Goal: Task Accomplishment & Management: Complete application form

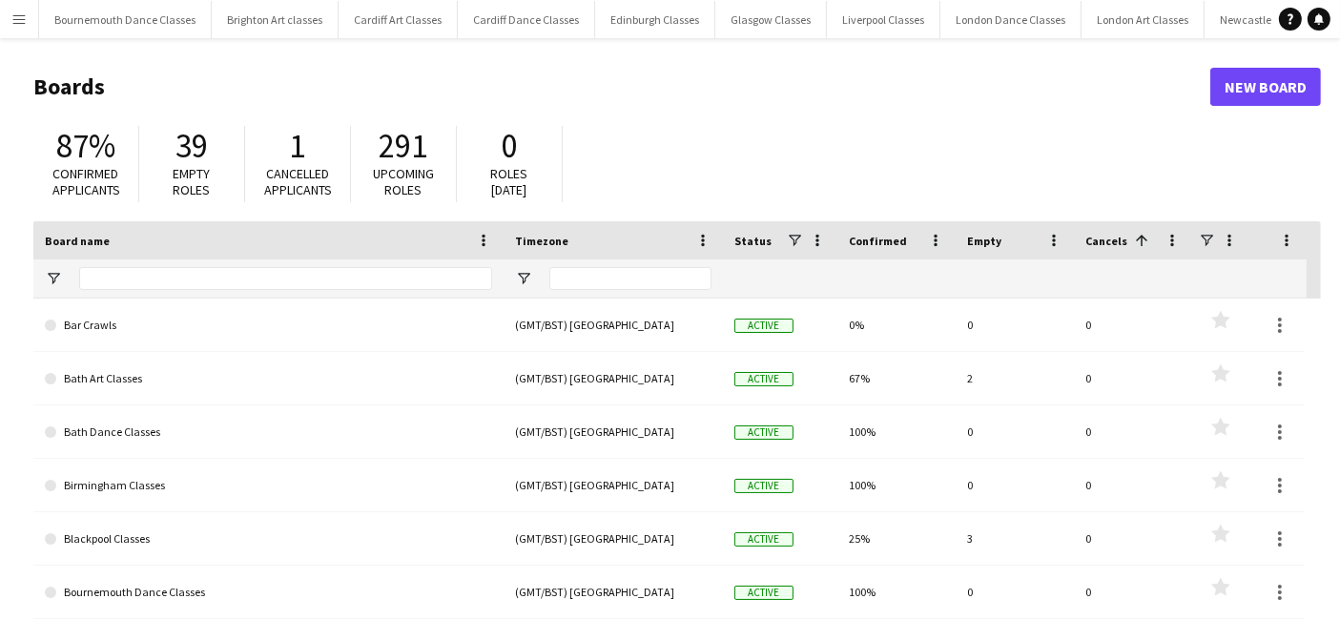
scroll to position [0, 543]
click at [27, 14] on button "Menu" at bounding box center [19, 19] width 38 height 38
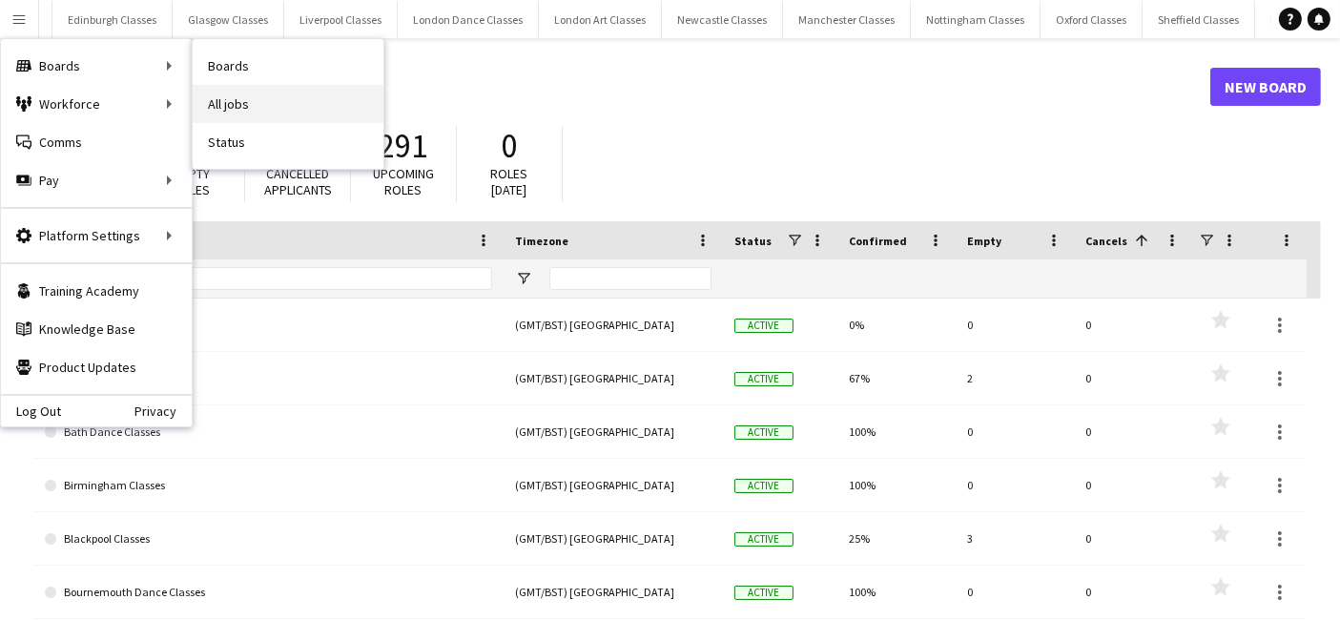
click at [244, 99] on link "All jobs" at bounding box center [288, 104] width 191 height 38
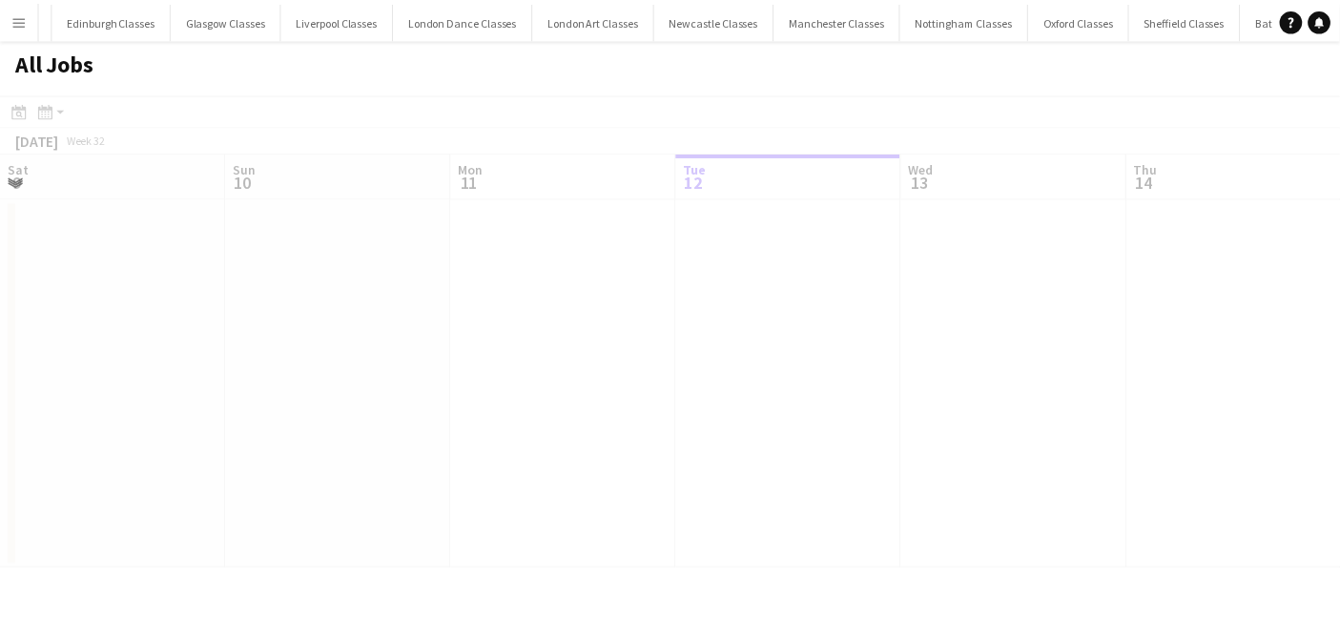
scroll to position [0, 455]
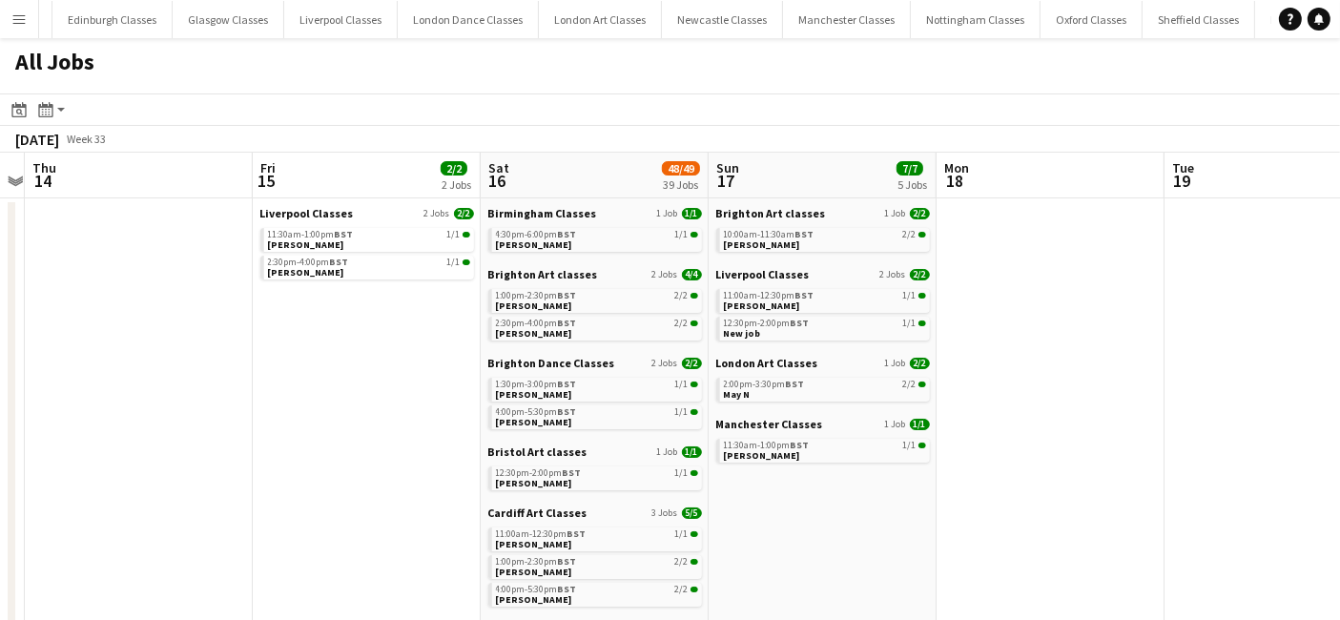
drag, startPoint x: 953, startPoint y: 372, endPoint x: 291, endPoint y: 402, distance: 662.7
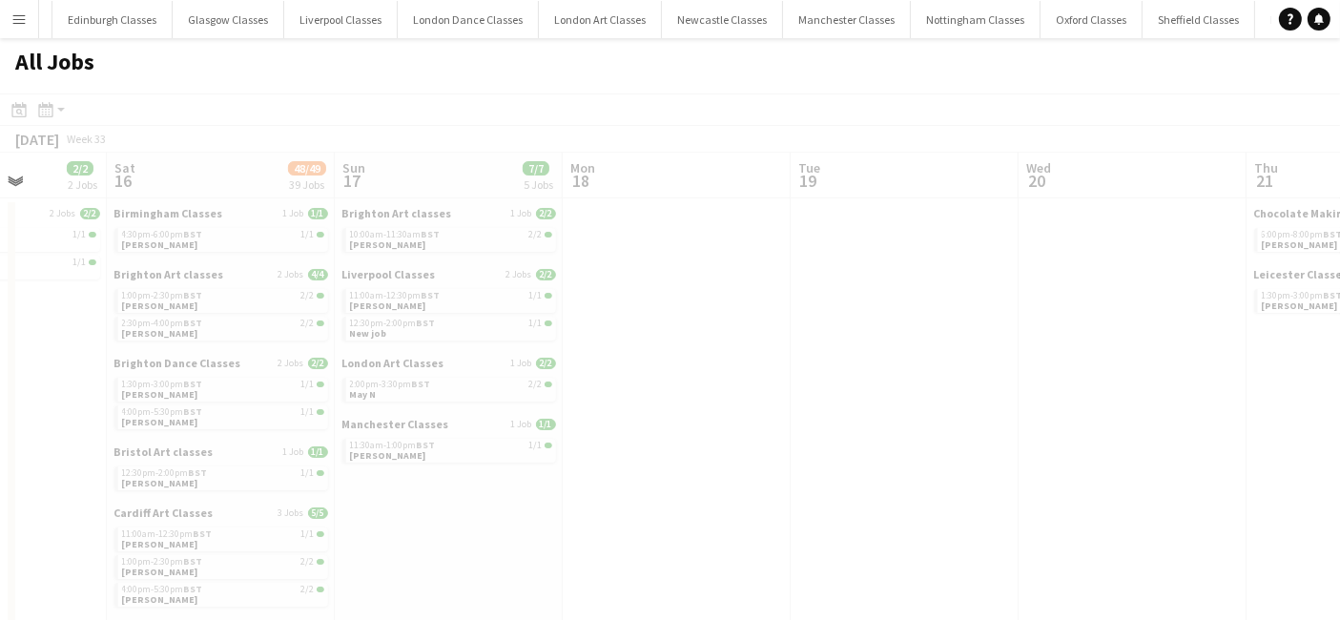
scroll to position [0, 552]
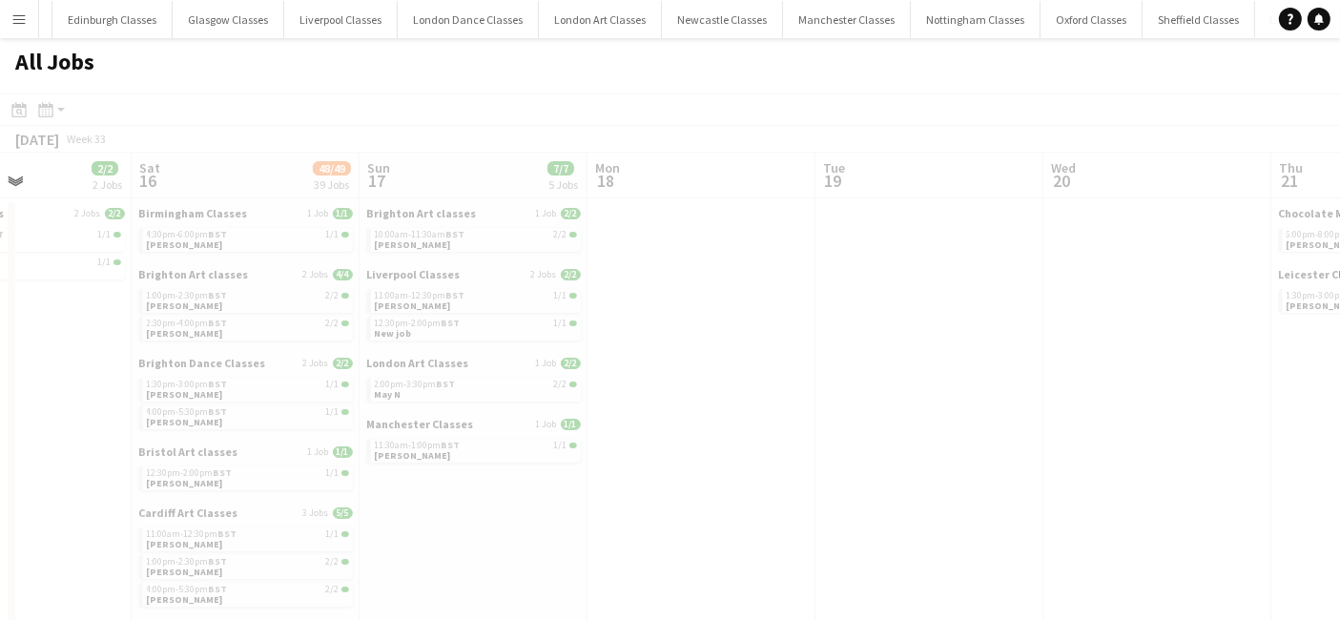
drag, startPoint x: 1101, startPoint y: 425, endPoint x: 706, endPoint y: 479, distance: 398.5
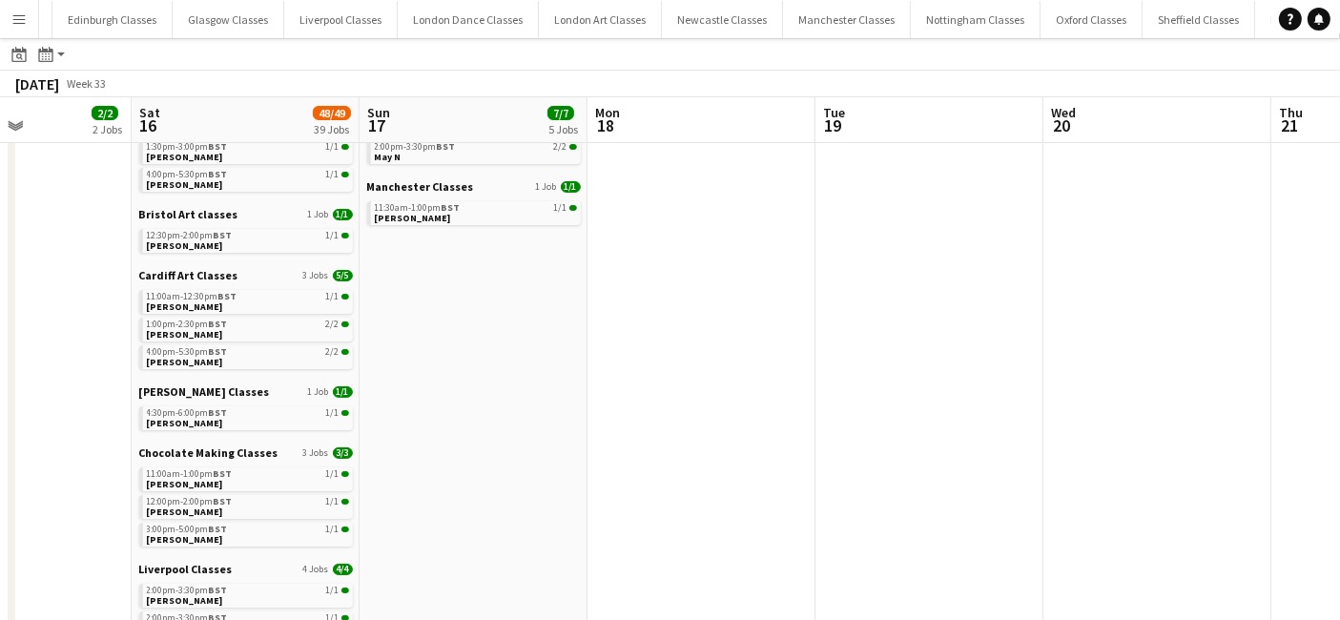
scroll to position [0, 0]
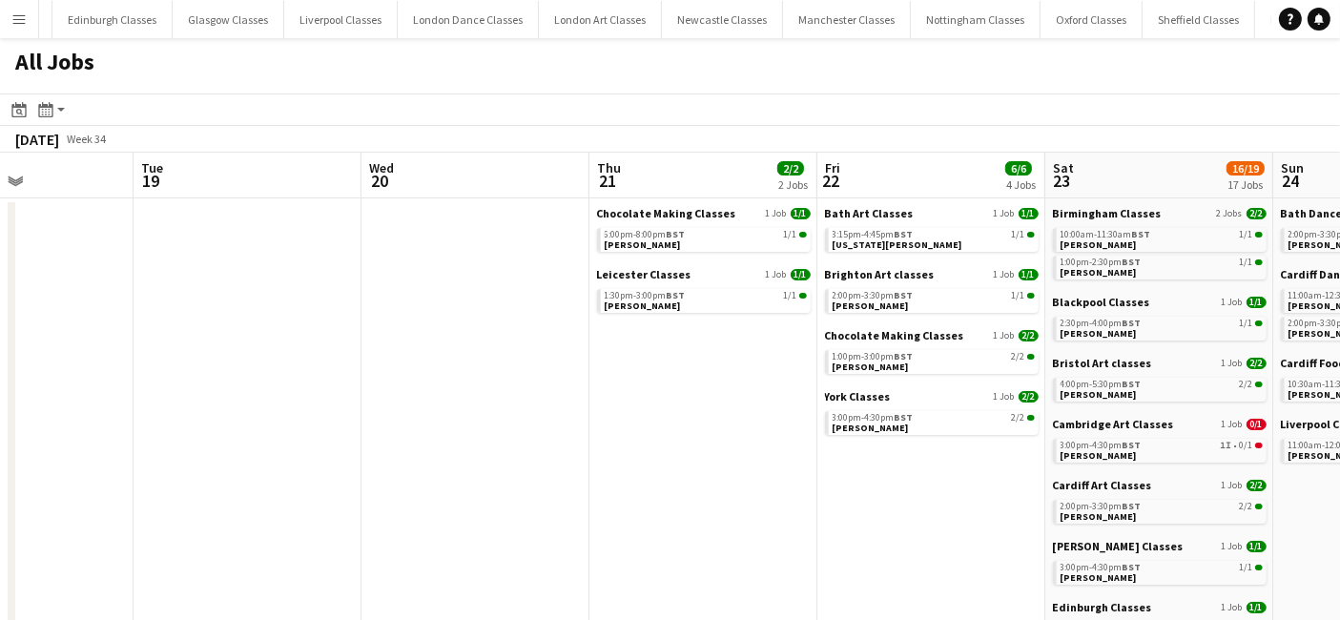
drag, startPoint x: 953, startPoint y: 400, endPoint x: 264, endPoint y: 412, distance: 688.8
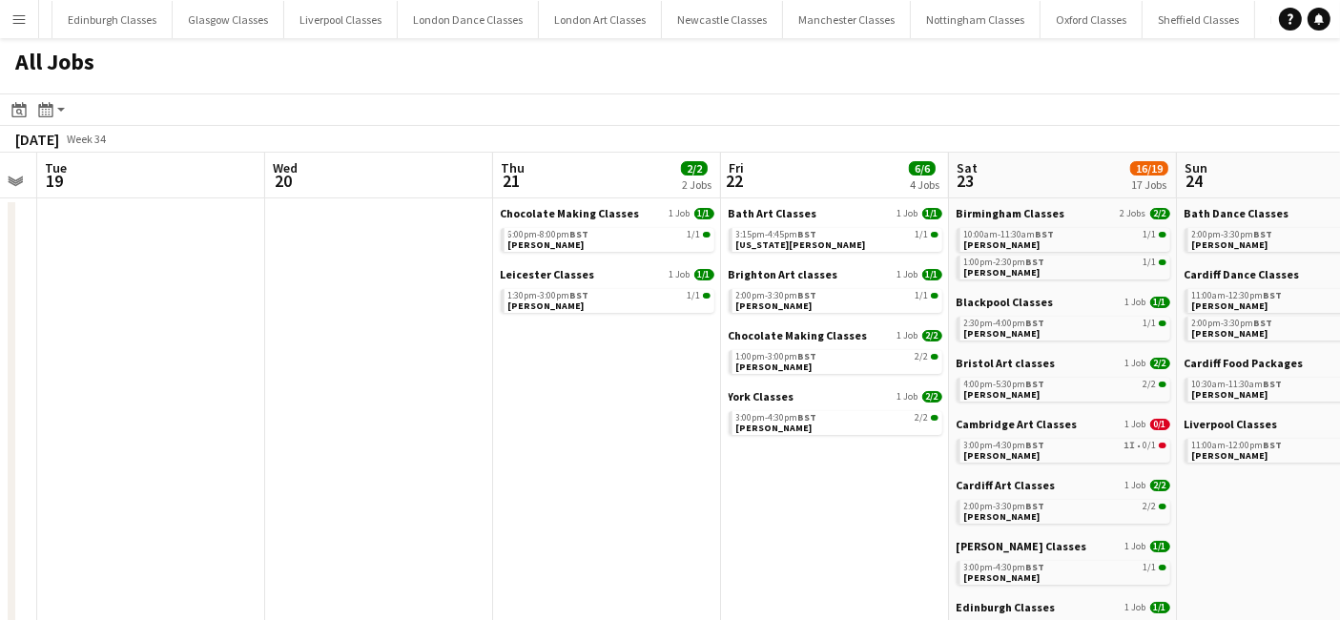
scroll to position [0, 601]
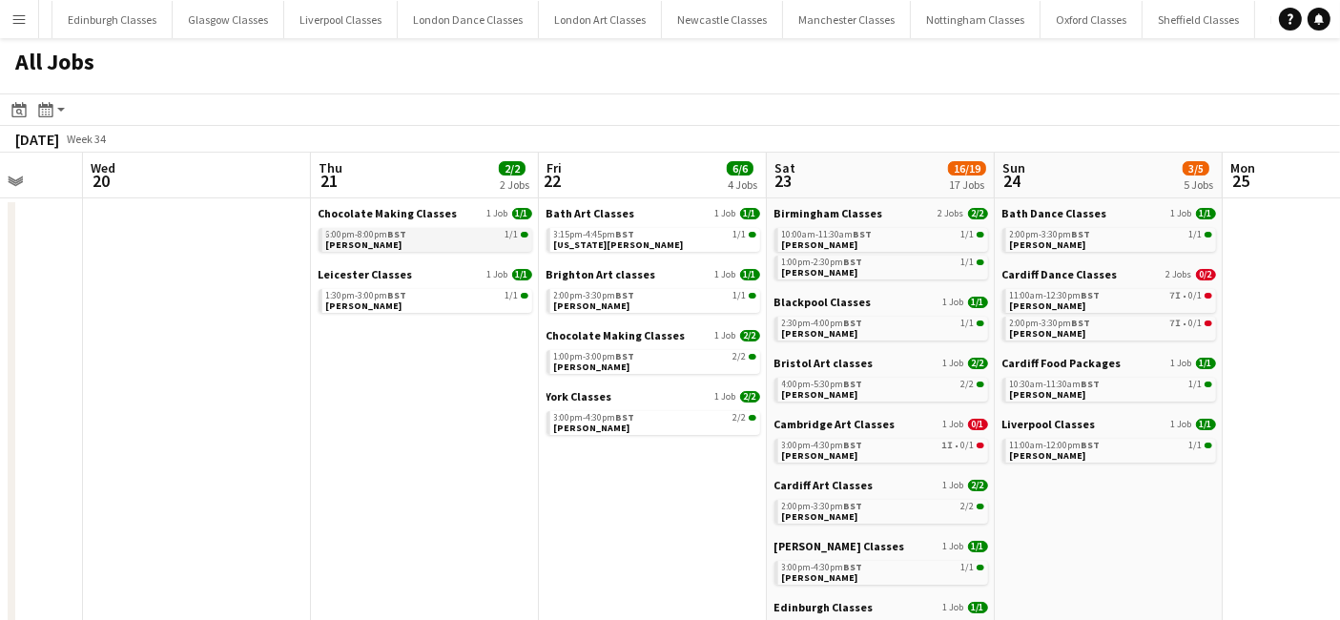
click at [409, 238] on div "6:00pm-8:00pm BST 1/1" at bounding box center [427, 235] width 202 height 10
click at [430, 306] on link "1:30pm-3:00pm BST 1/1 Lauren Chan" at bounding box center [427, 300] width 202 height 22
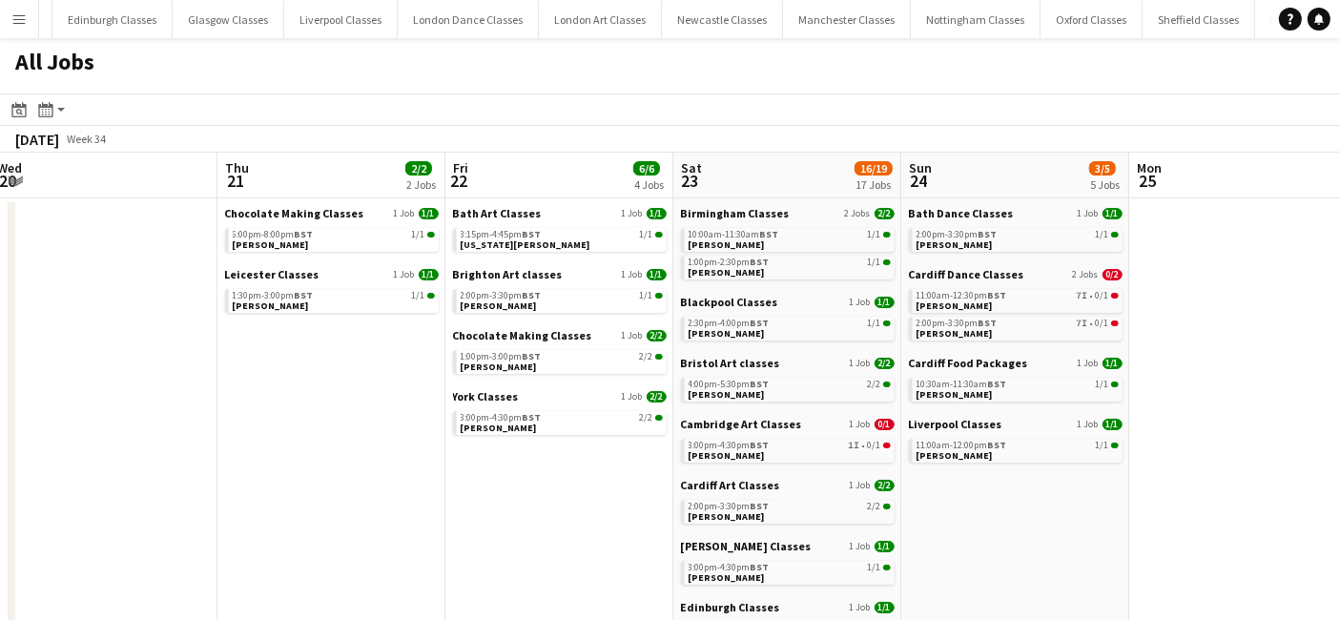
drag, startPoint x: 415, startPoint y: 392, endPoint x: 280, endPoint y: 404, distance: 135.1
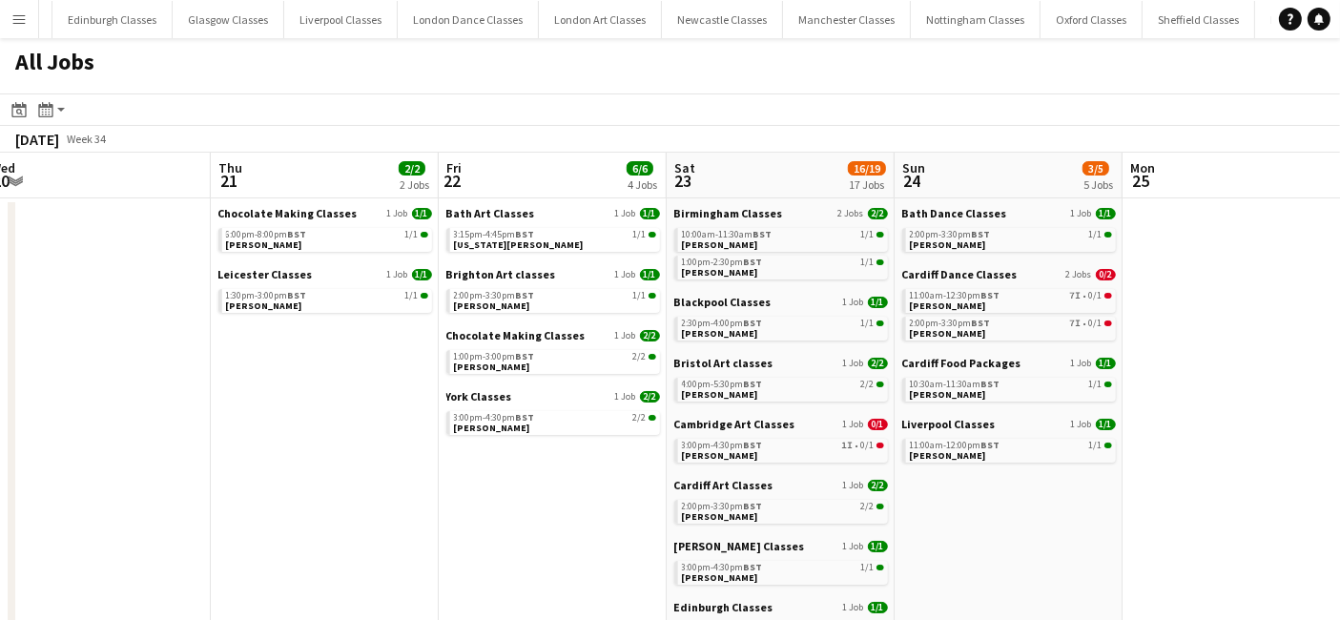
click at [533, 226] on app-calendar-brief-board "Bath Art Classes 1 Job 1/1 3:15pm-4:45pm BST 1/1 Georgia Knight" at bounding box center [553, 229] width 214 height 46
click at [533, 243] on link "3:15pm-4:45pm BST 1/1 Georgia Knight" at bounding box center [555, 239] width 202 height 22
click at [538, 293] on div "2:00pm-3:30pm BST 1/1" at bounding box center [555, 296] width 202 height 10
click at [534, 362] on link "1:00pm-3:00pm BST 2/2 Michelle Brookes" at bounding box center [555, 361] width 202 height 22
click at [496, 424] on span "[PERSON_NAME]" at bounding box center [492, 428] width 76 height 12
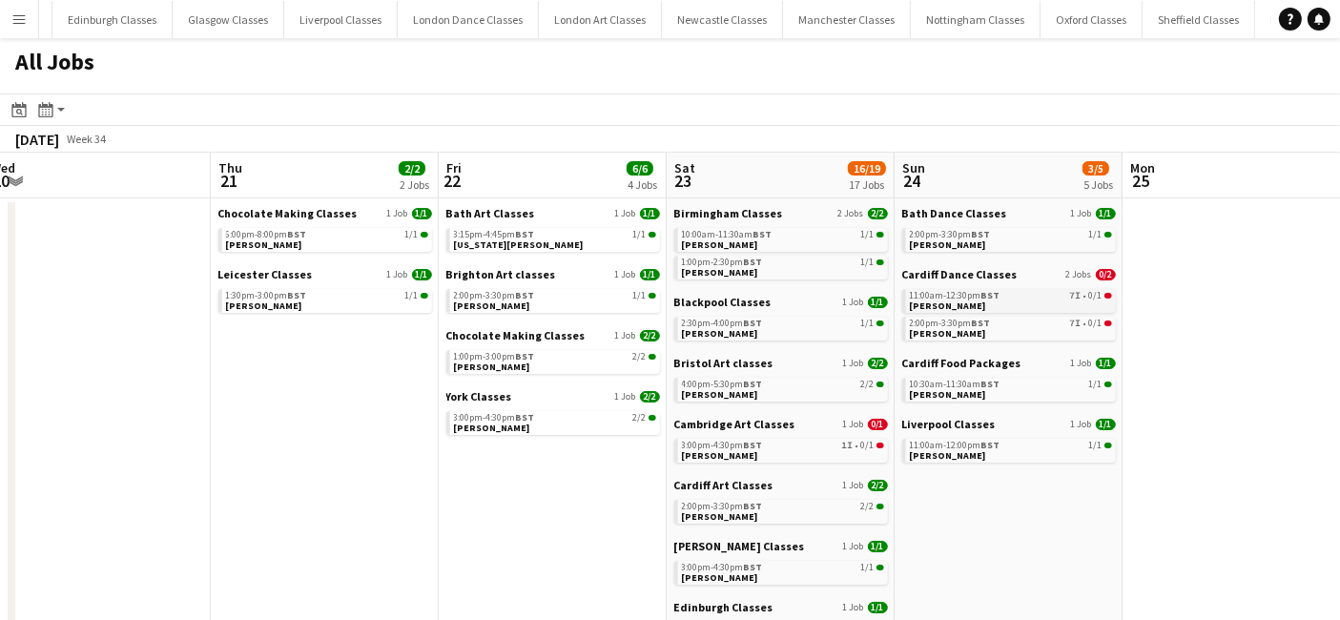
click at [1054, 296] on div "11:00am-12:30pm BST 7I • 0/1" at bounding box center [1011, 296] width 202 height 10
click at [1030, 233] on div "2:00pm-3:30pm BST 1/1" at bounding box center [1011, 235] width 202 height 10
click at [979, 393] on link "10:30am-11:30am BST 1/1 Mark Robertson" at bounding box center [1009, 389] width 202 height 22
click at [981, 455] on link "11:00am-12:00pm BST 1/1 Martin Berry" at bounding box center [1009, 450] width 202 height 22
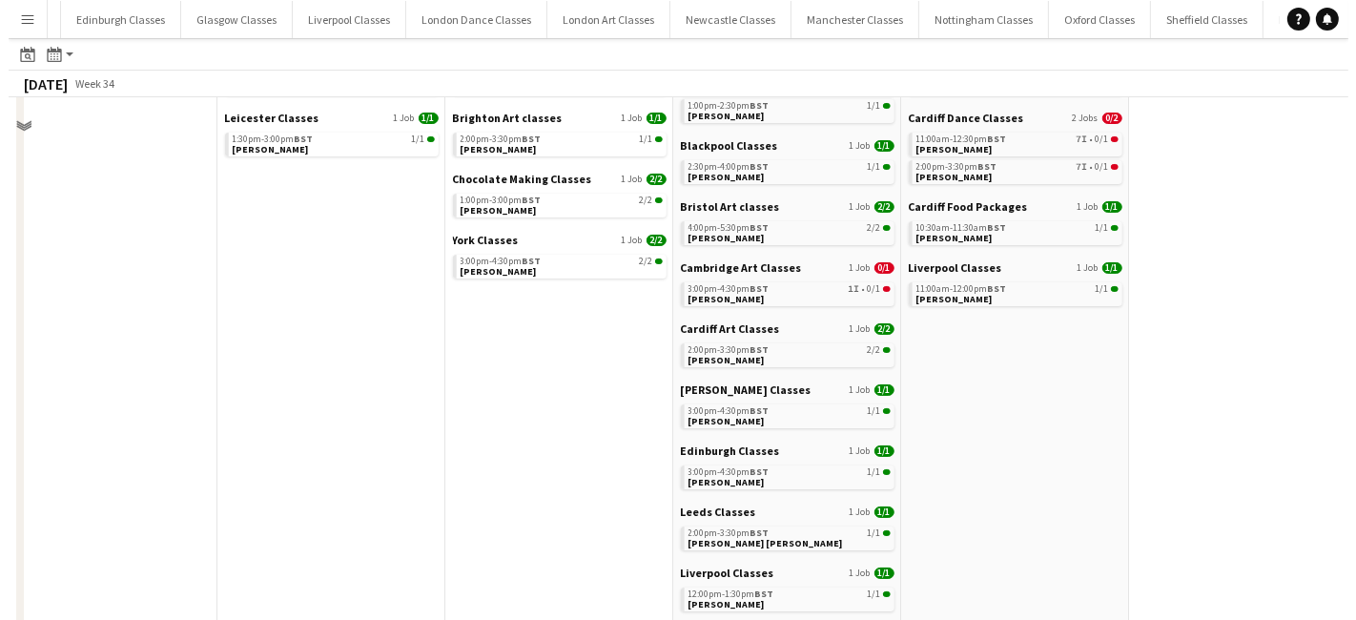
scroll to position [0, 0]
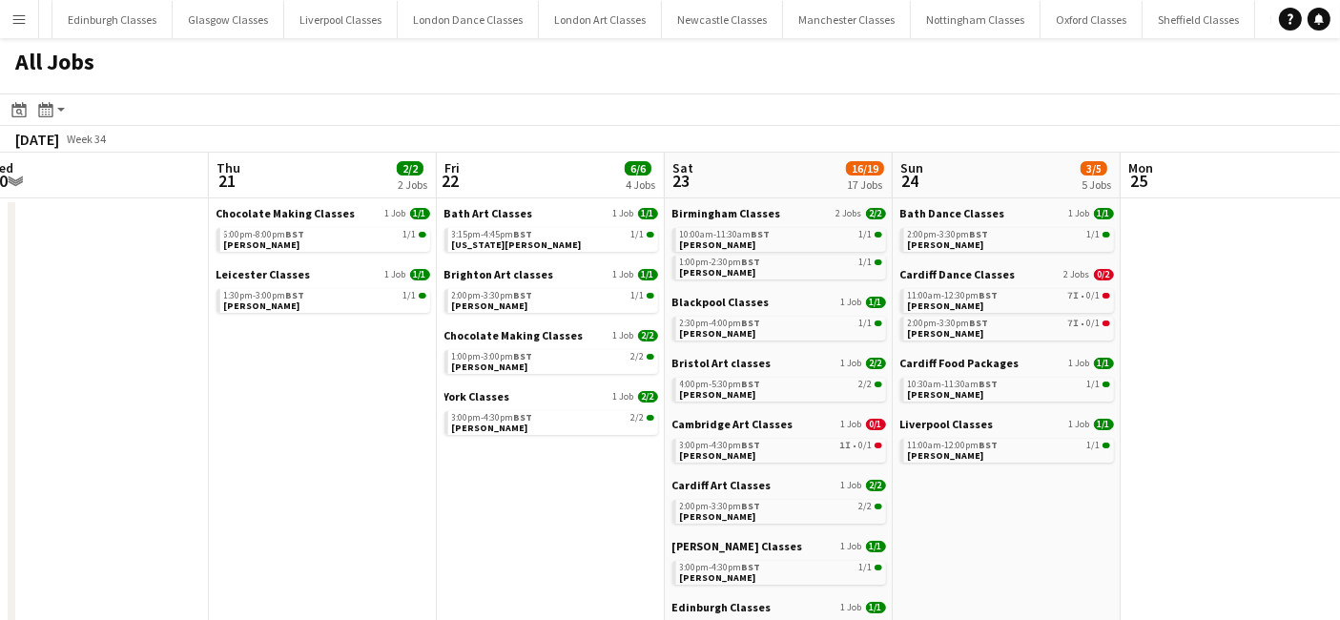
drag, startPoint x: 19, startPoint y: 10, endPoint x: 20, endPoint y: 23, distance: 12.4
click at [19, 11] on app-icon "Menu" at bounding box center [18, 18] width 15 height 15
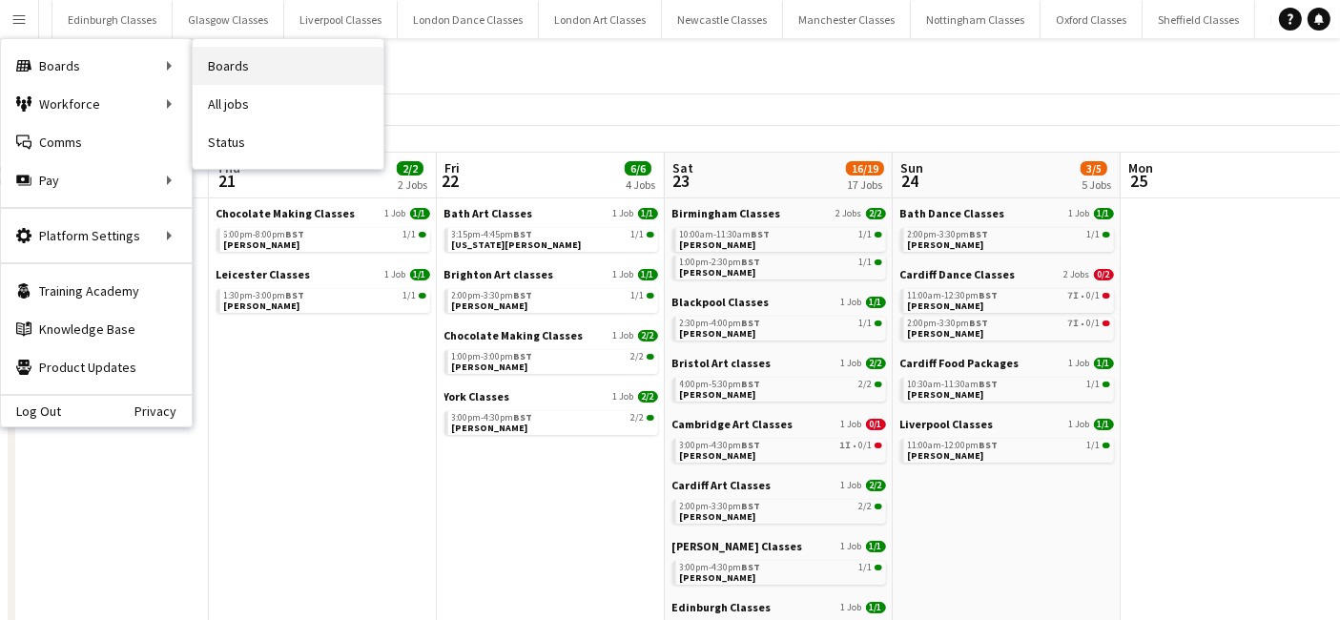
click at [259, 63] on link "Boards" at bounding box center [288, 66] width 191 height 38
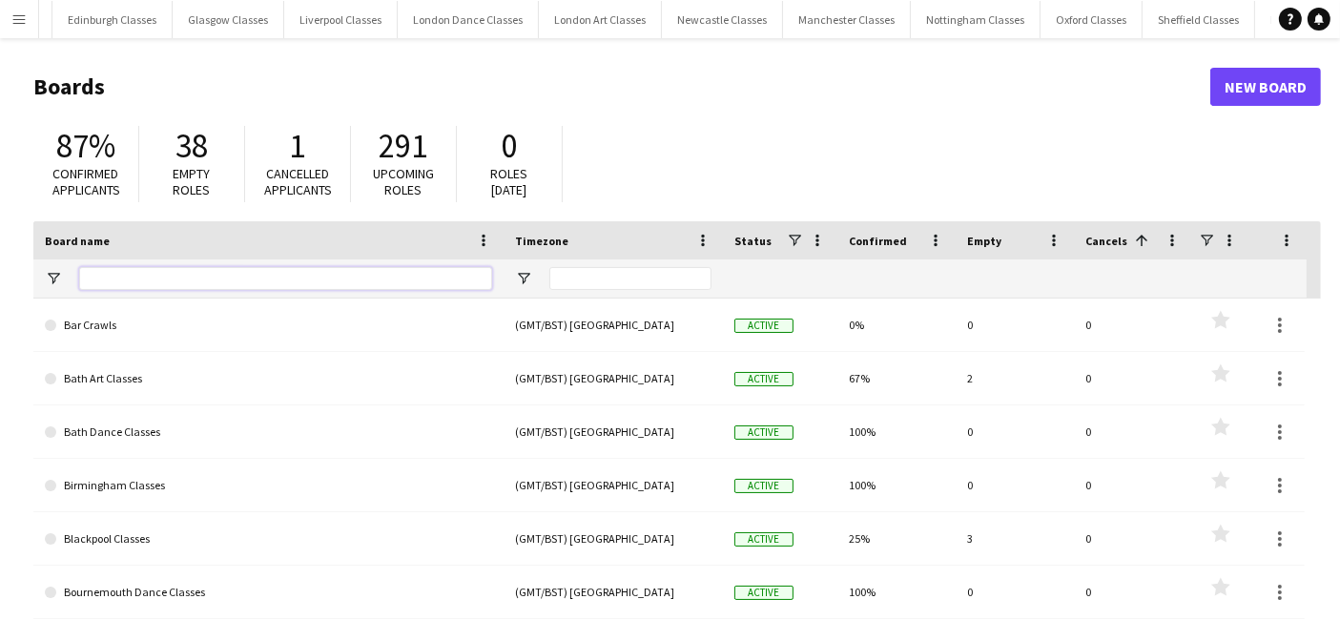
click at [132, 272] on input "Board name Filter Input" at bounding box center [285, 278] width 413 height 23
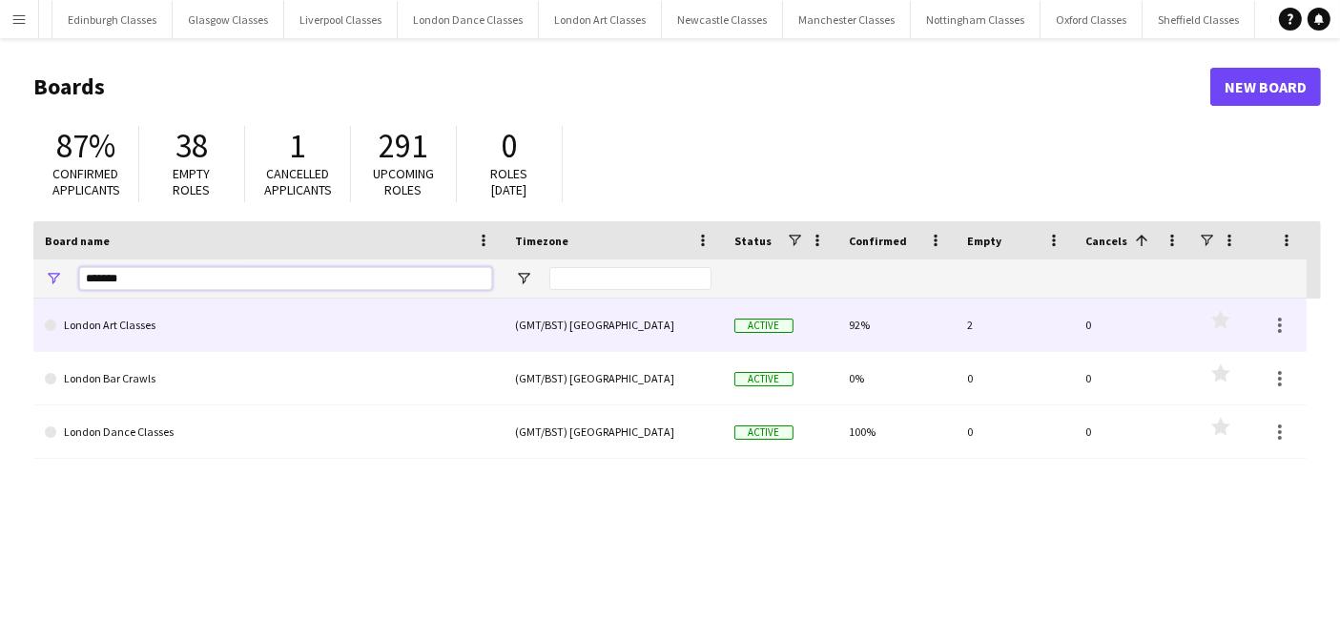
type input "******"
click at [132, 336] on link "London Art Classes" at bounding box center [268, 325] width 447 height 53
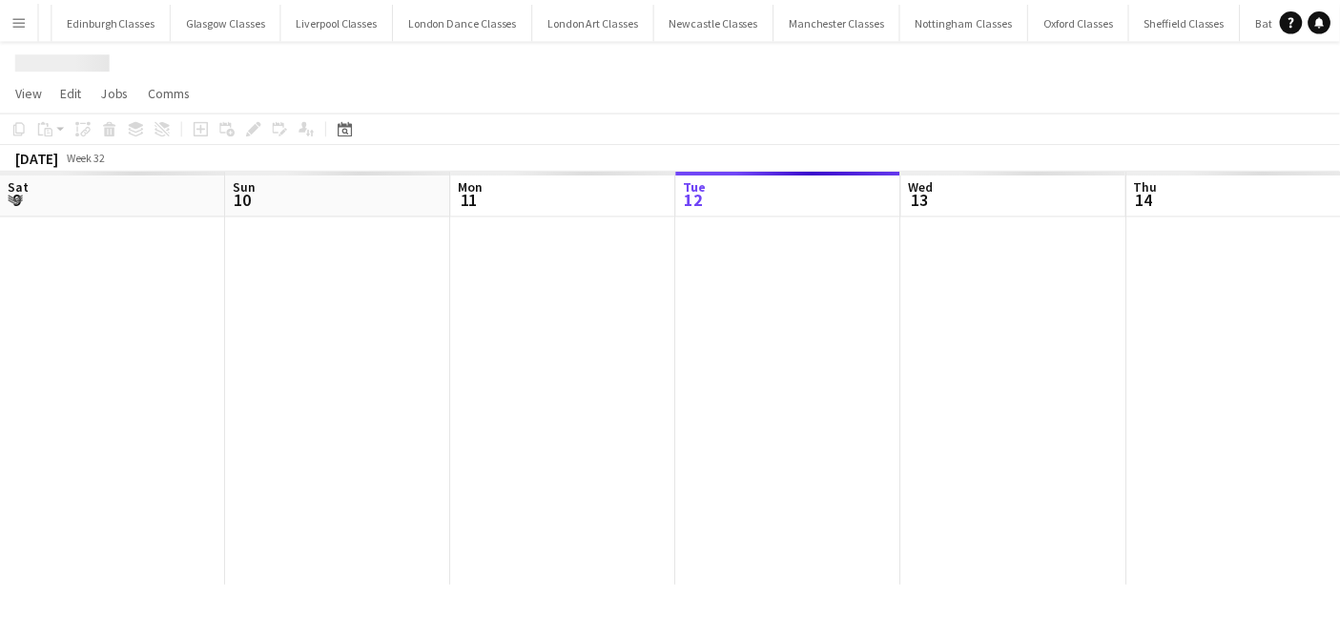
scroll to position [0, 455]
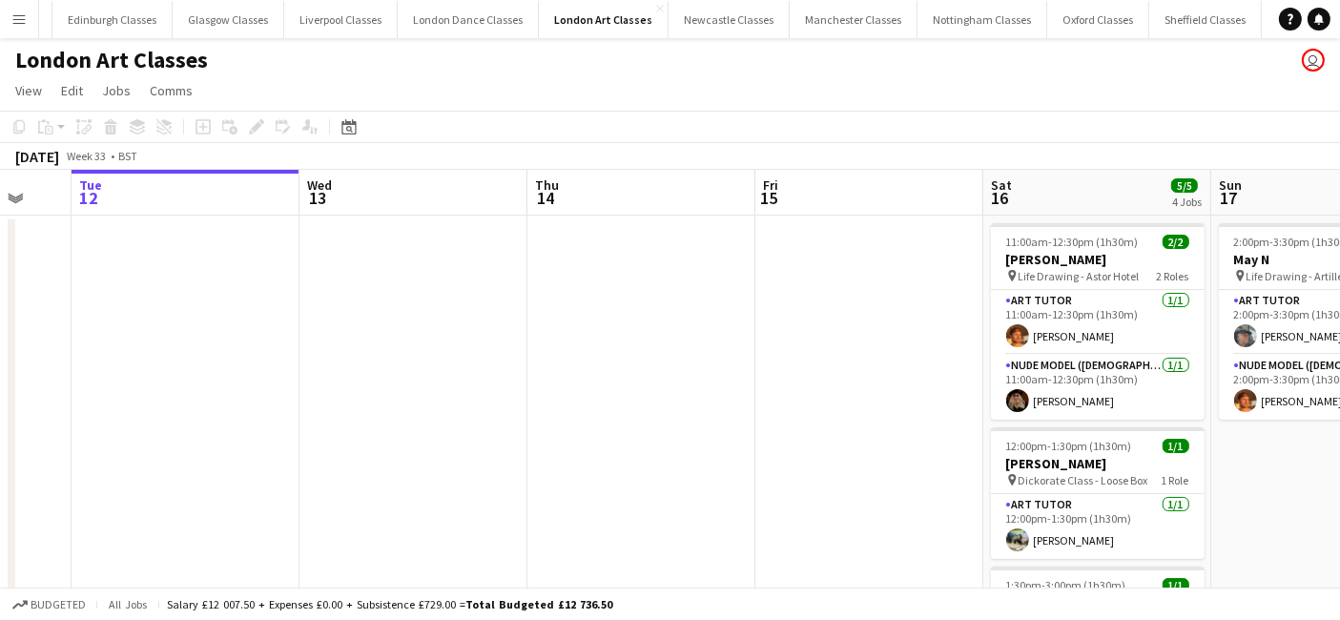
drag, startPoint x: 869, startPoint y: 404, endPoint x: 452, endPoint y: 404, distance: 416.9
click at [455, 404] on app-calendar-viewport "Sat 9 1/1 1 Job Sun 10 Mon 11 Tue 12 Wed 13 Thu 14 Fri 15 Sat 16 5/5 4 Jobs Sun…" at bounding box center [670, 526] width 1340 height 712
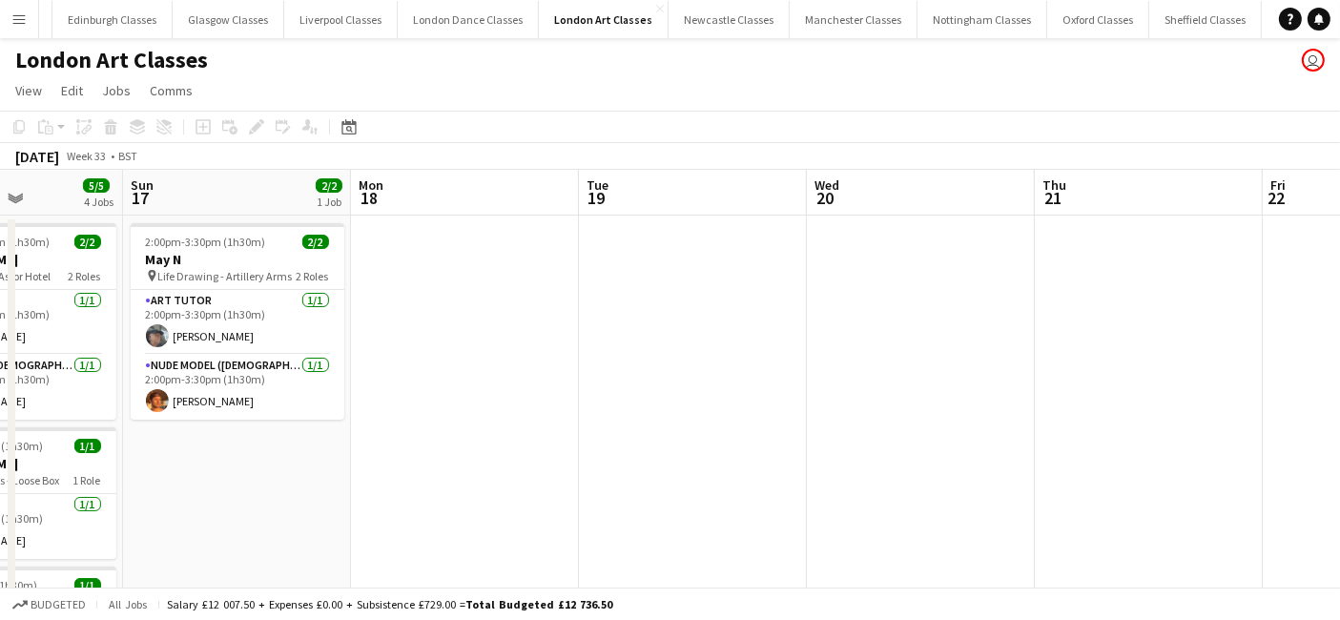
drag, startPoint x: 1226, startPoint y: 458, endPoint x: 166, endPoint y: 478, distance: 1060.0
click at [166, 478] on app-calendar-viewport "Thu 14 Fri 15 Sat 16 5/5 4 Jobs Sun 17 2/2 1 Job Mon 18 Tue 19 Wed 20 Thu 21 Fr…" at bounding box center [670, 526] width 1340 height 712
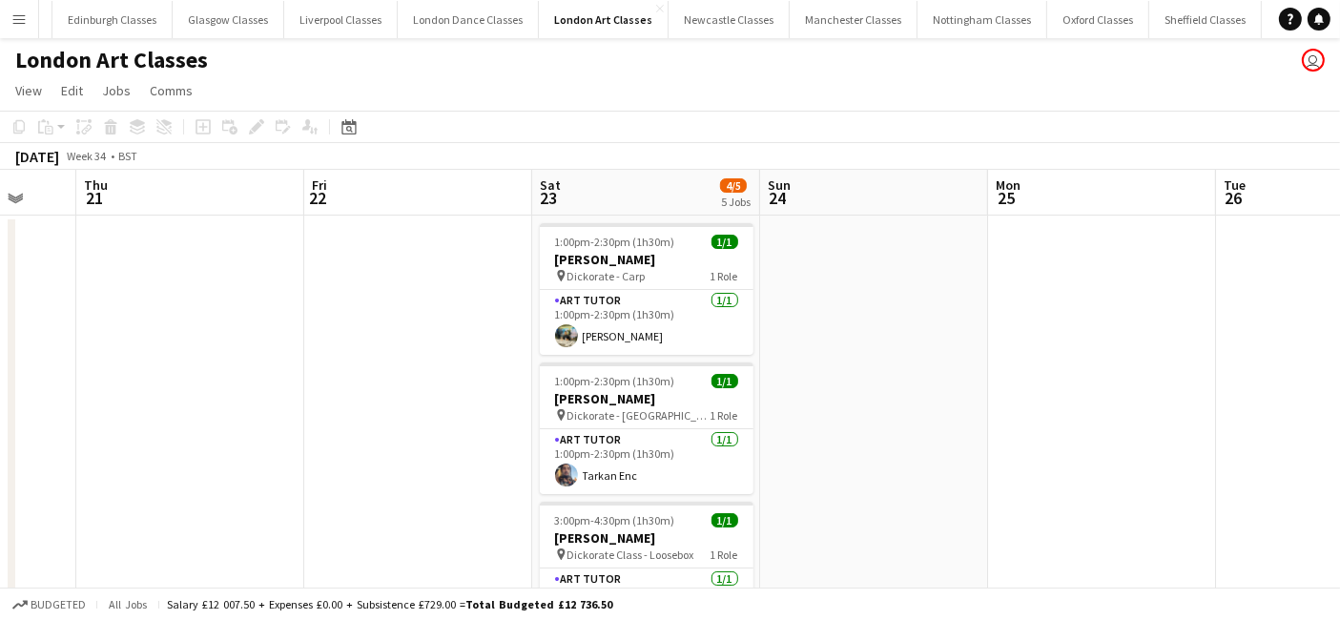
drag, startPoint x: 798, startPoint y: 448, endPoint x: -36, endPoint y: 444, distance: 834.7
click at [0, 444] on html "Menu Boards Boards Boards All jobs Status Workforce Workforce My Workforce Recr…" at bounding box center [670, 495] width 1340 height 990
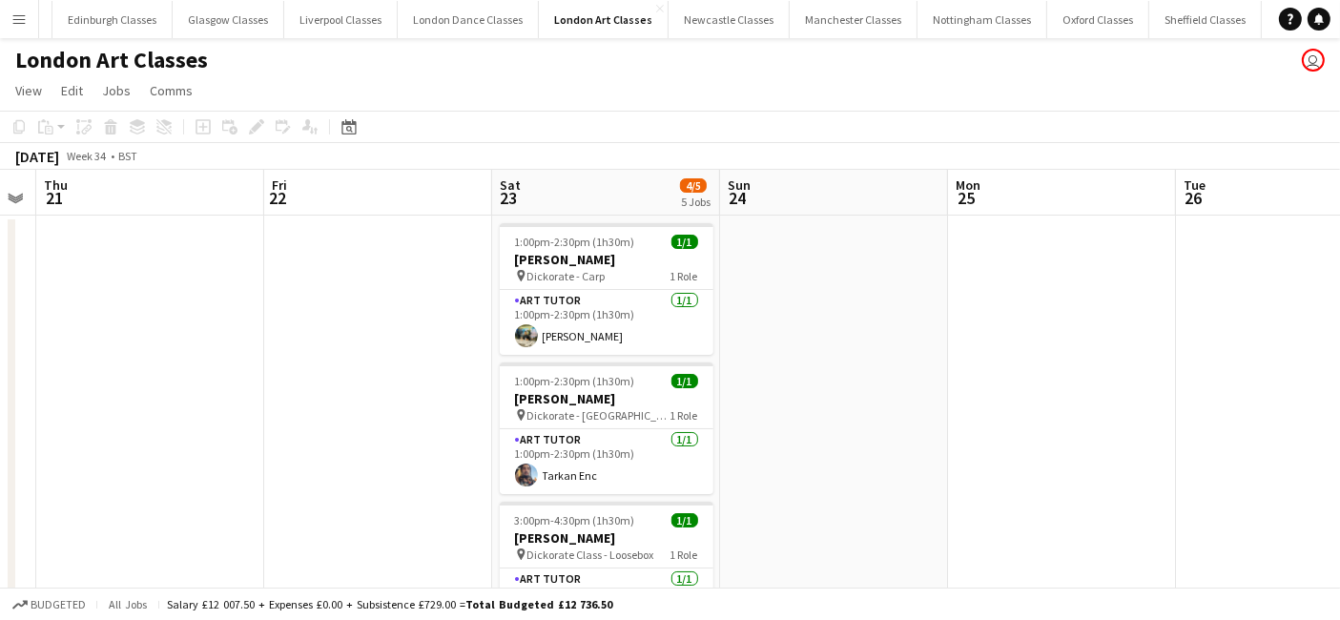
click at [828, 338] on app-date-cell at bounding box center [834, 587] width 228 height 742
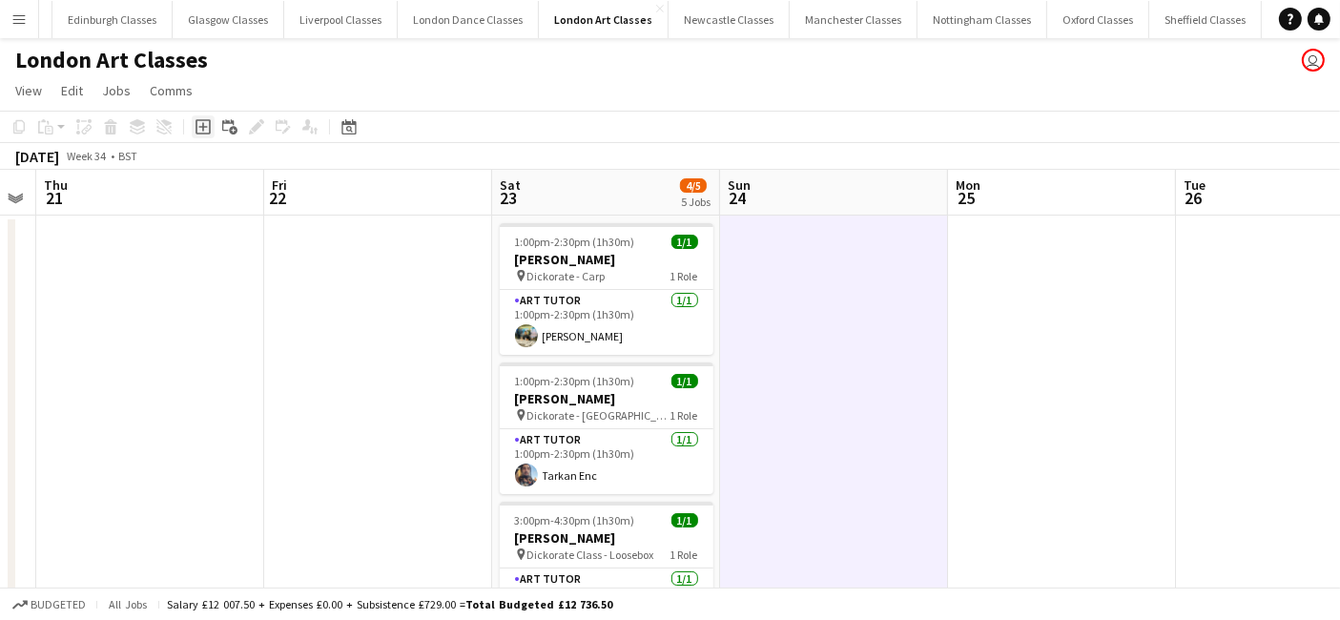
click at [204, 126] on icon "Add job" at bounding box center [203, 126] width 15 height 15
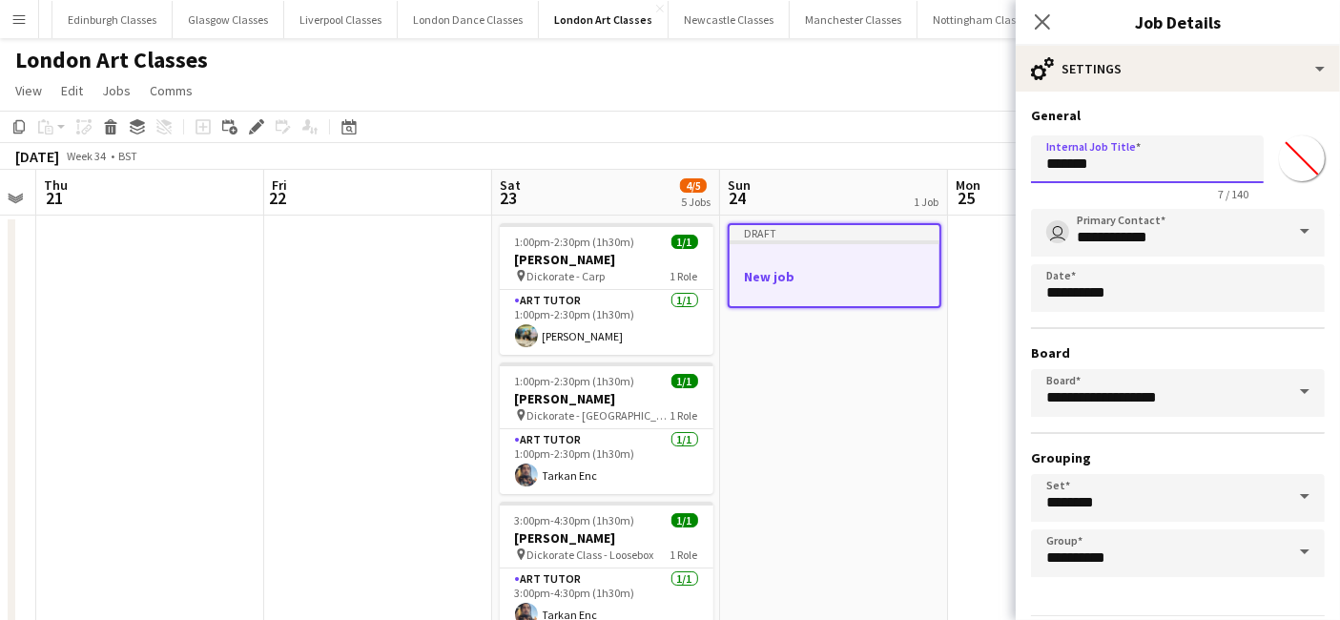
drag, startPoint x: 1114, startPoint y: 164, endPoint x: 1002, endPoint y: 176, distance: 113.1
click at [1009, 176] on body "Menu Boards Boards Boards All jobs Status Workforce Workforce My Workforce Recr…" at bounding box center [670, 495] width 1340 height 990
type input "*"
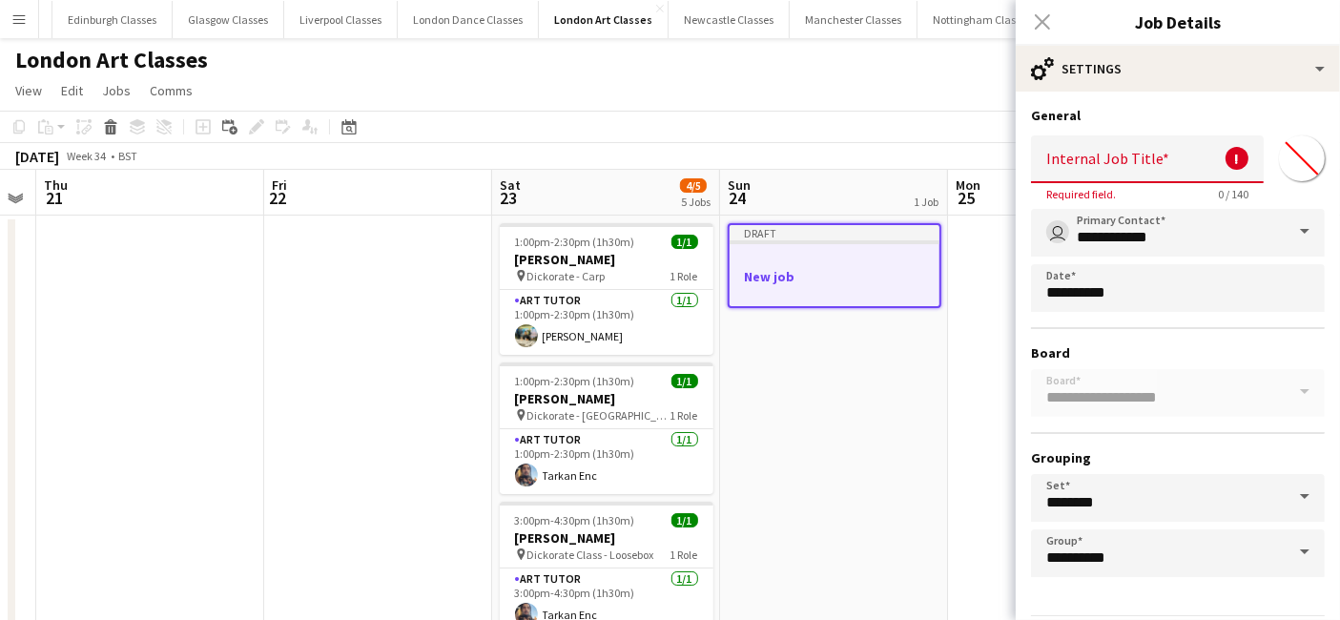
click at [1131, 163] on input "Internal Job Title" at bounding box center [1147, 159] width 233 height 48
paste input "**********"
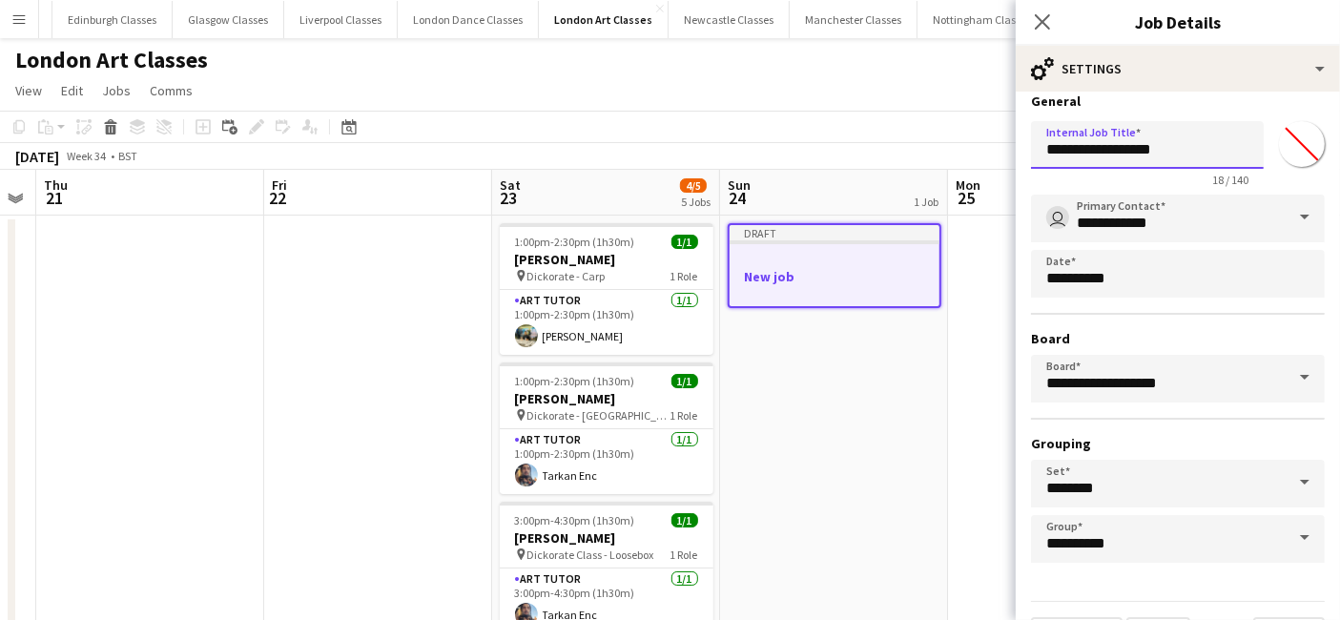
scroll to position [59, 0]
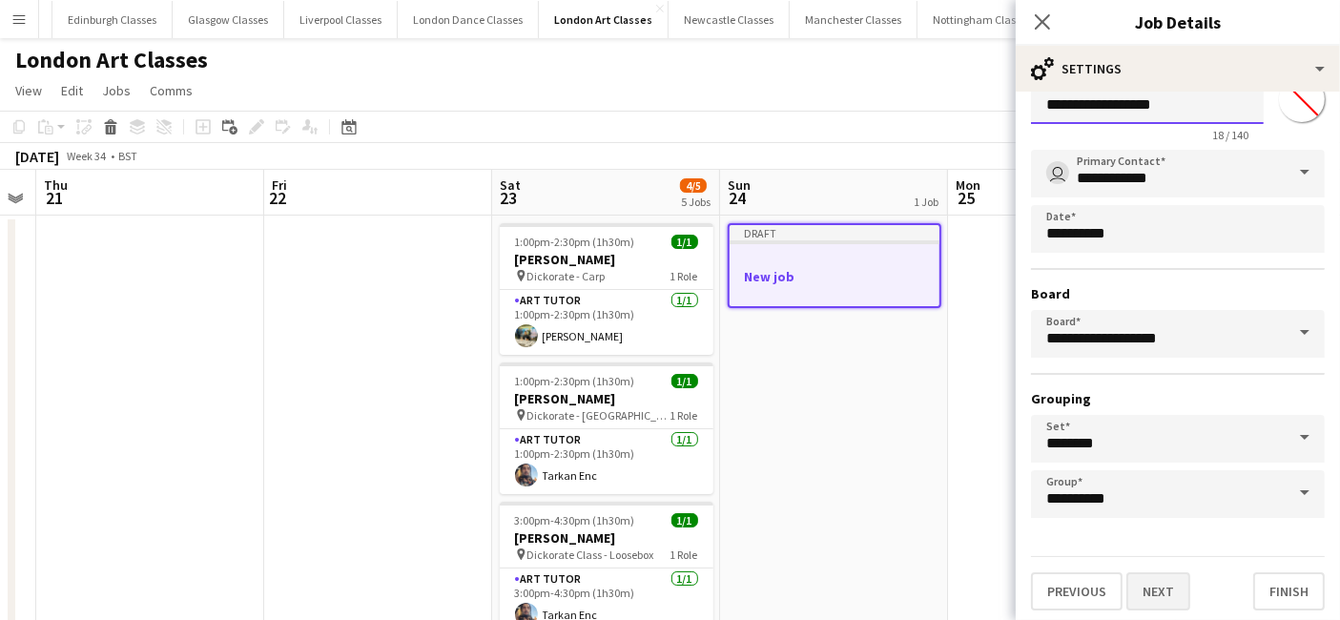
type input "**********"
click at [1149, 581] on button "Next" at bounding box center [1159, 591] width 64 height 38
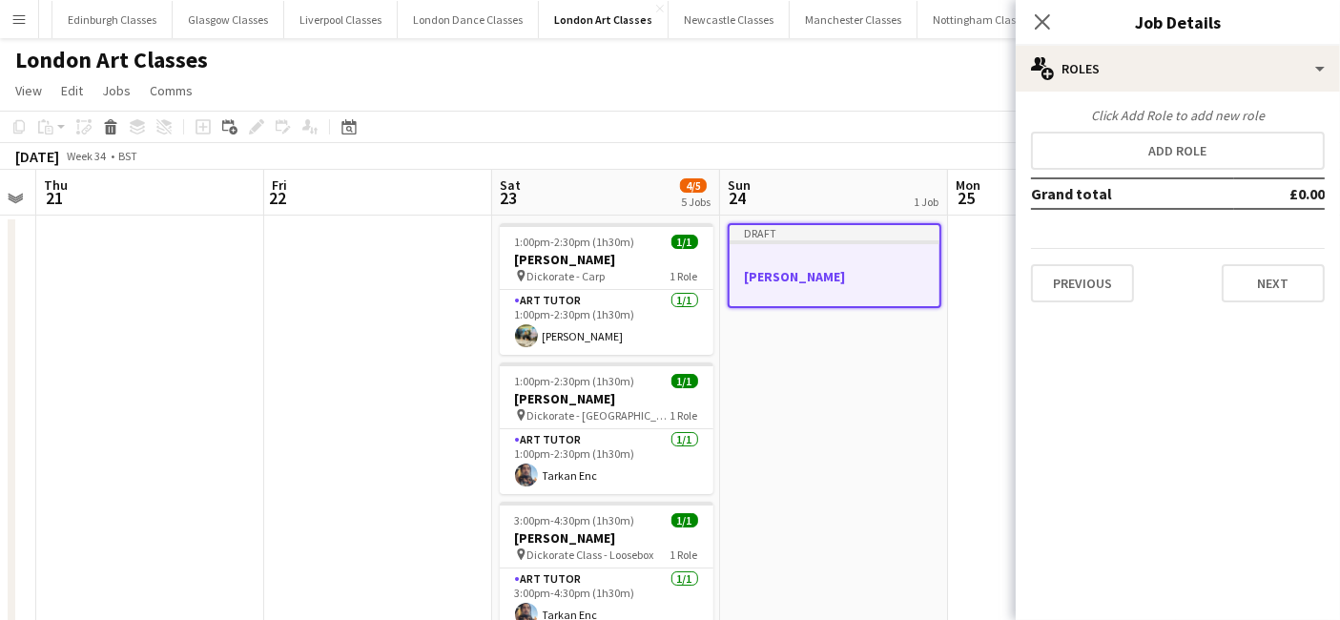
scroll to position [0, 0]
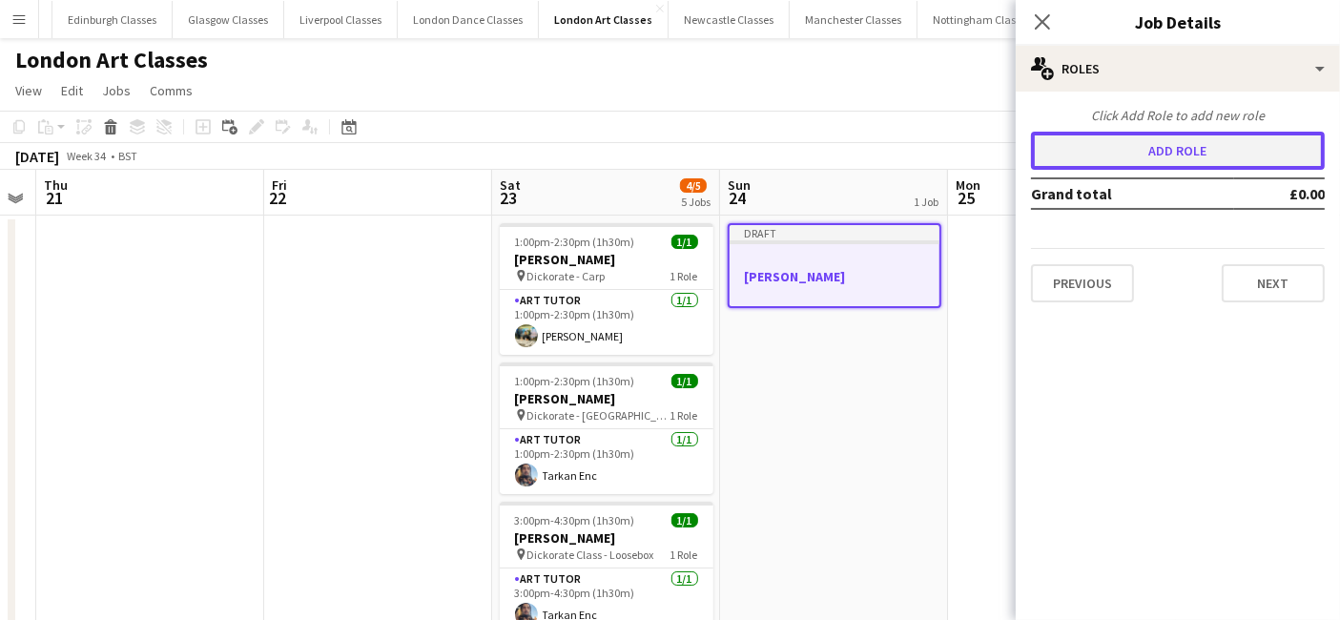
click at [1141, 151] on button "Add role" at bounding box center [1178, 151] width 294 height 38
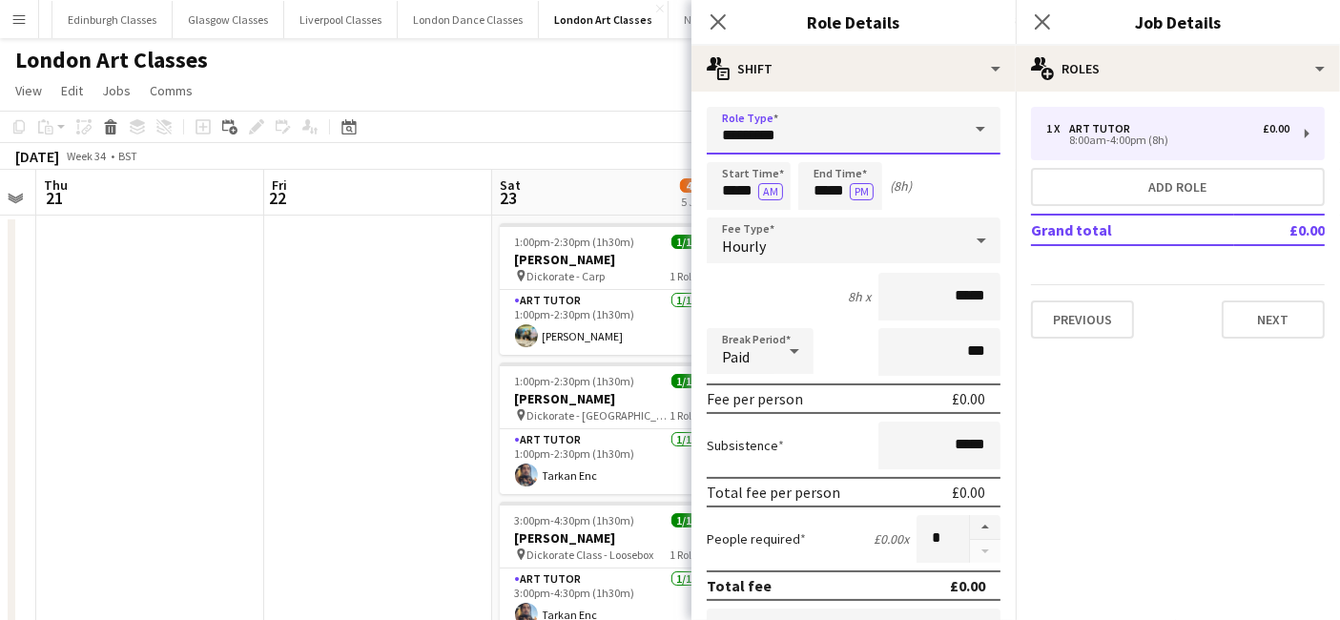
click at [781, 135] on input "*********" at bounding box center [854, 131] width 294 height 48
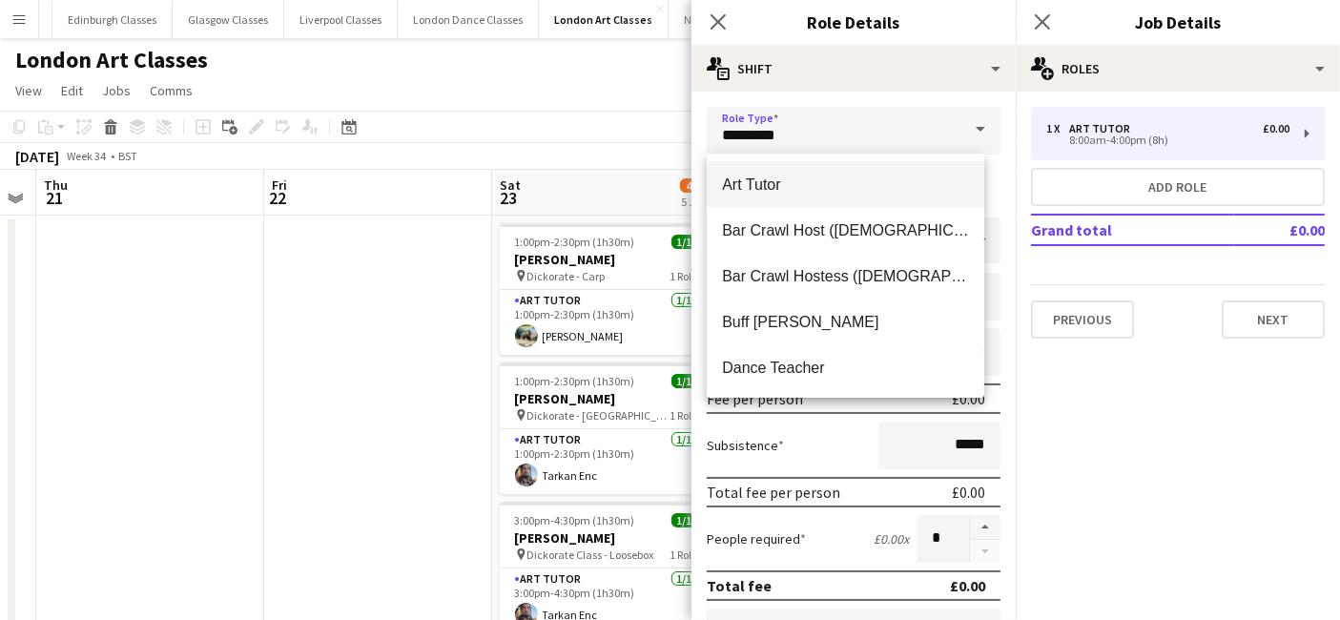
click at [777, 180] on span "Art Tutor" at bounding box center [845, 185] width 247 height 18
type input "******"
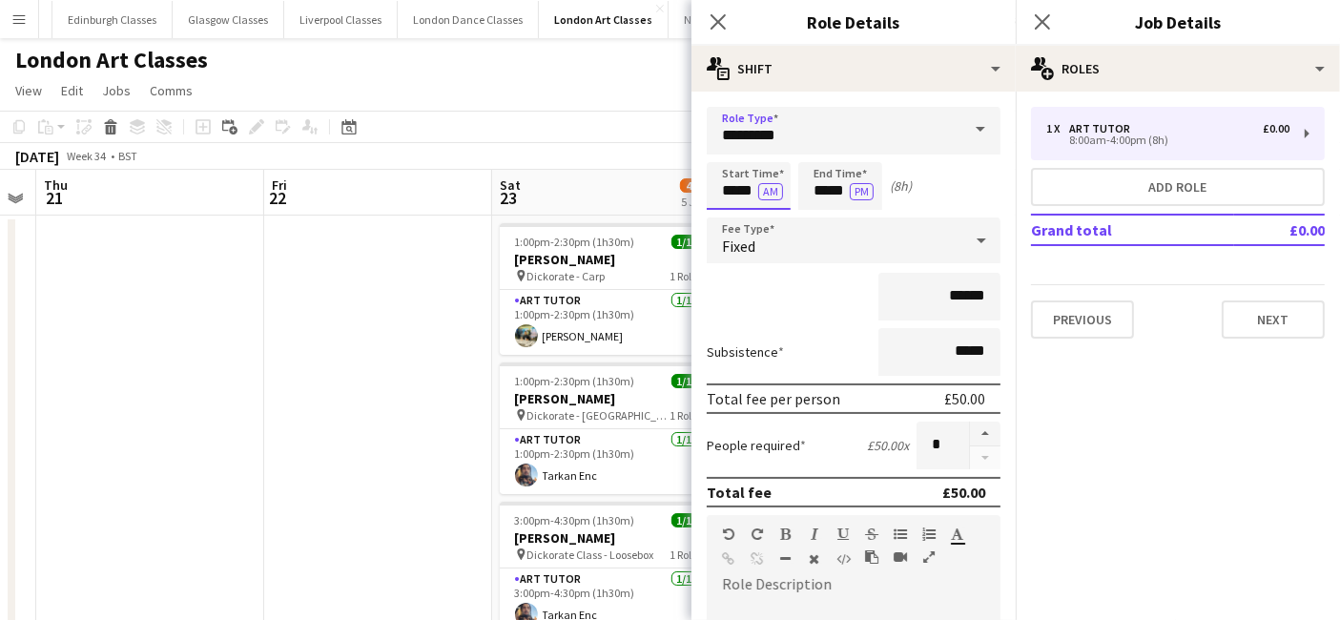
click at [745, 181] on input "*****" at bounding box center [749, 186] width 84 height 48
click at [801, 137] on input "*********" at bounding box center [854, 131] width 294 height 48
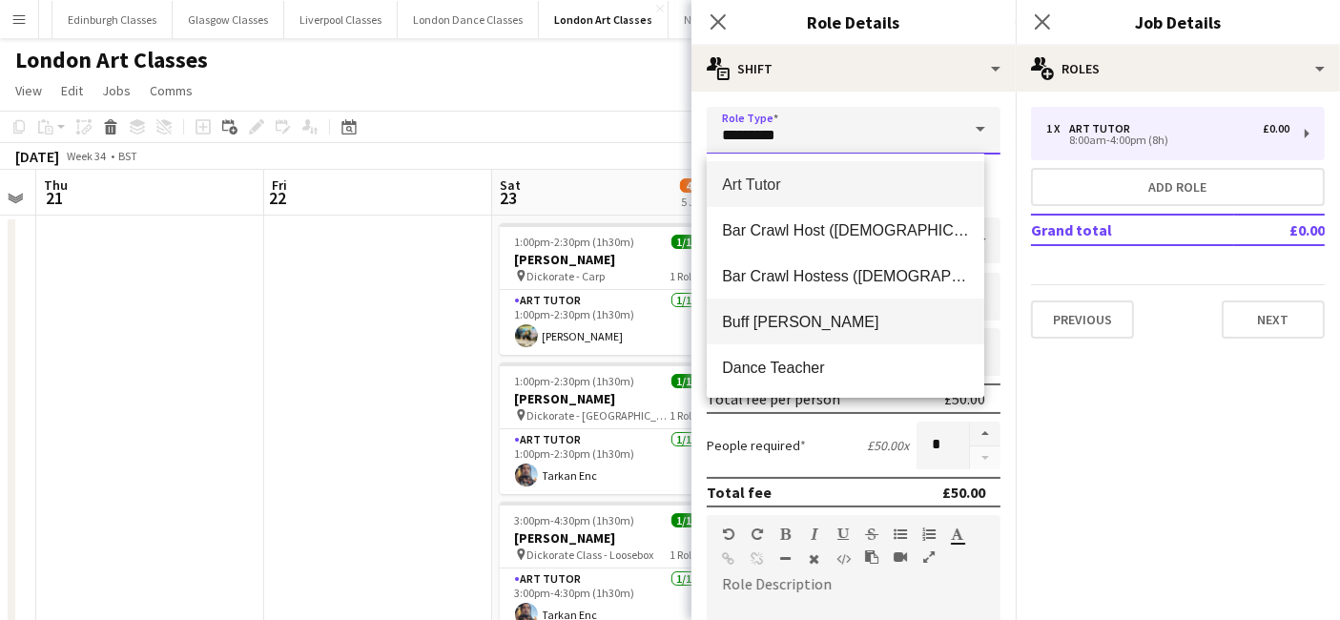
scroll to position [411, 0]
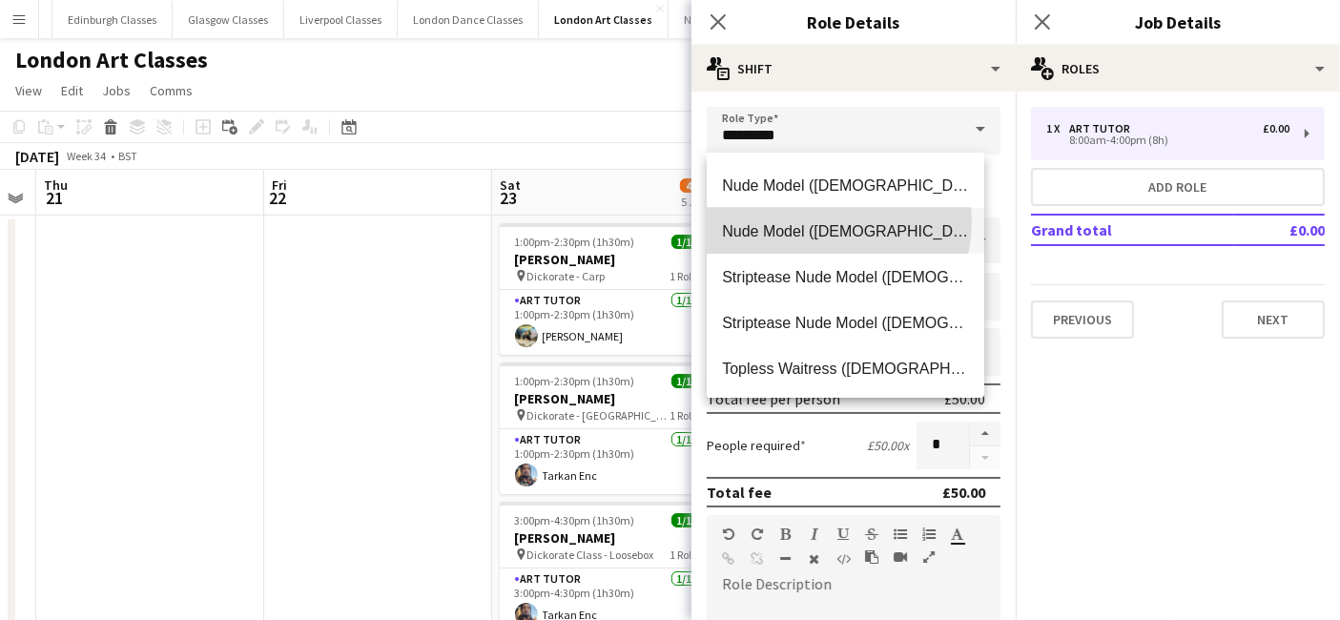
click at [816, 219] on mat-option "Nude Model (Male)" at bounding box center [846, 231] width 278 height 46
type input "**********"
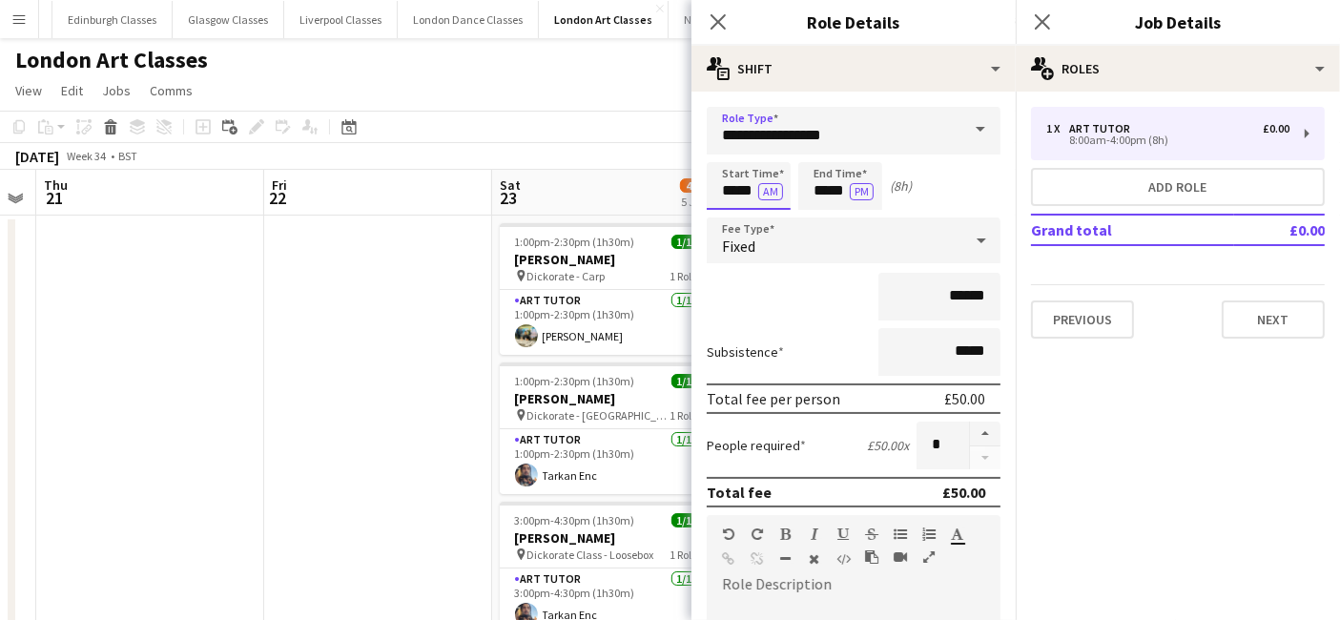
click at [749, 176] on input "*****" at bounding box center [749, 186] width 84 height 48
click at [737, 151] on div at bounding box center [730, 152] width 38 height 19
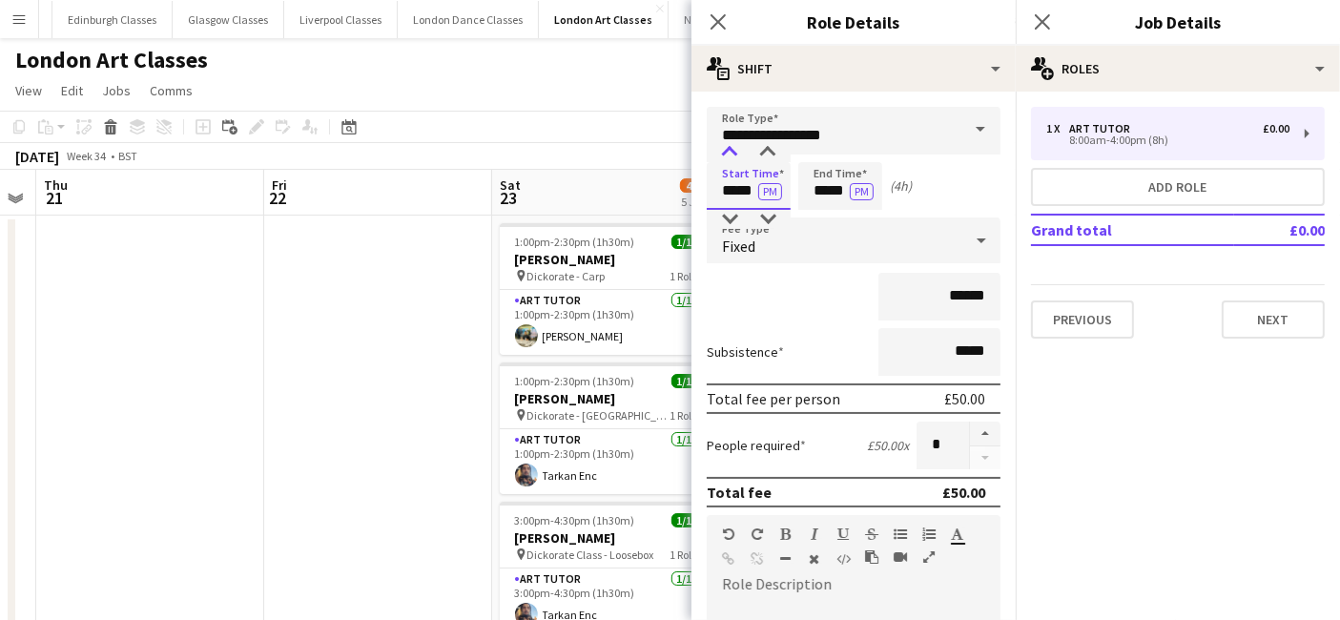
click at [737, 151] on div at bounding box center [730, 152] width 38 height 19
type input "*****"
click at [772, 150] on div at bounding box center [768, 152] width 38 height 19
click at [814, 183] on input "*****" at bounding box center [840, 186] width 84 height 48
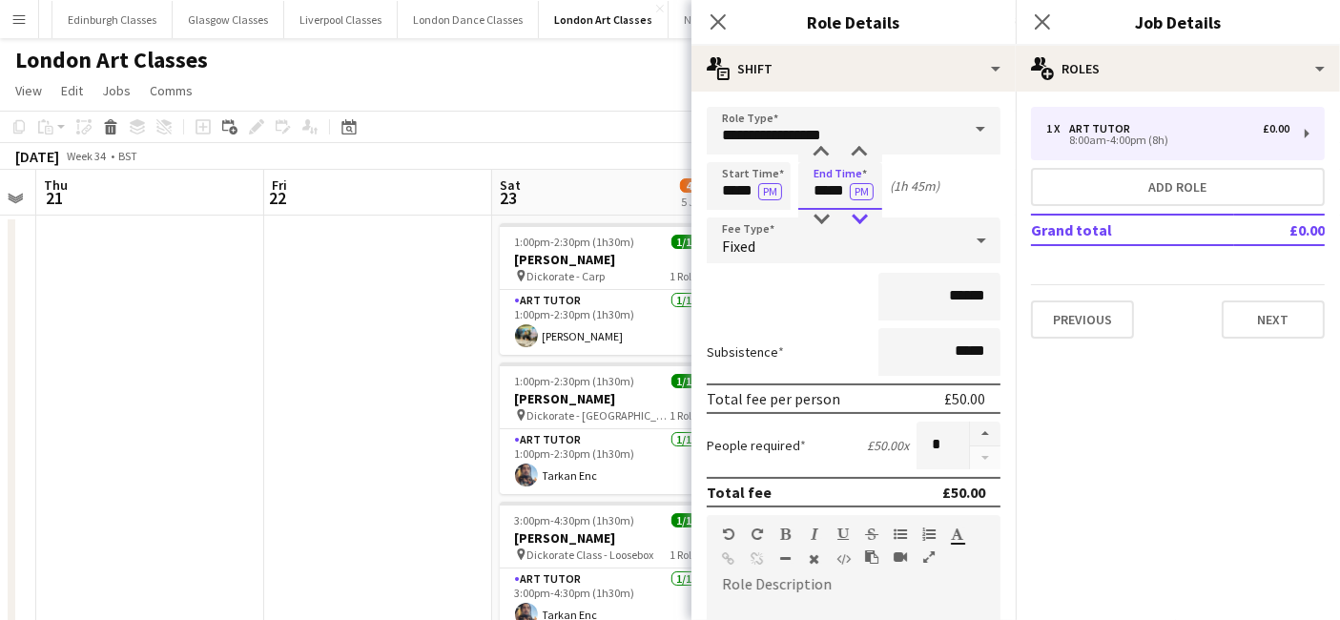
click at [850, 217] on div at bounding box center [859, 219] width 38 height 19
type input "*****"
click at [828, 214] on div at bounding box center [821, 219] width 38 height 19
click at [801, 240] on div "Fixed" at bounding box center [835, 240] width 256 height 46
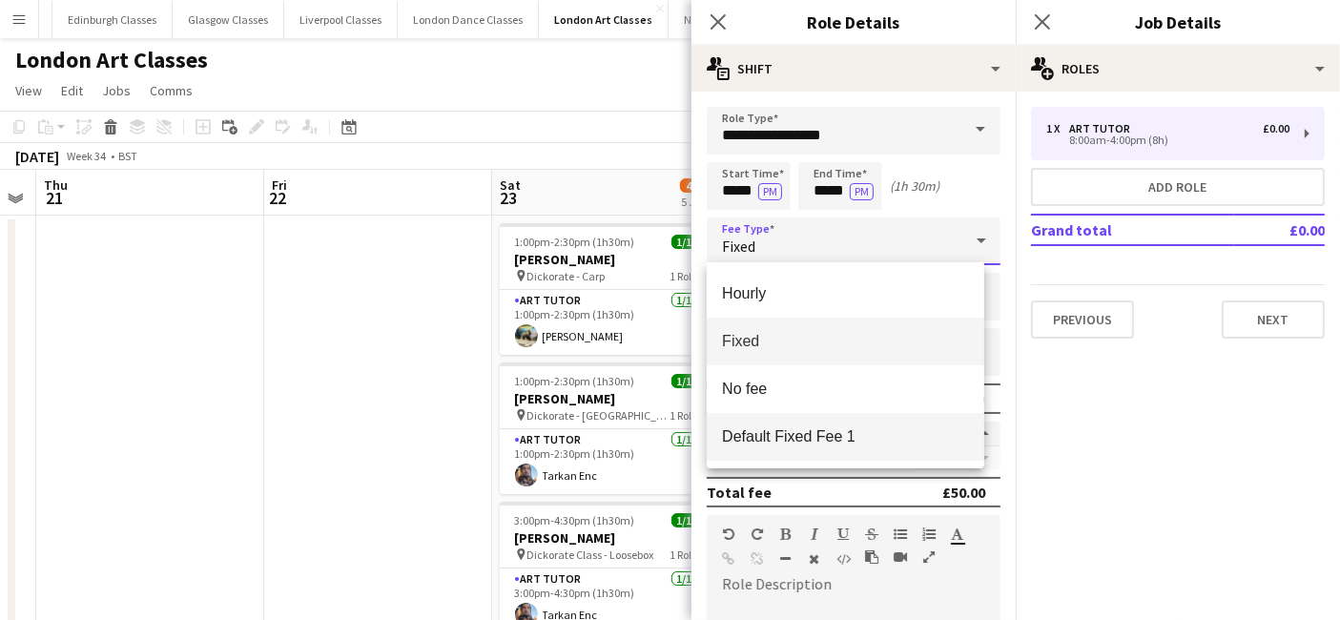
click at [775, 431] on span "Default Fixed Fee 1" at bounding box center [845, 436] width 247 height 18
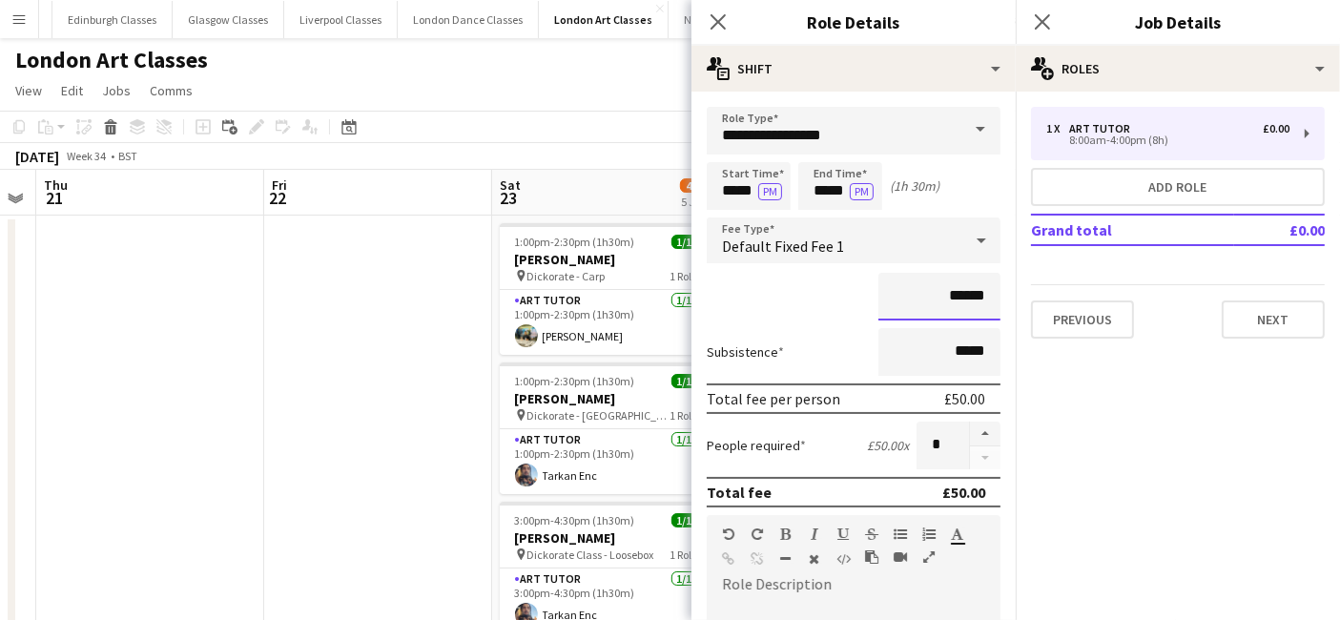
click at [941, 295] on input "******" at bounding box center [940, 297] width 122 height 48
type input "**"
type input "******"
click at [974, 347] on input "*****" at bounding box center [940, 352] width 122 height 48
type input "**"
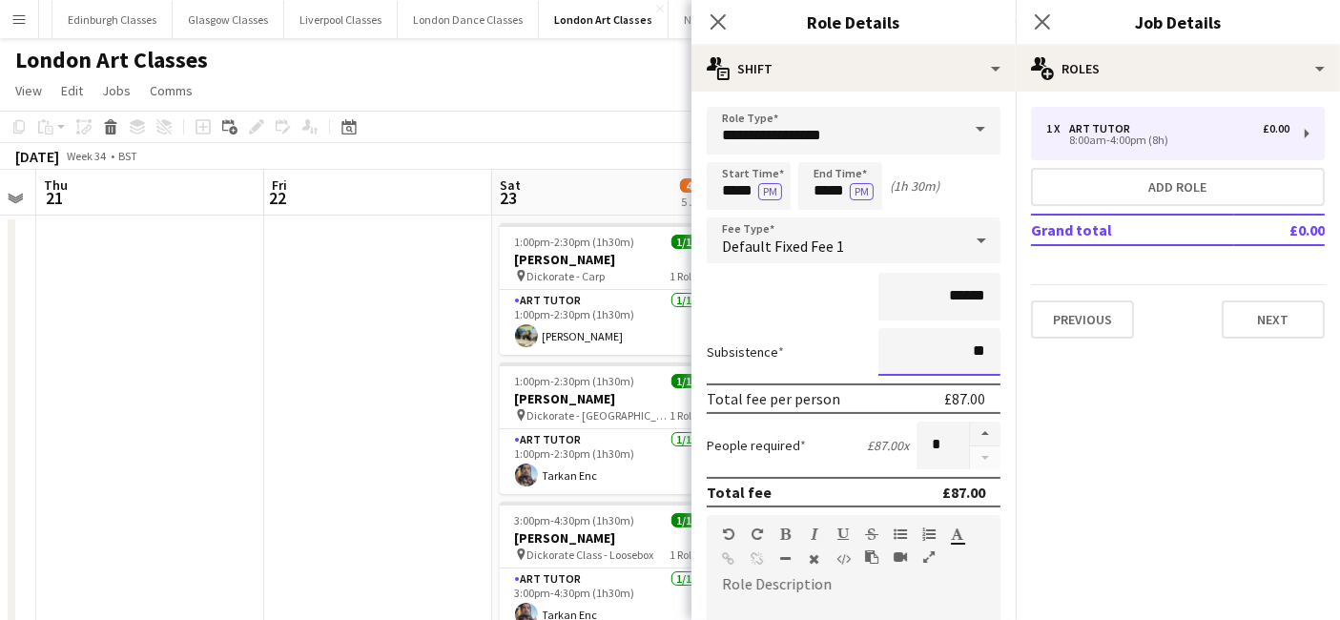
type input "*****"
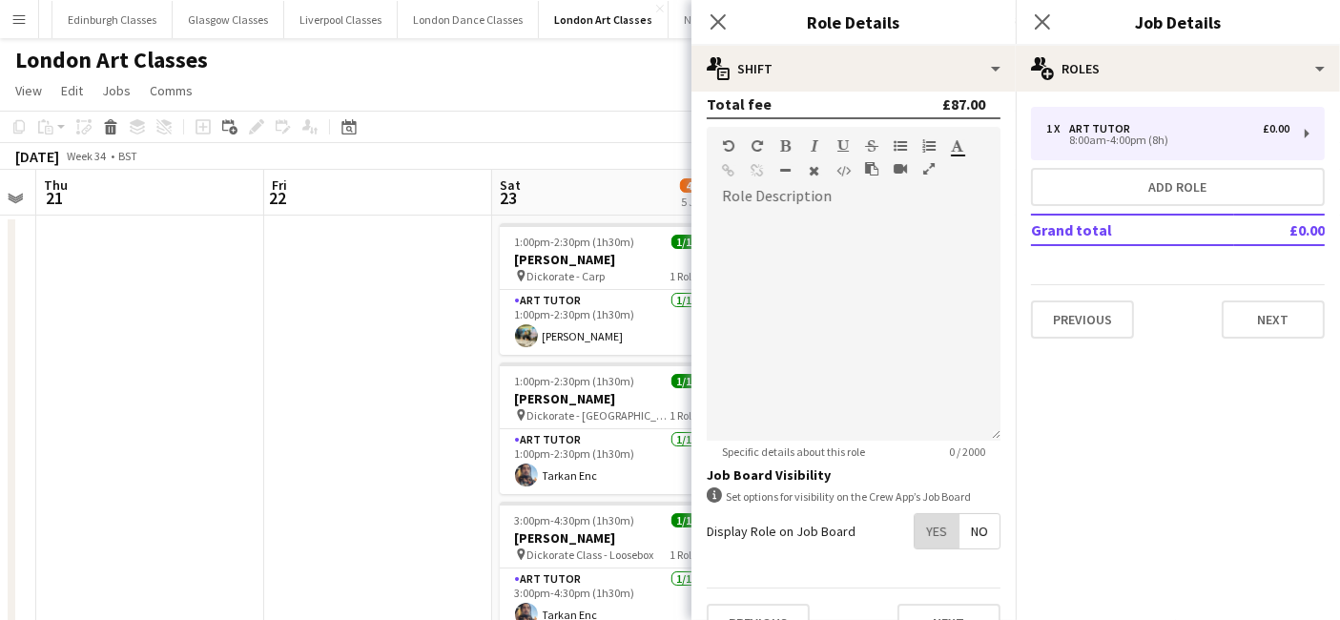
click at [923, 525] on span "Yes" at bounding box center [937, 531] width 44 height 34
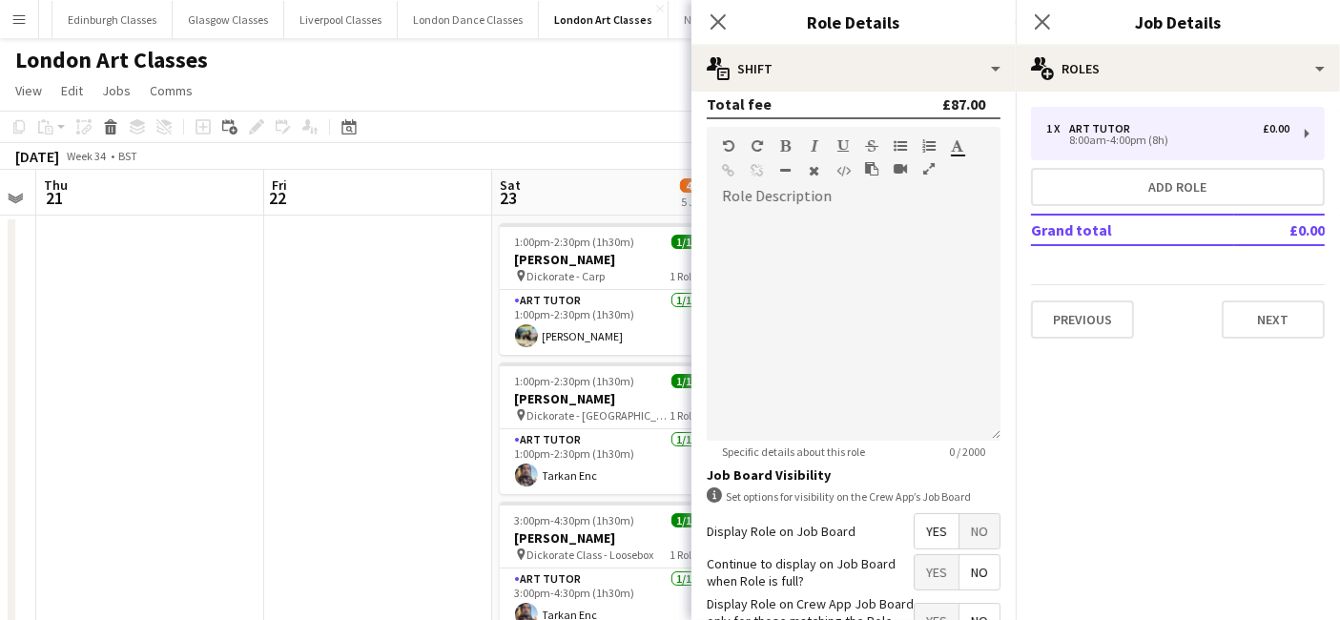
click at [960, 570] on span "No" at bounding box center [980, 572] width 40 height 34
click at [921, 606] on span "Yes" at bounding box center [937, 621] width 44 height 34
click at [763, 215] on div at bounding box center [854, 326] width 294 height 229
paste div
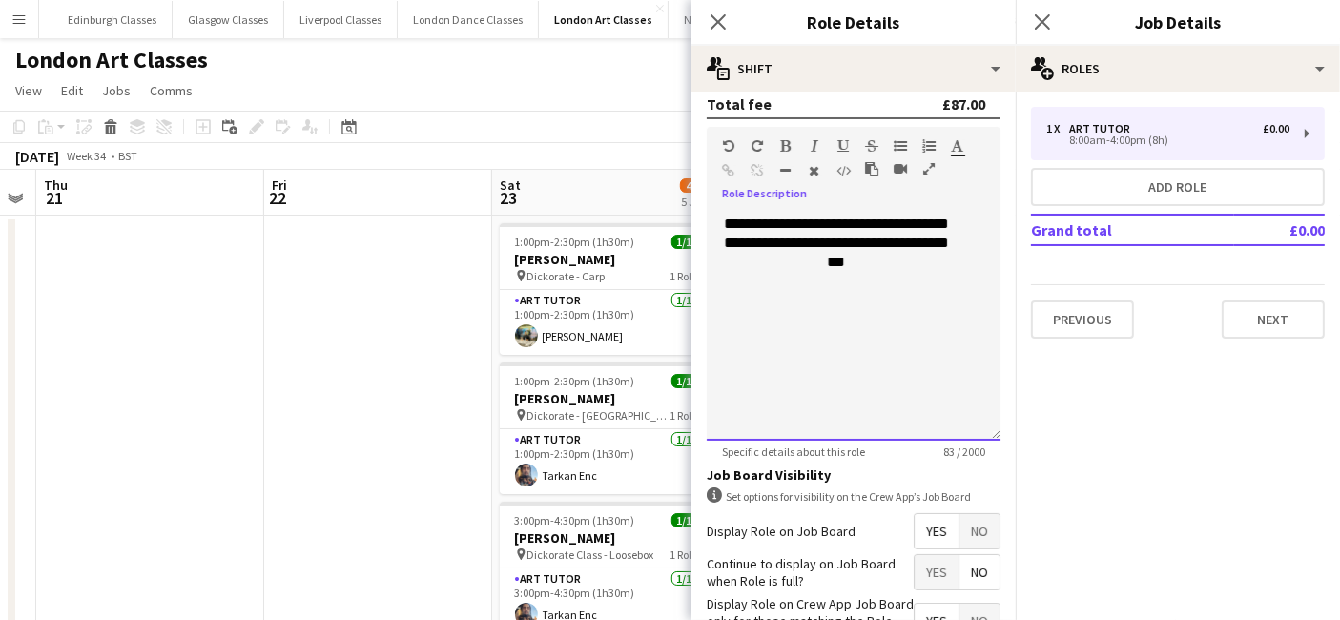
scroll to position [517, 0]
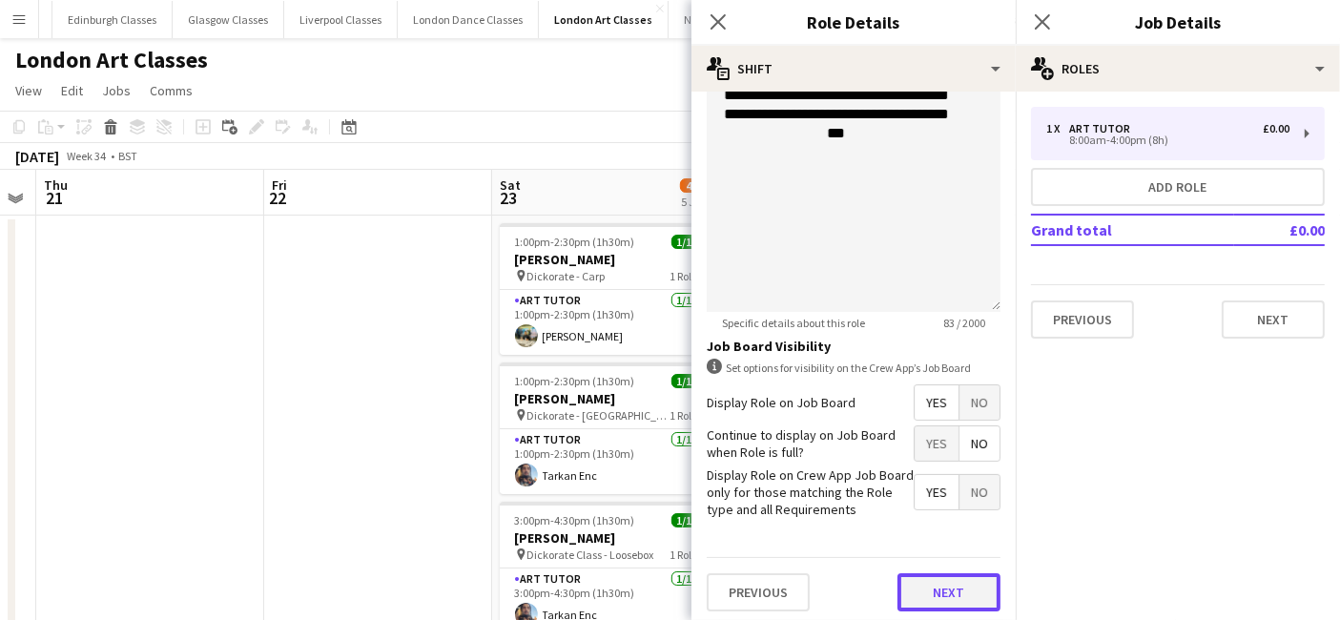
click at [948, 573] on button "Next" at bounding box center [949, 592] width 103 height 38
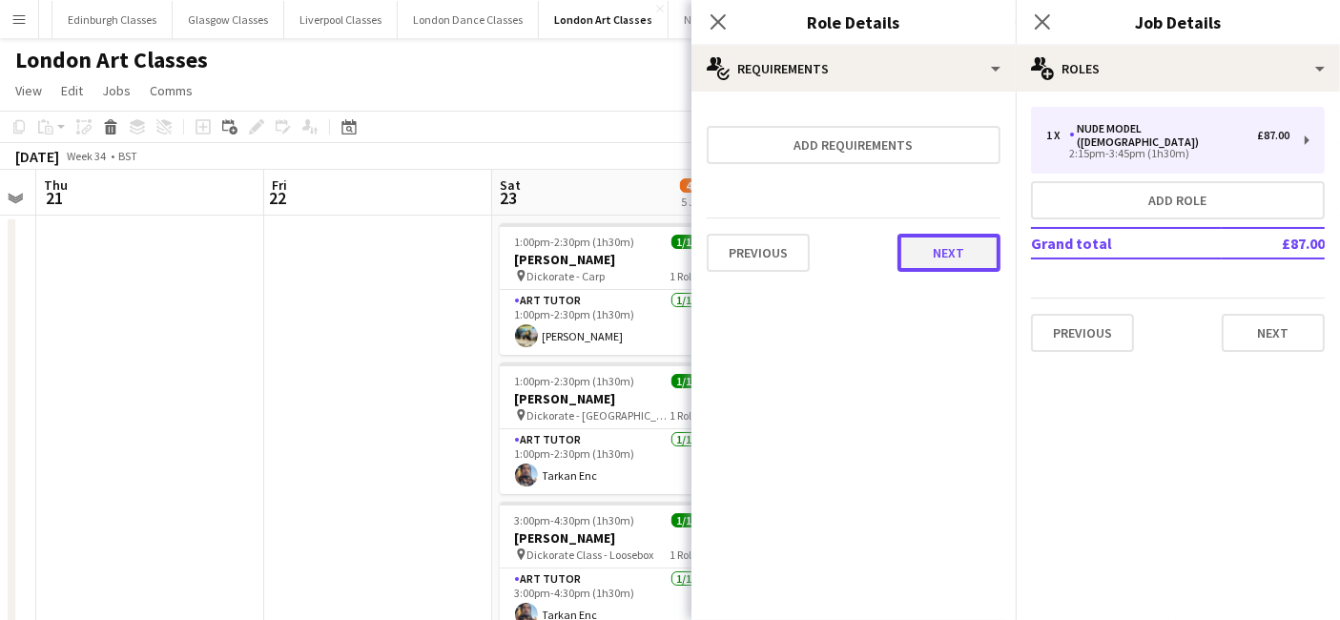
click at [964, 245] on button "Next" at bounding box center [949, 253] width 103 height 38
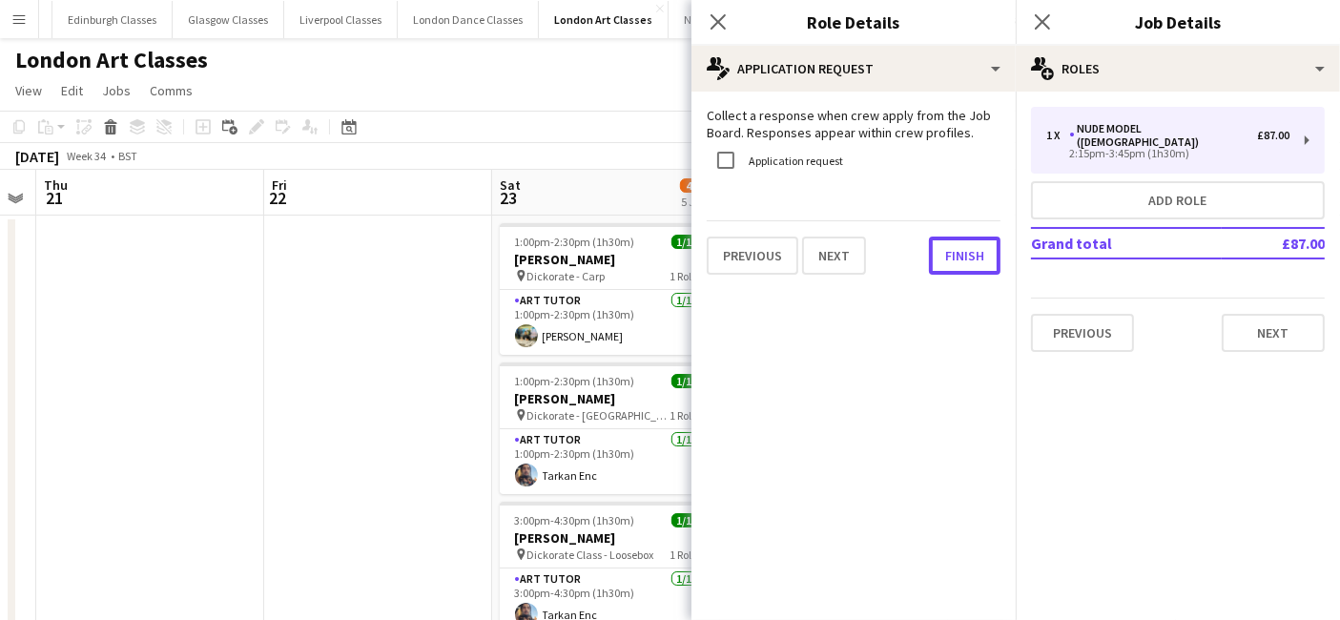
click at [964, 244] on button "Finish" at bounding box center [965, 256] width 72 height 38
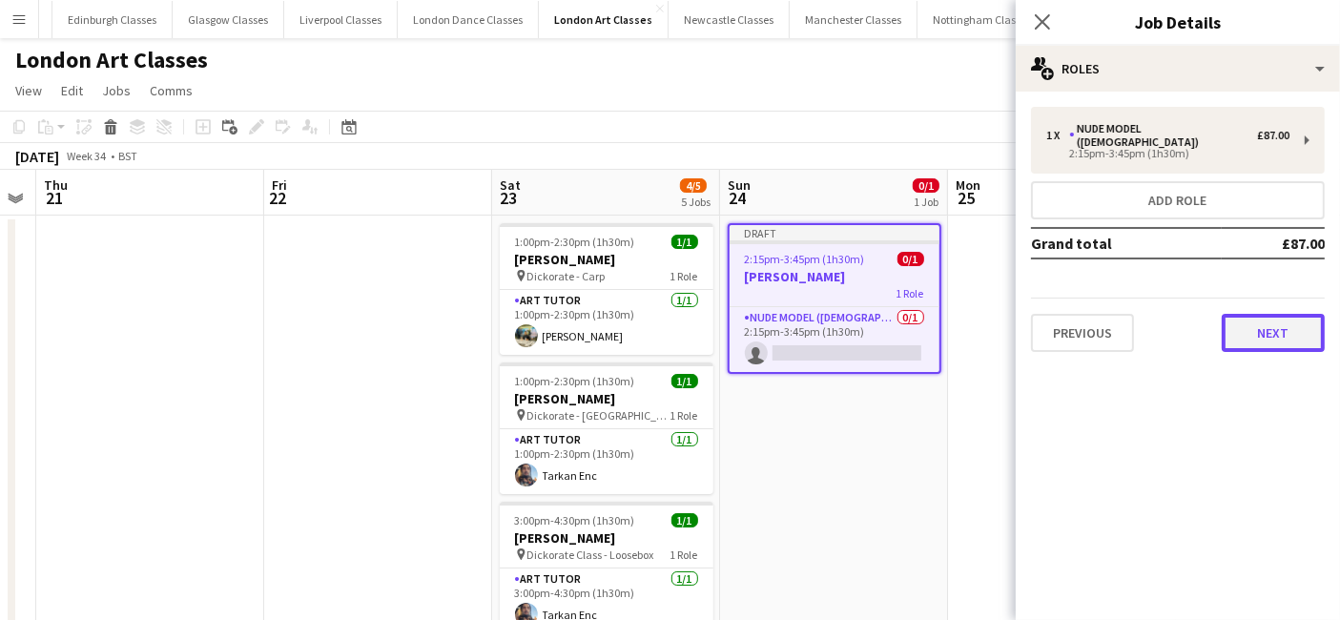
click at [1259, 314] on button "Next" at bounding box center [1273, 333] width 103 height 38
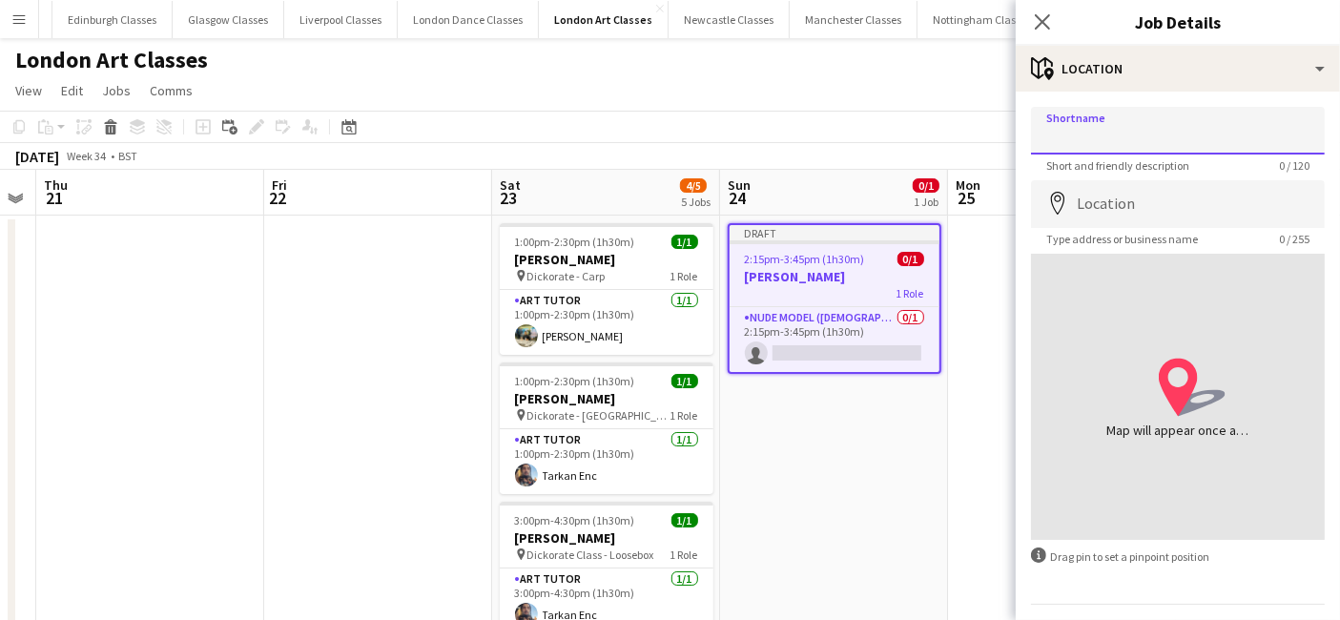
click at [1128, 121] on input "Shortname" at bounding box center [1178, 131] width 294 height 48
type input "*"
type input "**********"
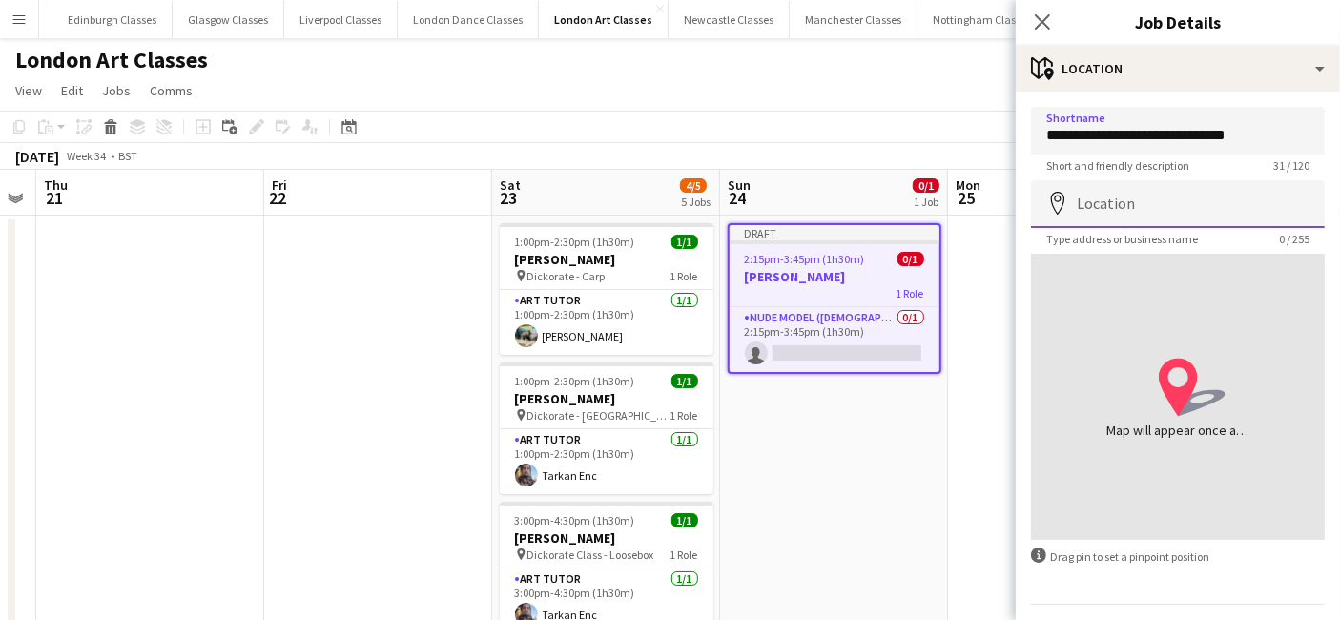
click at [1091, 193] on input "Location" at bounding box center [1178, 204] width 294 height 48
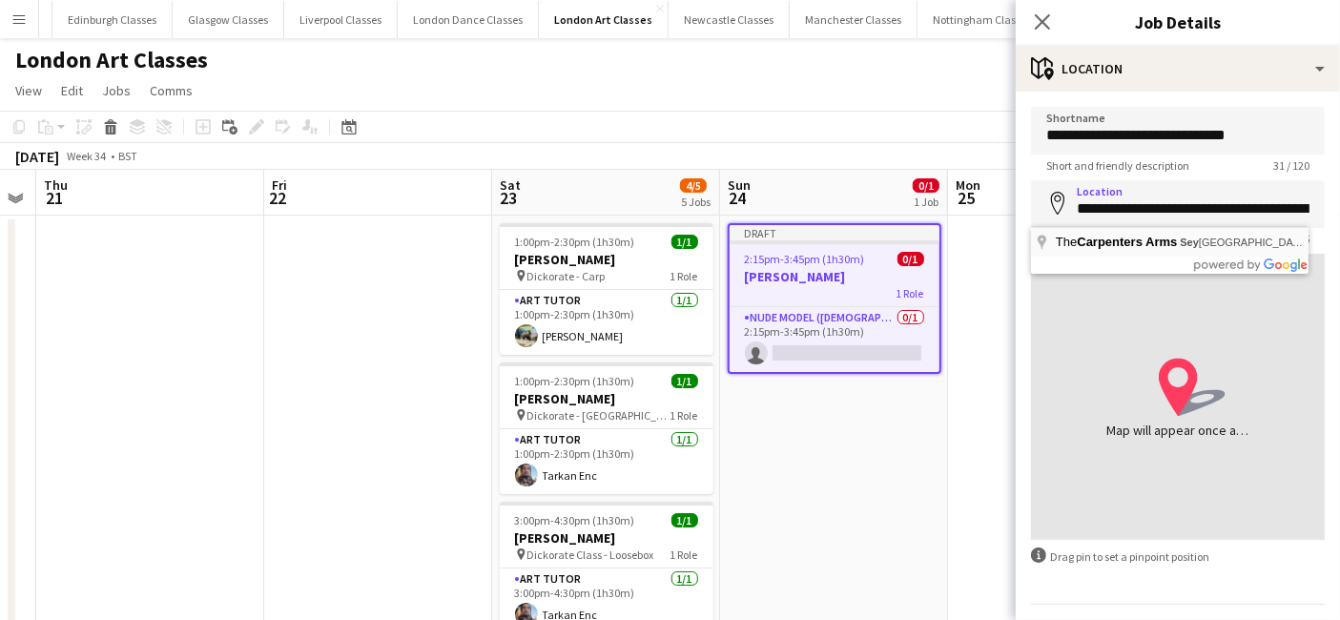
type input "**********"
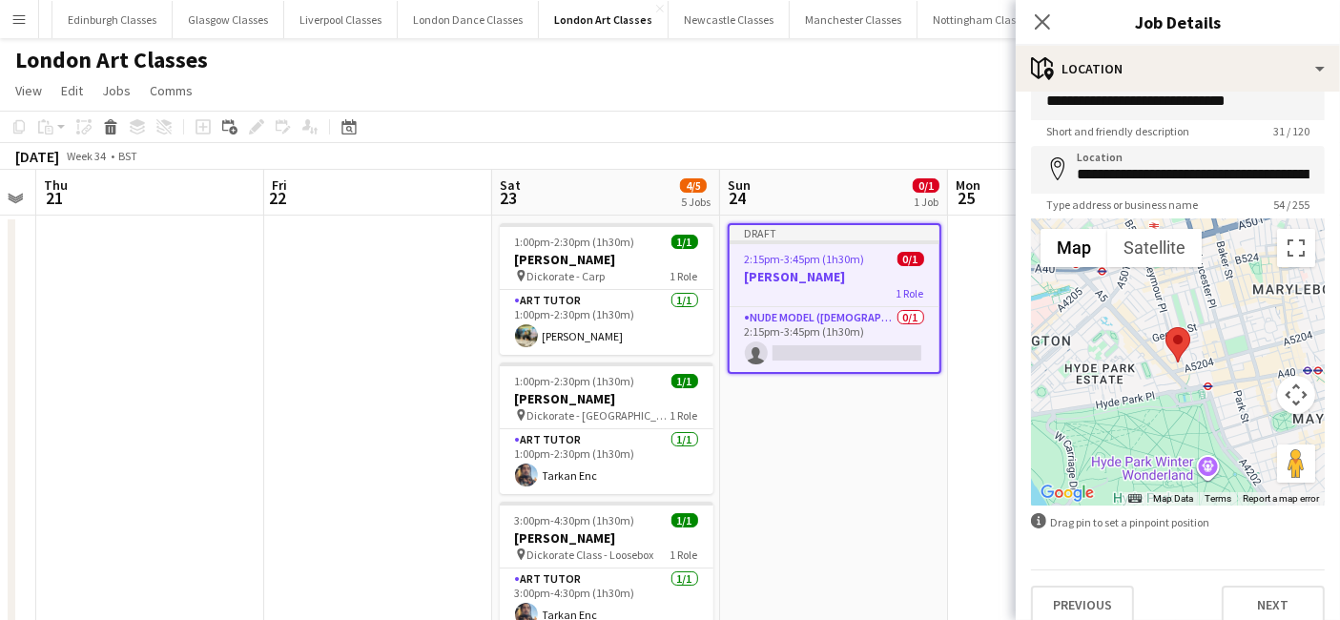
scroll to position [51, 0]
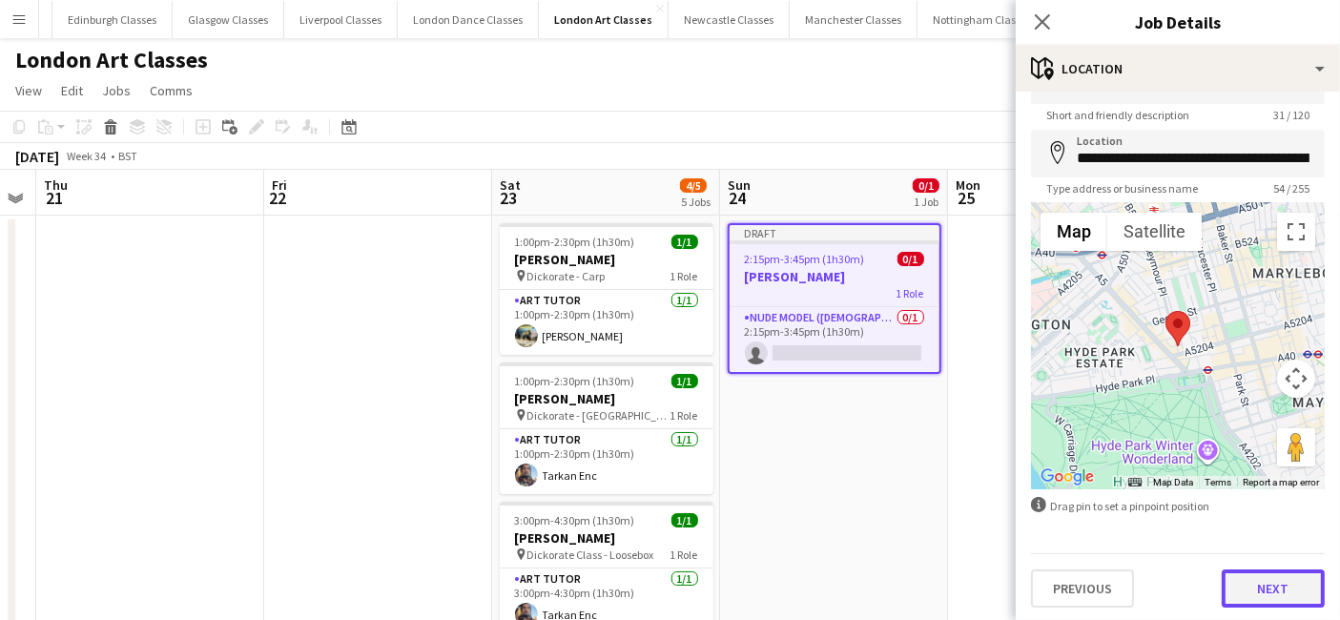
click at [1238, 583] on button "Next" at bounding box center [1273, 588] width 103 height 38
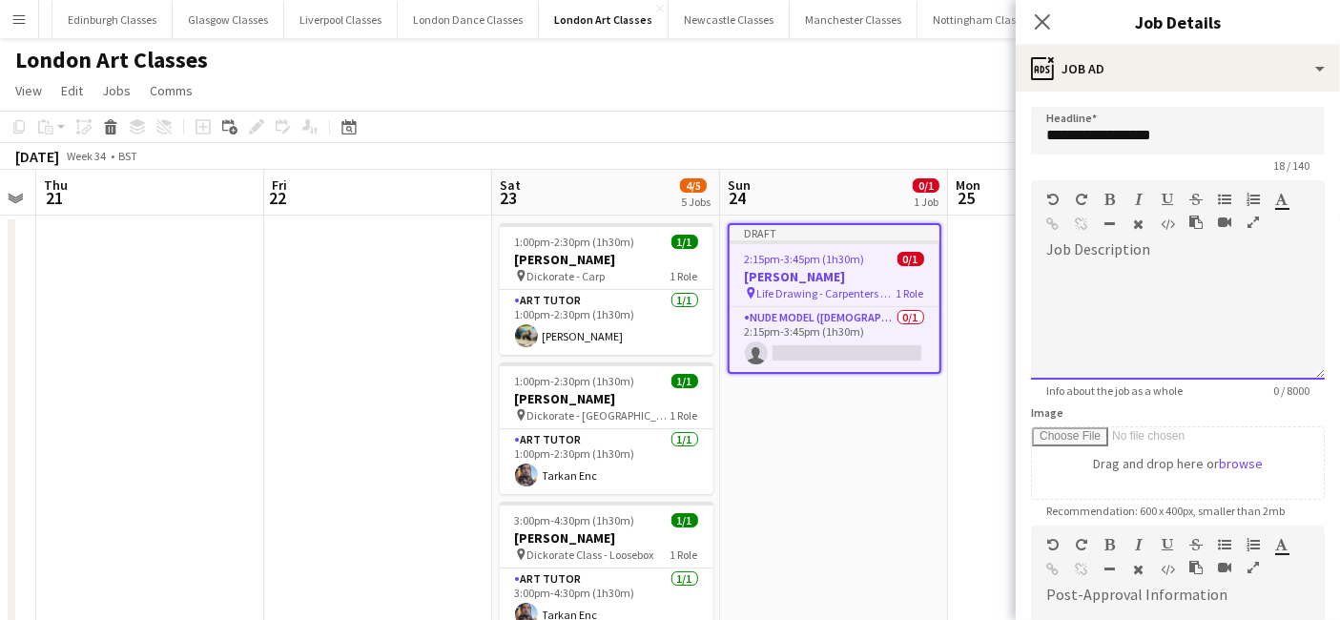
click at [1118, 298] on div at bounding box center [1178, 322] width 294 height 114
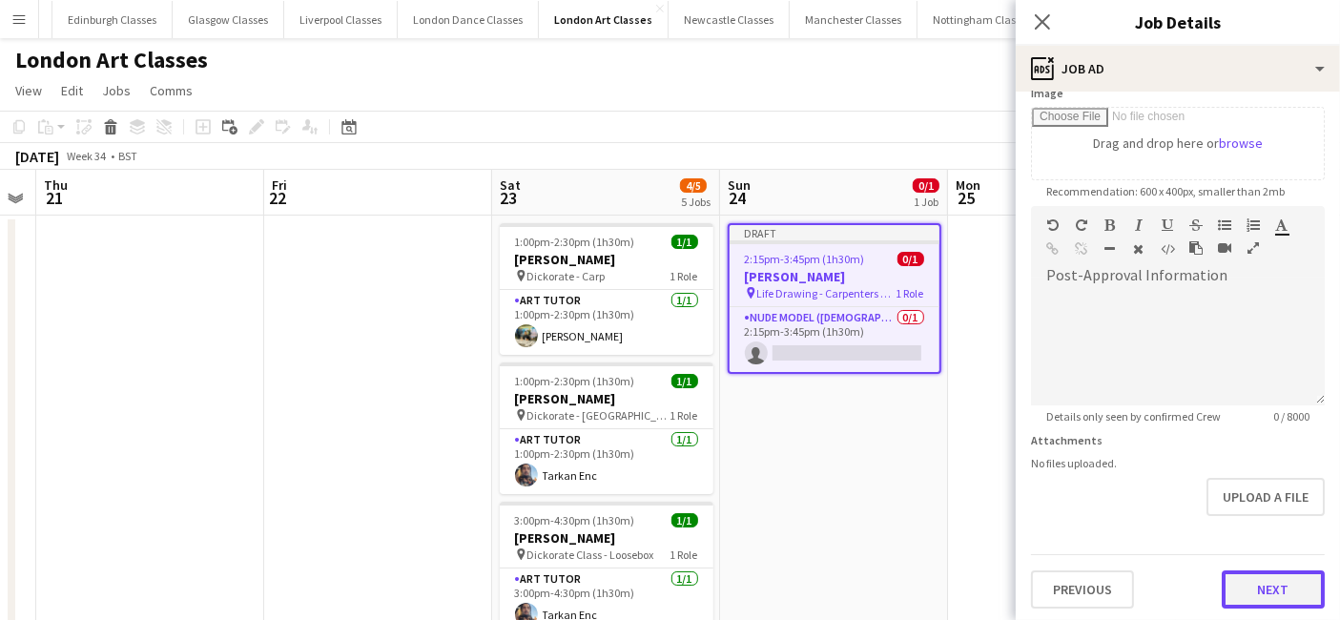
click at [1258, 580] on button "Next" at bounding box center [1273, 589] width 103 height 38
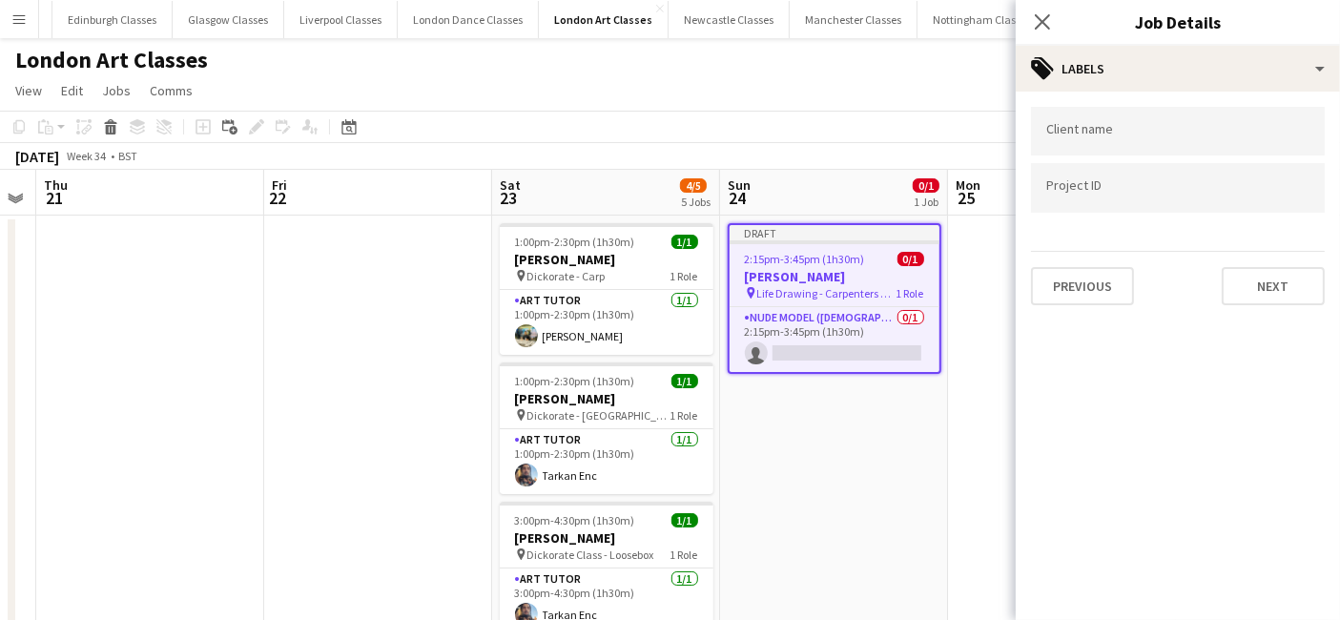
scroll to position [0, 0]
click at [872, 492] on app-date-cell "Draft 2:15pm-3:45pm (1h30m) 0/1 Danielle Underwood pin Life Drawing - Carpenter…" at bounding box center [834, 587] width 228 height 742
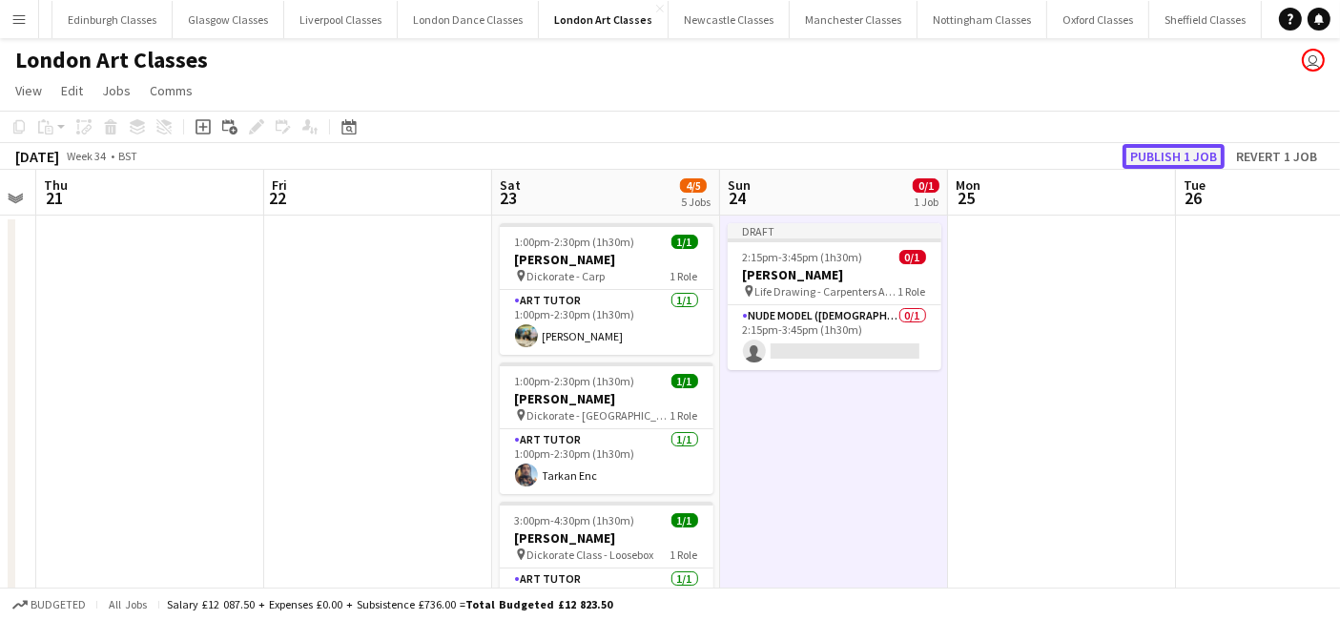
click at [1189, 149] on button "Publish 1 job" at bounding box center [1174, 156] width 102 height 25
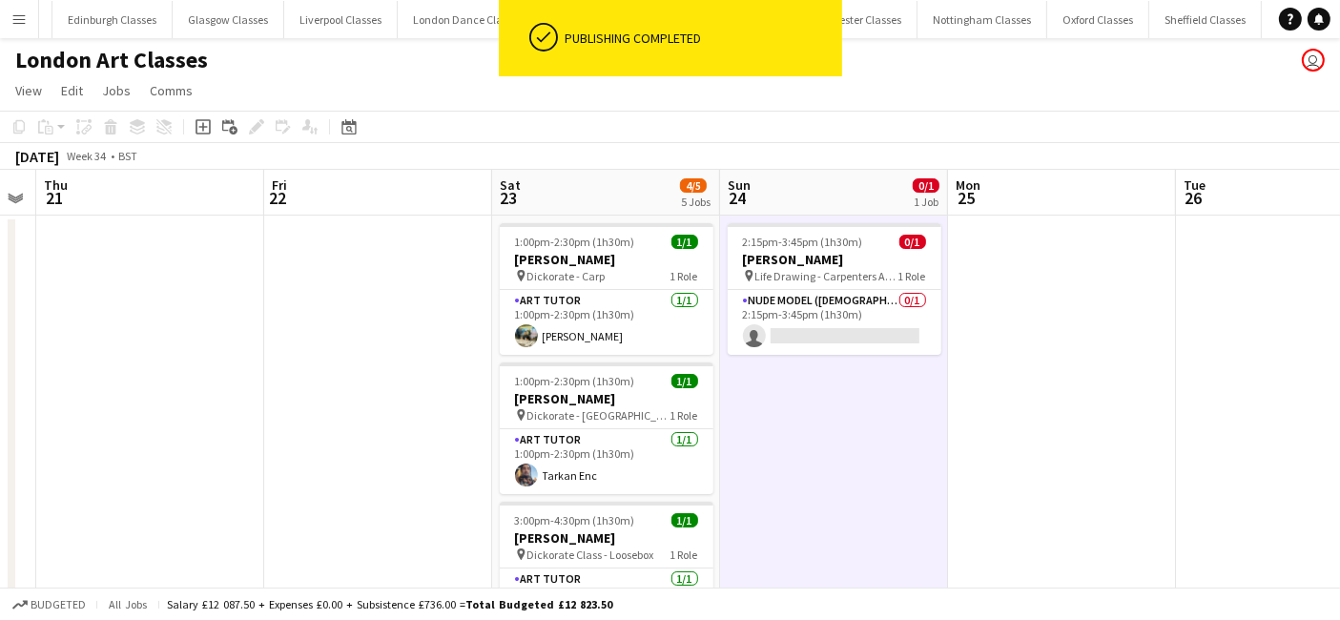
click at [859, 328] on app-card-role "Nude Model (Male) 0/1 2:15pm-3:45pm (1h30m) single-neutral-actions" at bounding box center [835, 322] width 214 height 65
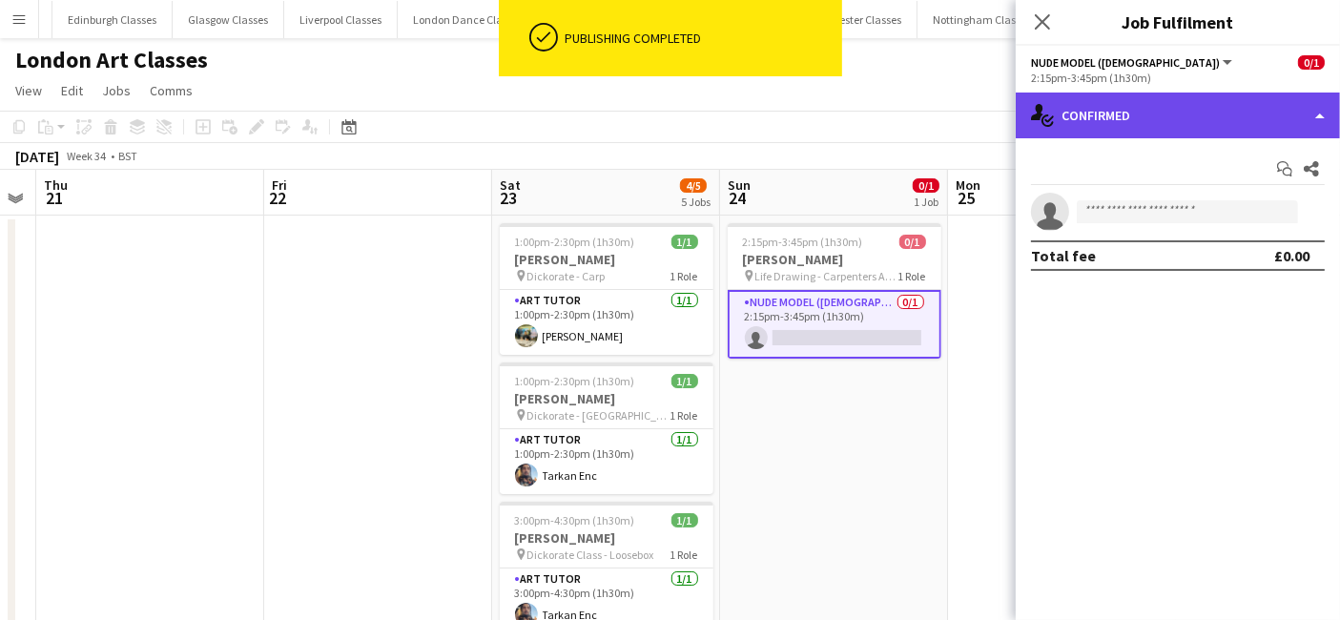
click at [1191, 126] on div "single-neutral-actions-check-2 Confirmed" at bounding box center [1178, 116] width 324 height 46
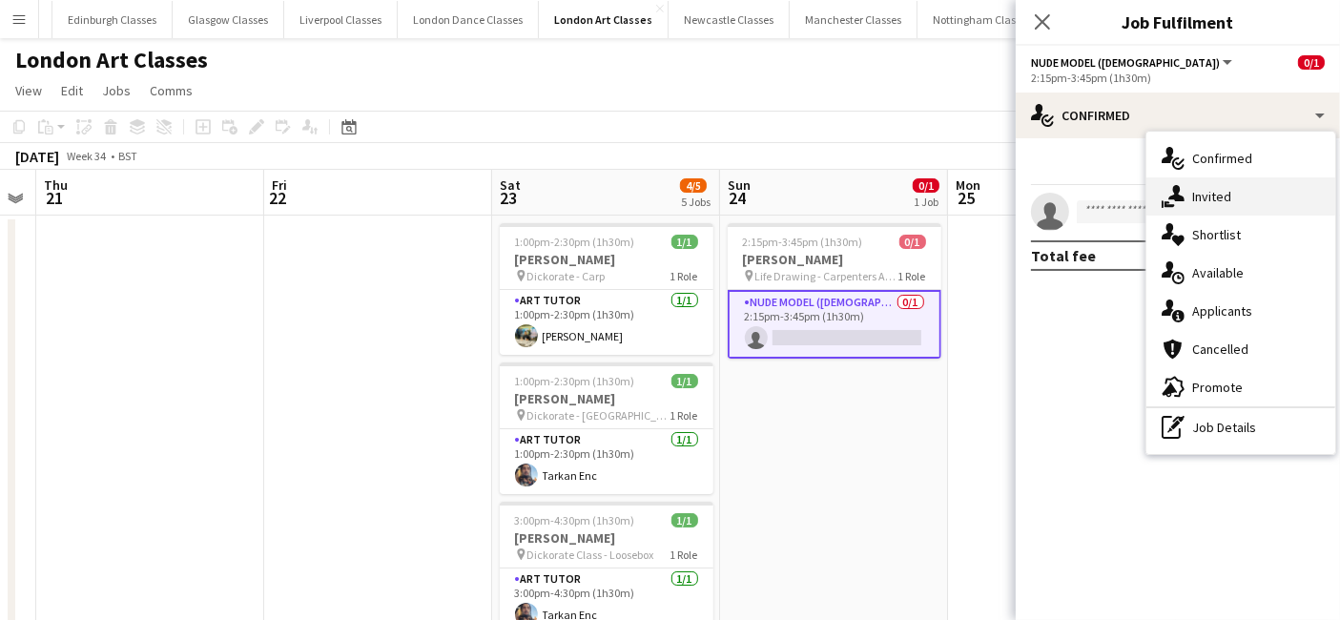
click at [1183, 197] on icon "single-neutral-actions-share-1" at bounding box center [1173, 196] width 23 height 23
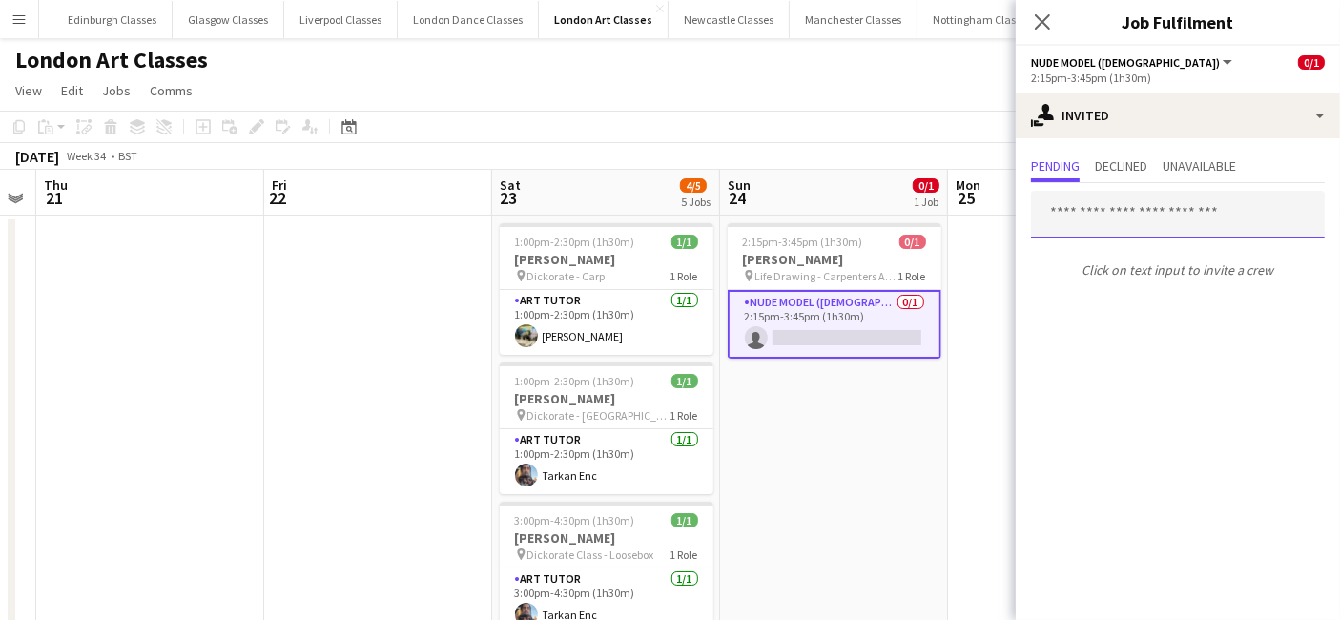
click at [1179, 233] on input "text" at bounding box center [1178, 215] width 294 height 48
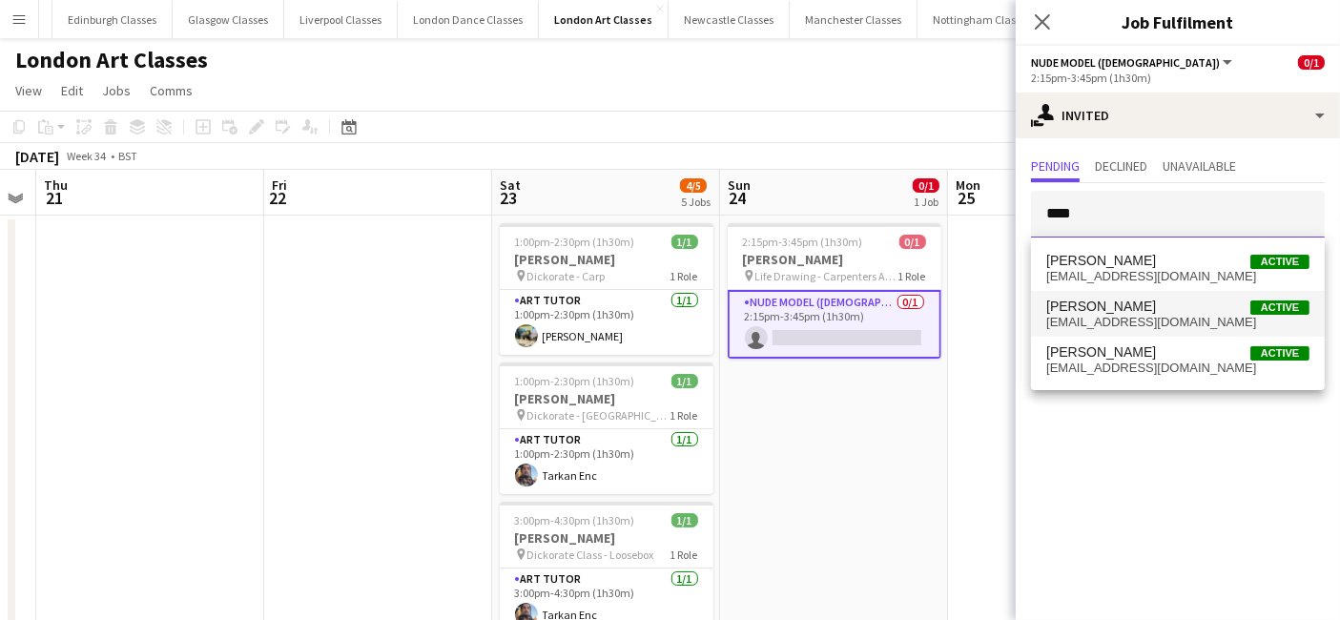
type input "****"
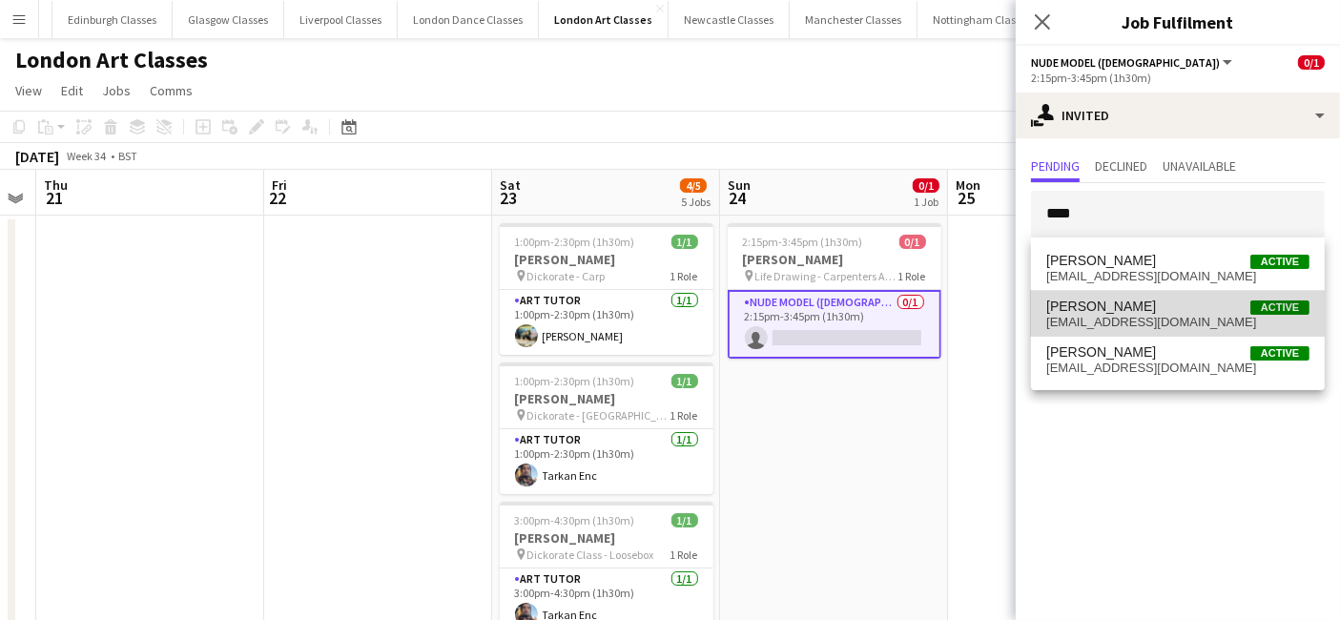
click at [1128, 329] on mat-option "William Osmond Active will_osmond@hotmail.com" at bounding box center [1178, 314] width 294 height 46
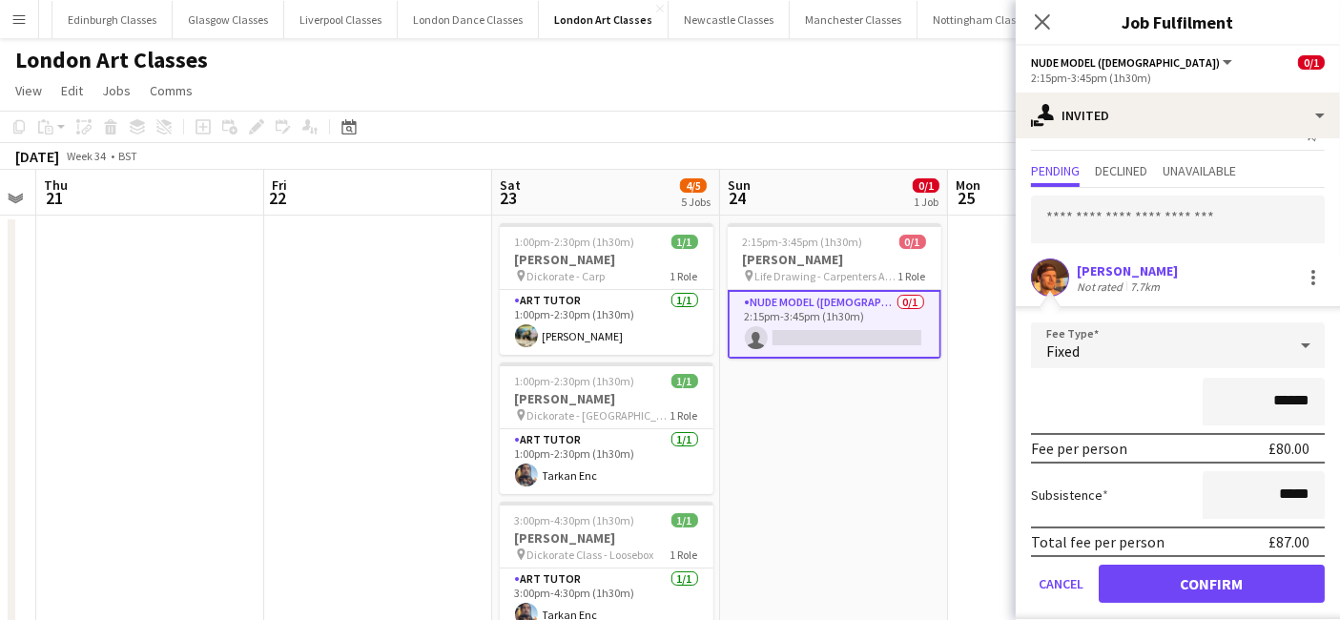
scroll to position [49, 0]
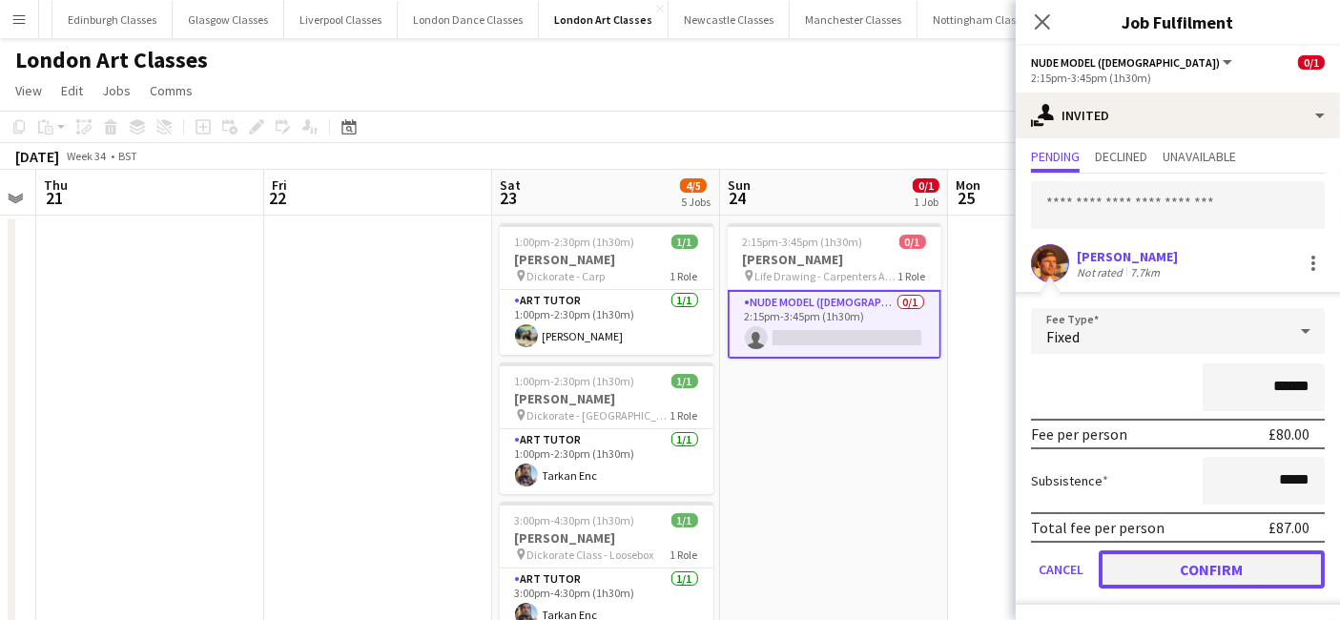
click at [1166, 579] on button "Confirm" at bounding box center [1212, 569] width 226 height 38
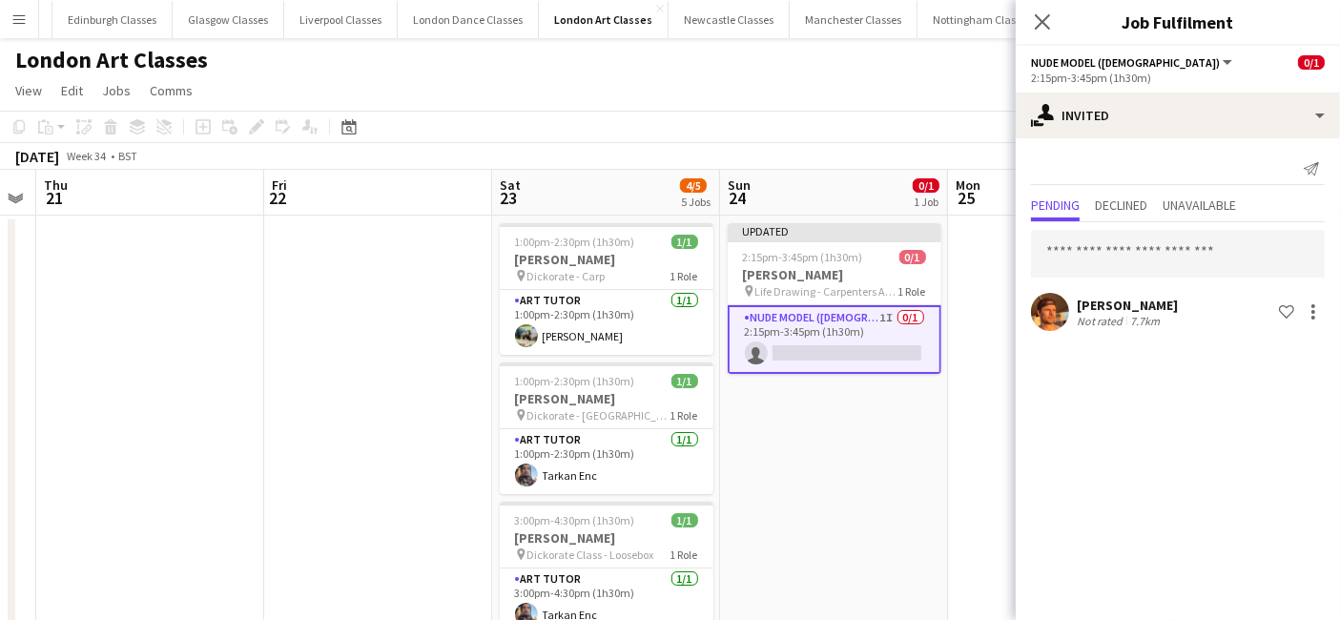
scroll to position [0, 0]
click at [1129, 262] on input "text" at bounding box center [1178, 254] width 294 height 48
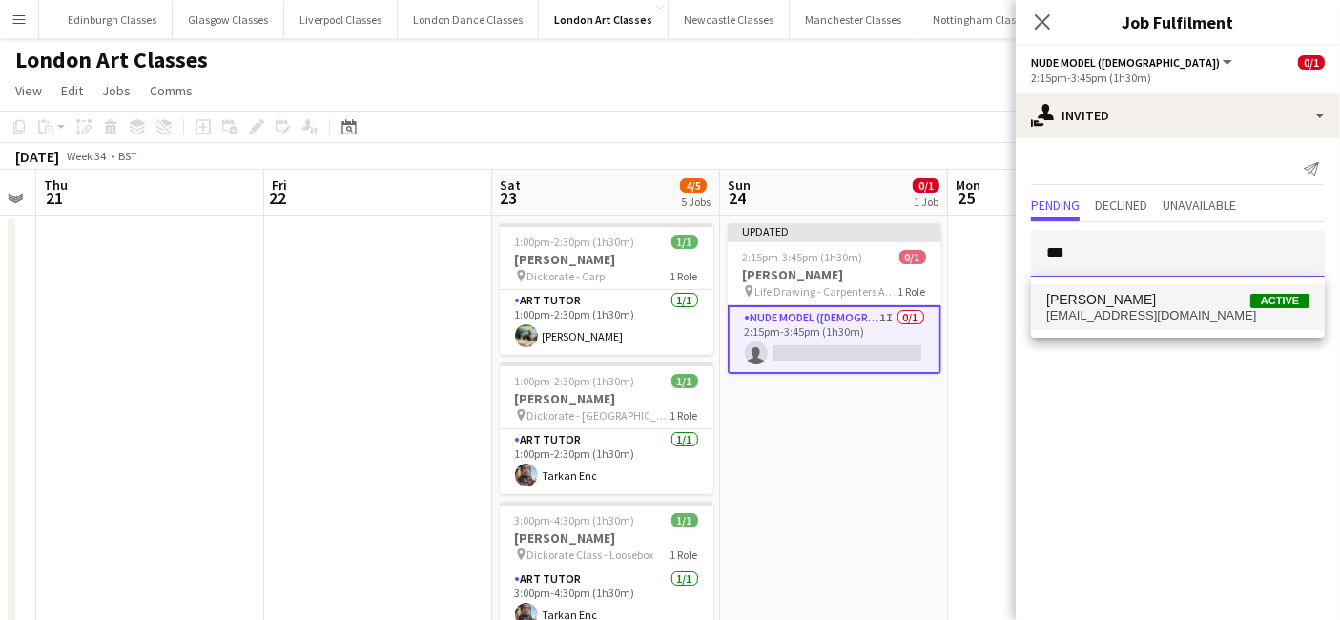
type input "***"
click at [1121, 294] on span "Kam Wan Active" at bounding box center [1177, 300] width 263 height 16
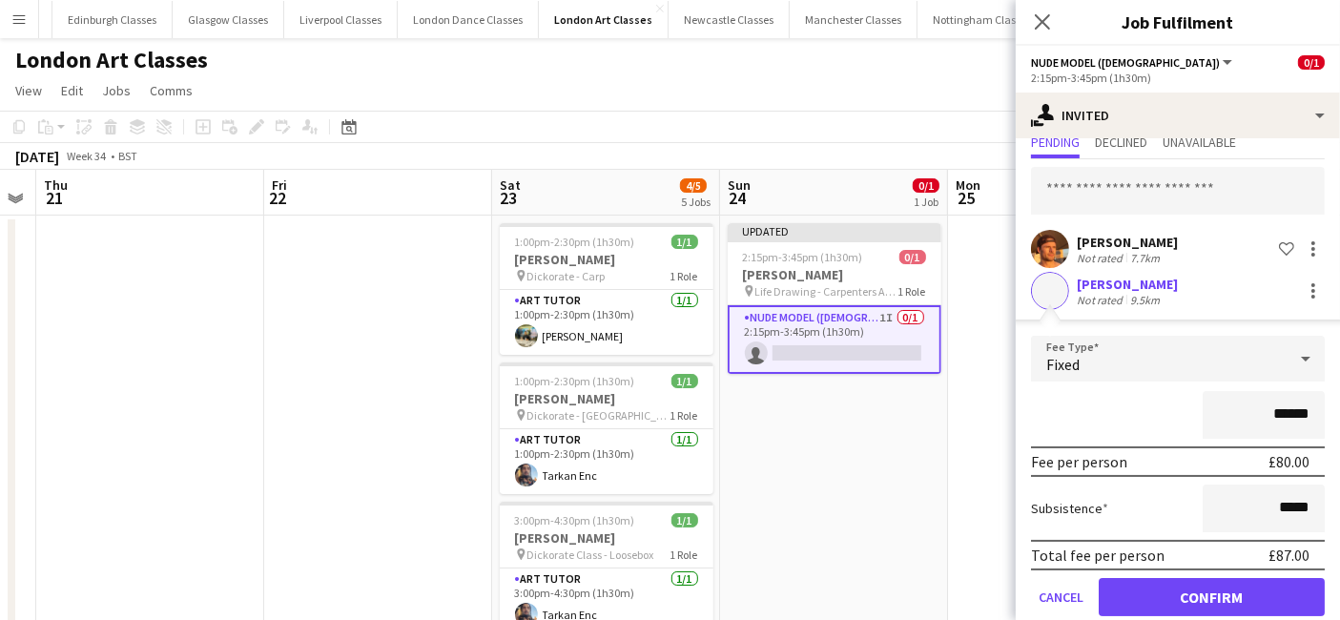
scroll to position [90, 0]
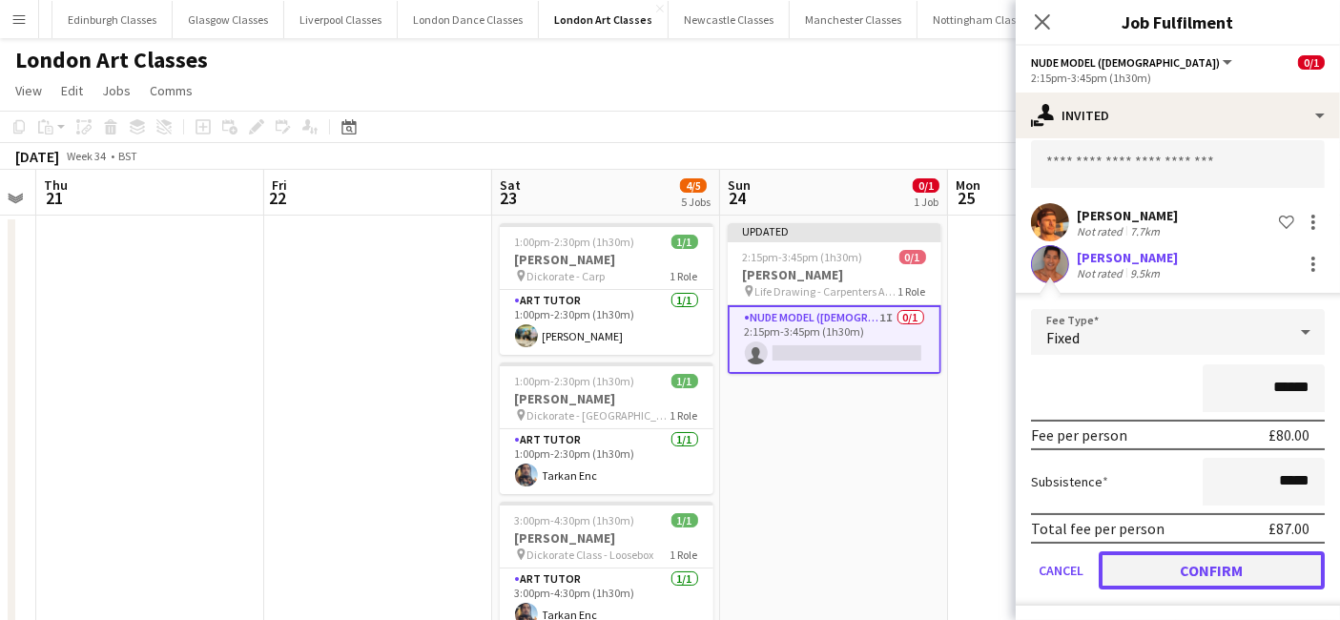
click at [1155, 574] on button "Confirm" at bounding box center [1212, 570] width 226 height 38
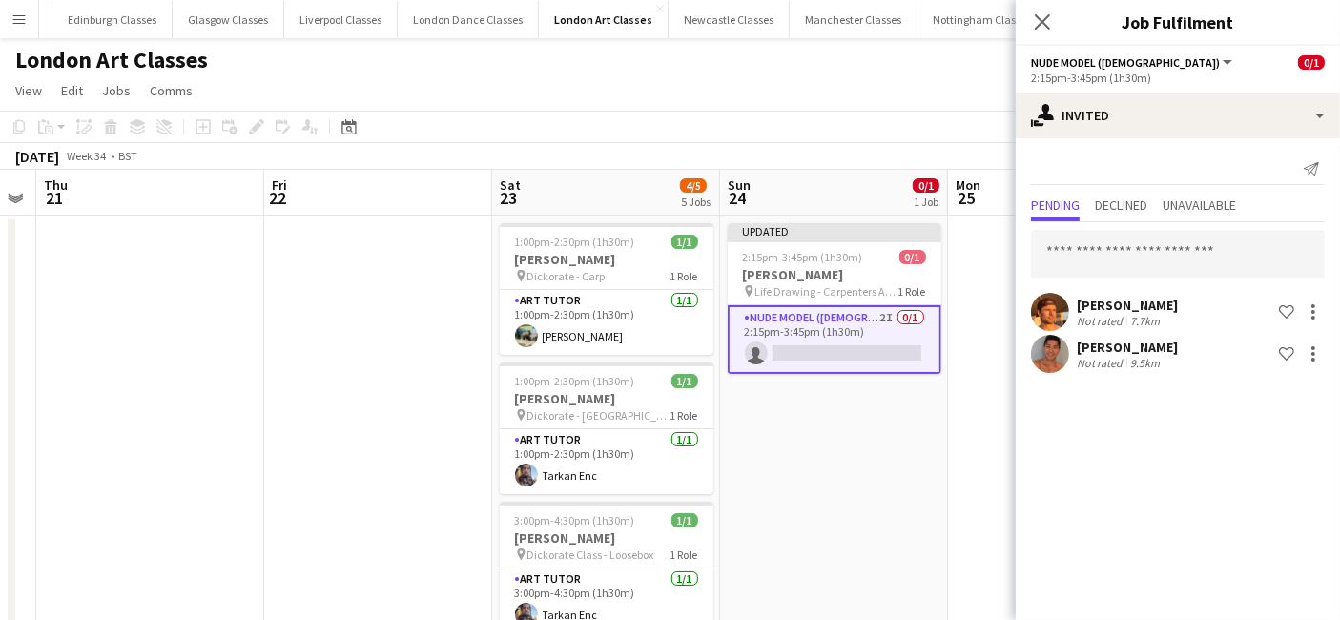
scroll to position [0, 0]
click at [1070, 249] on input "text" at bounding box center [1178, 254] width 294 height 48
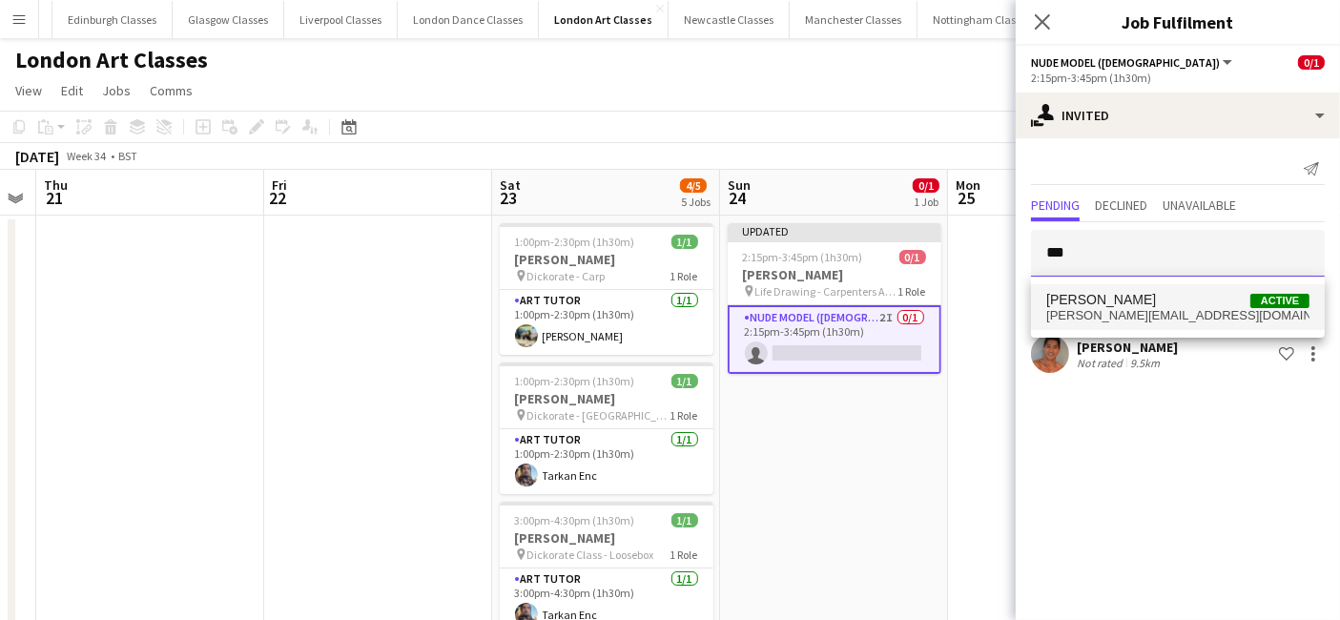
type input "***"
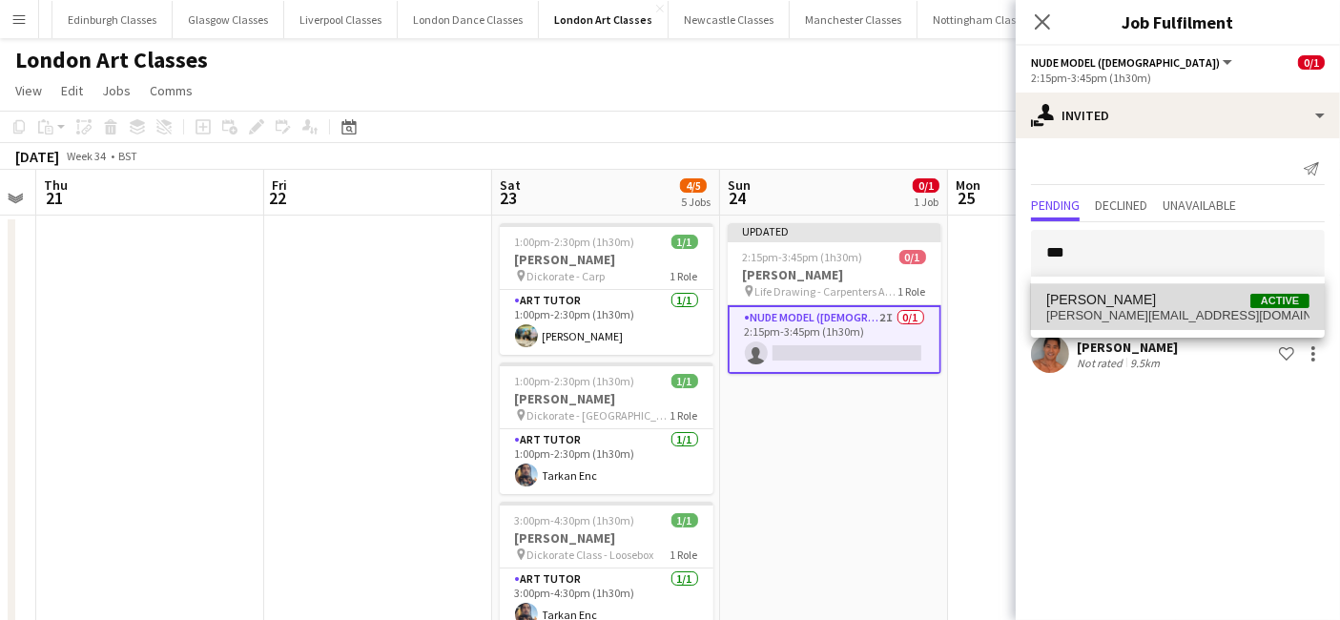
click at [1100, 303] on span "Tim Mountstephen" at bounding box center [1101, 300] width 110 height 16
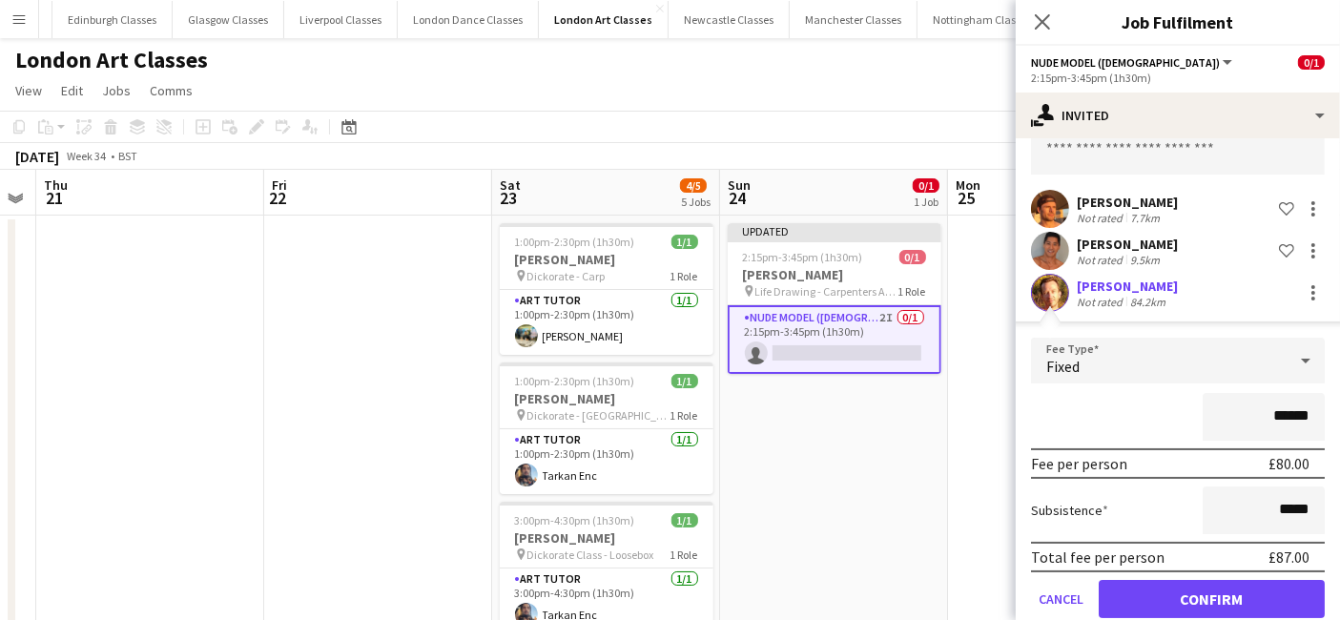
scroll to position [132, 0]
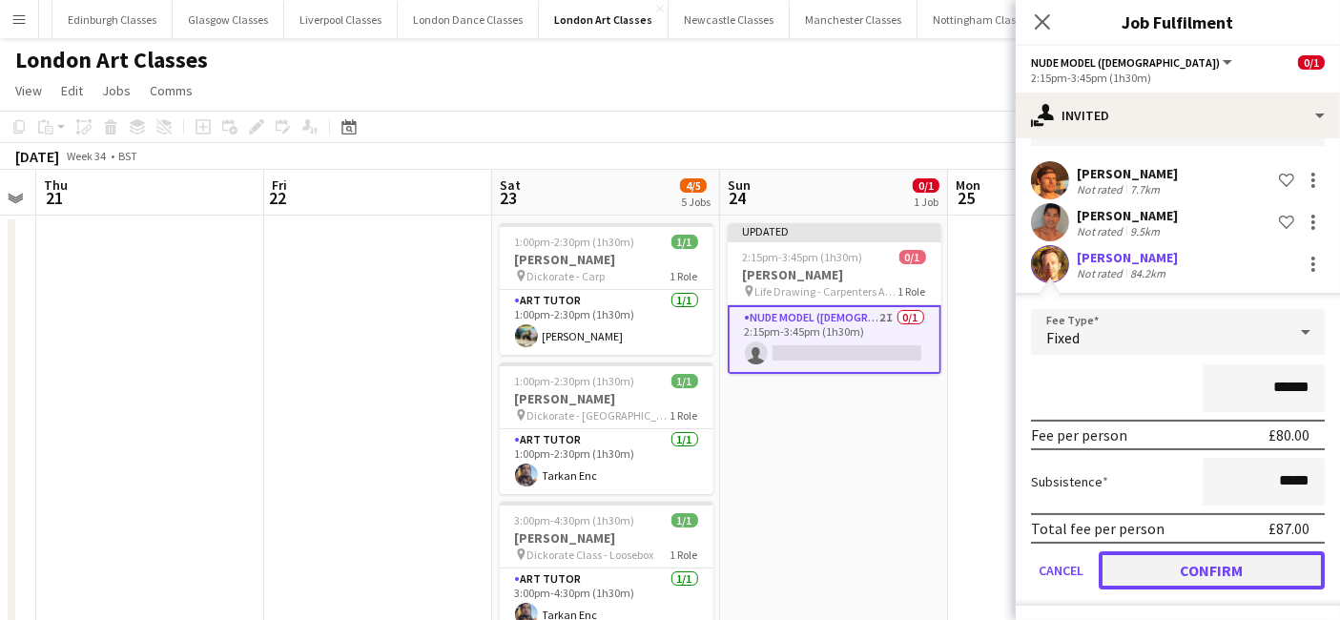
click at [1183, 568] on button "Confirm" at bounding box center [1212, 570] width 226 height 38
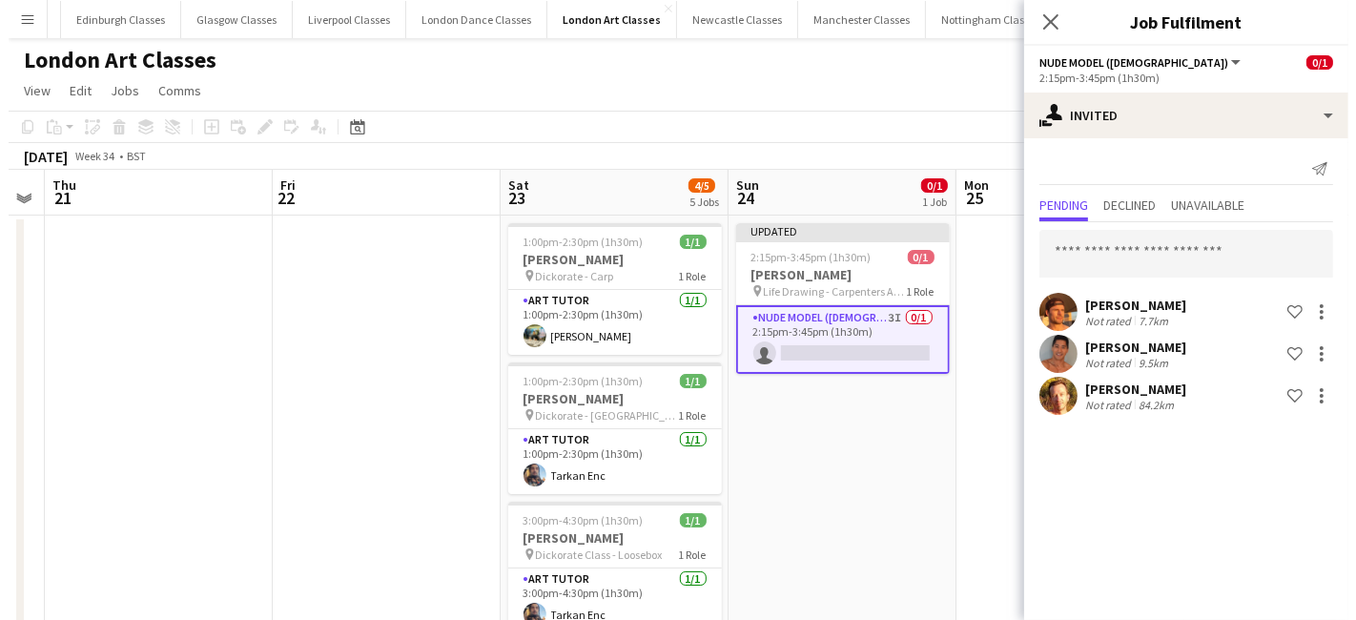
scroll to position [0, 0]
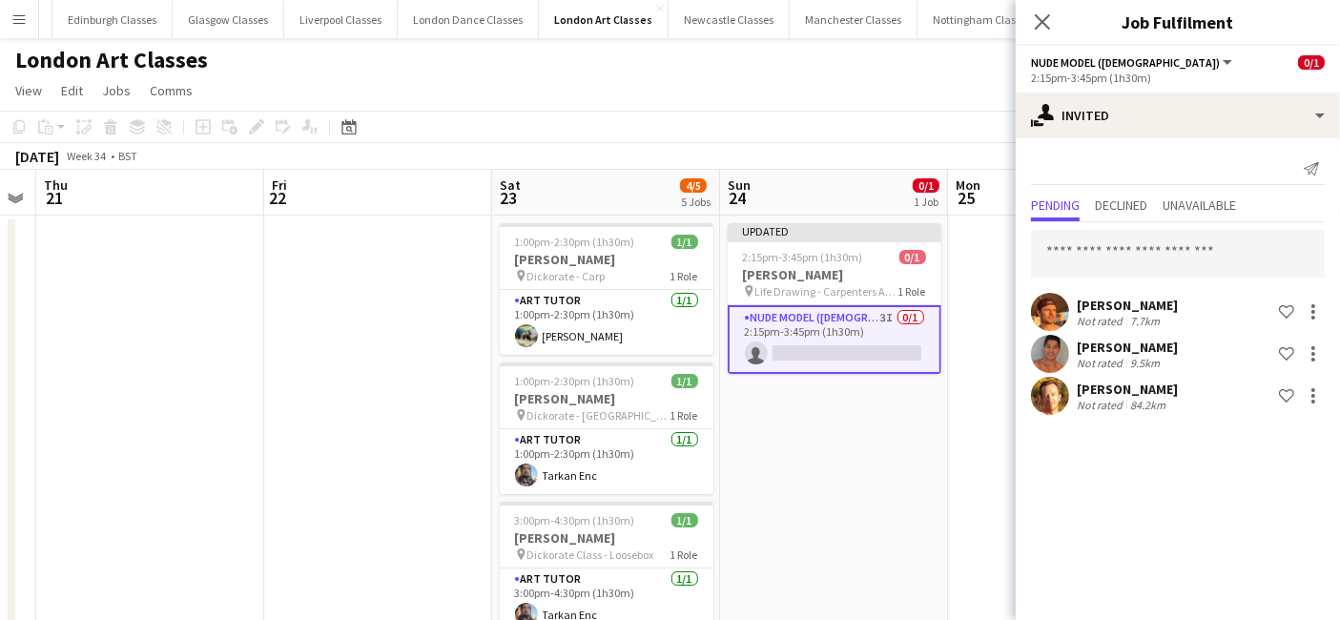
click at [847, 479] on app-date-cell "Updated 2:15pm-3:45pm (1h30m) 0/1 Danielle Underwood pin Life Drawing - Carpent…" at bounding box center [834, 587] width 228 height 742
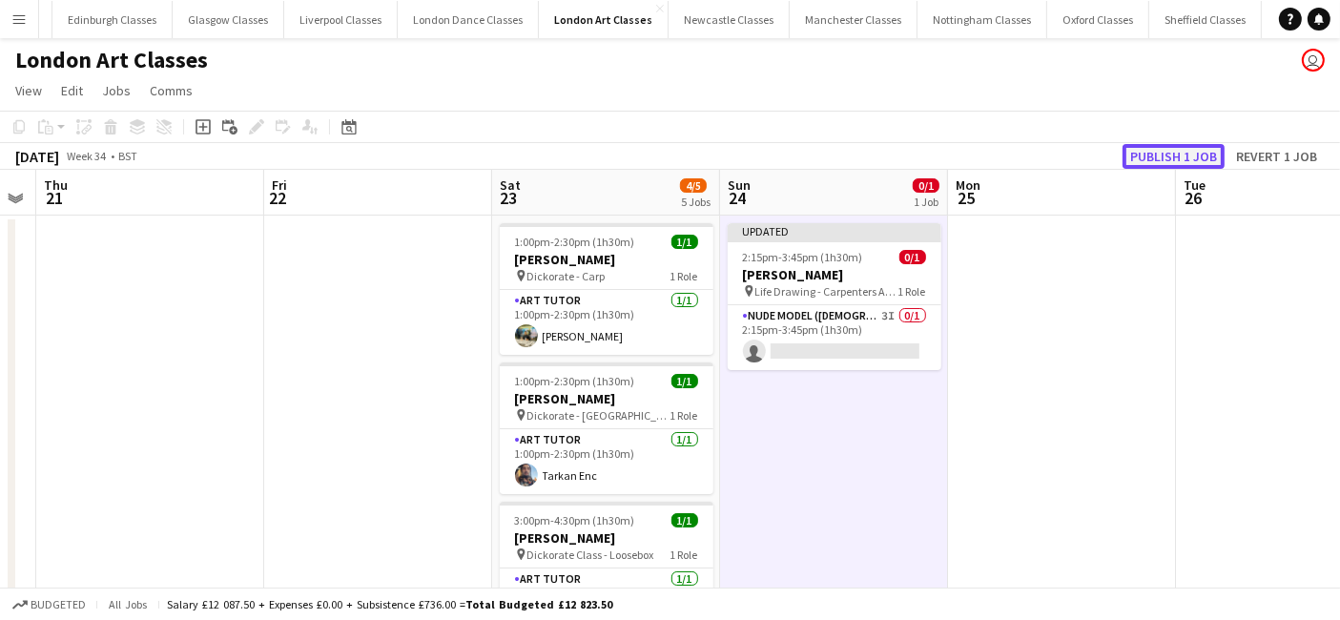
drag, startPoint x: 1169, startPoint y: 151, endPoint x: 652, endPoint y: 217, distance: 521.3
click at [1159, 151] on button "Publish 1 job" at bounding box center [1174, 156] width 102 height 25
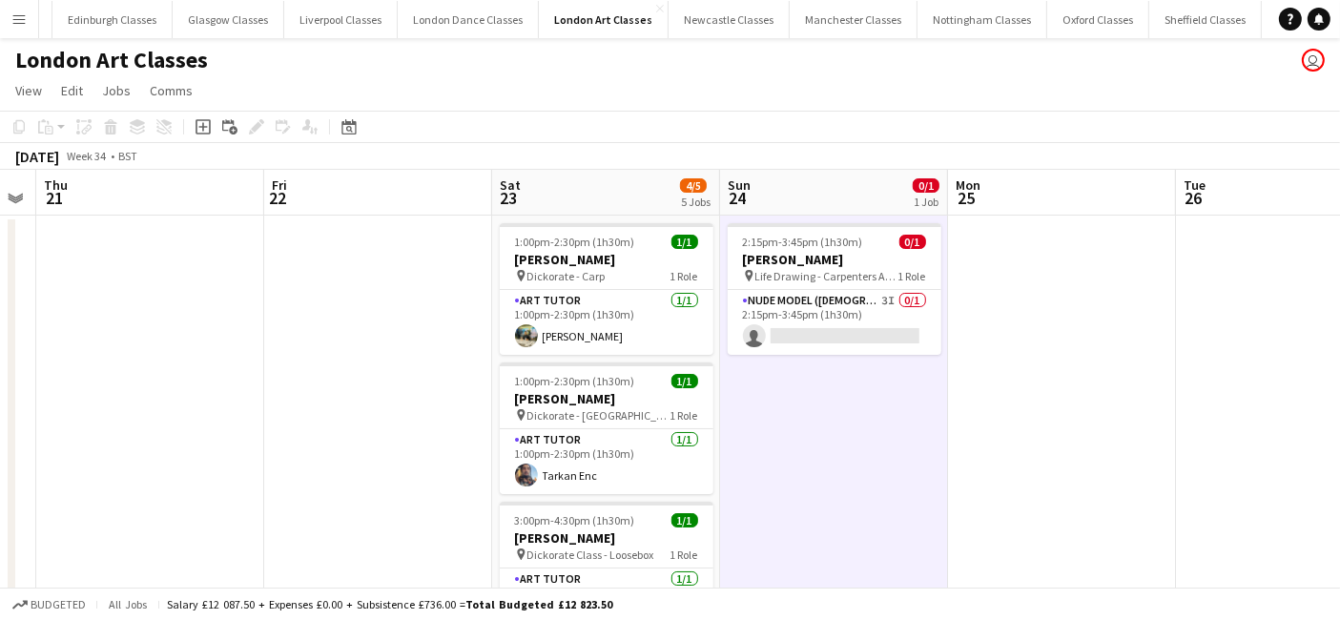
click at [21, 20] on app-icon "Menu" at bounding box center [18, 18] width 15 height 15
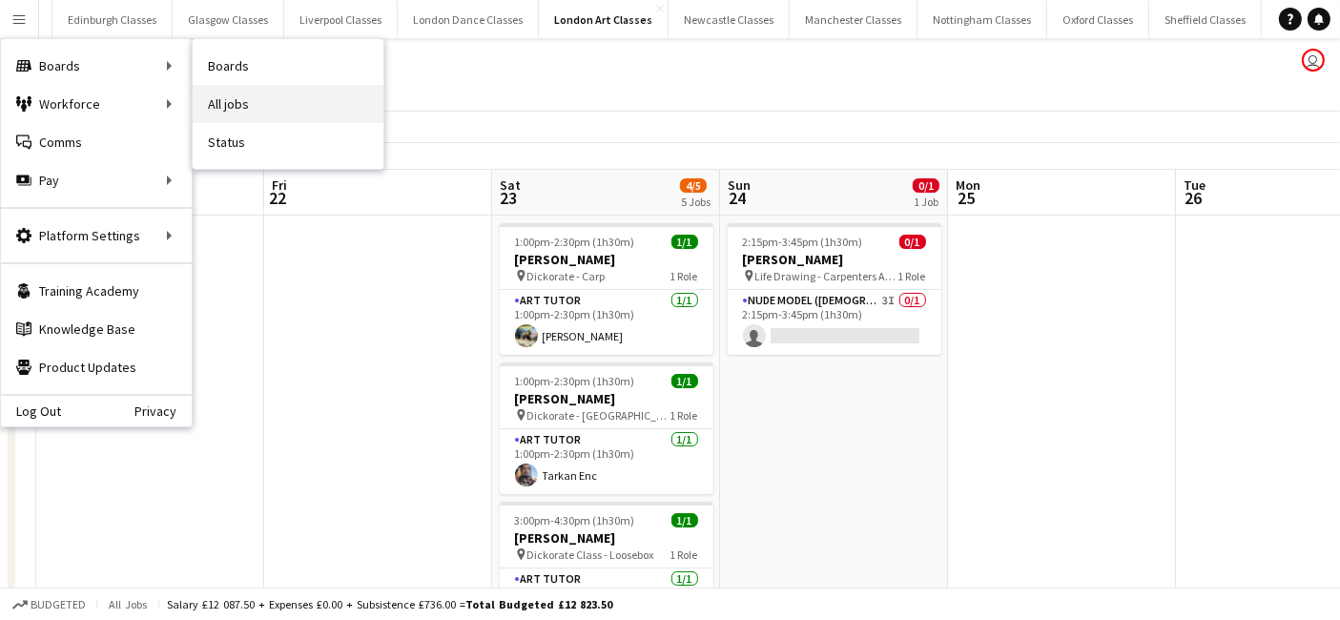
click at [237, 110] on link "All jobs" at bounding box center [288, 104] width 191 height 38
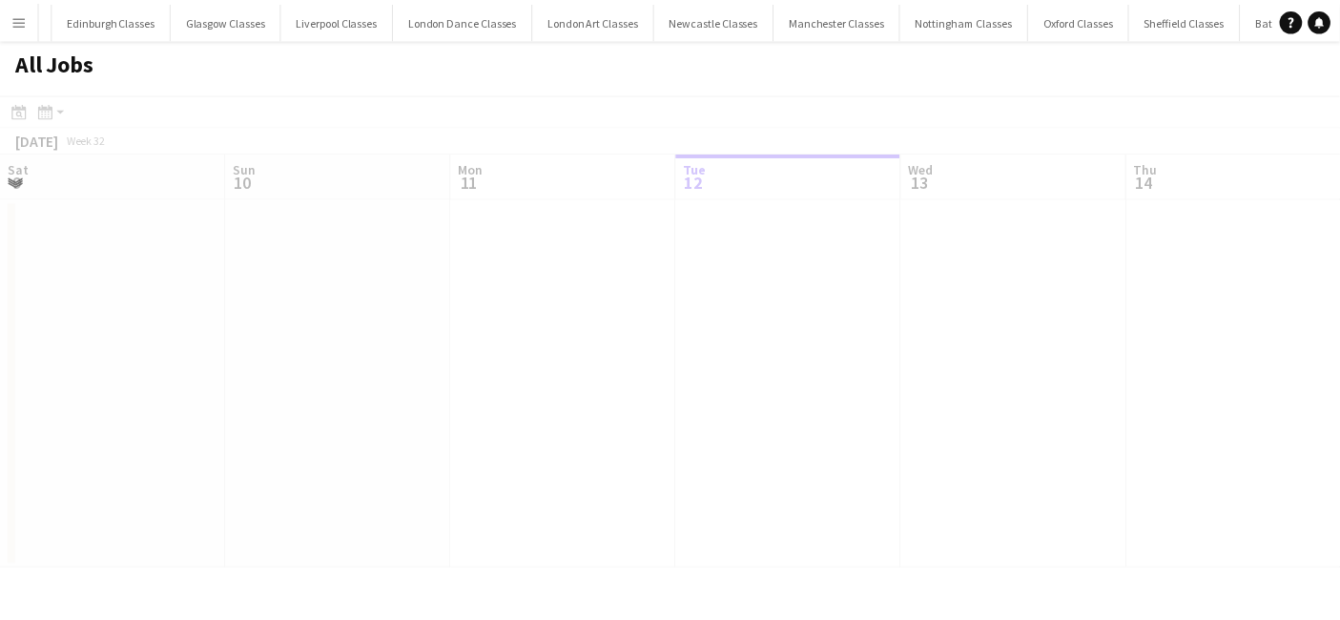
scroll to position [0, 455]
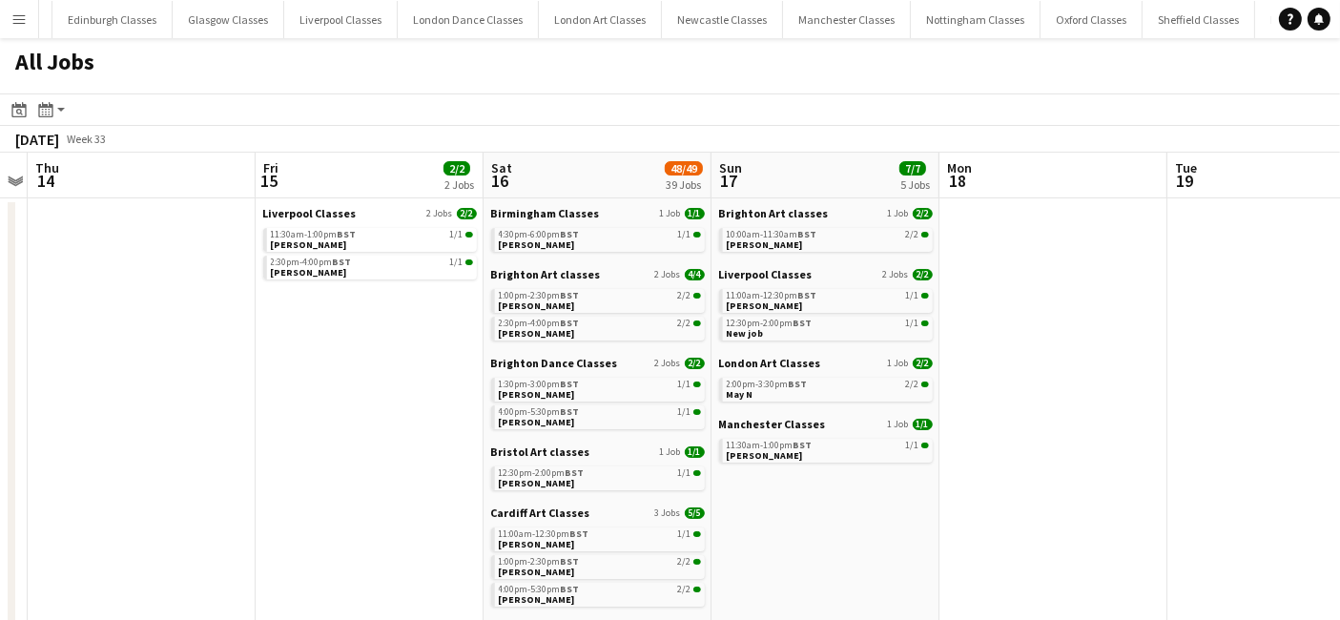
drag, startPoint x: 735, startPoint y: 324, endPoint x: 422, endPoint y: 411, distance: 324.7
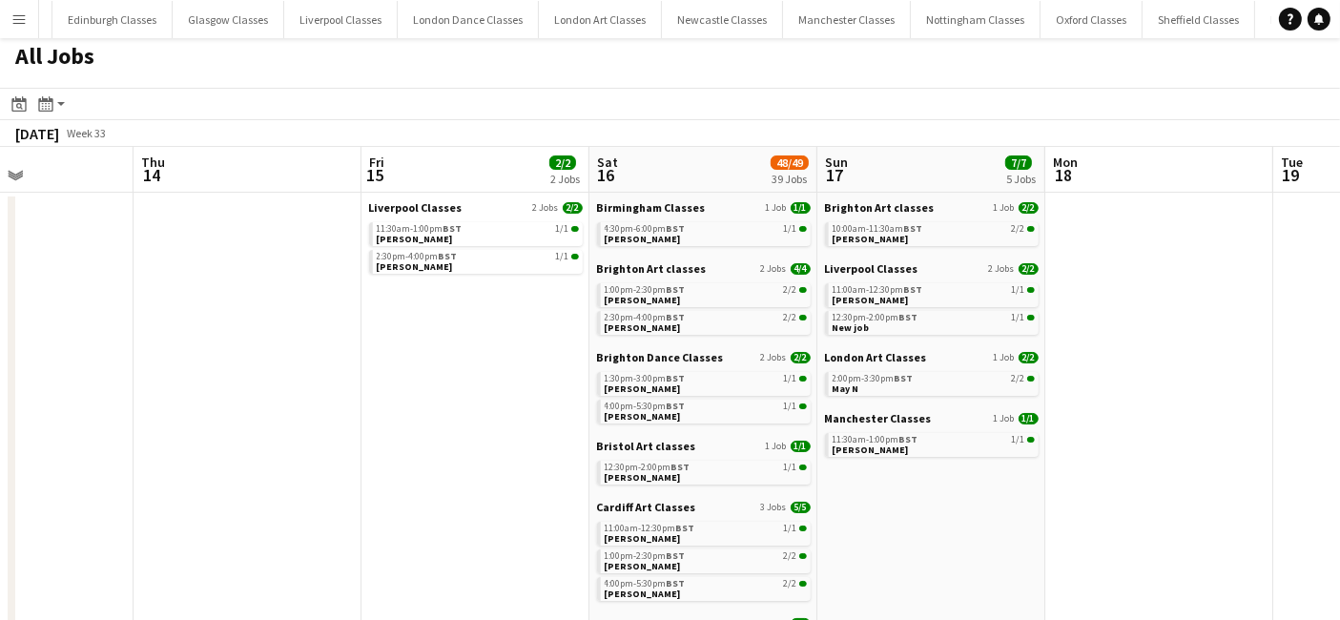
scroll to position [0, 0]
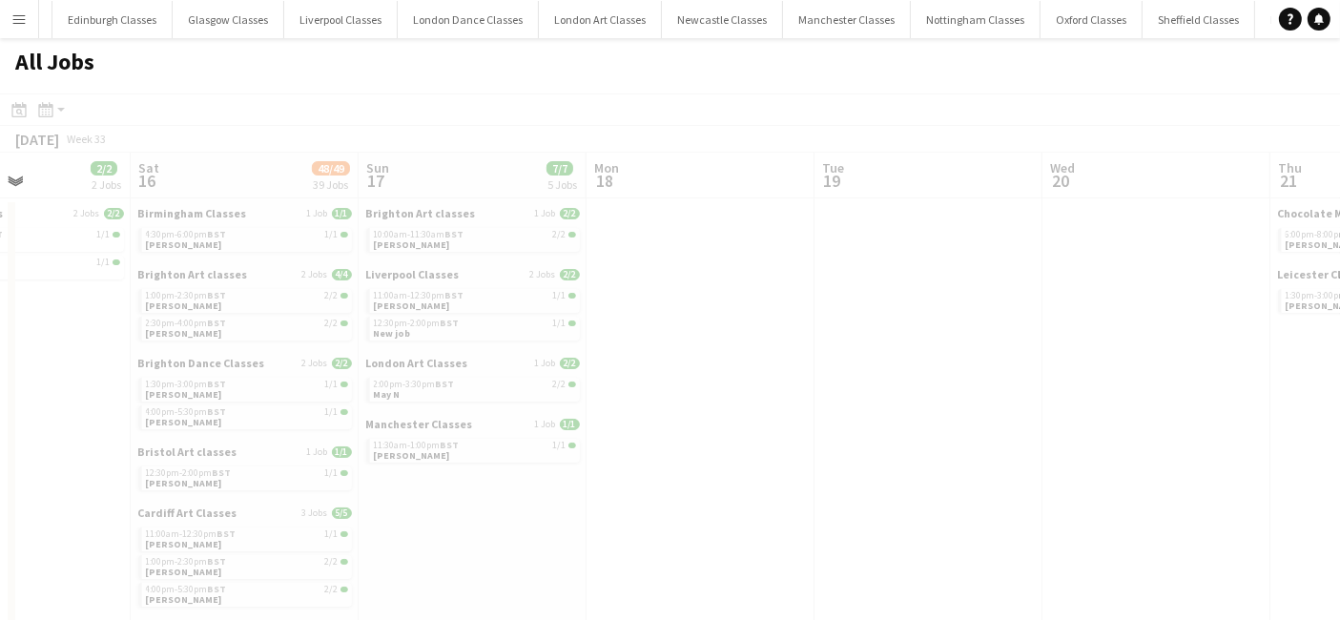
drag, startPoint x: 1163, startPoint y: 500, endPoint x: 345, endPoint y: 563, distance: 819.9
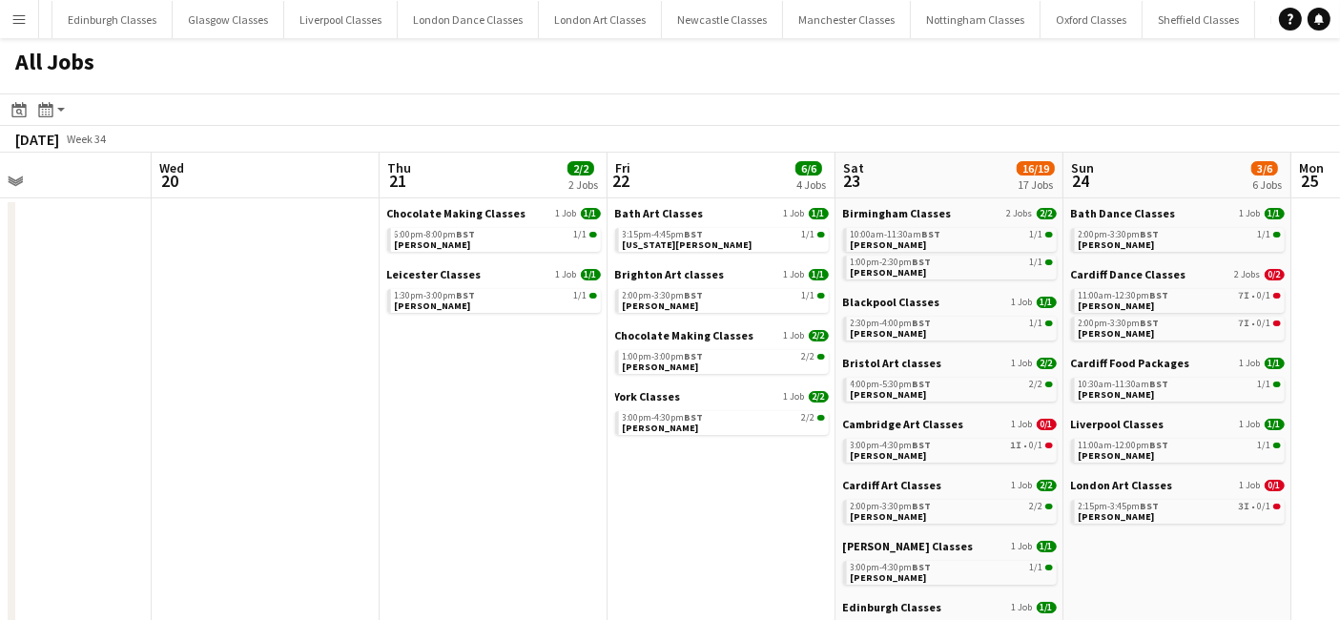
scroll to position [0, 557]
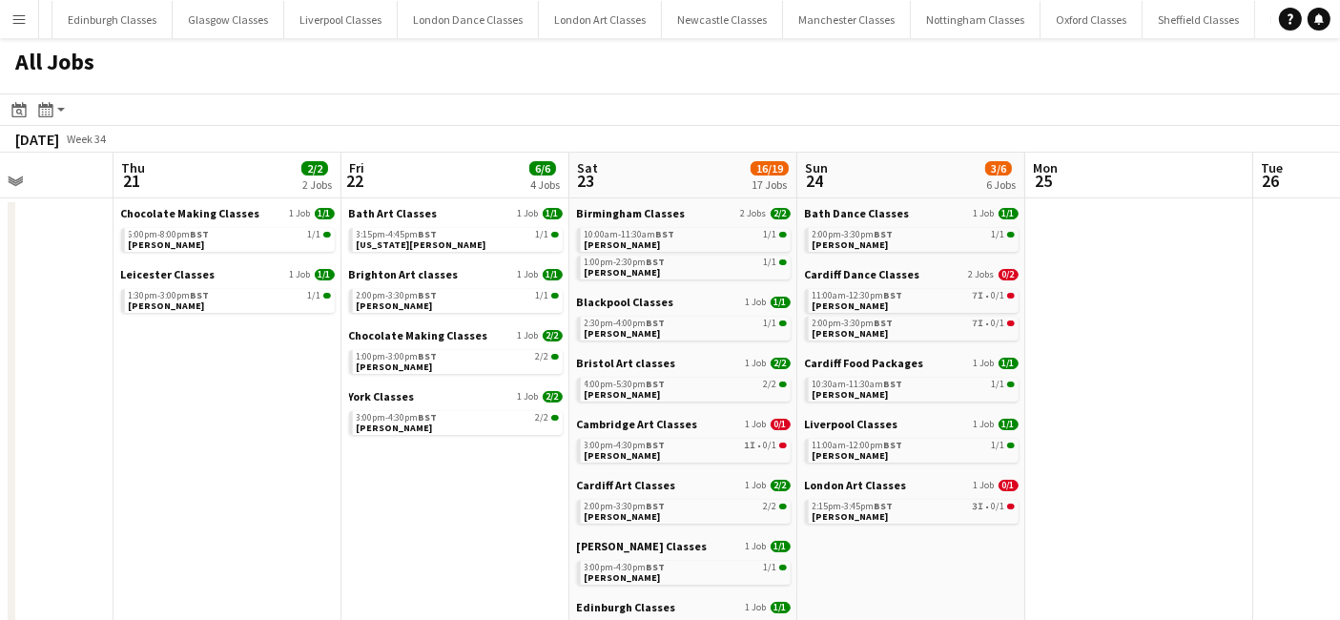
drag, startPoint x: 549, startPoint y: 498, endPoint x: 295, endPoint y: 516, distance: 254.4
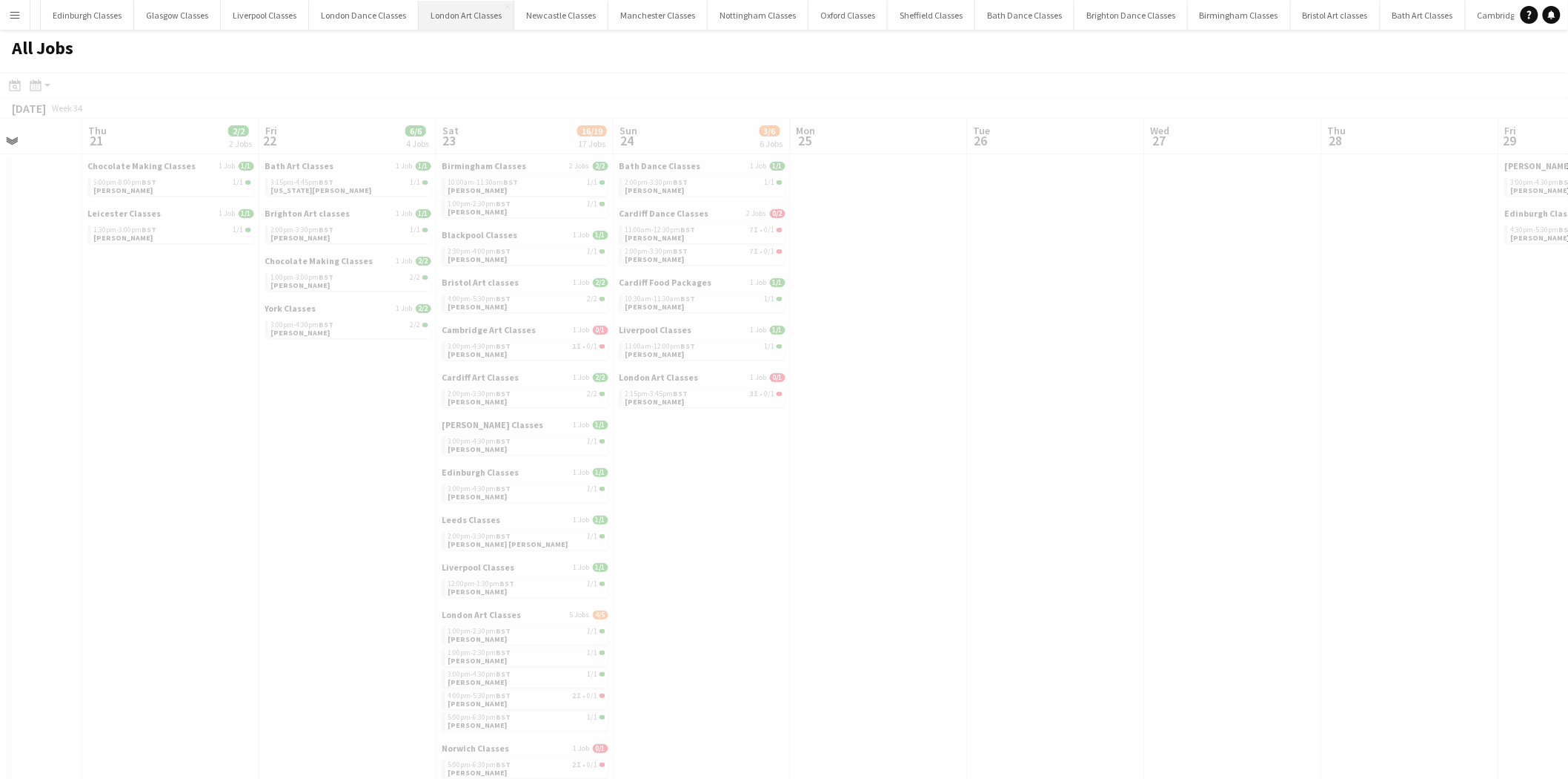
scroll to position [0, 449]
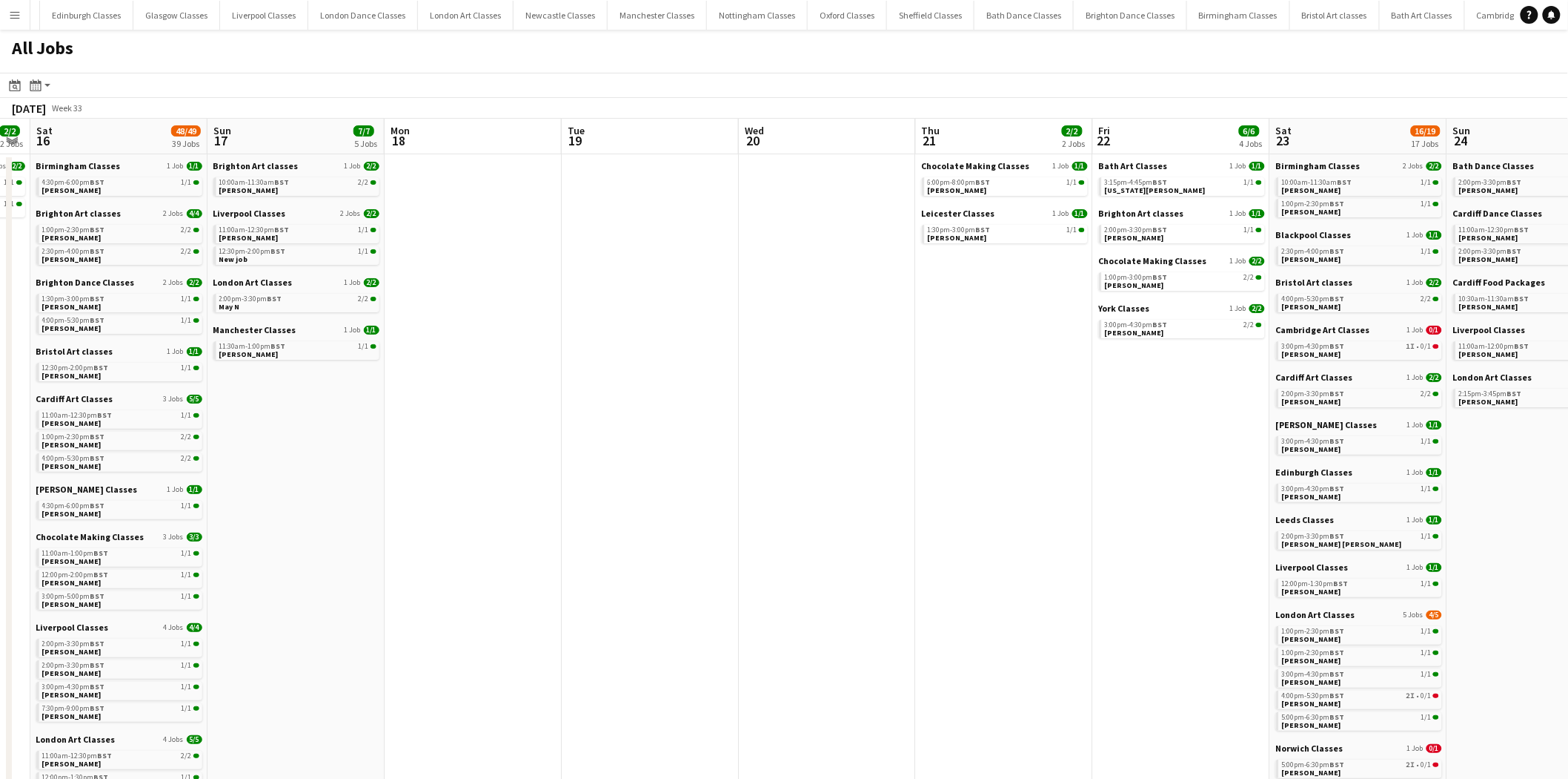
drag, startPoint x: 172, startPoint y: 516, endPoint x: 973, endPoint y: 550, distance: 801.7
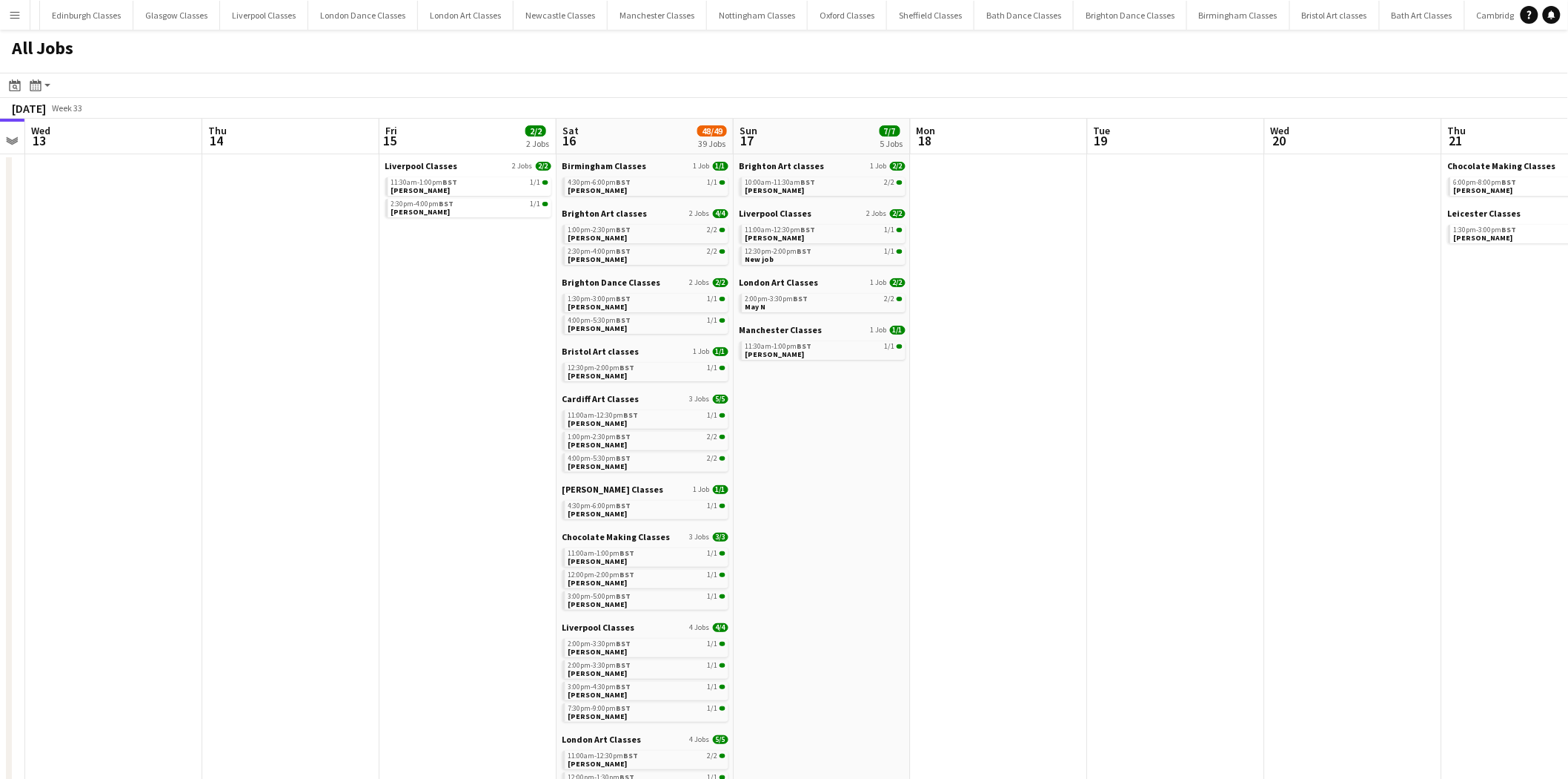
drag, startPoint x: 410, startPoint y: 543, endPoint x: 932, endPoint y: 523, distance: 522.4
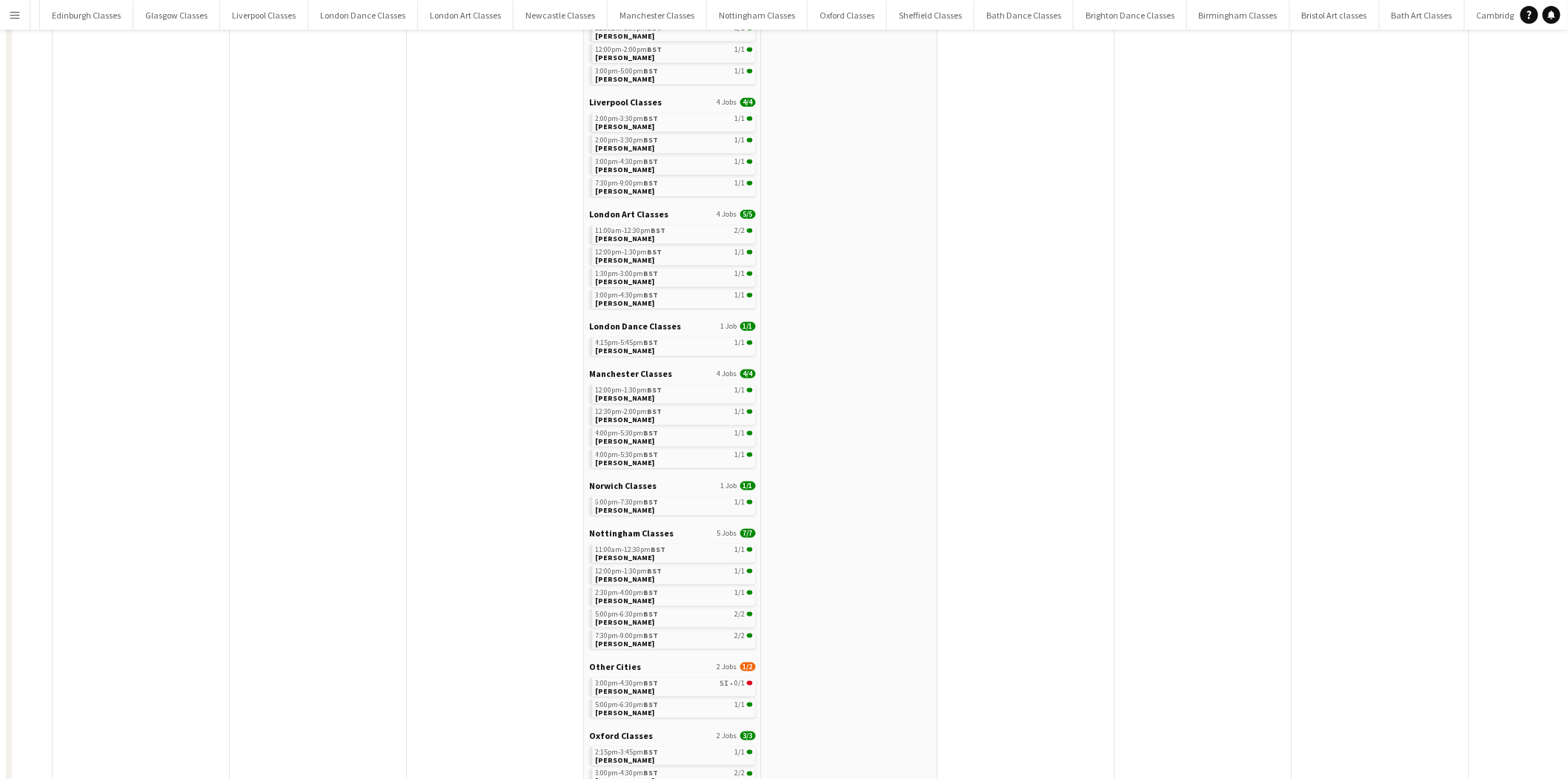
scroll to position [603, 0]
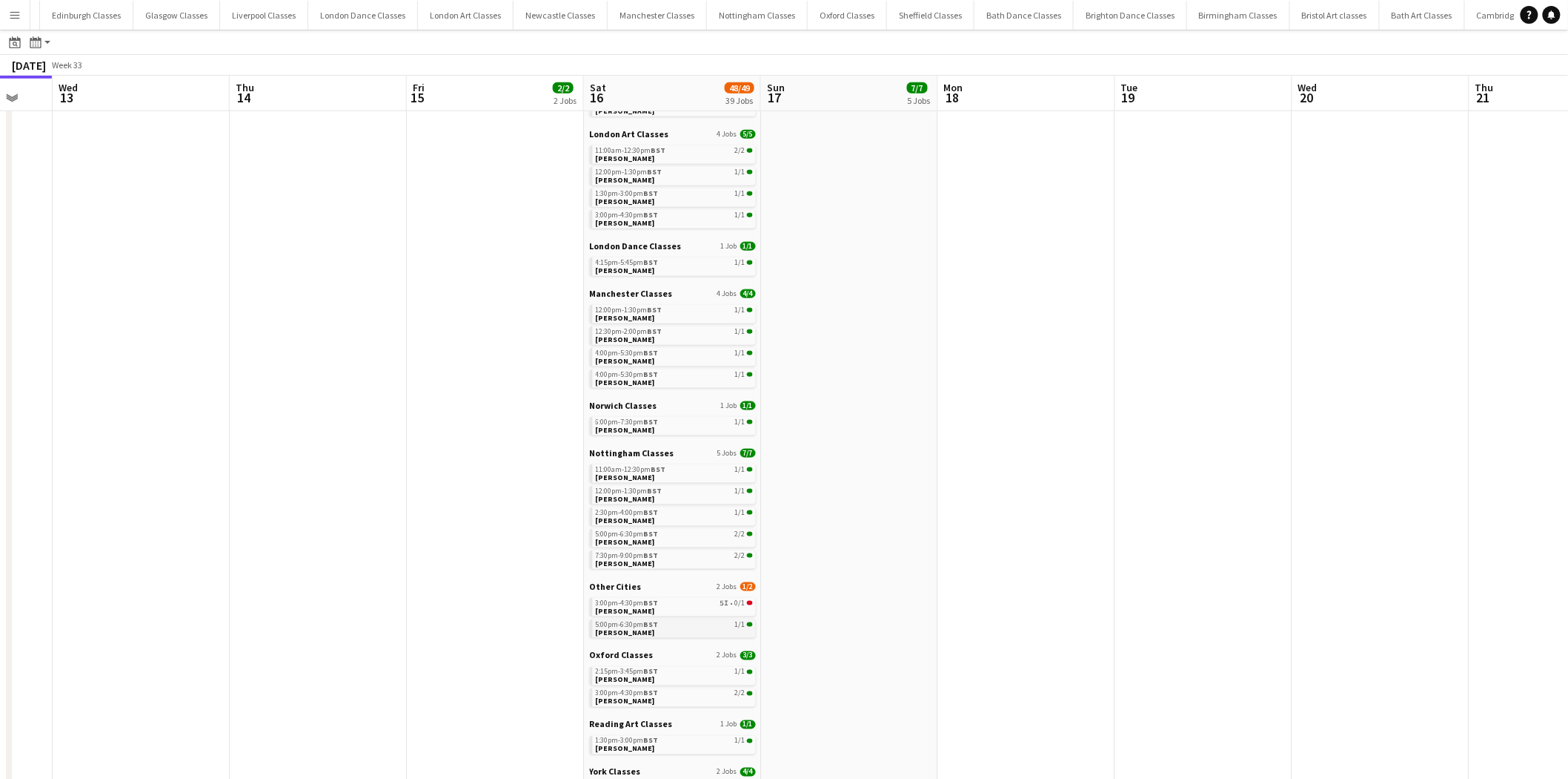
click at [681, 481] on link "5:00pm-6:30pm BST 1/1 Katie Skinner" at bounding box center [674, 628] width 157 height 17
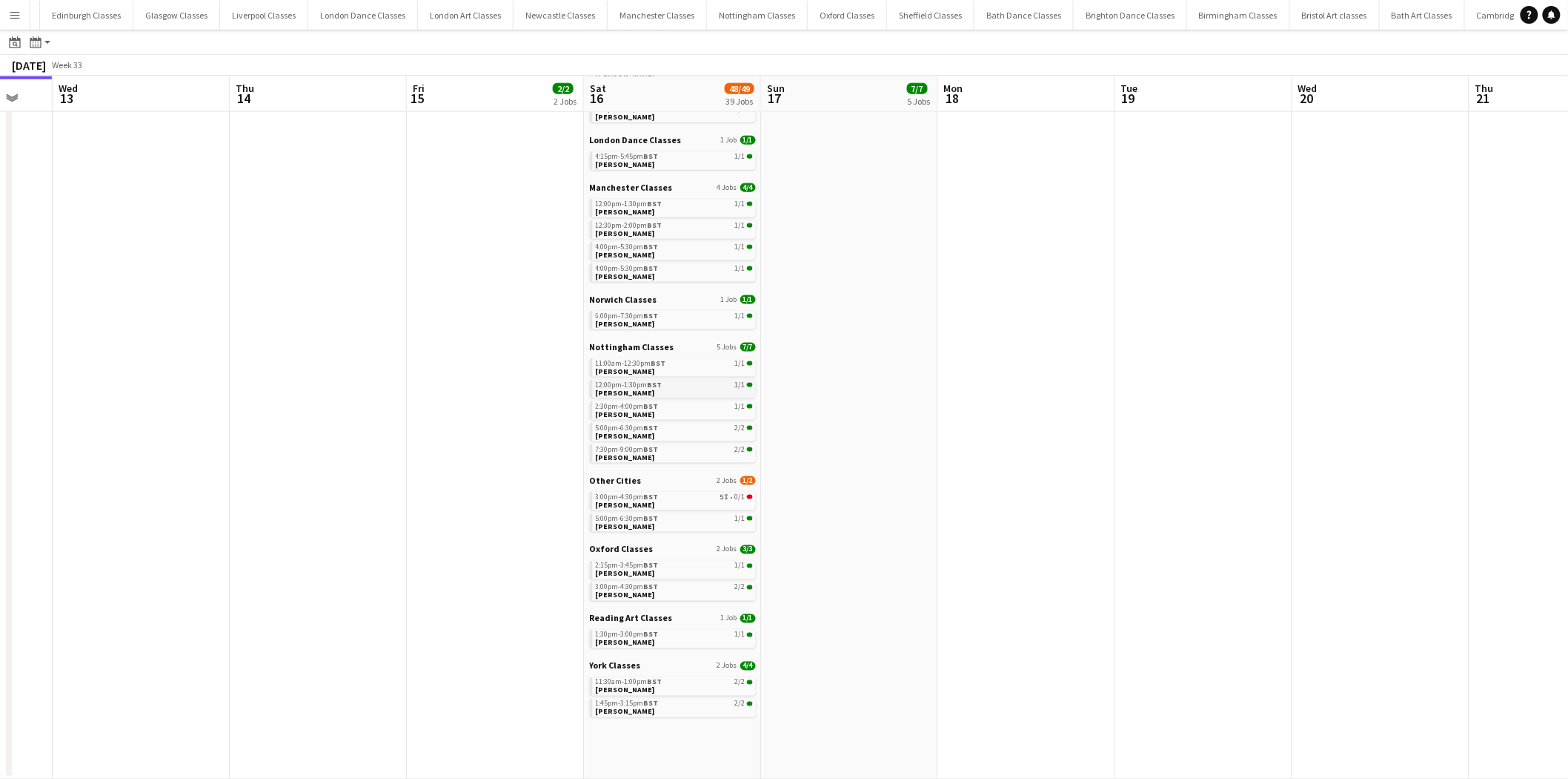
scroll to position [408, 0]
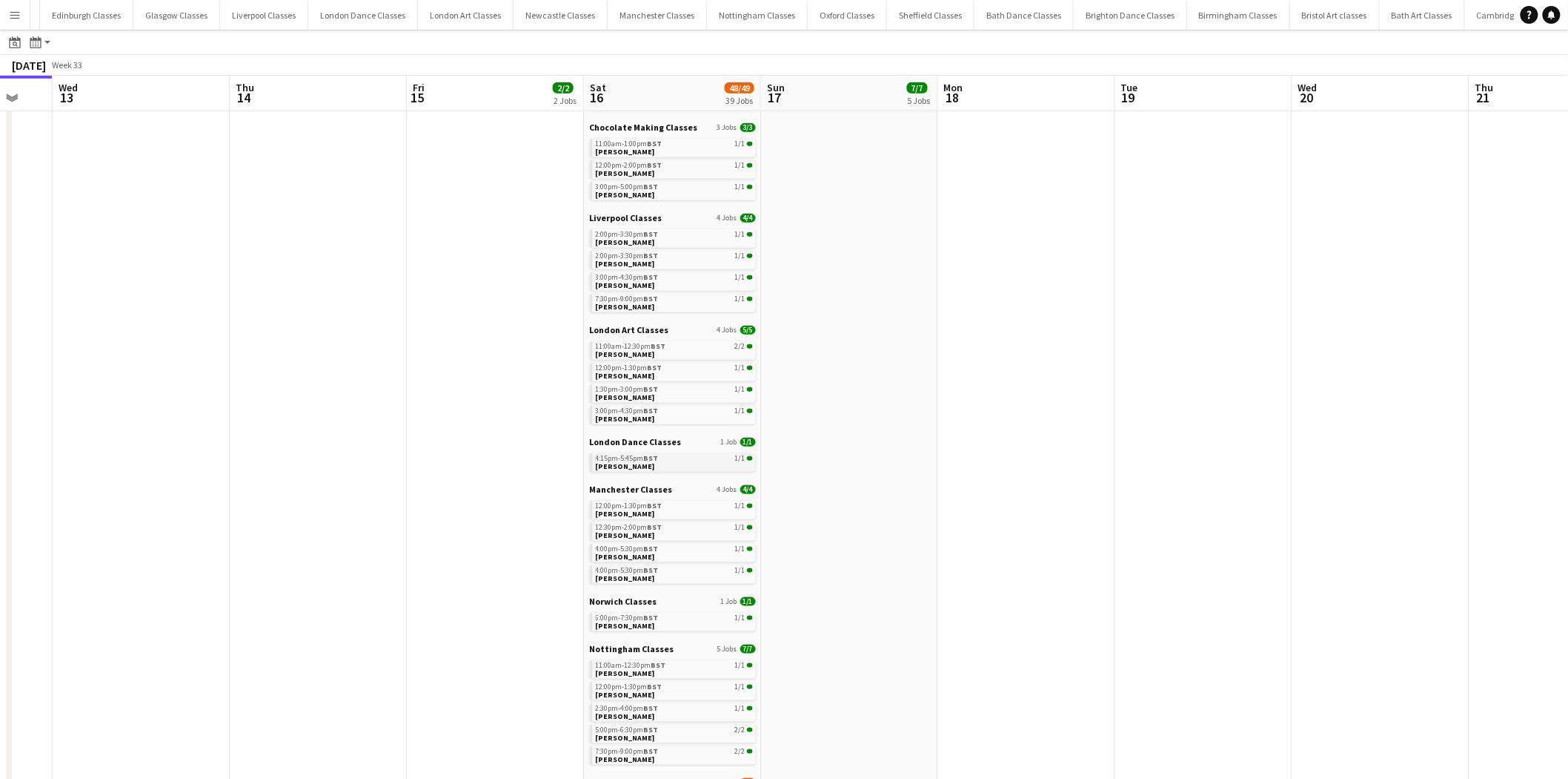
click at [632, 461] on span "[PERSON_NAME]" at bounding box center [625, 466] width 59 height 9
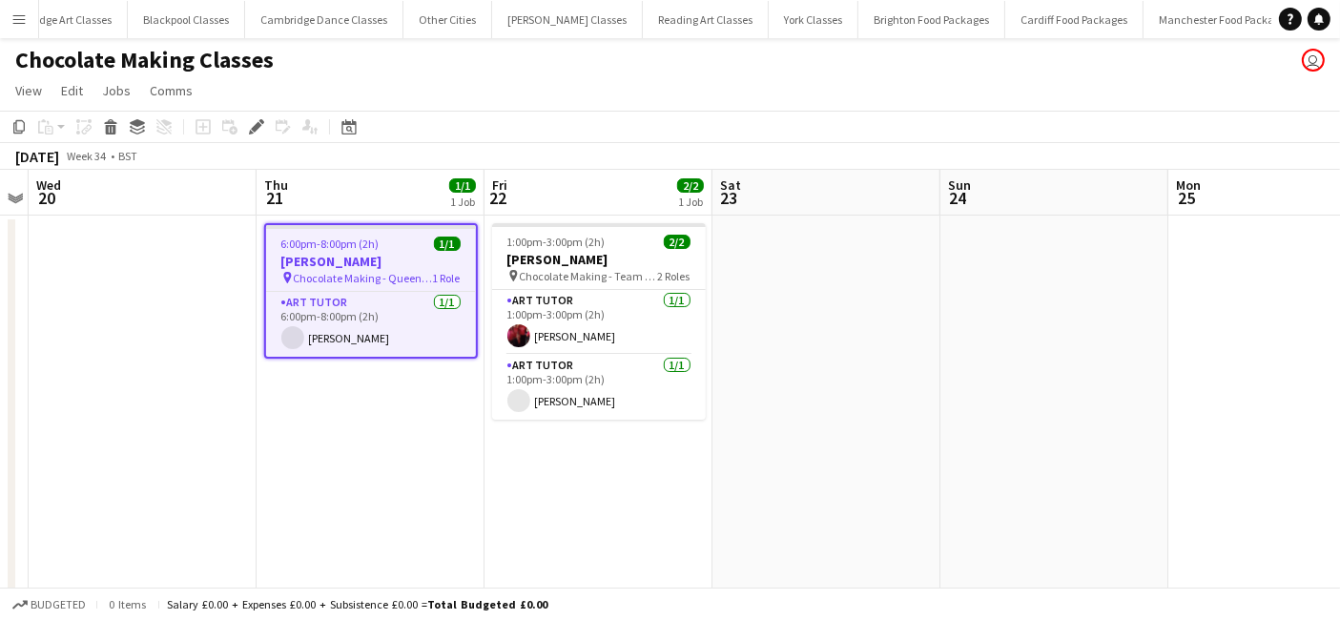
scroll to position [0, 2502]
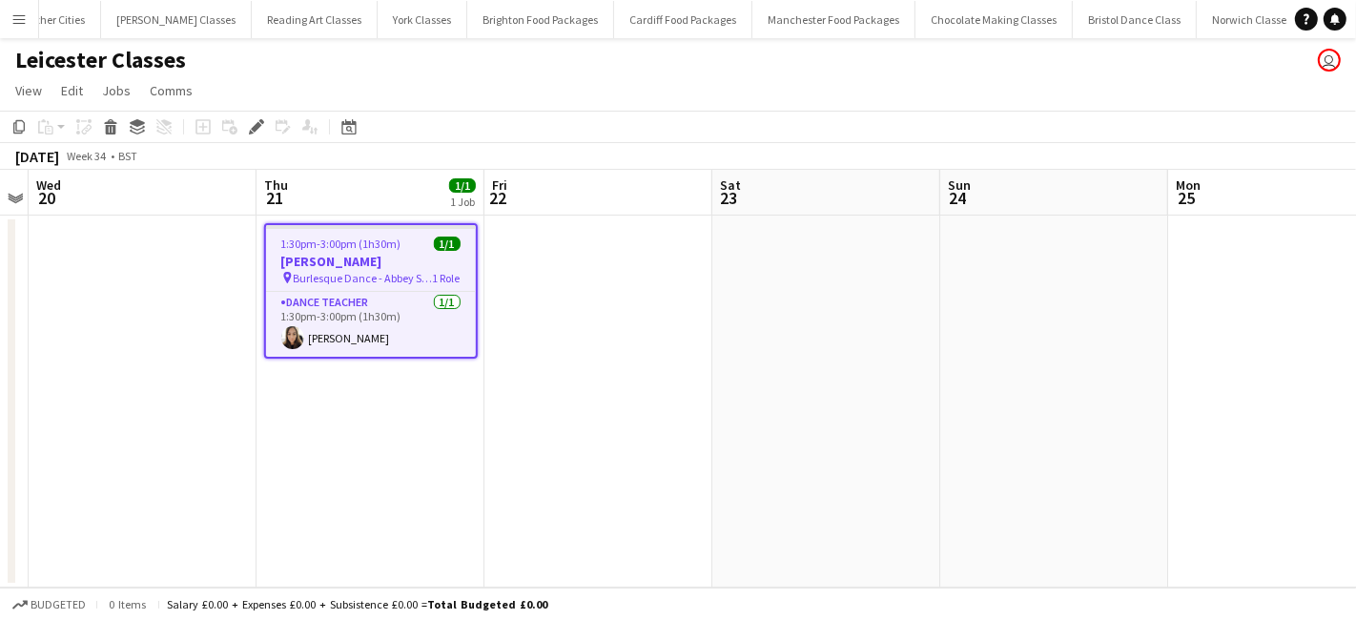
scroll to position [0, 2844]
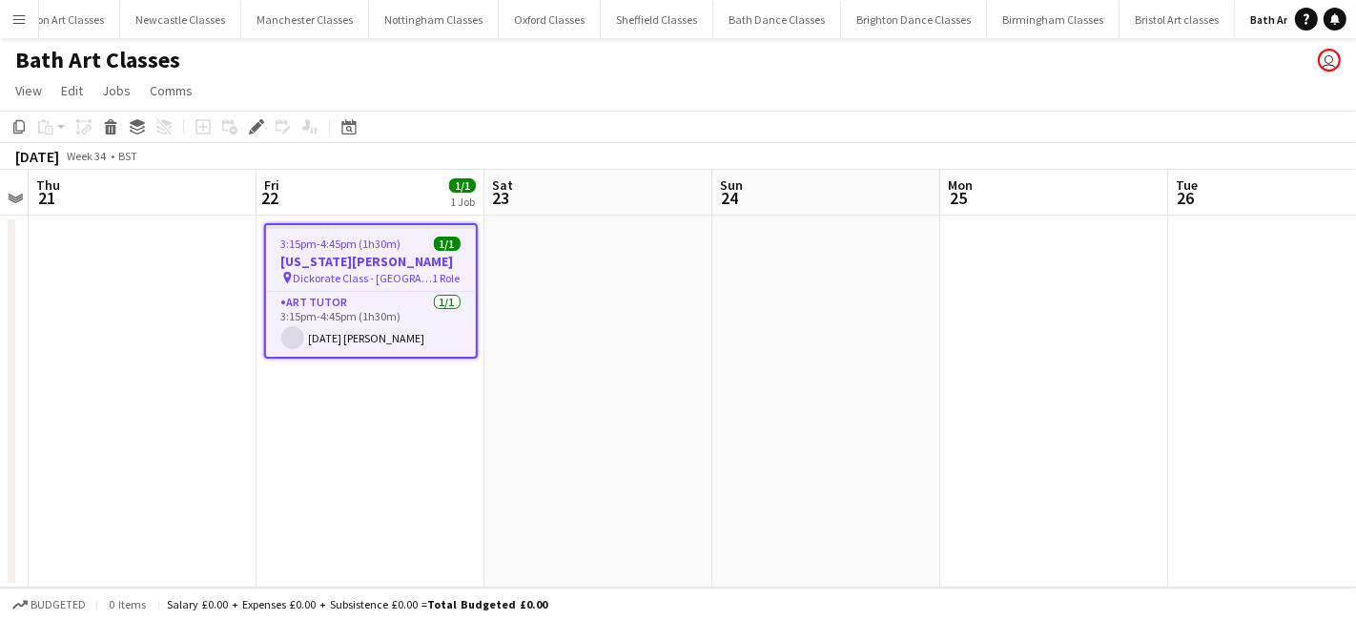
scroll to position [0, 1092]
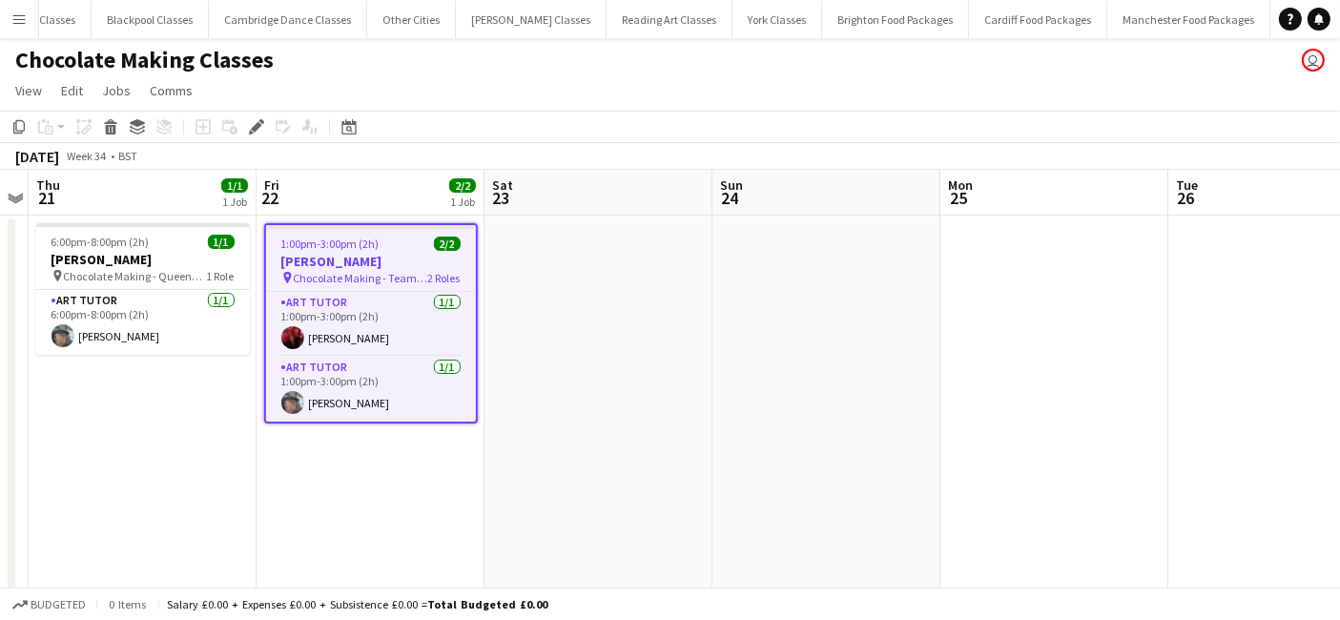
scroll to position [0, 2502]
click at [395, 257] on h3 "Michelle Brookes" at bounding box center [371, 261] width 210 height 17
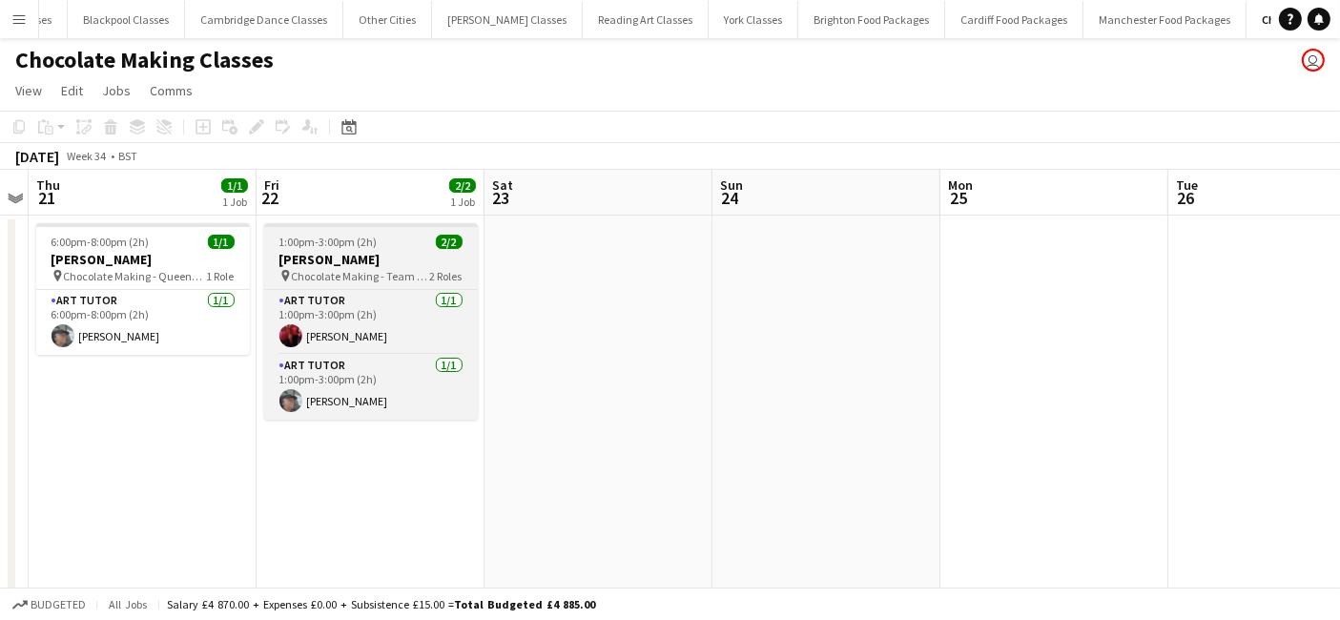
drag, startPoint x: 367, startPoint y: 266, endPoint x: 350, endPoint y: 261, distance: 17.8
click at [365, 265] on h3 "Michelle Brookes" at bounding box center [371, 259] width 214 height 17
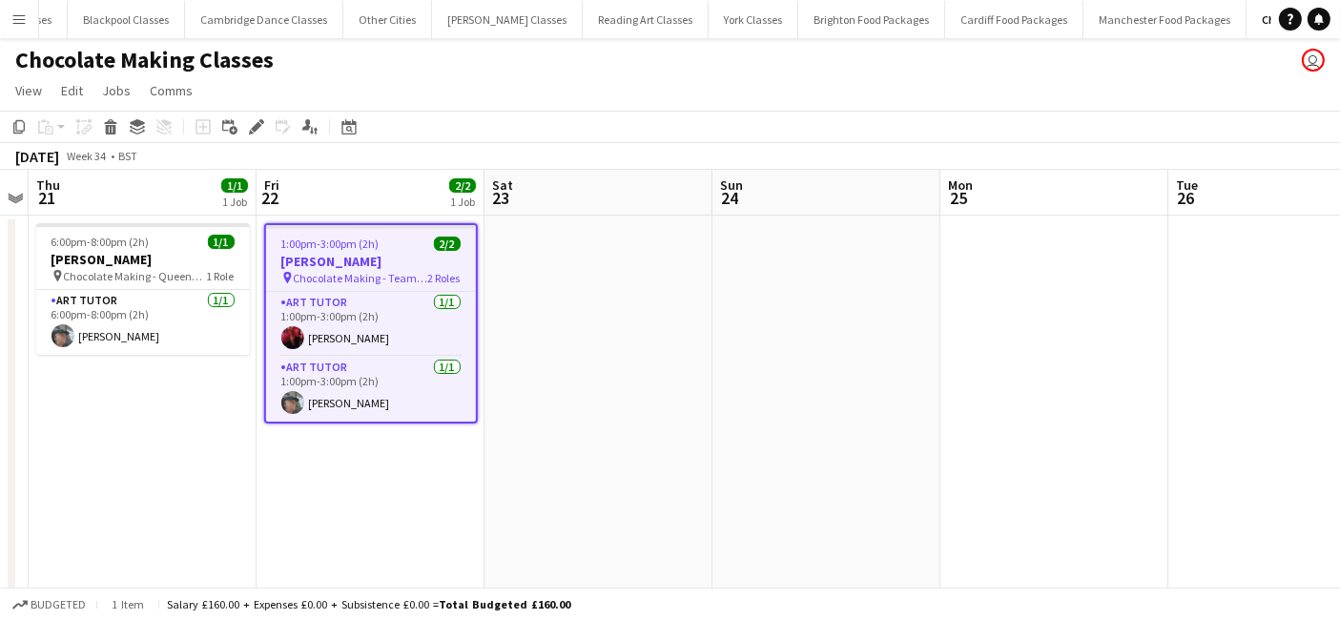
scroll to position [0, 657]
drag, startPoint x: 256, startPoint y: 131, endPoint x: 335, endPoint y: 206, distance: 109.3
click at [256, 132] on icon "Edit" at bounding box center [256, 126] width 15 height 15
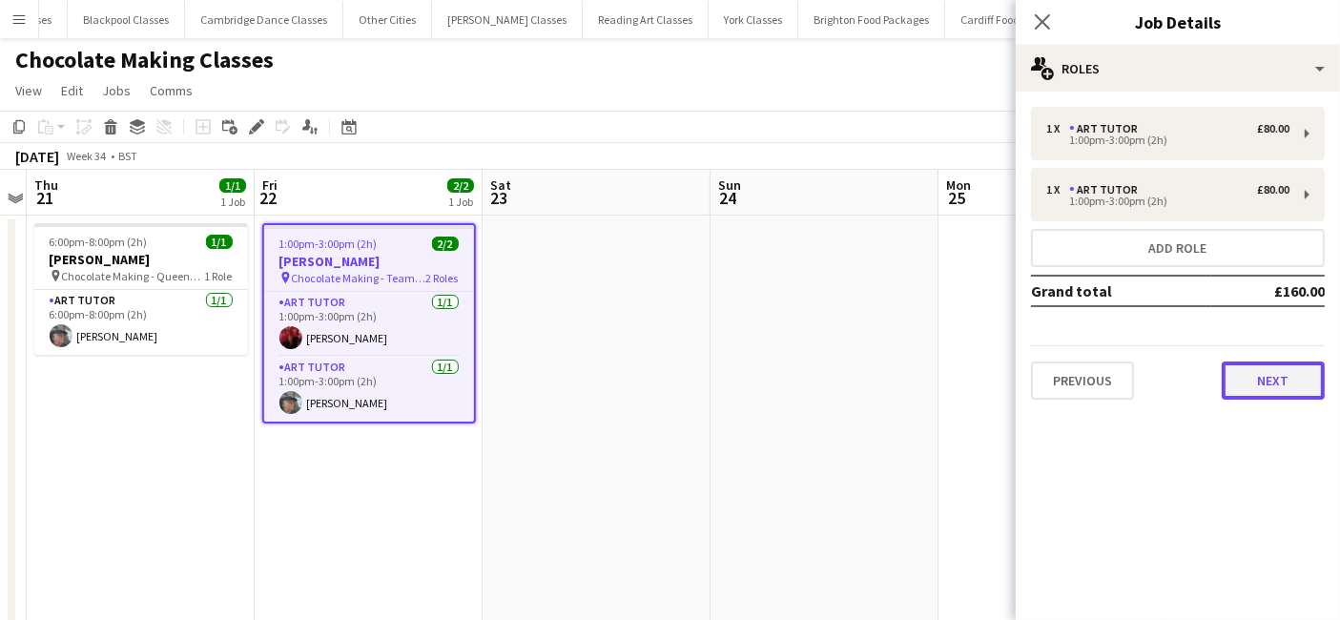
click at [1294, 379] on button "Next" at bounding box center [1273, 381] width 103 height 38
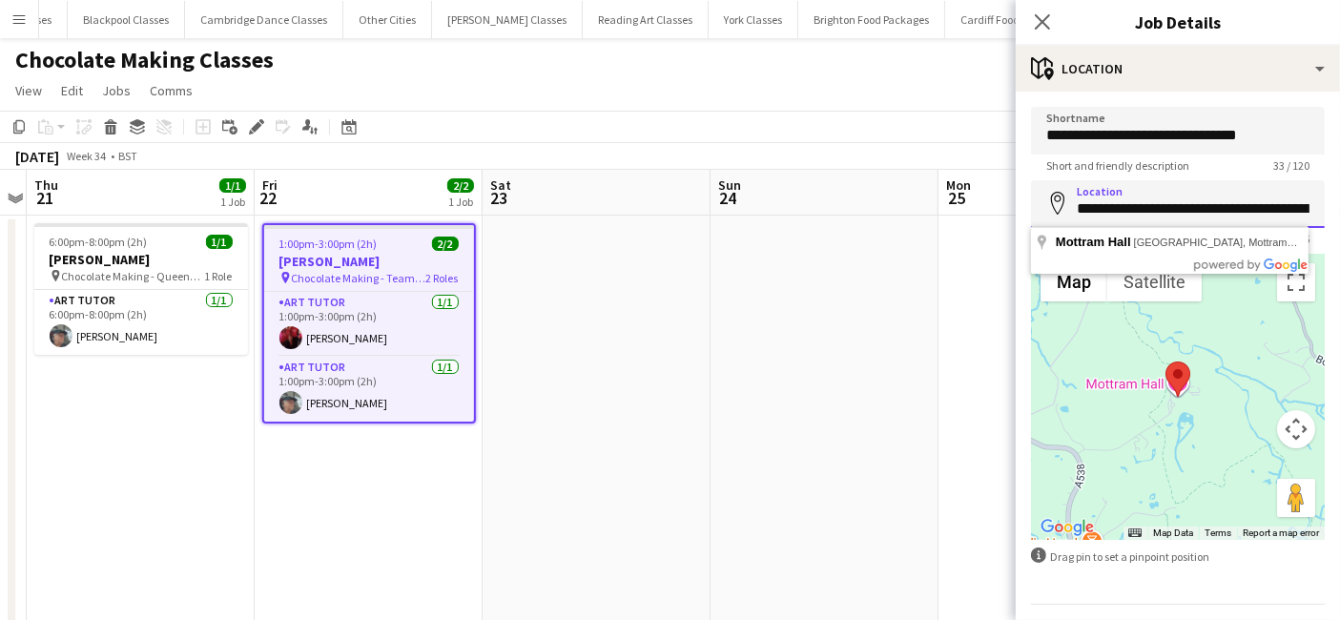
scroll to position [0, 119]
drag, startPoint x: 1070, startPoint y: 213, endPoint x: 1356, endPoint y: 232, distance: 285.9
click at [1340, 232] on html "Menu Boards Boards Boards All jobs Status Workforce Workforce My Workforce Recr…" at bounding box center [670, 354] width 1340 height 709
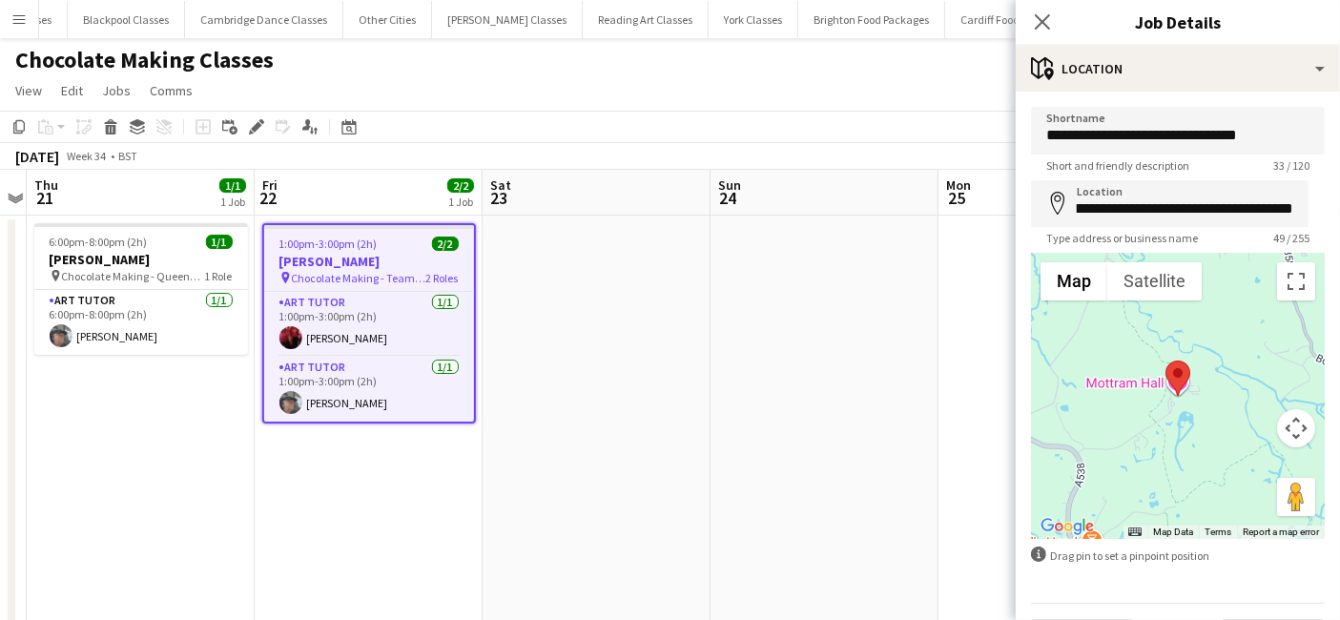
scroll to position [0, 0]
click at [934, 344] on app-date-cell at bounding box center [825, 446] width 228 height 461
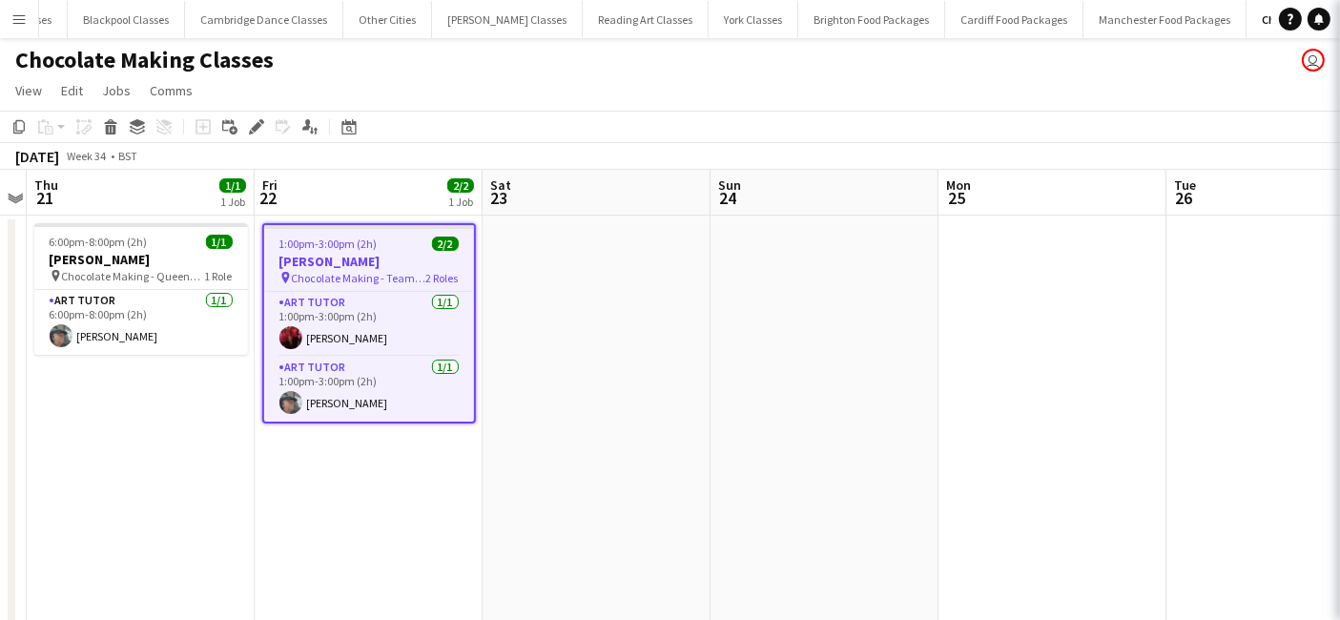
scroll to position [0, 658]
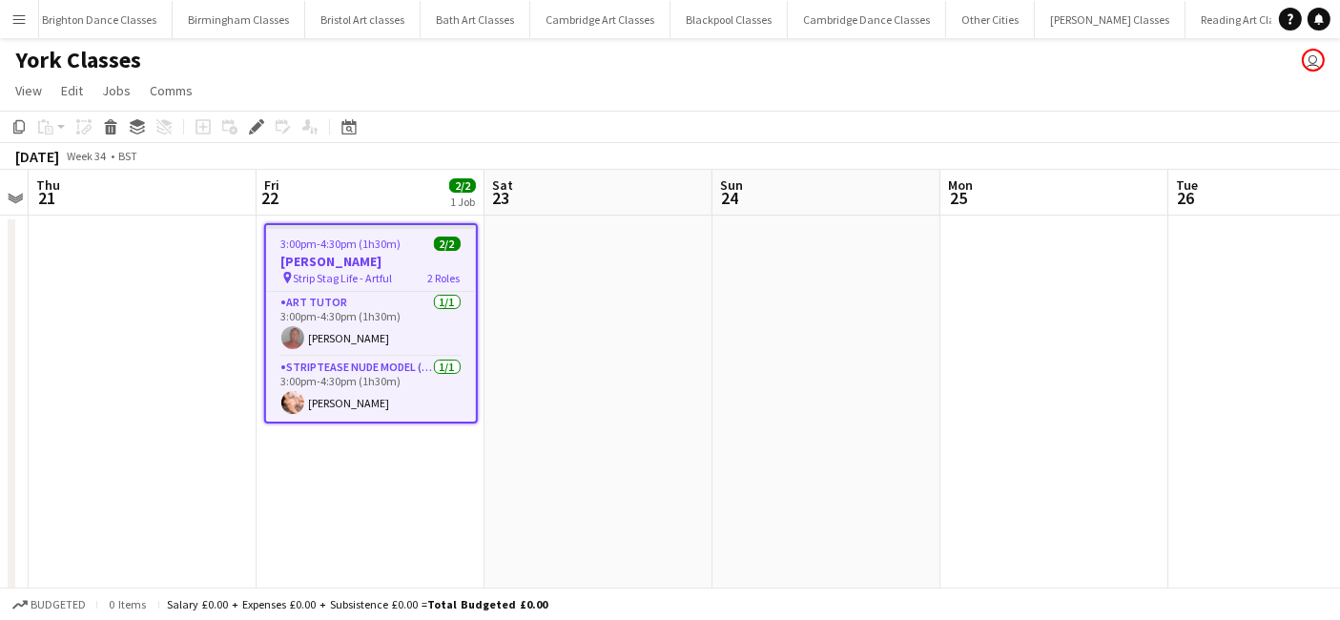
scroll to position [0, 1905]
click at [422, 400] on app-card-role "Striptease Nude Model (Female) 1/1 3:00pm-4:30pm (1h30m) Mai Ling" at bounding box center [371, 389] width 210 height 65
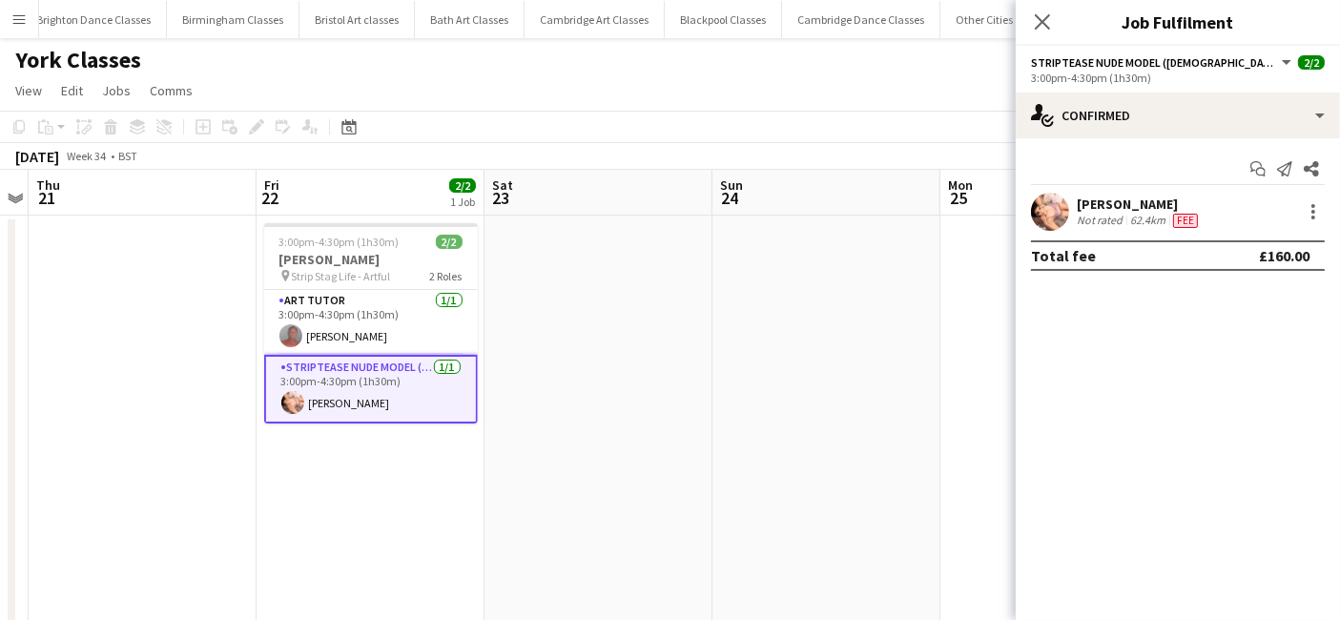
click at [373, 463] on app-date-cell "3:00pm-4:30pm (1h30m) 2/2 David Dorton pin Strip Stag Life - Artful 2 Roles Art…" at bounding box center [371, 440] width 228 height 449
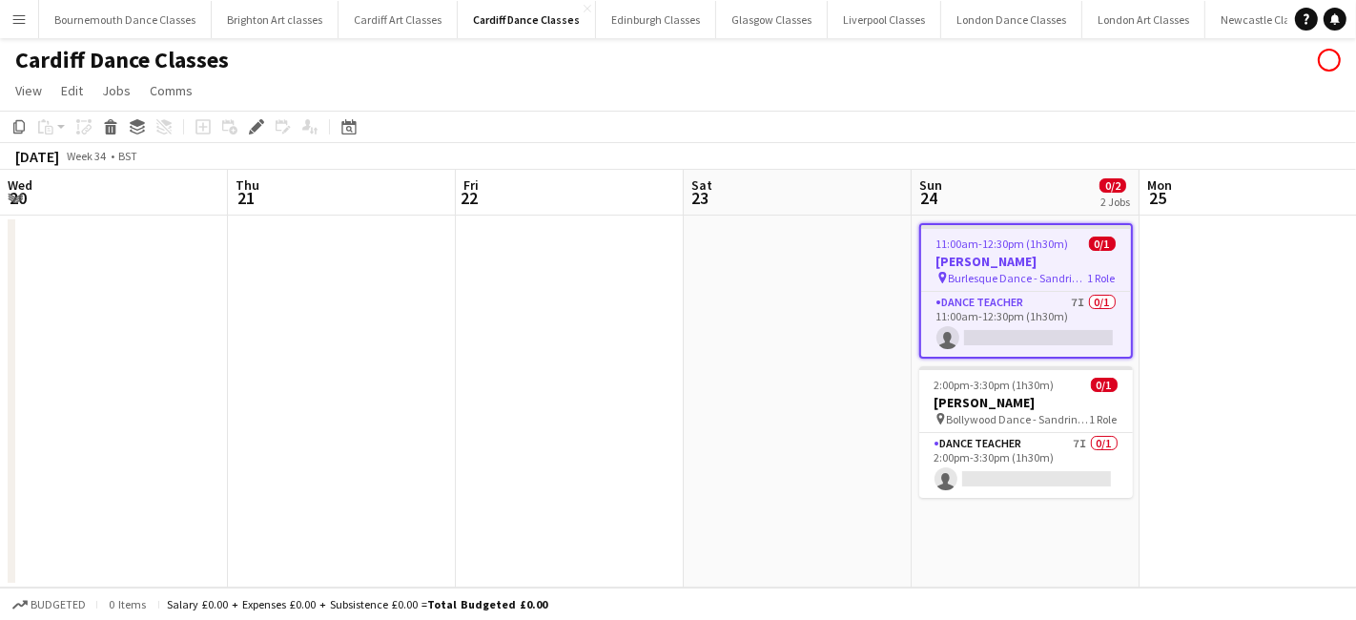
scroll to position [0, 655]
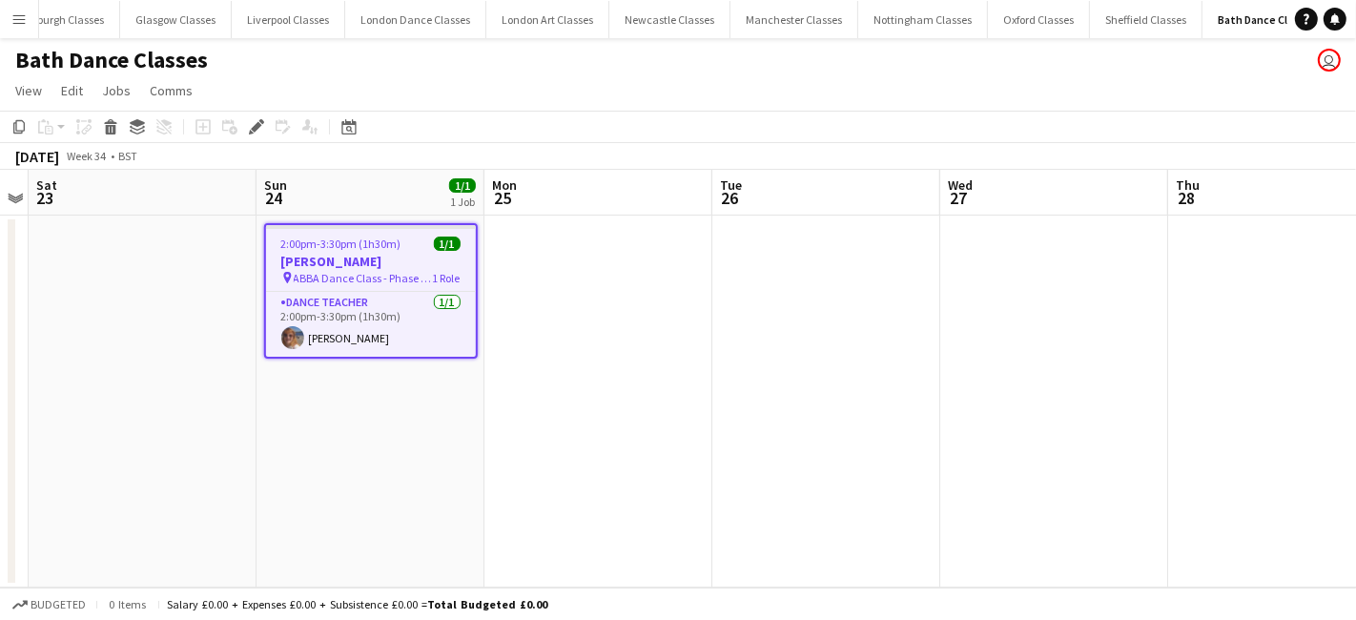
scroll to position [0, 599]
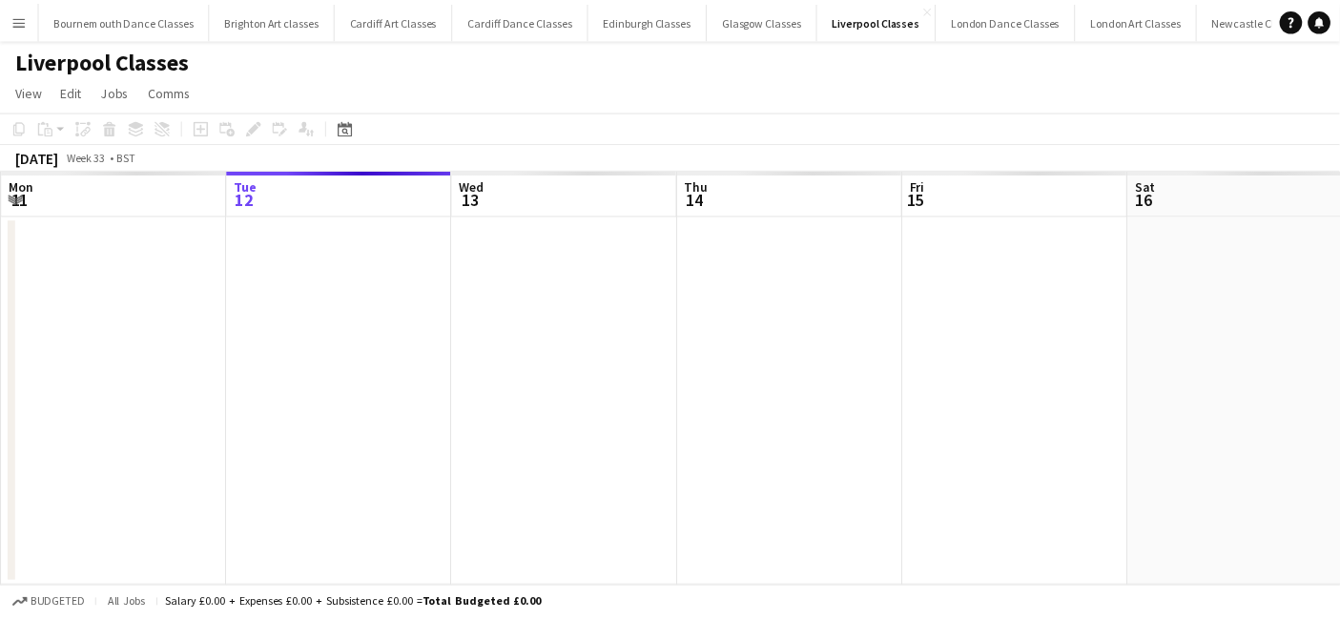
scroll to position [0, 655]
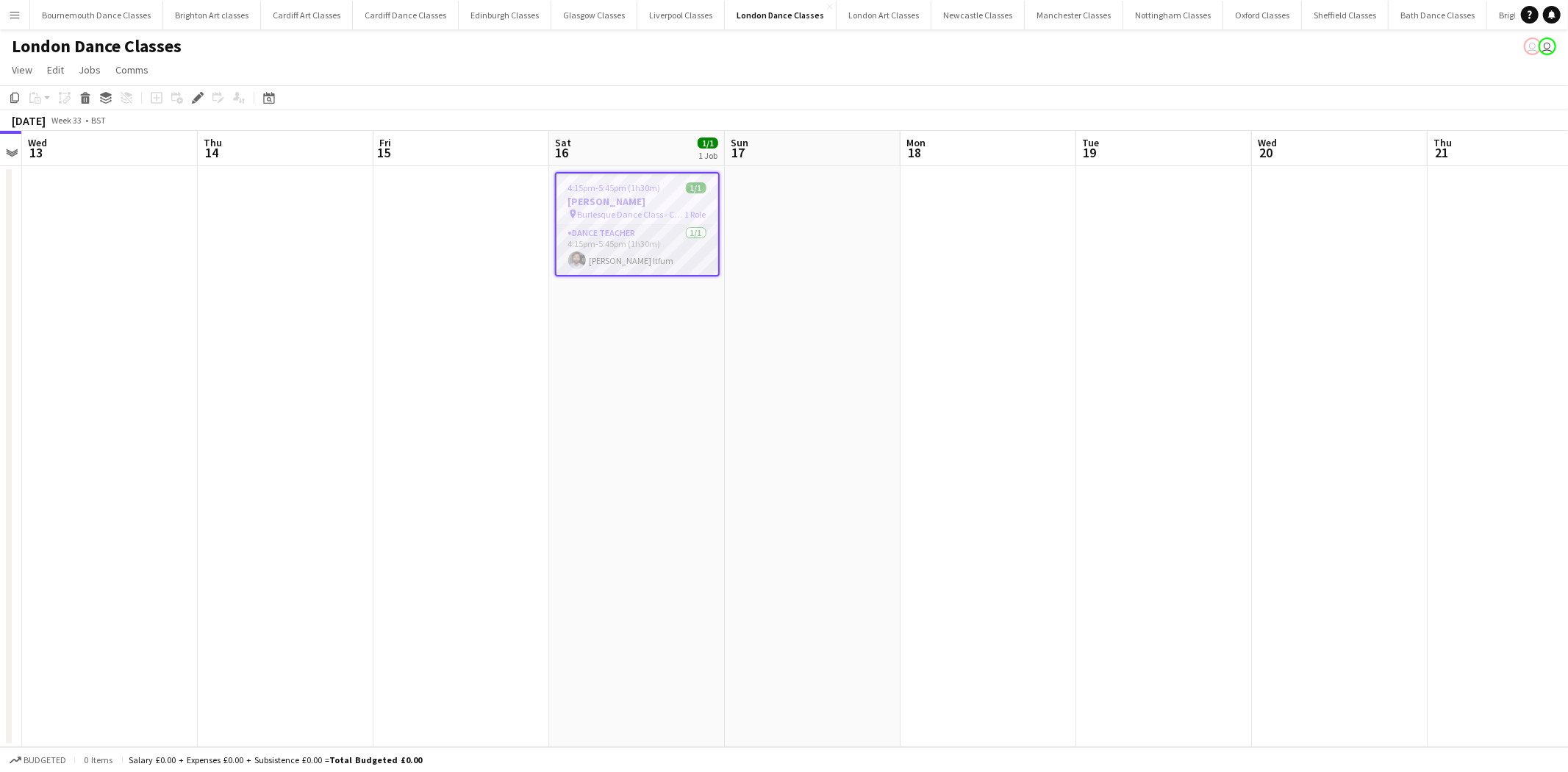
click at [700, 237] on app-card-role "Dance Teacher 1/1 4:15pm-5:45pm (1h30m) Raimu Itfum" at bounding box center [637, 250] width 162 height 50
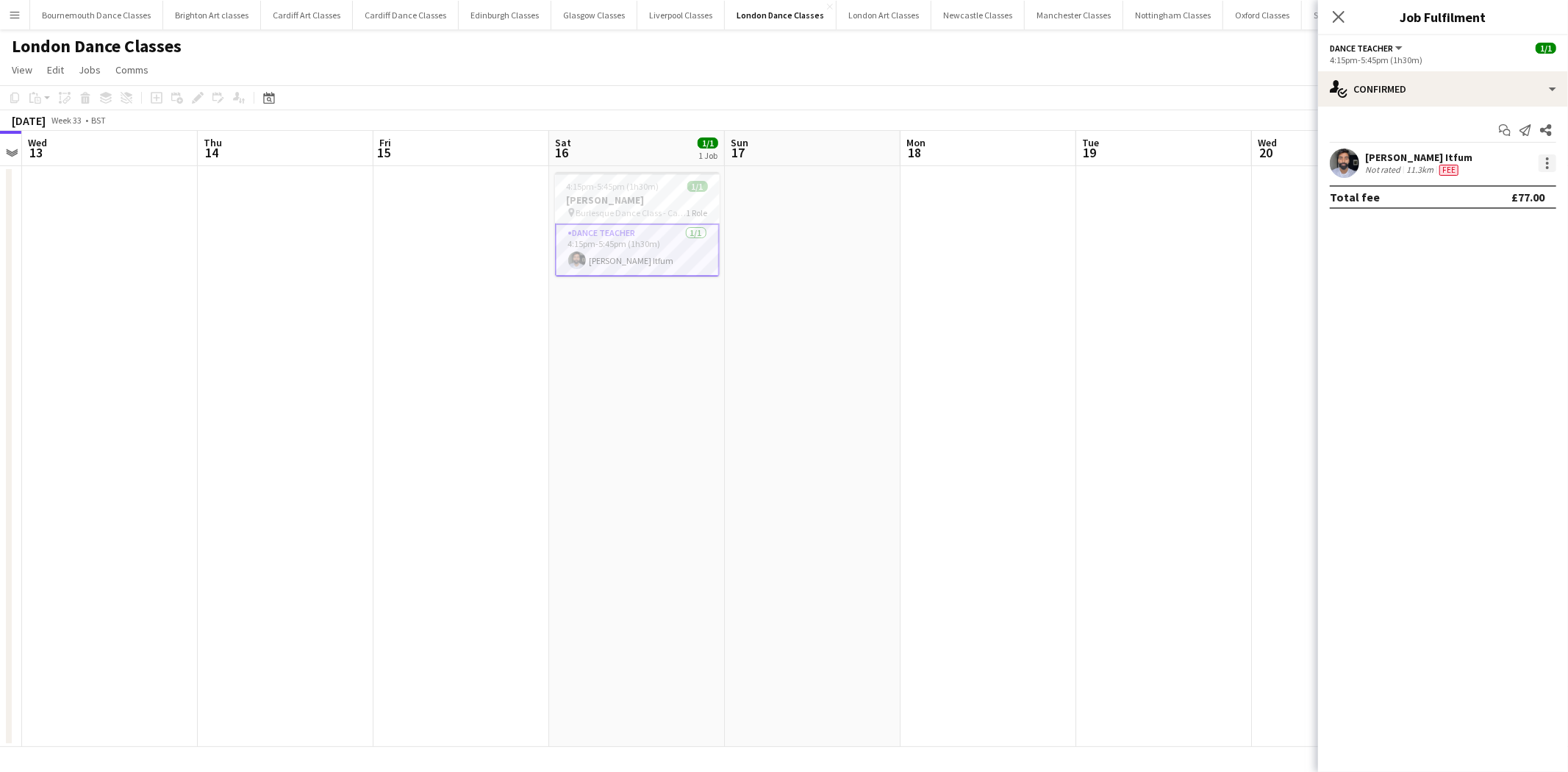
click at [1550, 166] on div at bounding box center [1547, 163] width 18 height 18
click at [1480, 322] on button "Remove" at bounding box center [1499, 331] width 115 height 35
click at [1163, 324] on app-date-cell at bounding box center [1164, 457] width 176 height 581
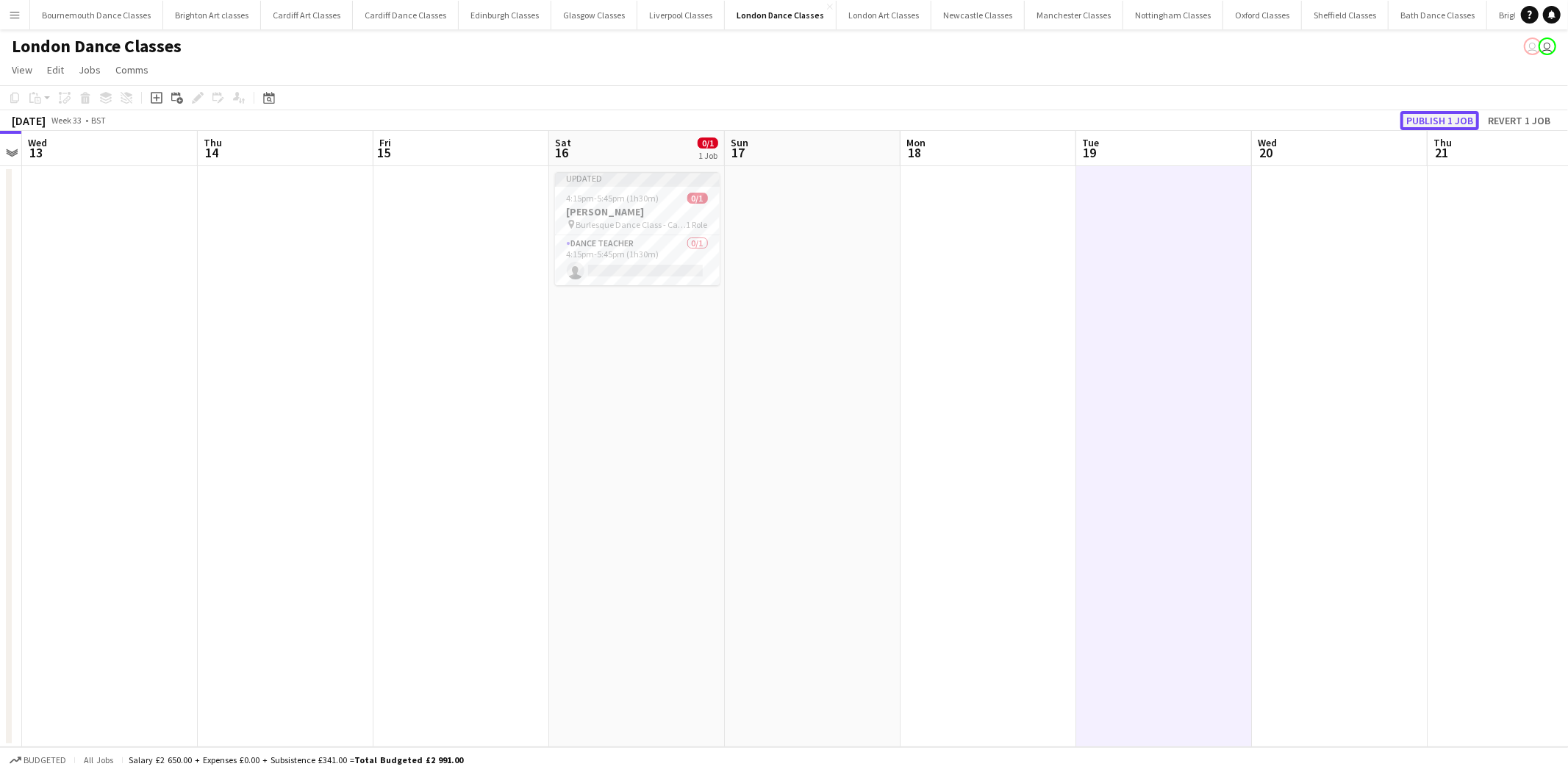
click at [1444, 119] on button "Publish 1 job" at bounding box center [1439, 120] width 79 height 19
click at [644, 247] on app-card-role "Dance Teacher 0/1 4:15pm-5:45pm (1h30m) single-neutral-actions" at bounding box center [637, 248] width 165 height 50
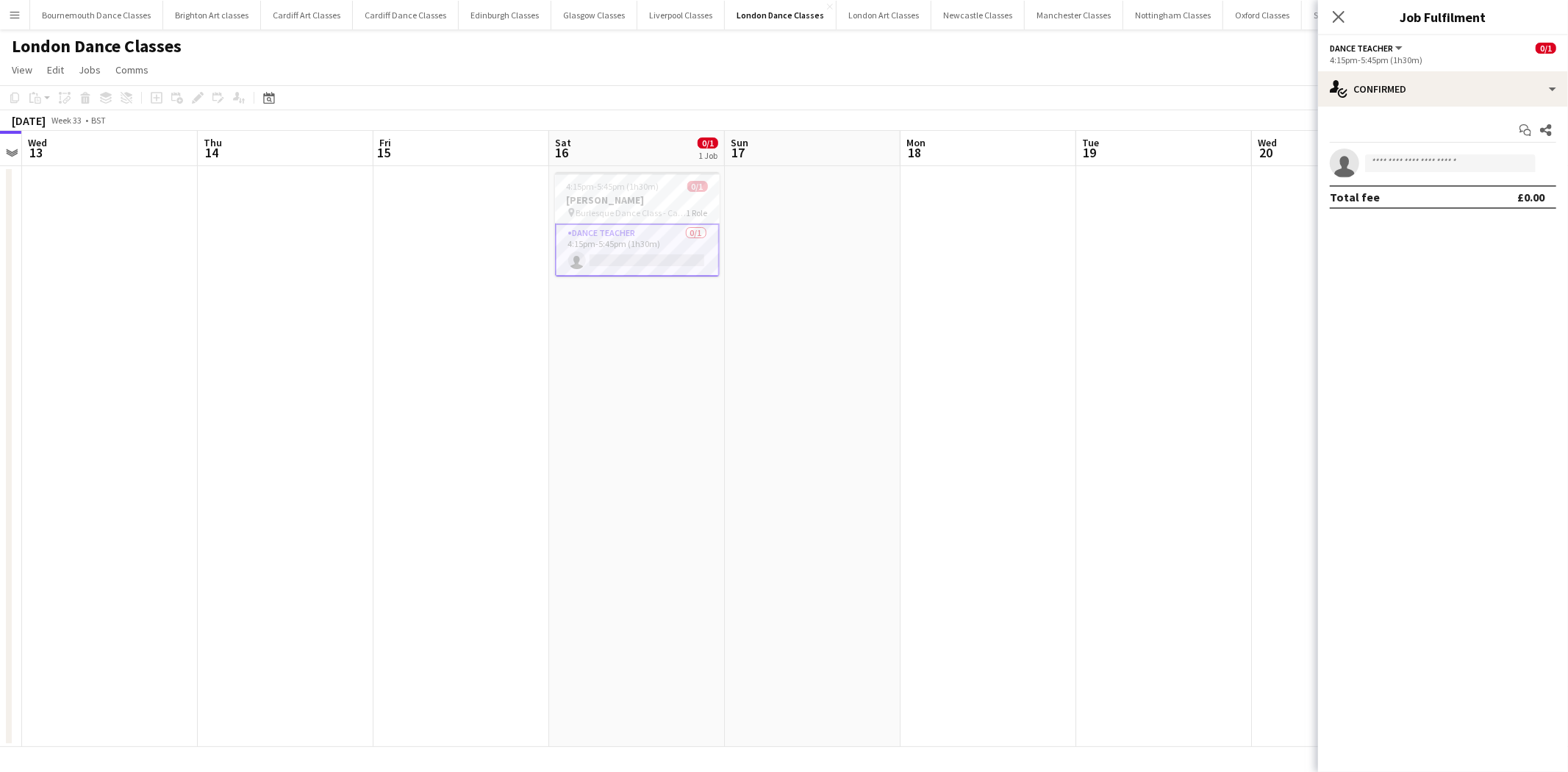
click at [1427, 151] on app-invite-slot "single-neutral-actions" at bounding box center [1442, 163] width 250 height 29
click at [1423, 159] on input at bounding box center [1449, 163] width 170 height 18
type input "****"
click at [1423, 189] on span "[PERSON_NAME] Itfum" at bounding box center [1428, 184] width 102 height 12
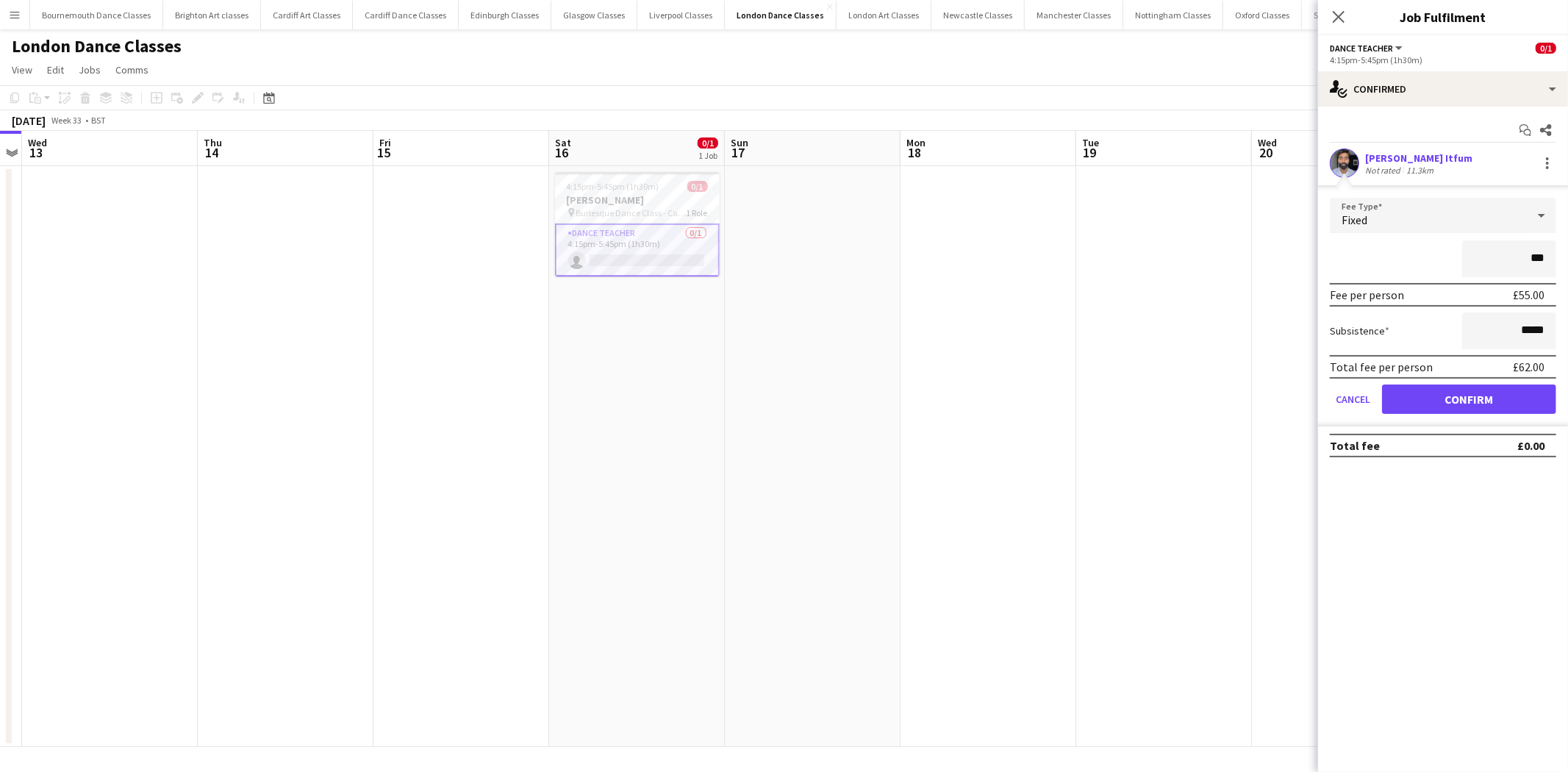
type input "**"
type input "******"
click at [1523, 331] on input "*****" at bounding box center [1509, 331] width 94 height 37
type input "******"
click at [1489, 384] on button "Confirm" at bounding box center [1469, 399] width 174 height 29
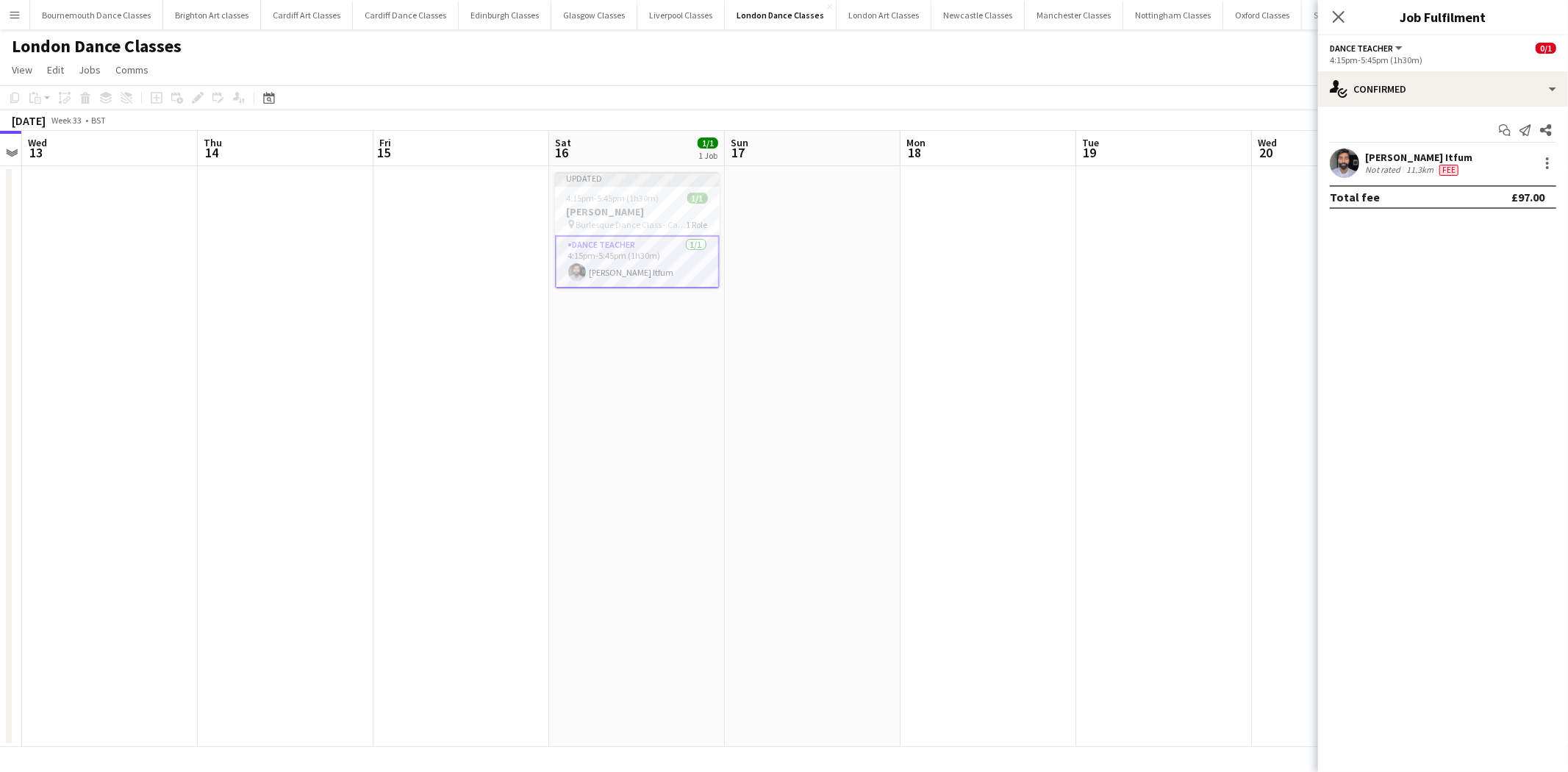
click at [1053, 346] on app-date-cell at bounding box center [989, 457] width 176 height 581
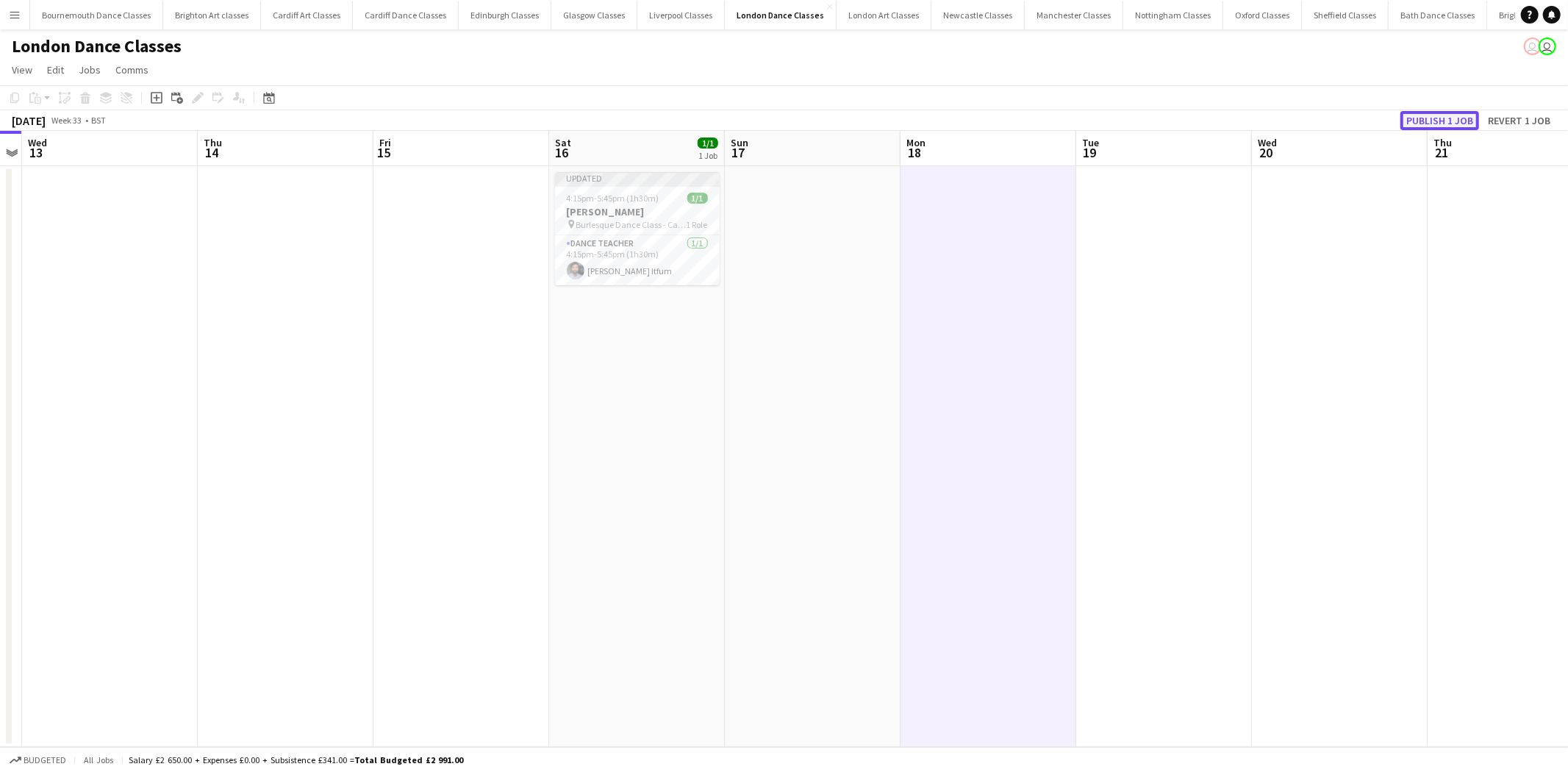
click at [1429, 116] on button "Publish 1 job" at bounding box center [1439, 120] width 79 height 19
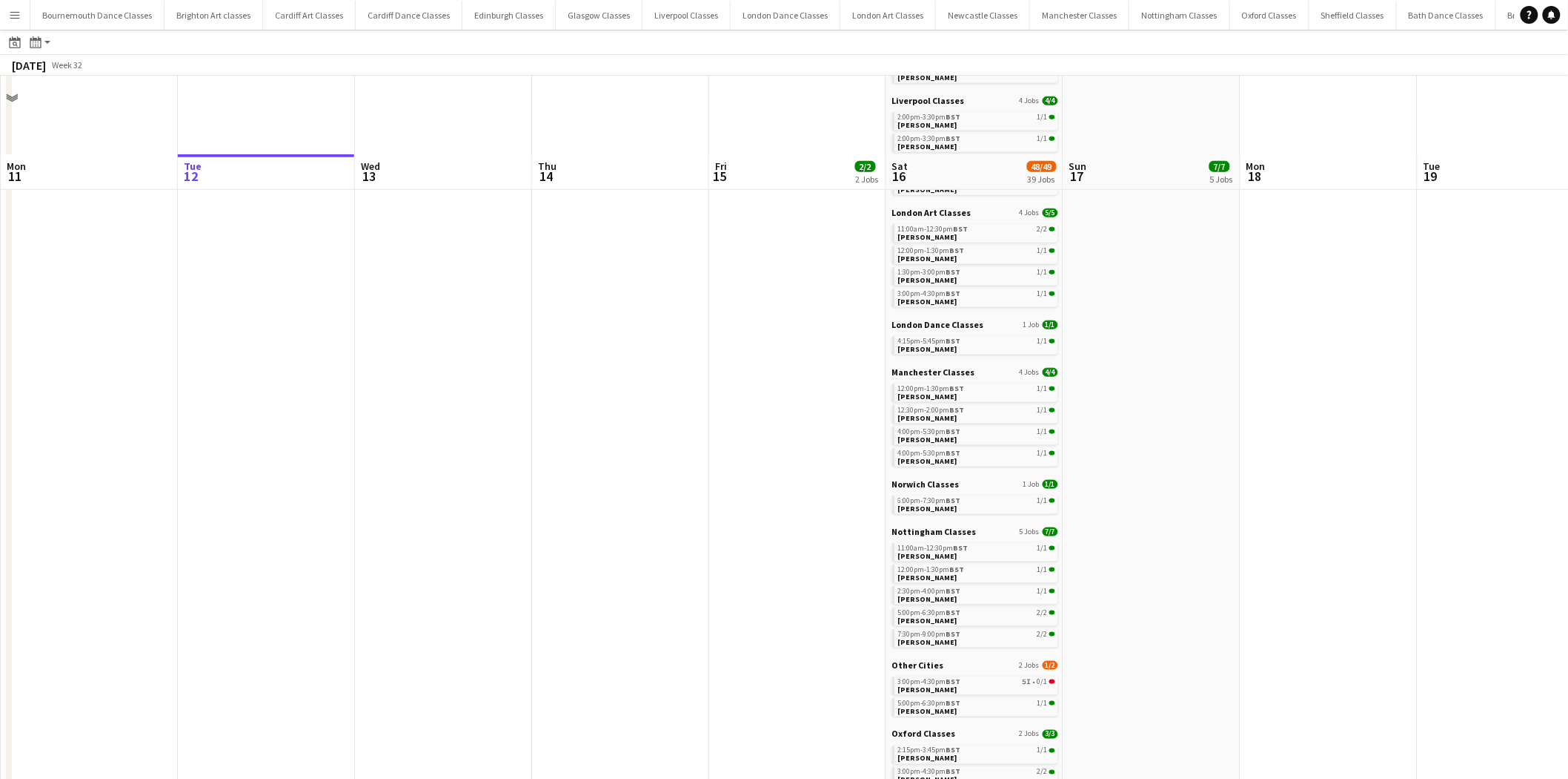
scroll to position [603, 0]
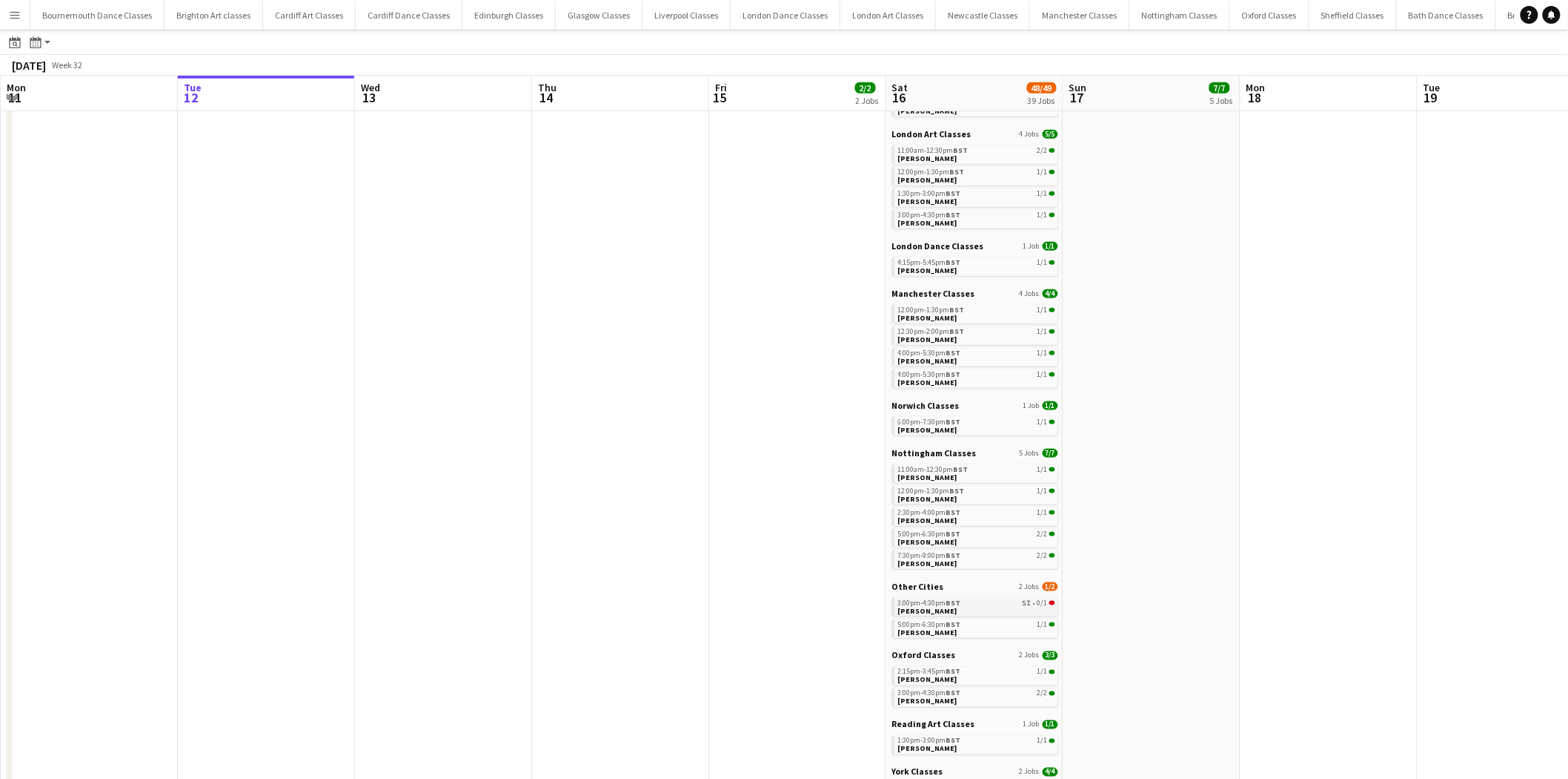
click at [976, 603] on div "3:00pm-4:30pm BST 5I • 0/1" at bounding box center [977, 603] width 157 height 8
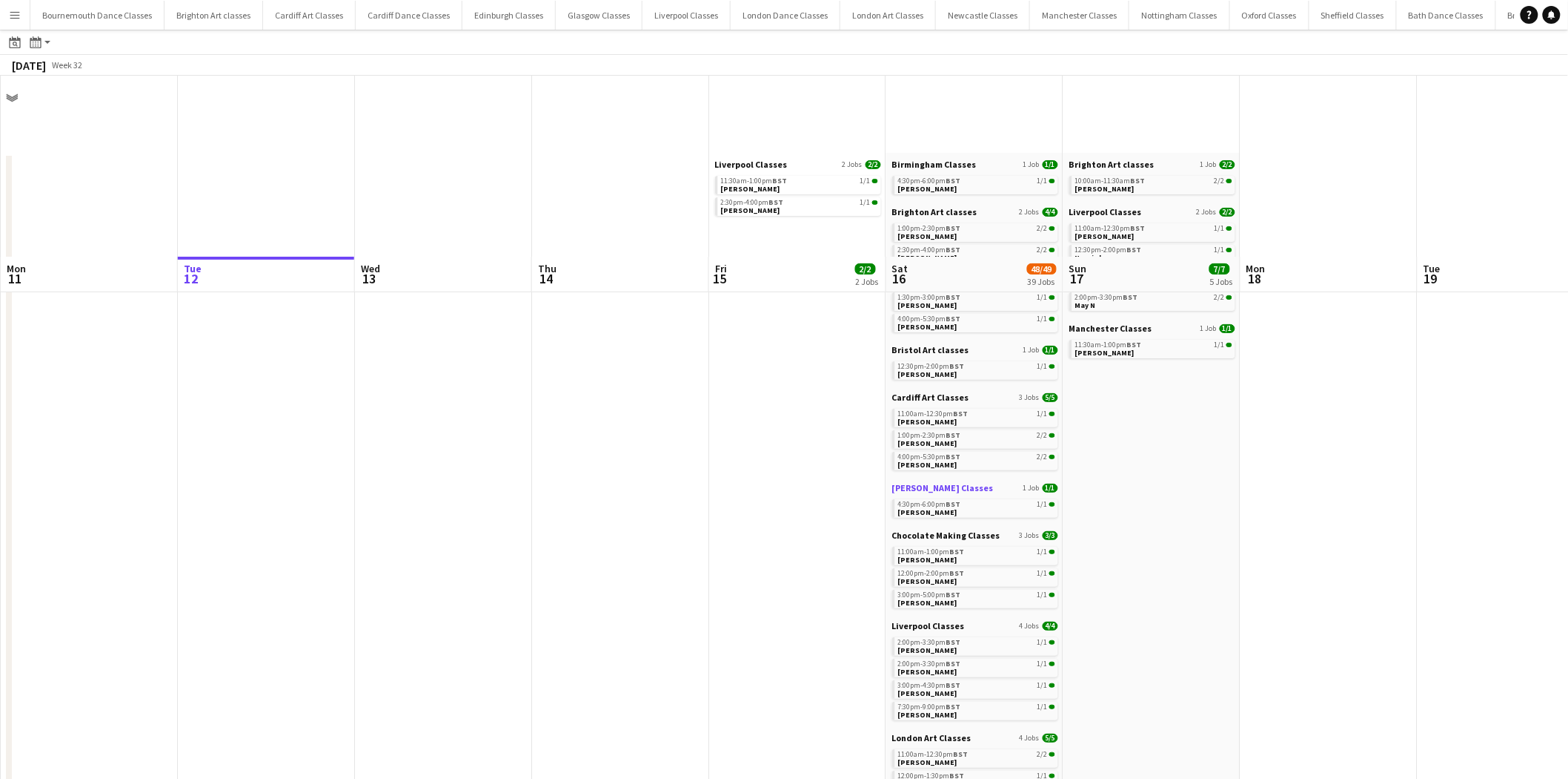
scroll to position [302, 0]
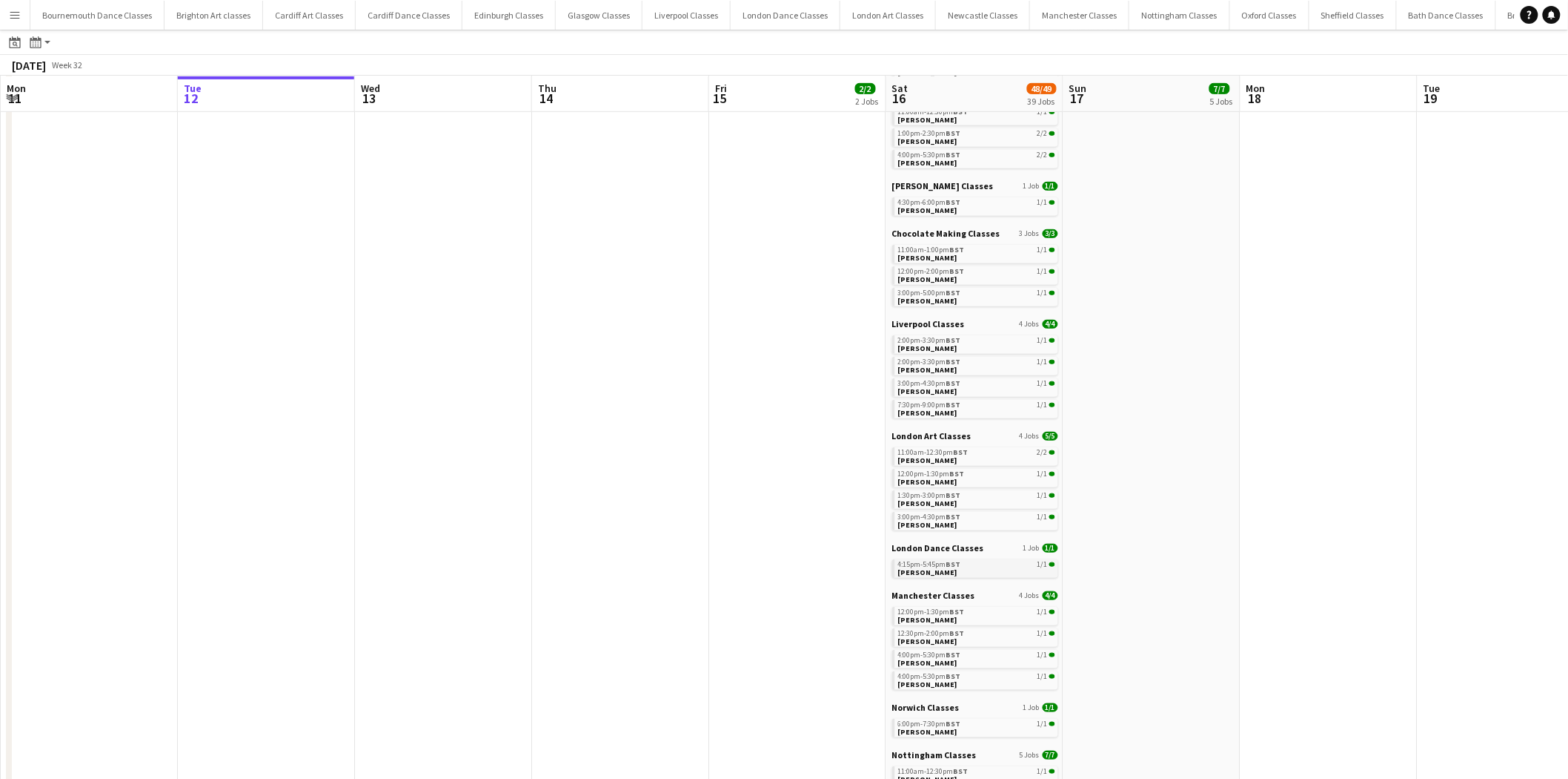
click at [951, 572] on span "[PERSON_NAME]" at bounding box center [928, 572] width 59 height 9
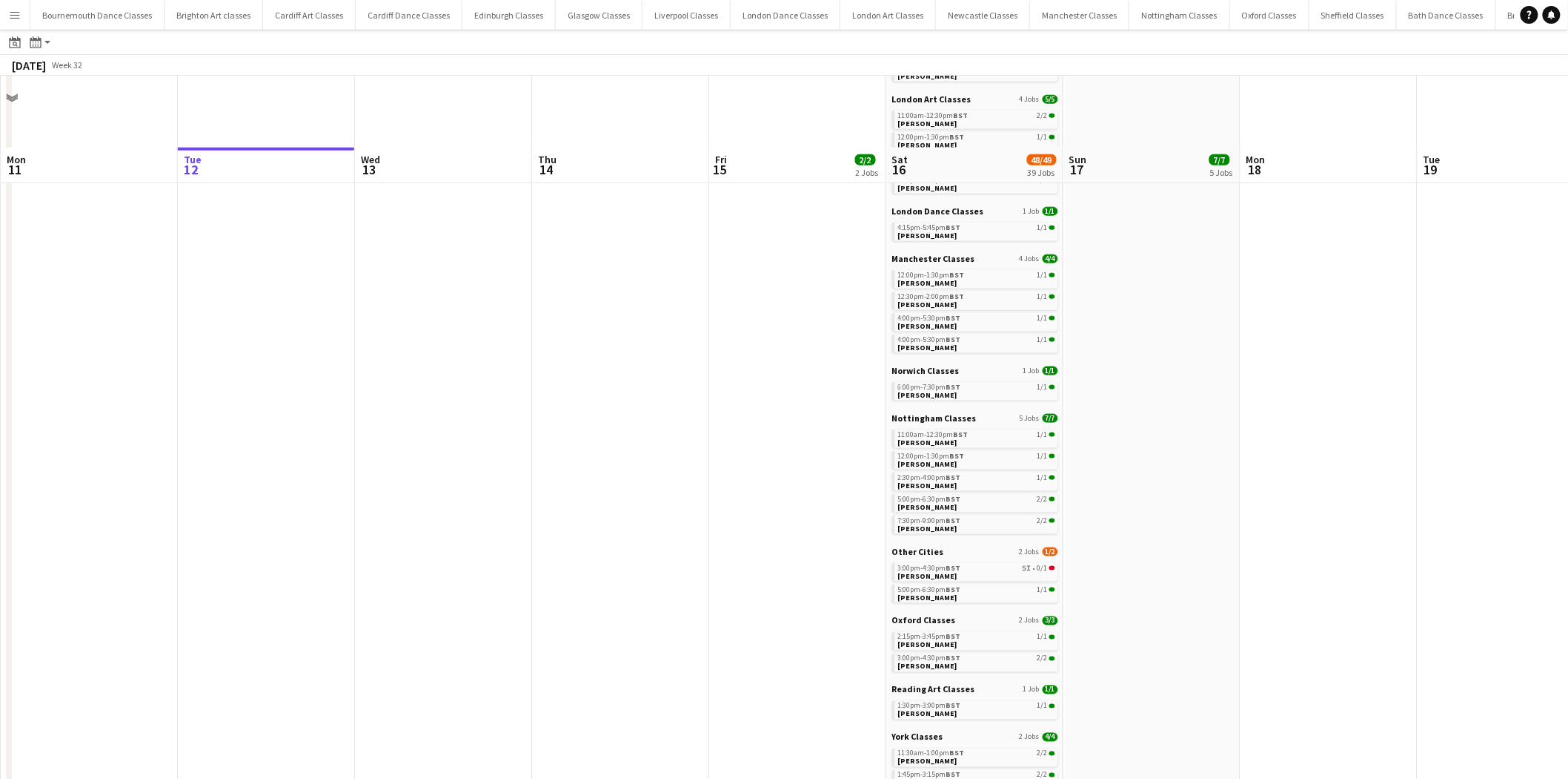
scroll to position [710, 0]
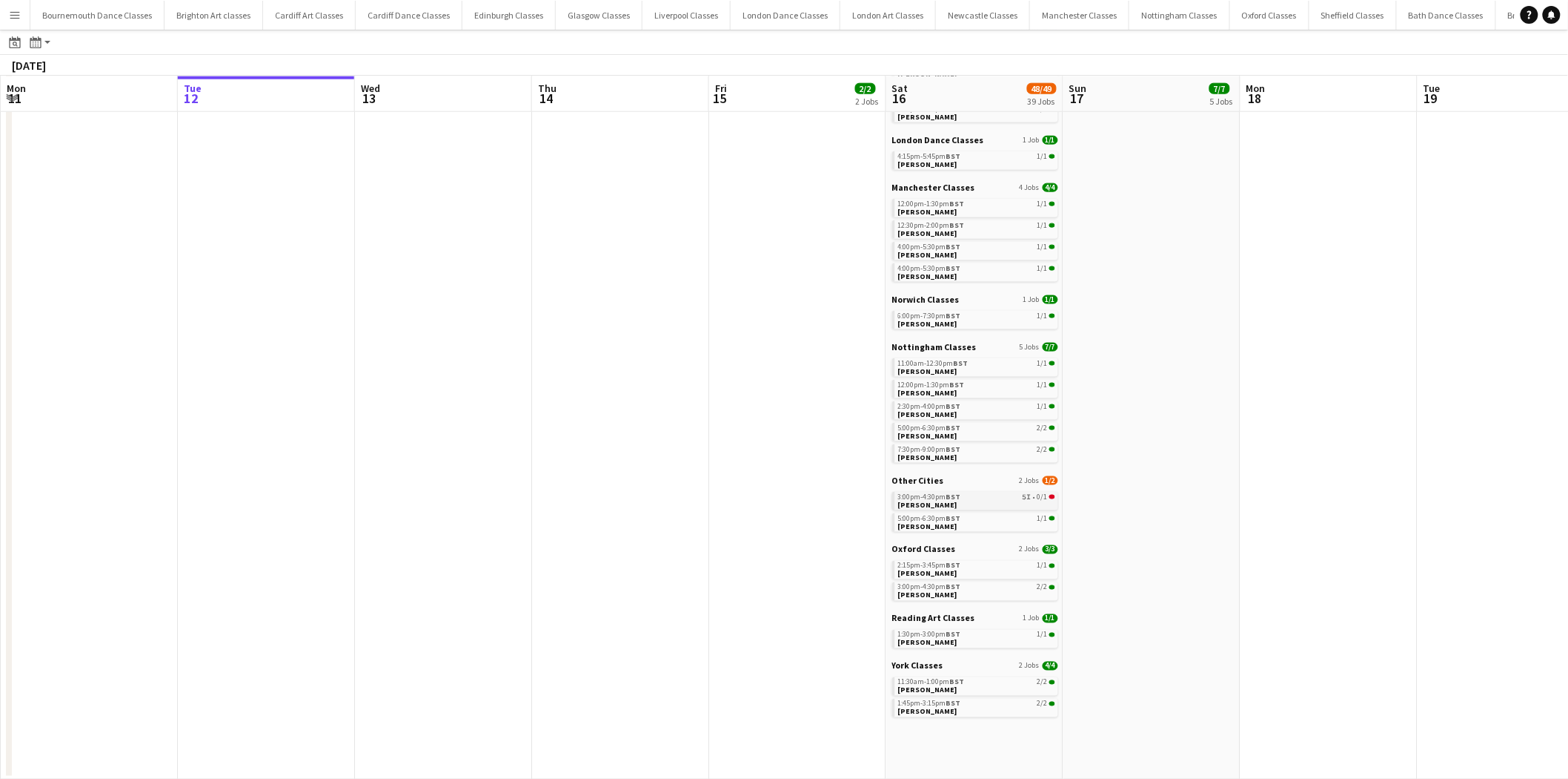
click at [950, 494] on span "BST" at bounding box center [953, 496] width 15 height 9
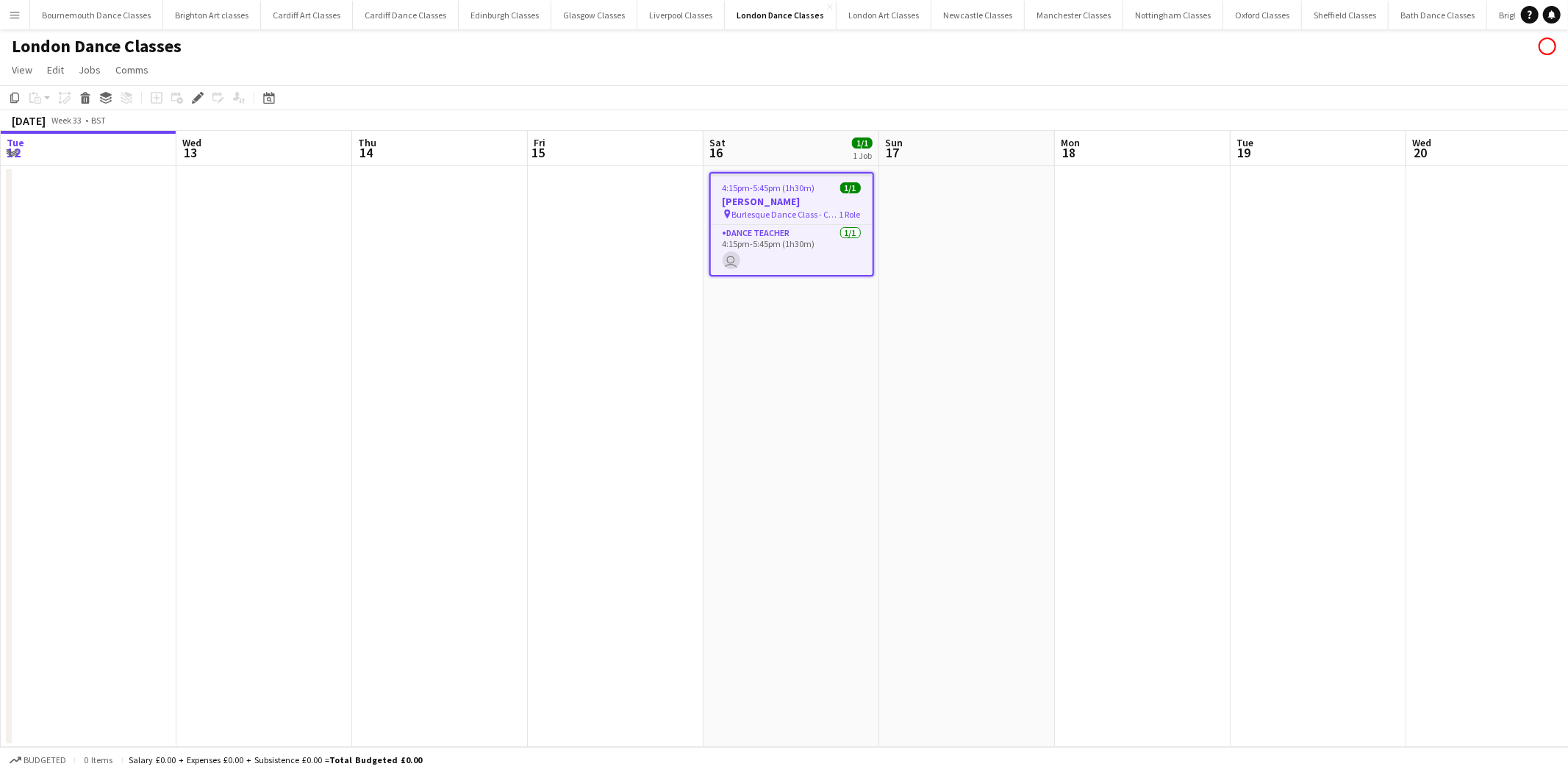
scroll to position [0, 505]
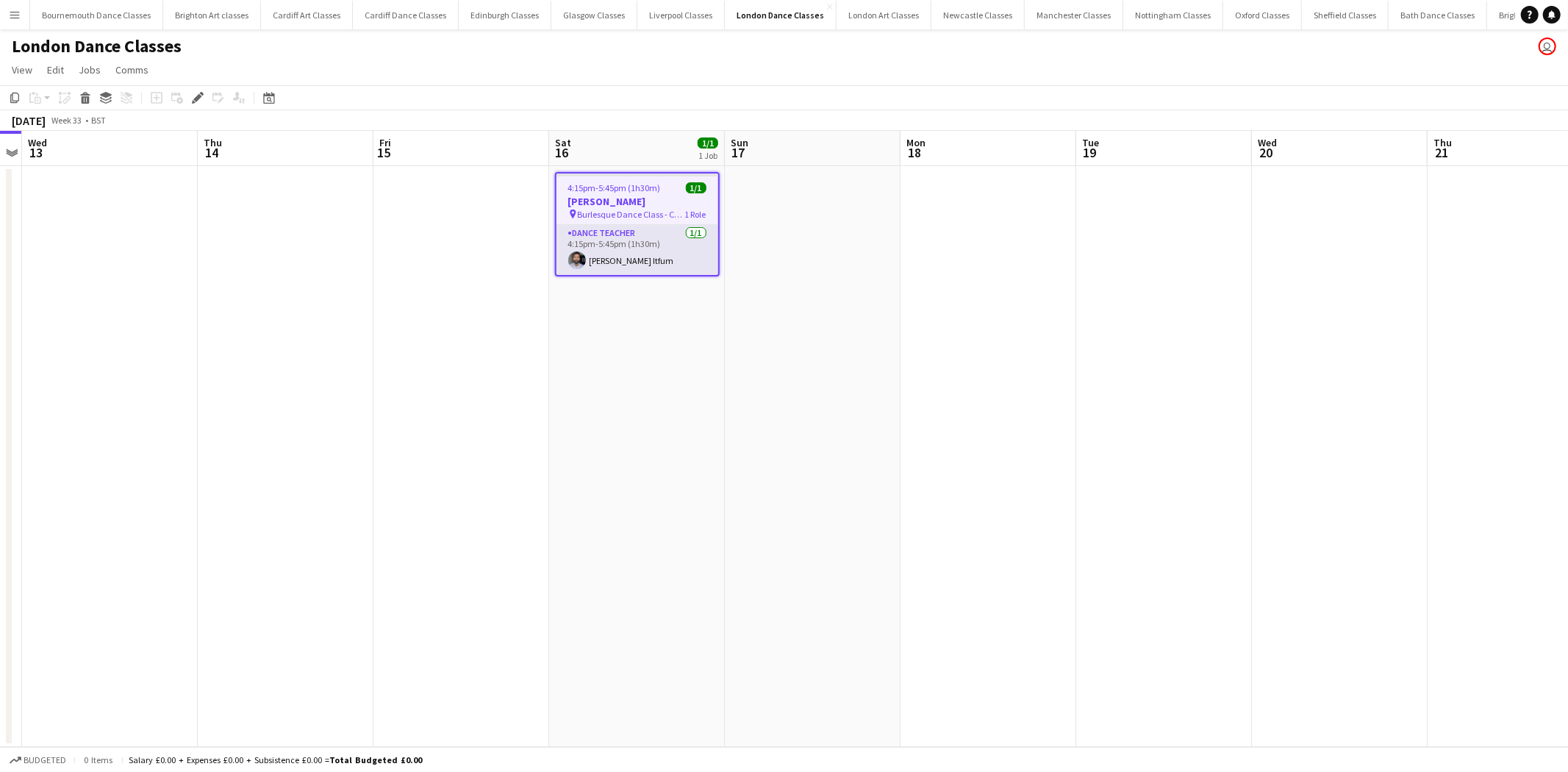
click at [681, 267] on app-card-role "Dance Teacher [DATE] 4:15pm-5:45pm (1h30m) [PERSON_NAME] Itfum" at bounding box center [637, 250] width 162 height 50
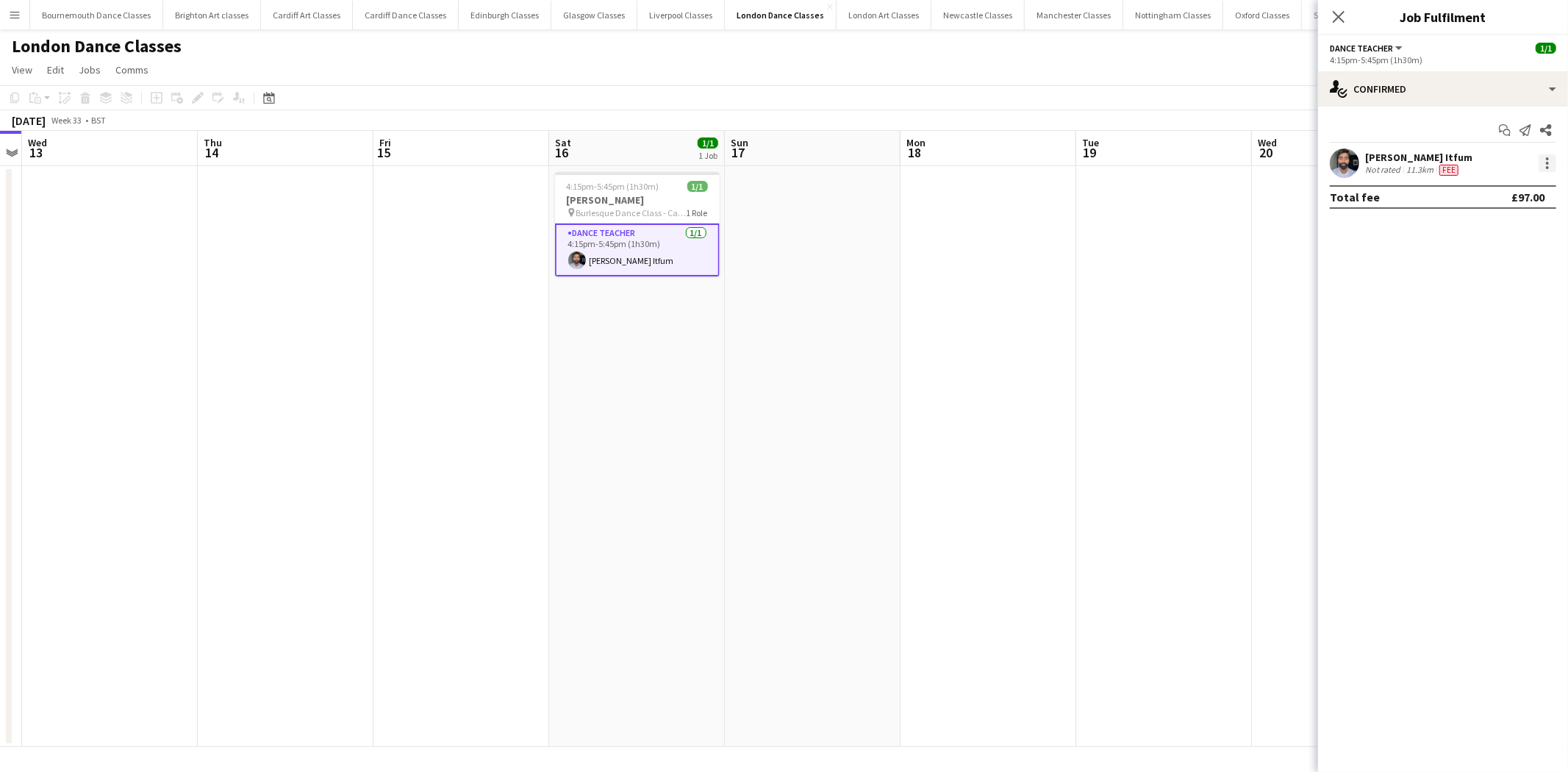
click at [1546, 162] on div at bounding box center [1547, 163] width 3 height 3
click at [1492, 333] on span "Remove" at bounding box center [1476, 331] width 44 height 12
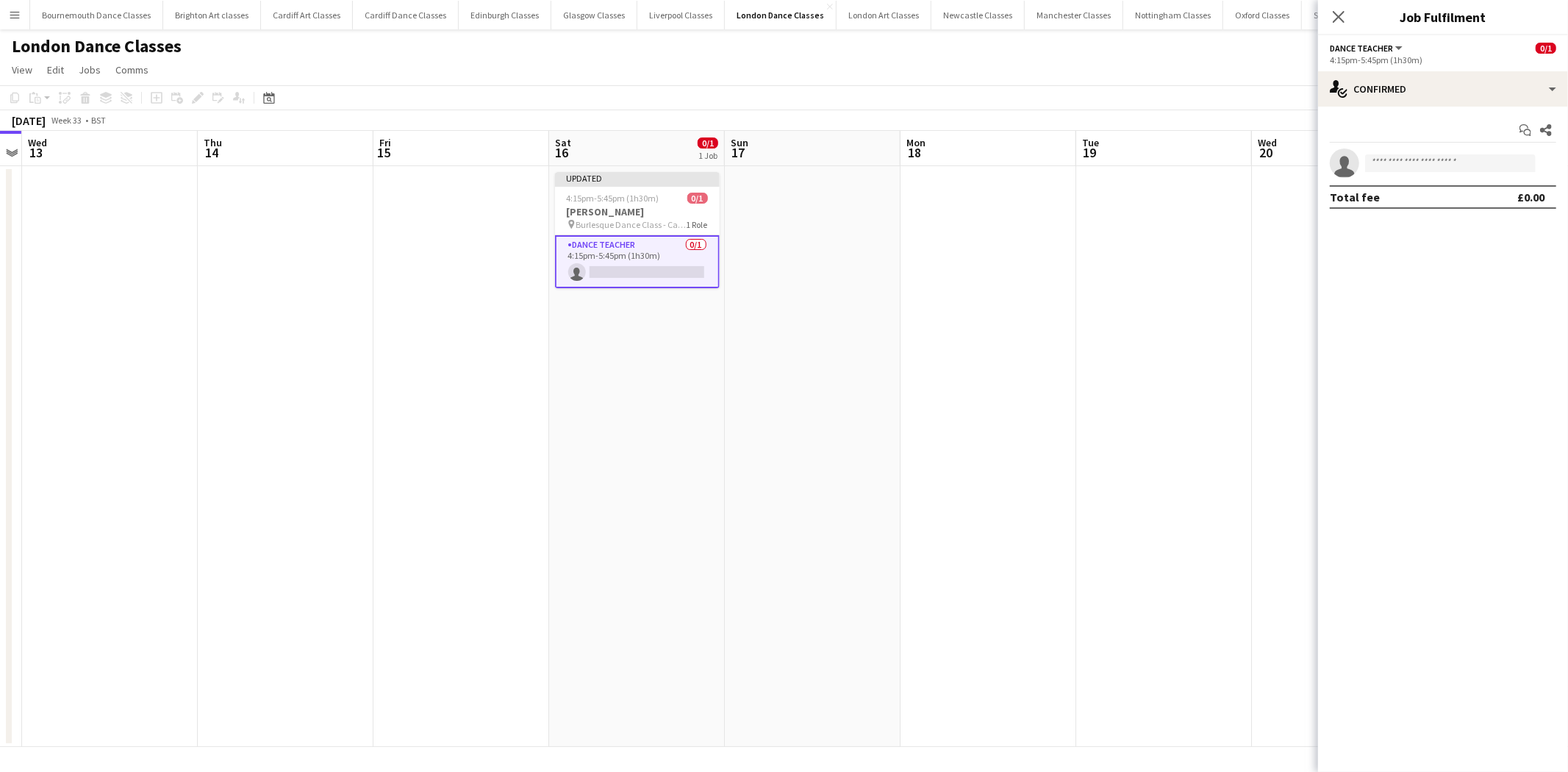
click at [1045, 349] on app-date-cell at bounding box center [989, 457] width 176 height 581
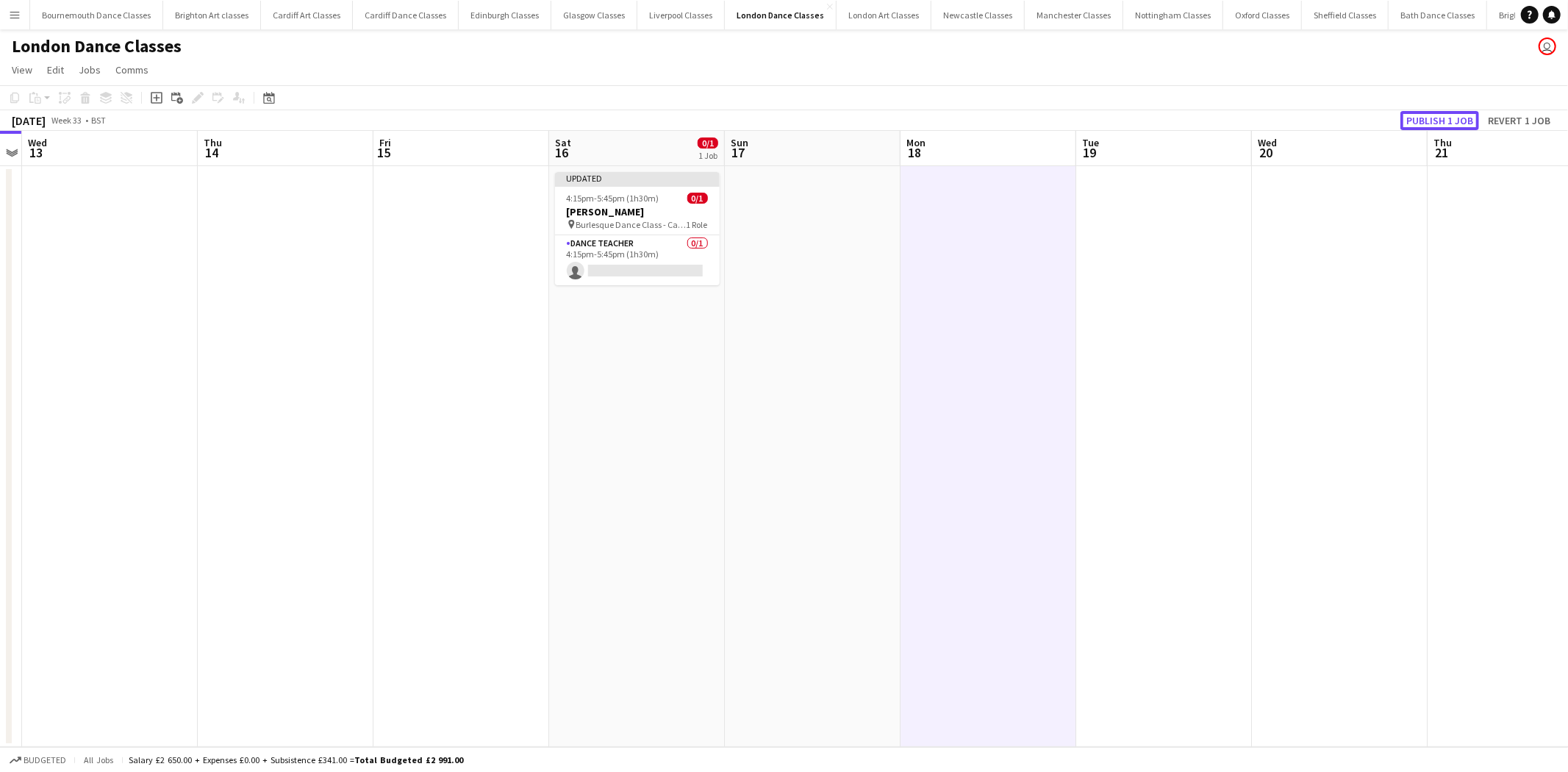
drag, startPoint x: 1452, startPoint y: 113, endPoint x: 1398, endPoint y: 119, distance: 54.3
click at [1428, 116] on button "Publish 1 job" at bounding box center [1439, 120] width 79 height 19
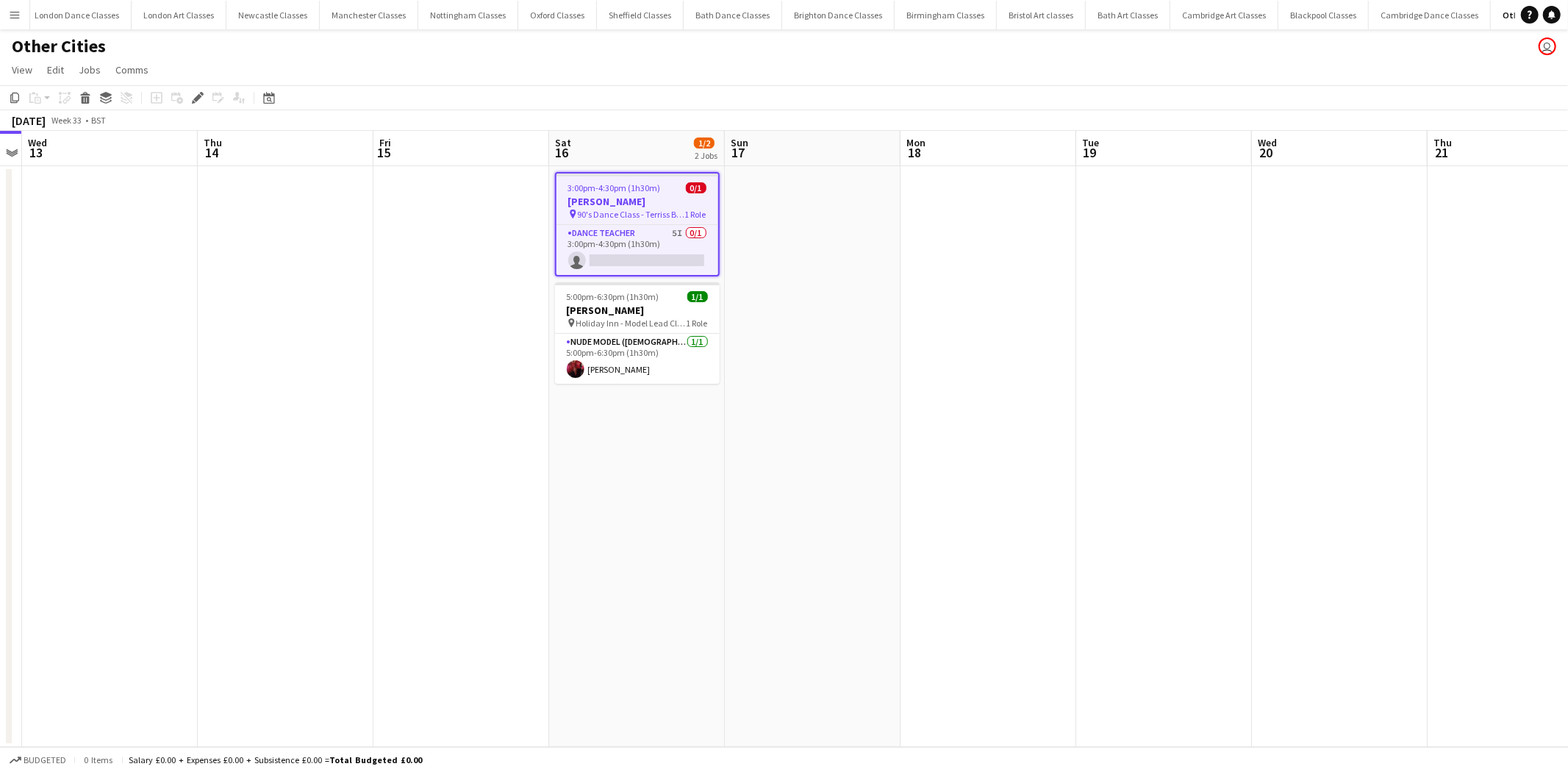
scroll to position [0, 706]
click at [650, 250] on app-card-role "Dance Teacher 5I 0/1 3:00pm-4:30pm (1h30m) single-neutral-actions" at bounding box center [637, 250] width 162 height 50
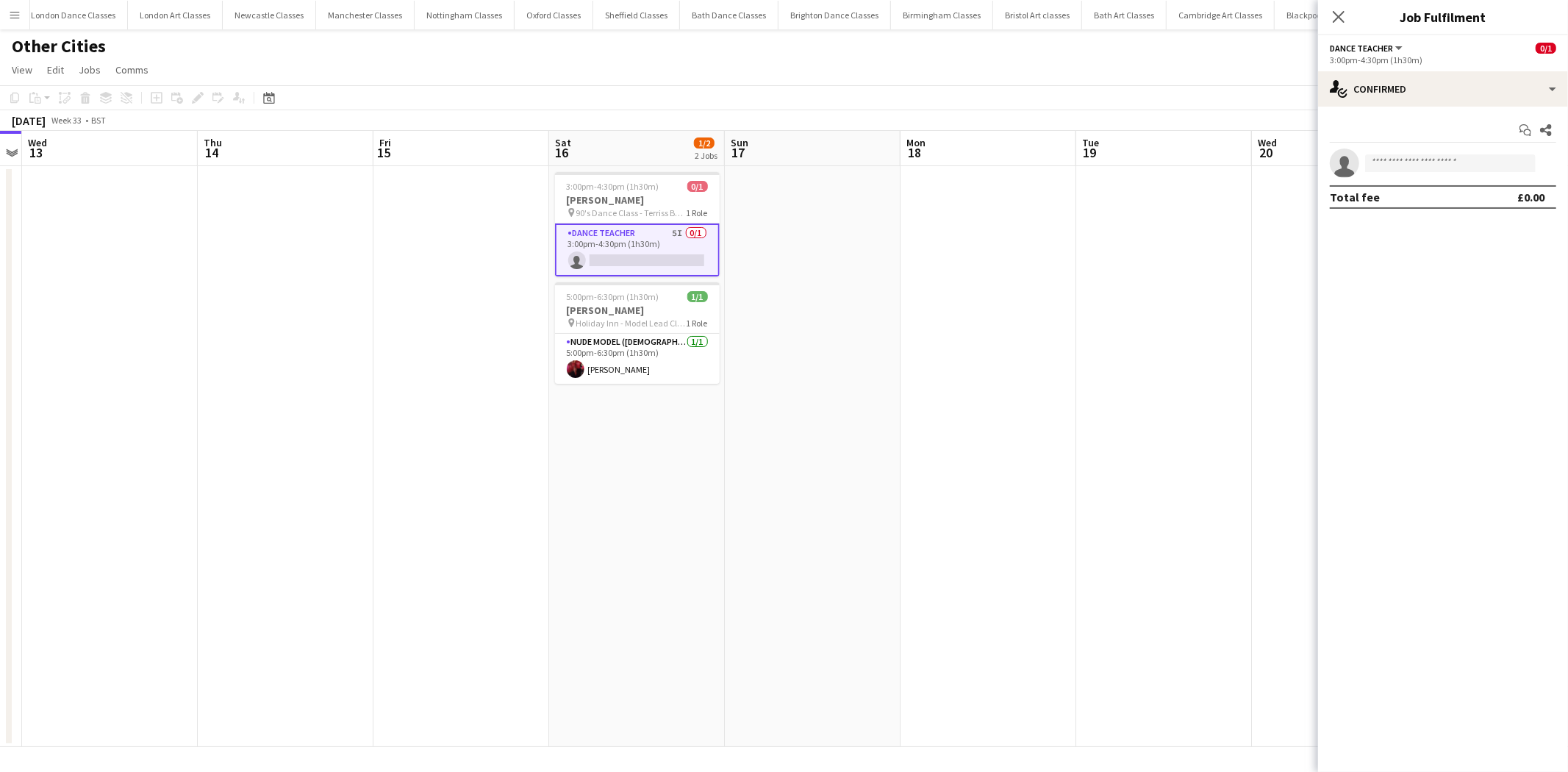
click at [1434, 149] on app-invite-slot "single-neutral-actions" at bounding box center [1442, 163] width 250 height 29
click at [1428, 159] on input at bounding box center [1449, 163] width 170 height 18
type input "*****"
click at [1414, 196] on span "raimu_itfum@hotmail.com" at bounding box center [1450, 196] width 147 height 12
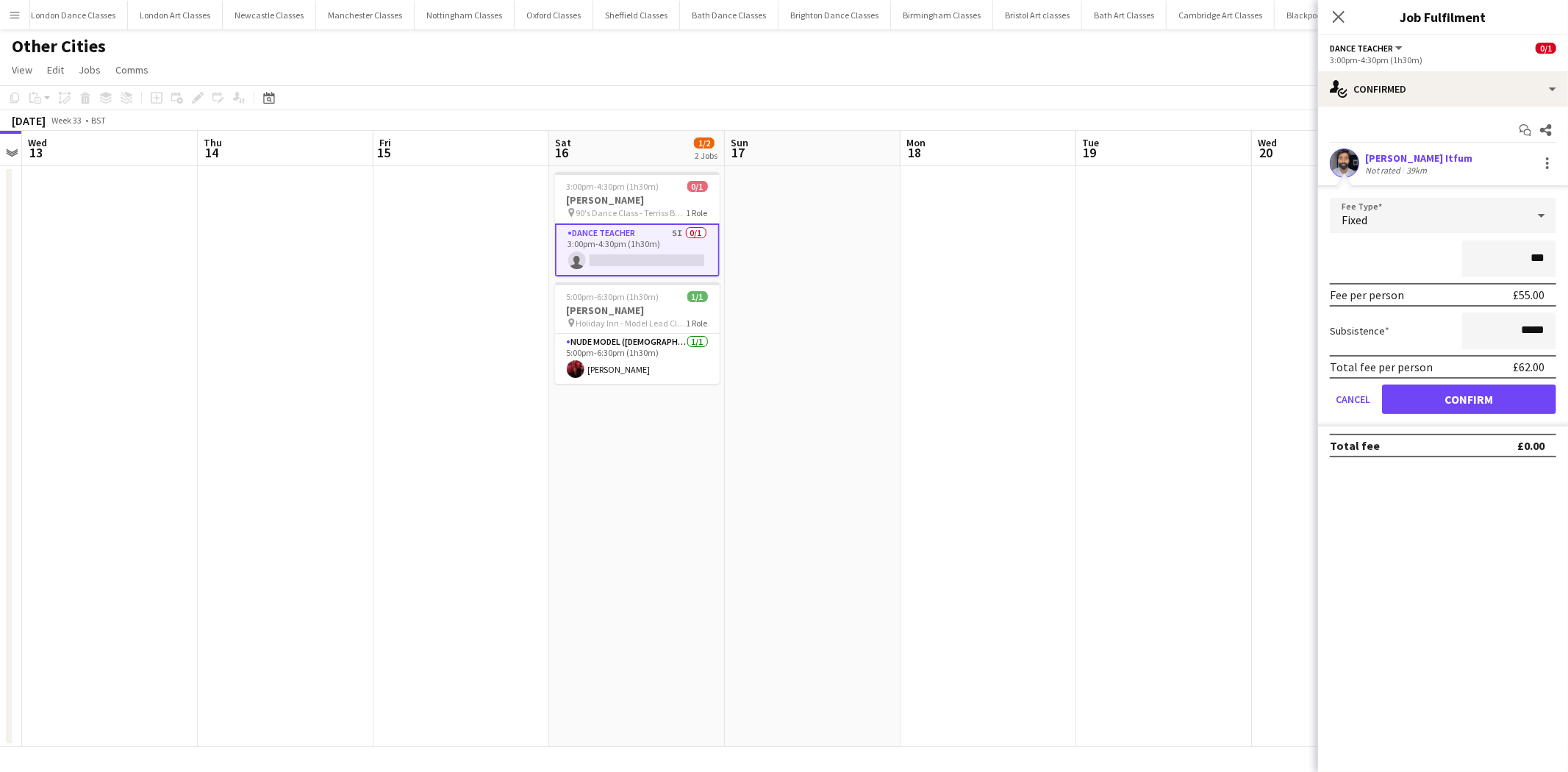
type input "**"
type input "******"
click at [1525, 331] on input "*****" at bounding box center [1509, 331] width 94 height 37
type input "******"
click at [1530, 394] on button "Confirm" at bounding box center [1469, 399] width 174 height 29
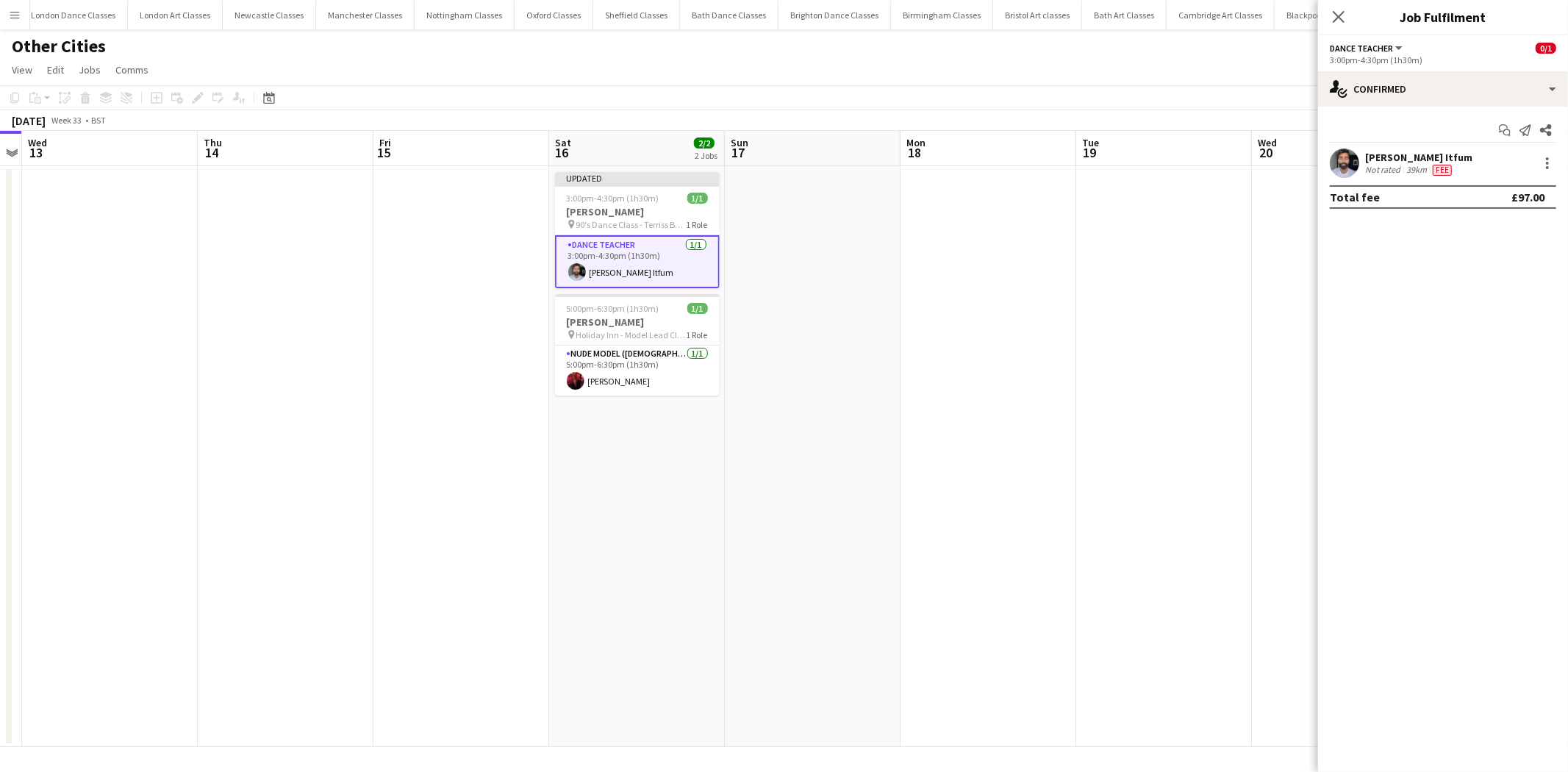
drag, startPoint x: 818, startPoint y: 317, endPoint x: 951, endPoint y: 224, distance: 162.3
click at [820, 317] on app-date-cell at bounding box center [813, 457] width 176 height 581
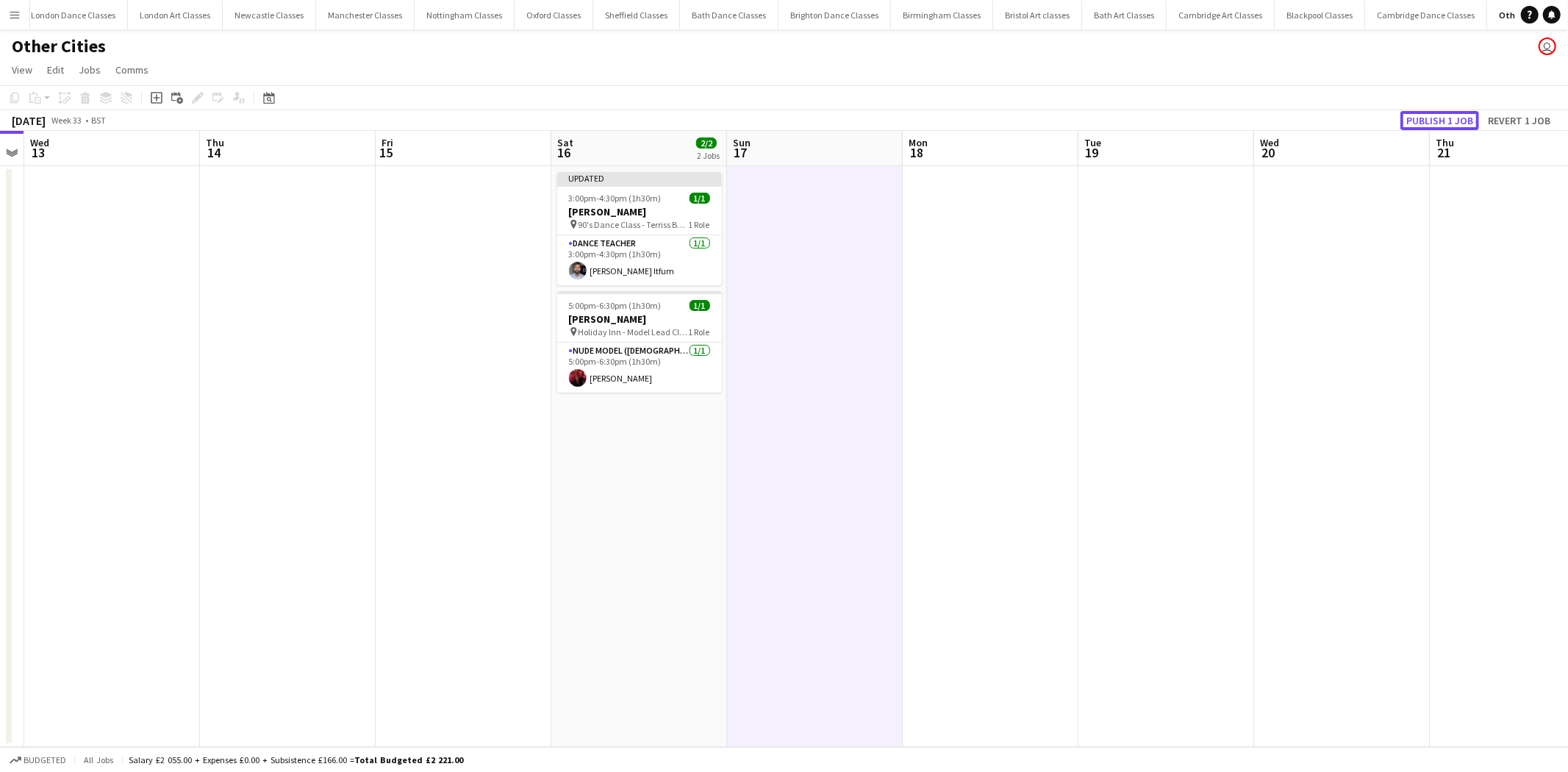
drag, startPoint x: 1436, startPoint y: 126, endPoint x: 1224, endPoint y: 96, distance: 214.1
click at [1425, 121] on button "Publish 1 job" at bounding box center [1439, 120] width 79 height 19
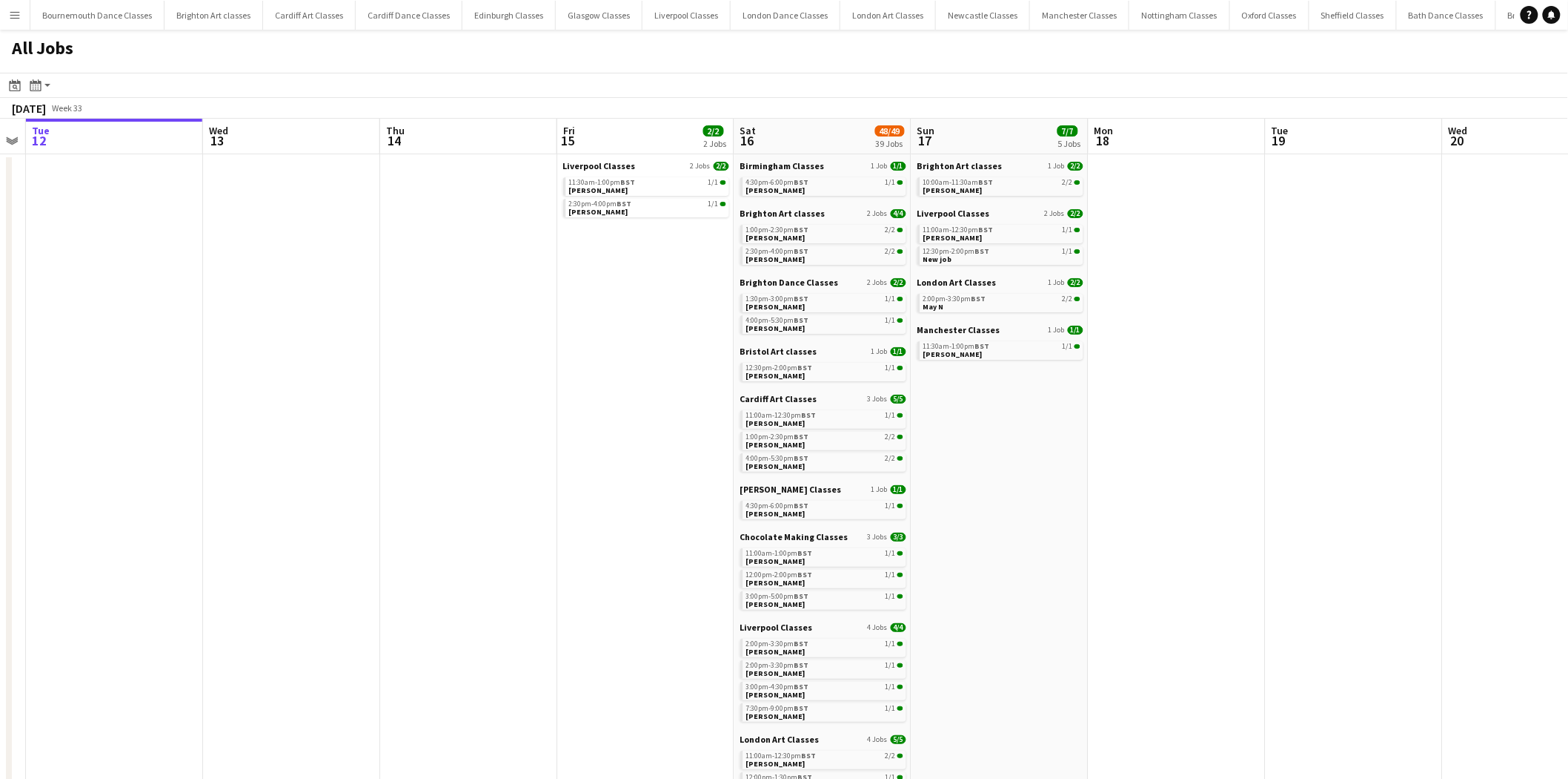
drag, startPoint x: 1193, startPoint y: 539, endPoint x: 1024, endPoint y: 582, distance: 174.4
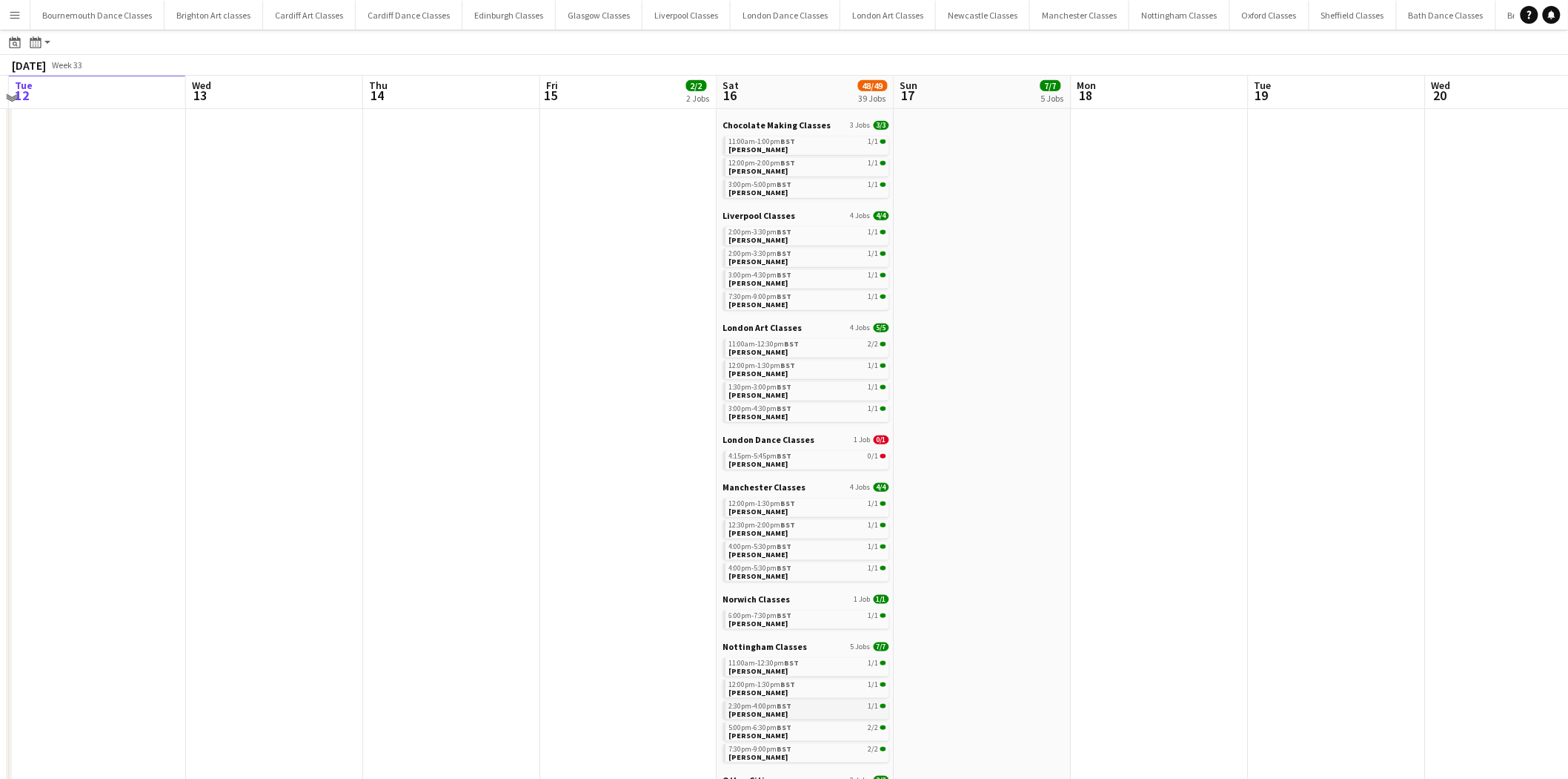
scroll to position [408, 0]
click at [809, 455] on div "4:15pm-5:45pm BST 0/1" at bounding box center [808, 459] width 157 height 8
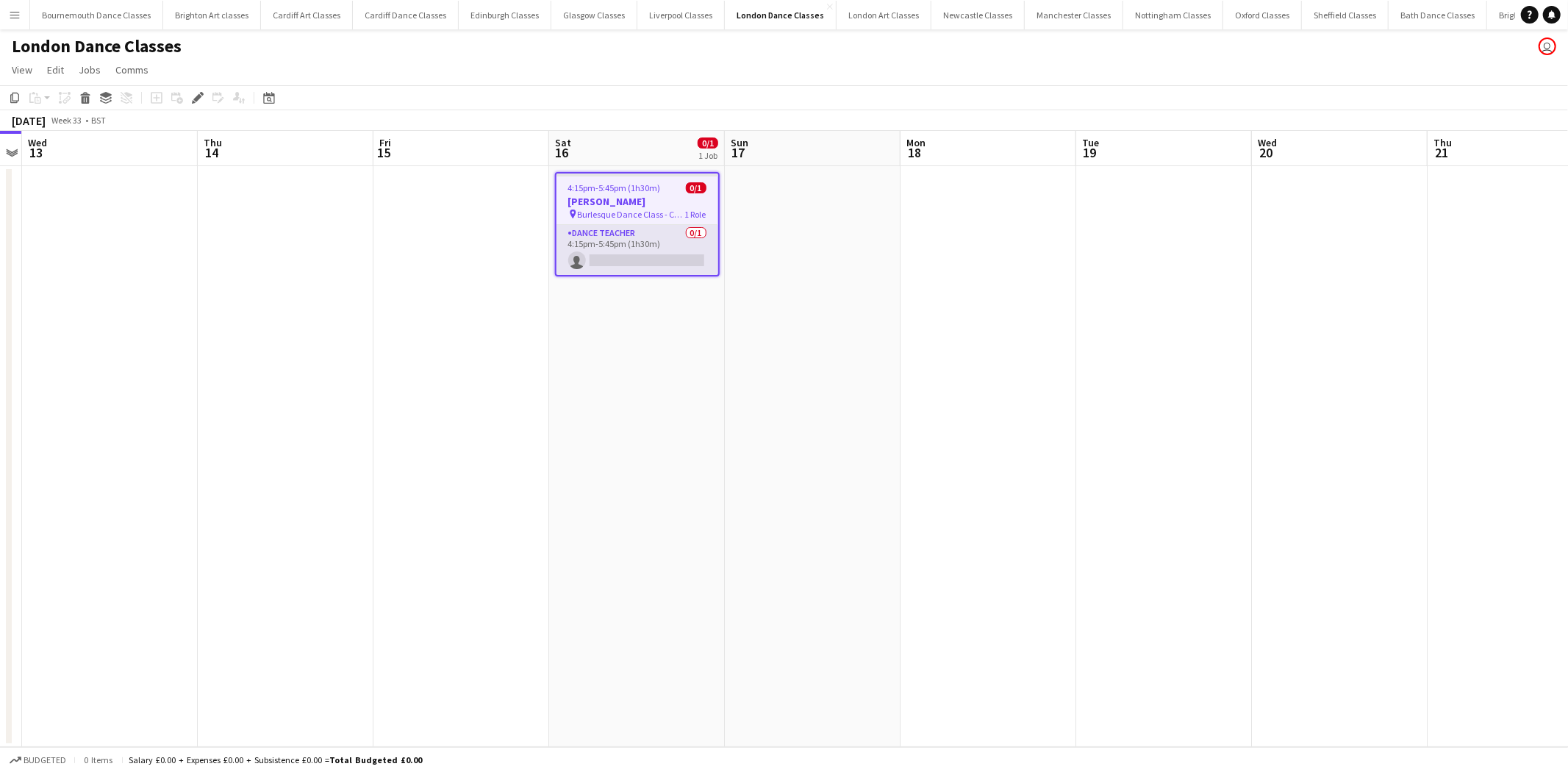
click at [630, 250] on app-card-role "Dance Teacher 0/1 4:15pm-5:45pm (1h30m) single-neutral-actions" at bounding box center [637, 250] width 162 height 50
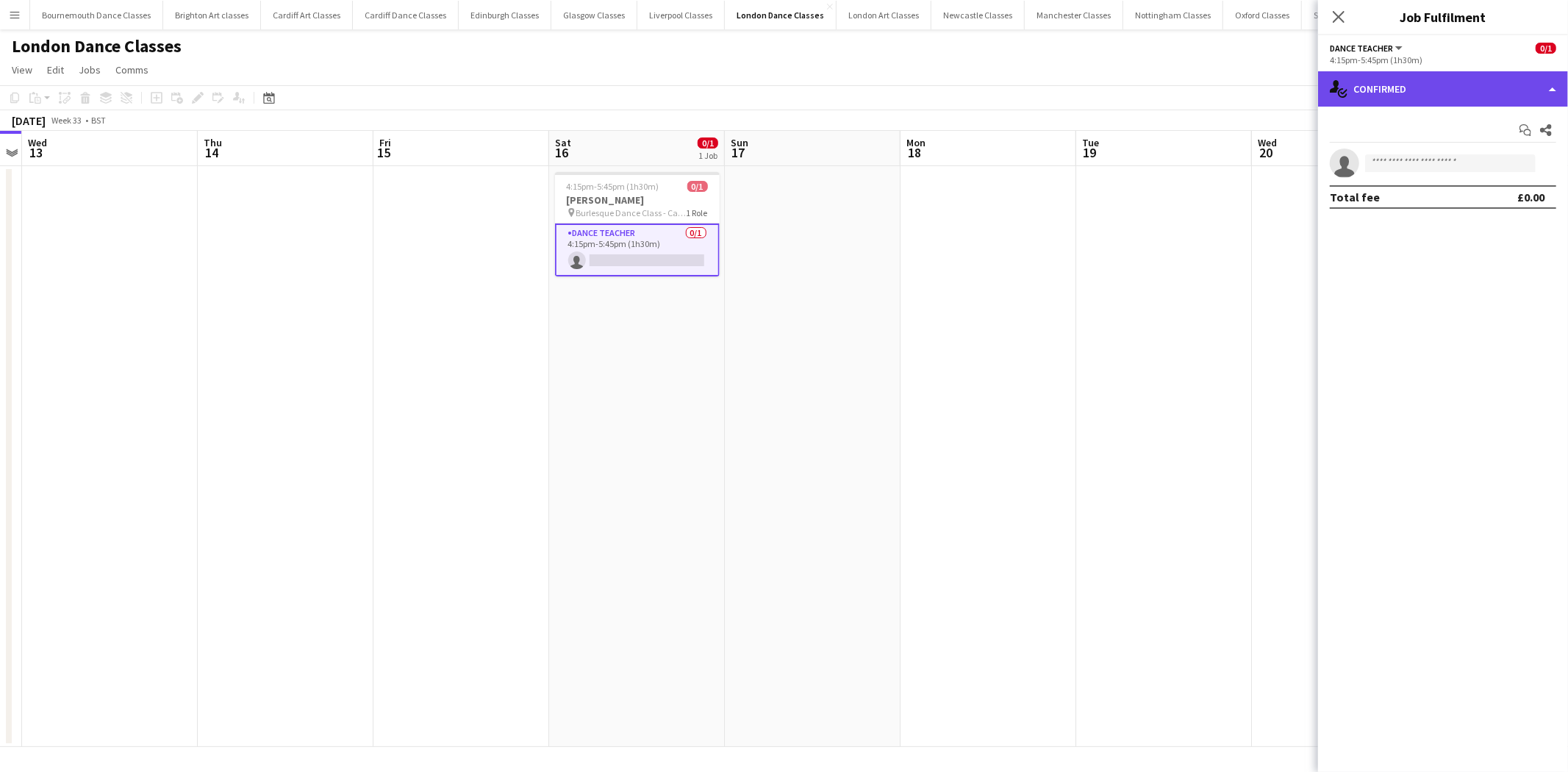
click at [1505, 87] on div "single-neutral-actions-check-2 Confirmed" at bounding box center [1442, 89] width 250 height 35
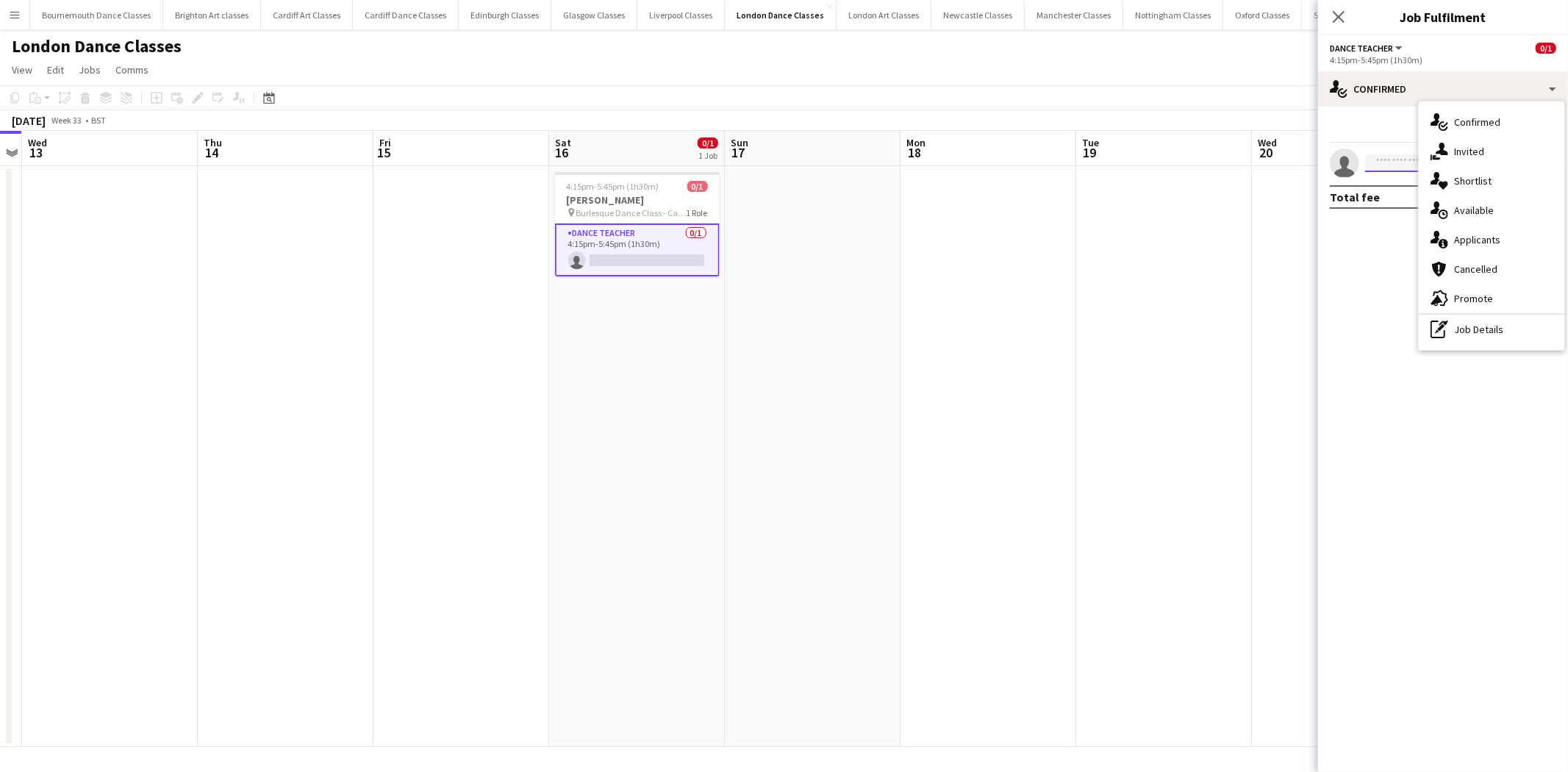
click at [1404, 160] on input at bounding box center [1449, 163] width 170 height 18
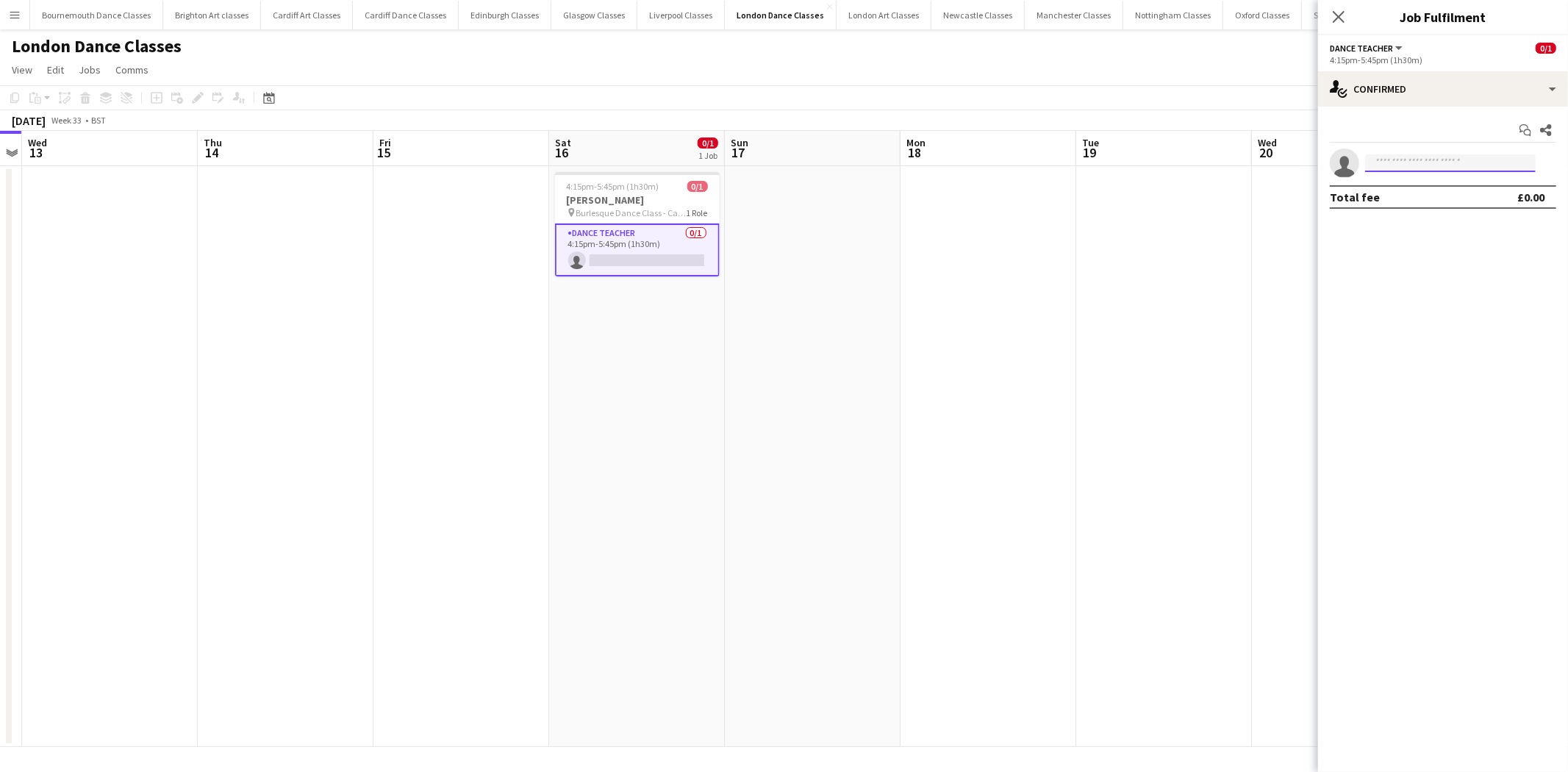
type input "*"
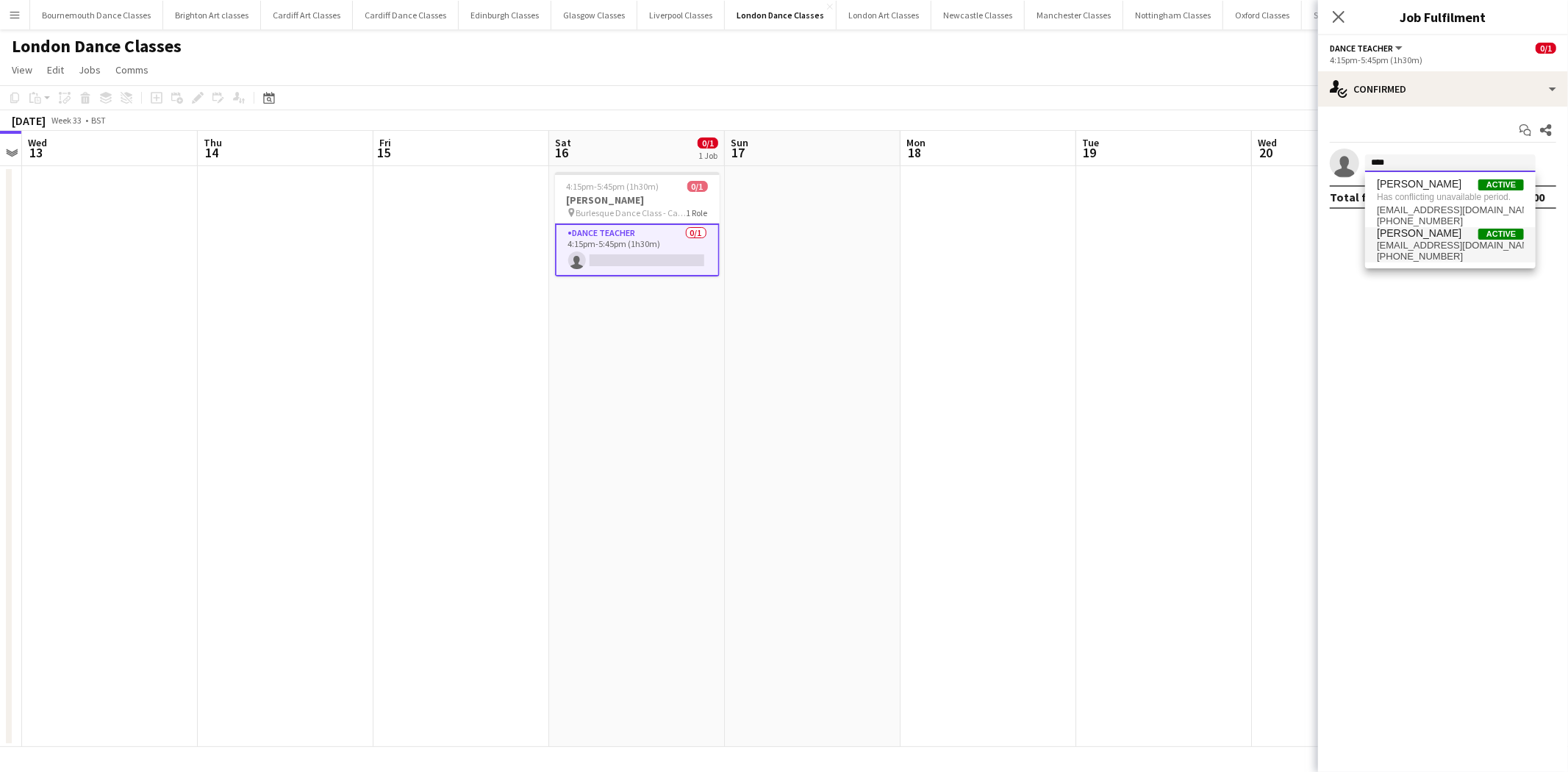
type input "****"
click at [1392, 233] on span "Josh Wade" at bounding box center [1419, 233] width 85 height 12
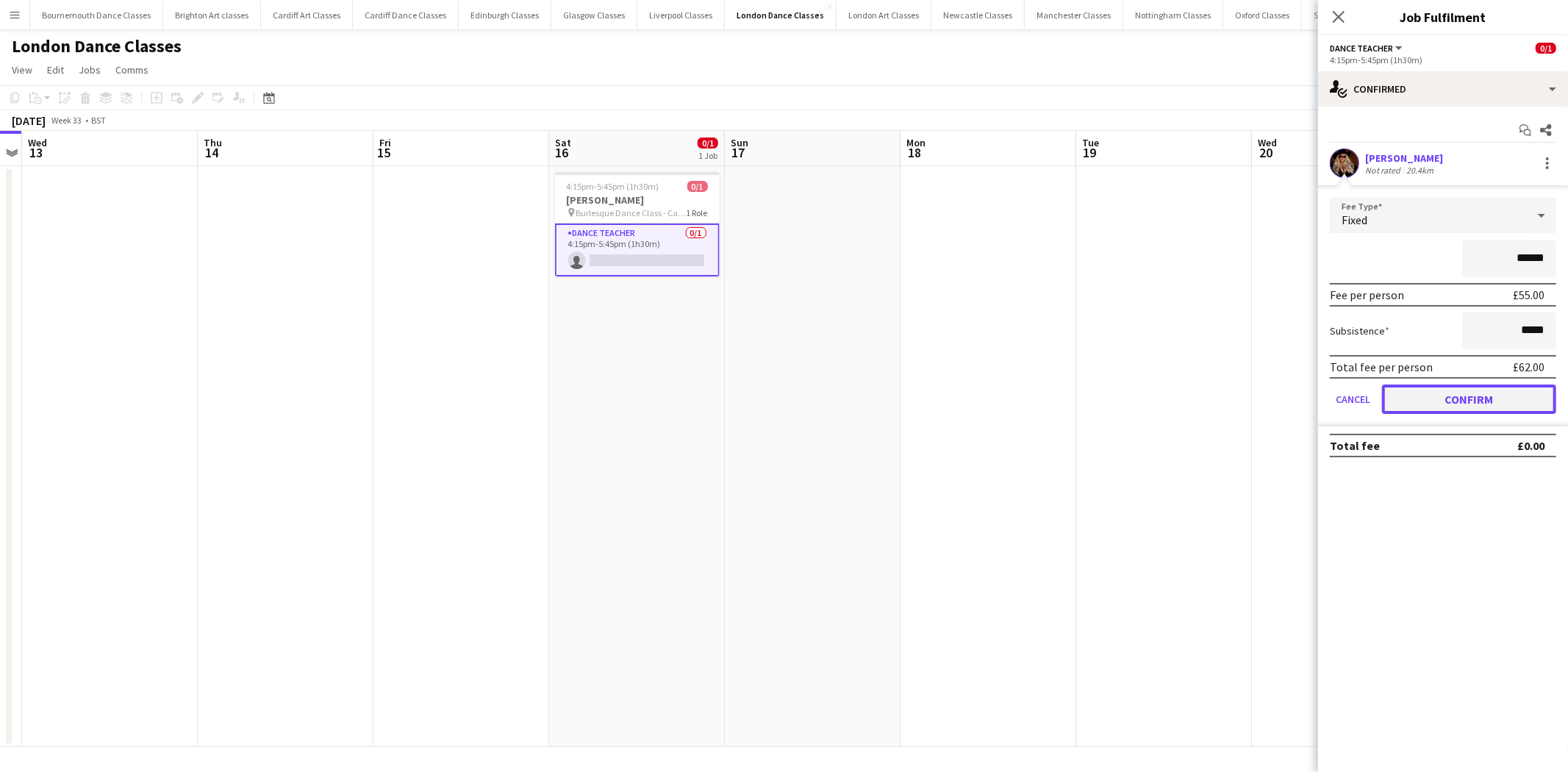
click at [1435, 405] on button "Confirm" at bounding box center [1469, 399] width 174 height 29
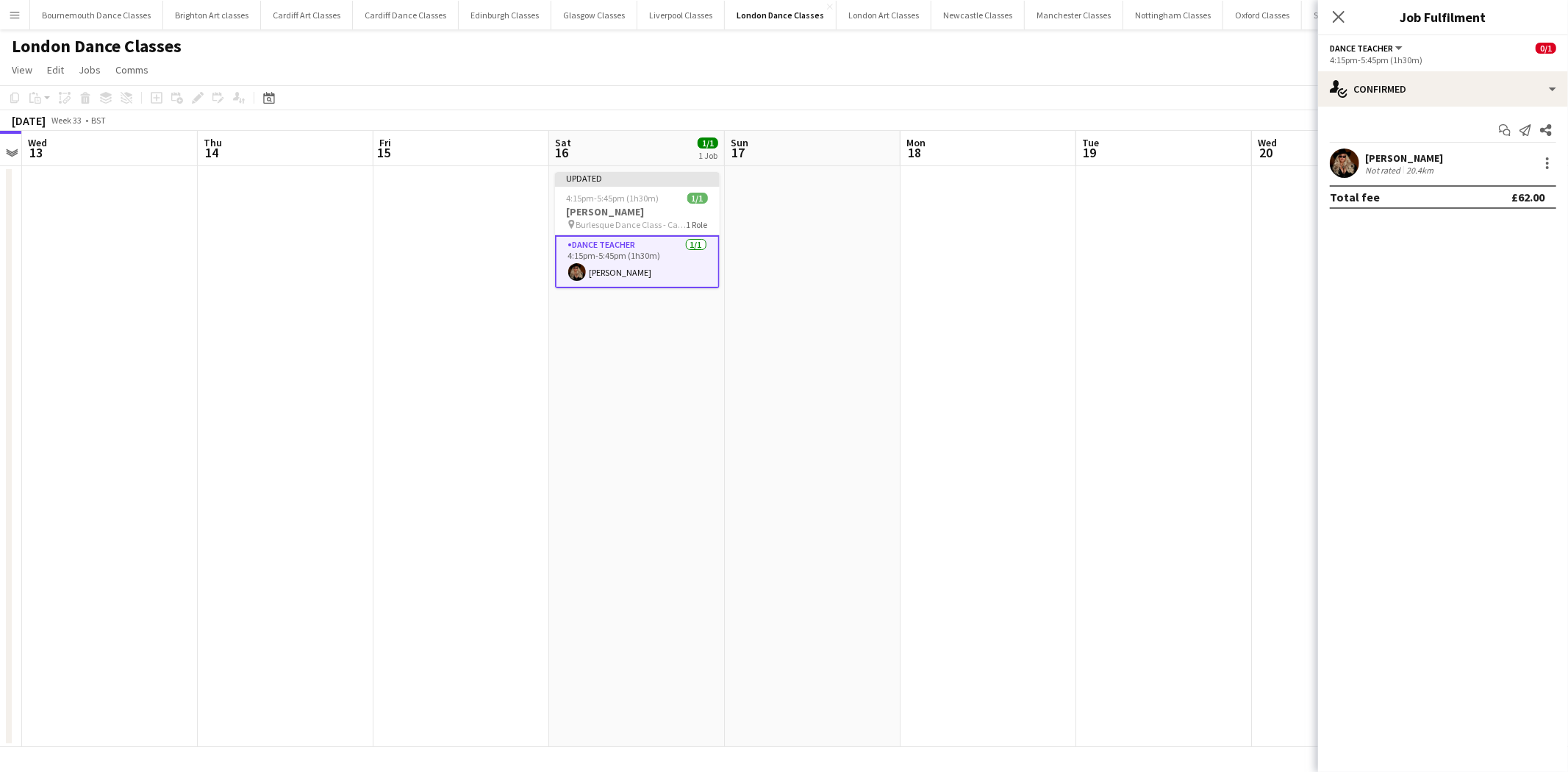
drag, startPoint x: 868, startPoint y: 395, endPoint x: 872, endPoint y: 386, distance: 9.8
click at [868, 394] on app-date-cell at bounding box center [813, 457] width 176 height 581
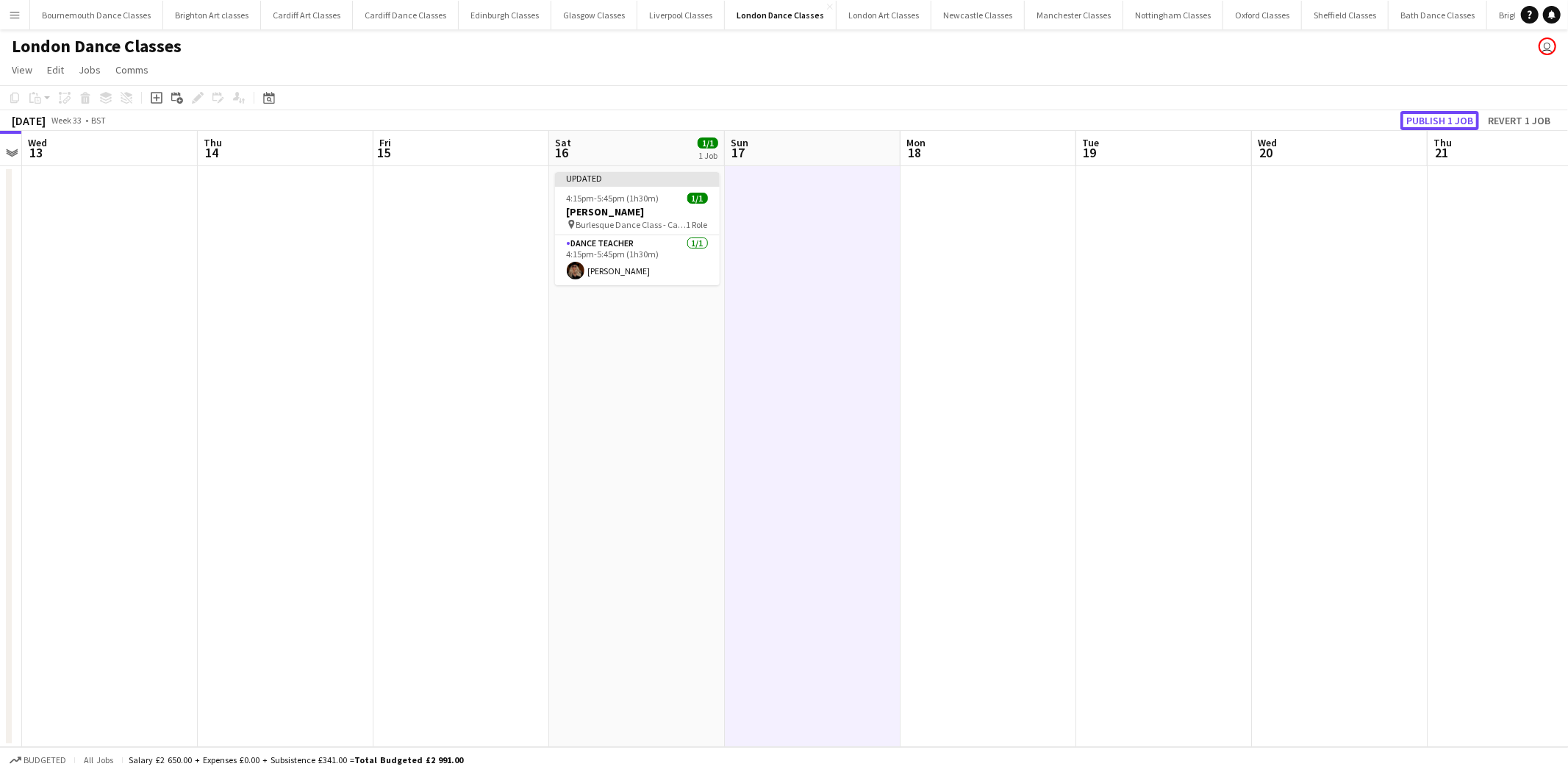
click at [1427, 119] on button "Publish 1 job" at bounding box center [1439, 120] width 79 height 19
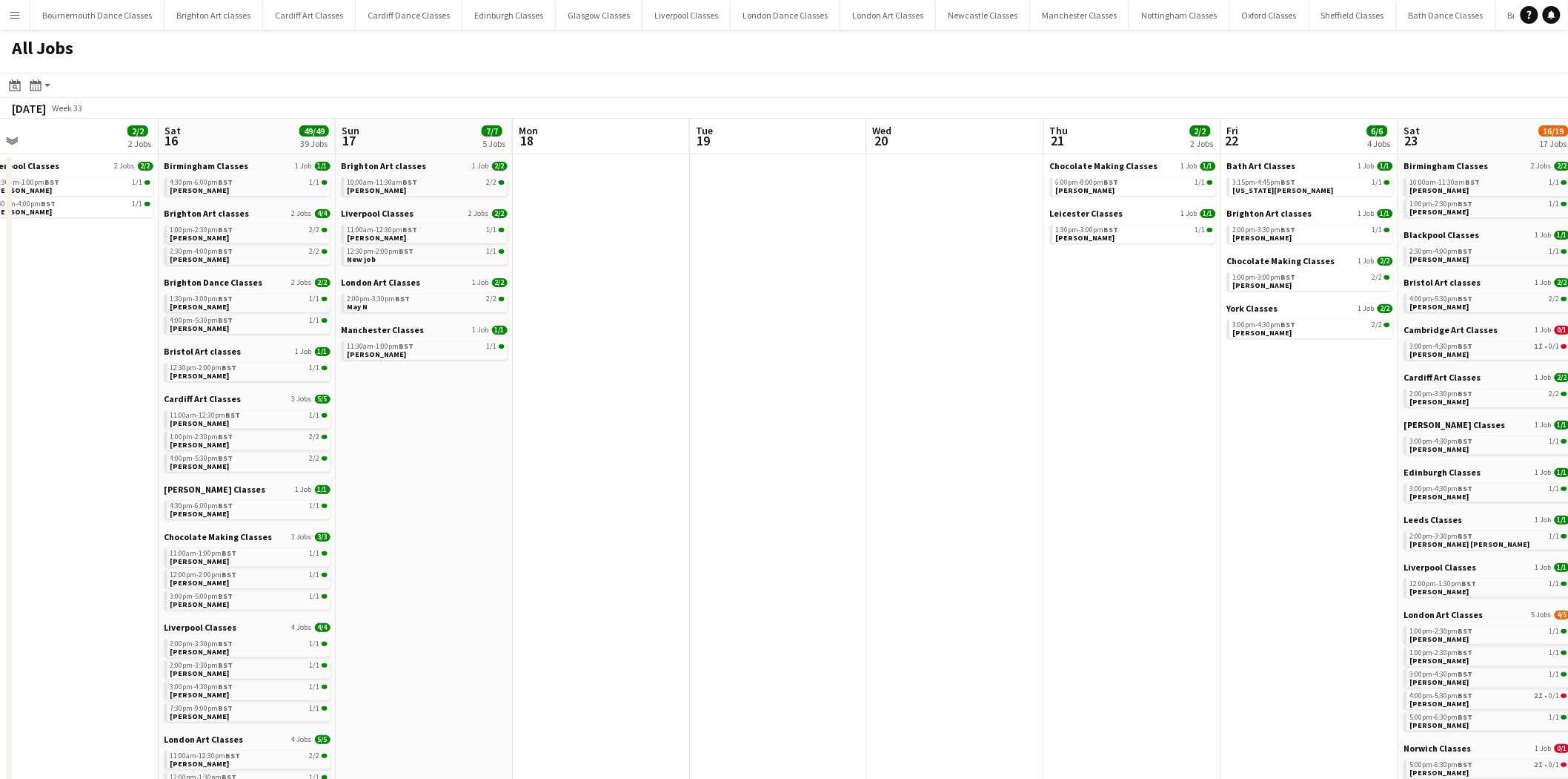
drag, startPoint x: 1336, startPoint y: 470, endPoint x: 563, endPoint y: 538, distance: 776.0
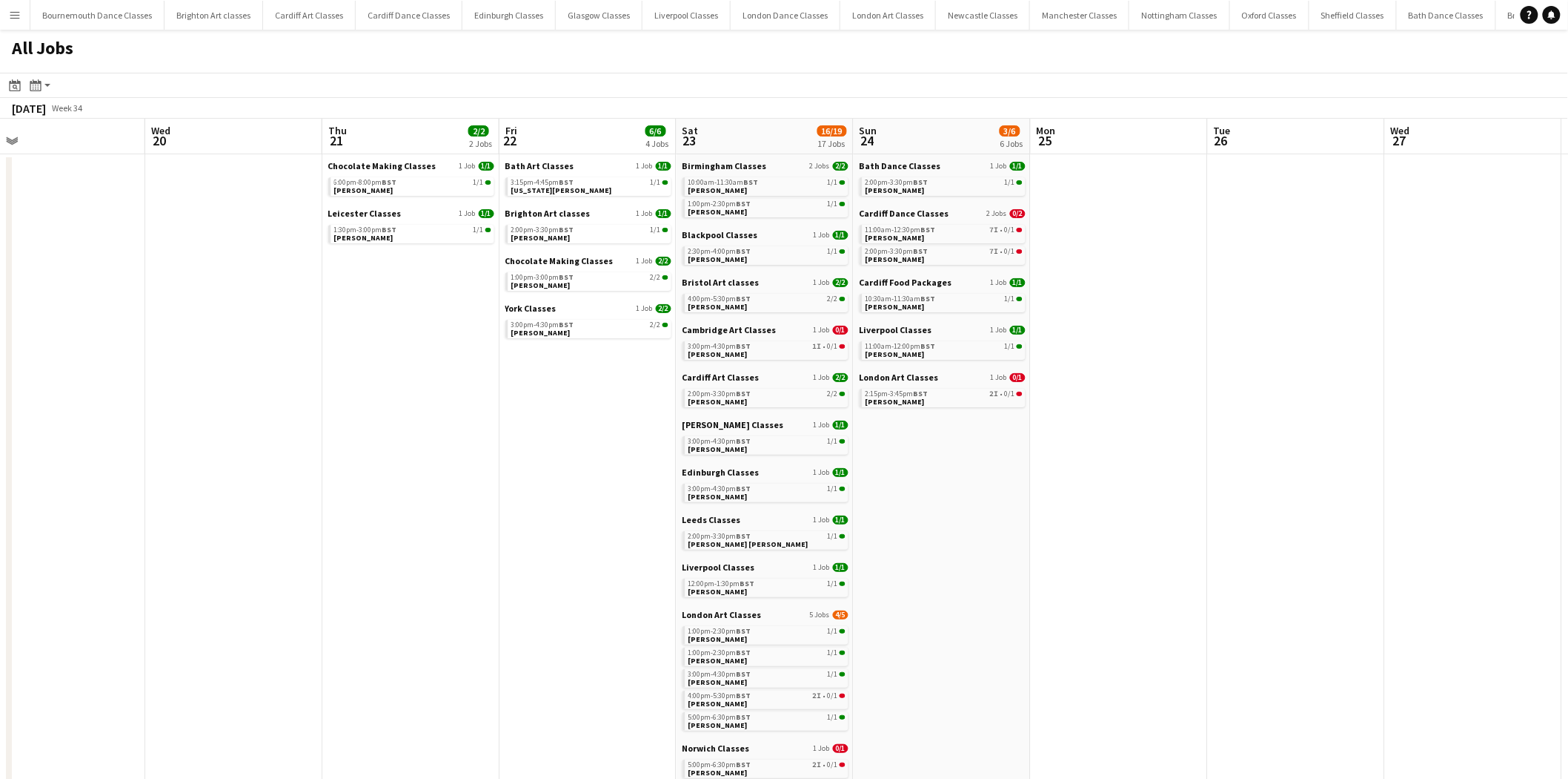
drag, startPoint x: 932, startPoint y: 515, endPoint x: 538, endPoint y: 535, distance: 394.5
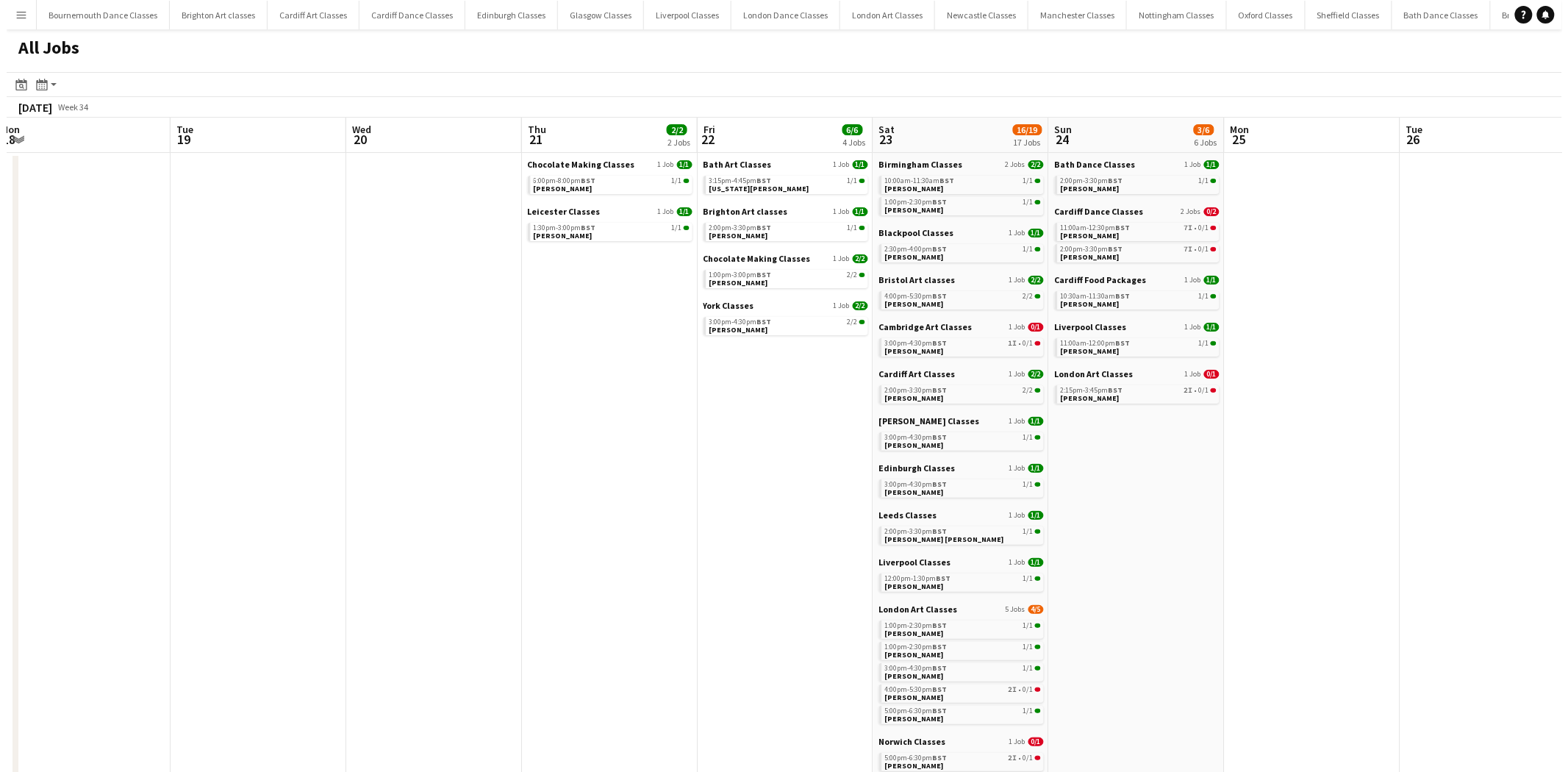
scroll to position [0, 353]
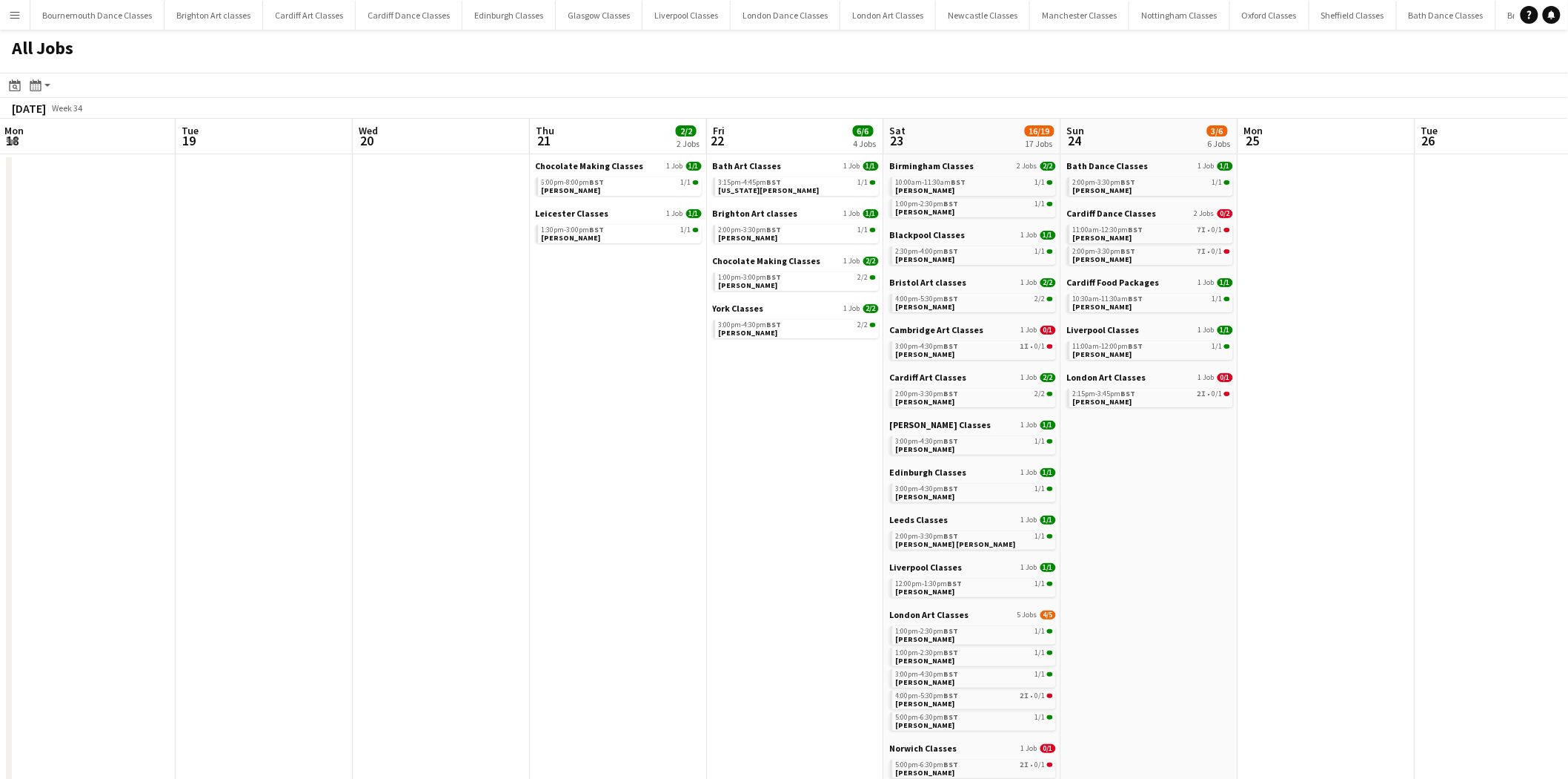
drag, startPoint x: 479, startPoint y: 508, endPoint x: 691, endPoint y: 524, distance: 212.6
click at [23, 10] on button "Menu" at bounding box center [15, 15] width 30 height 30
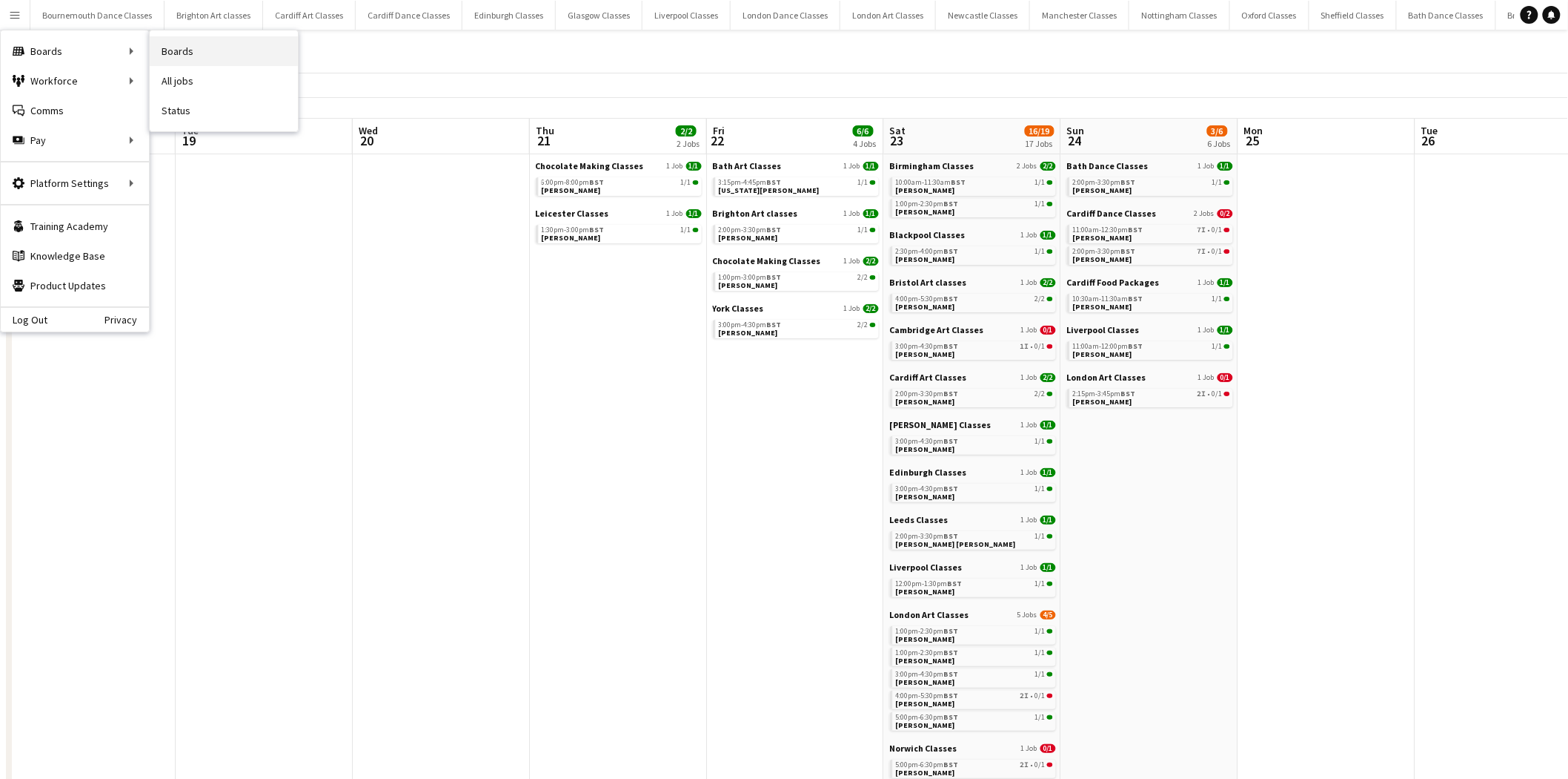
click at [253, 44] on link "Boards" at bounding box center [224, 51] width 148 height 30
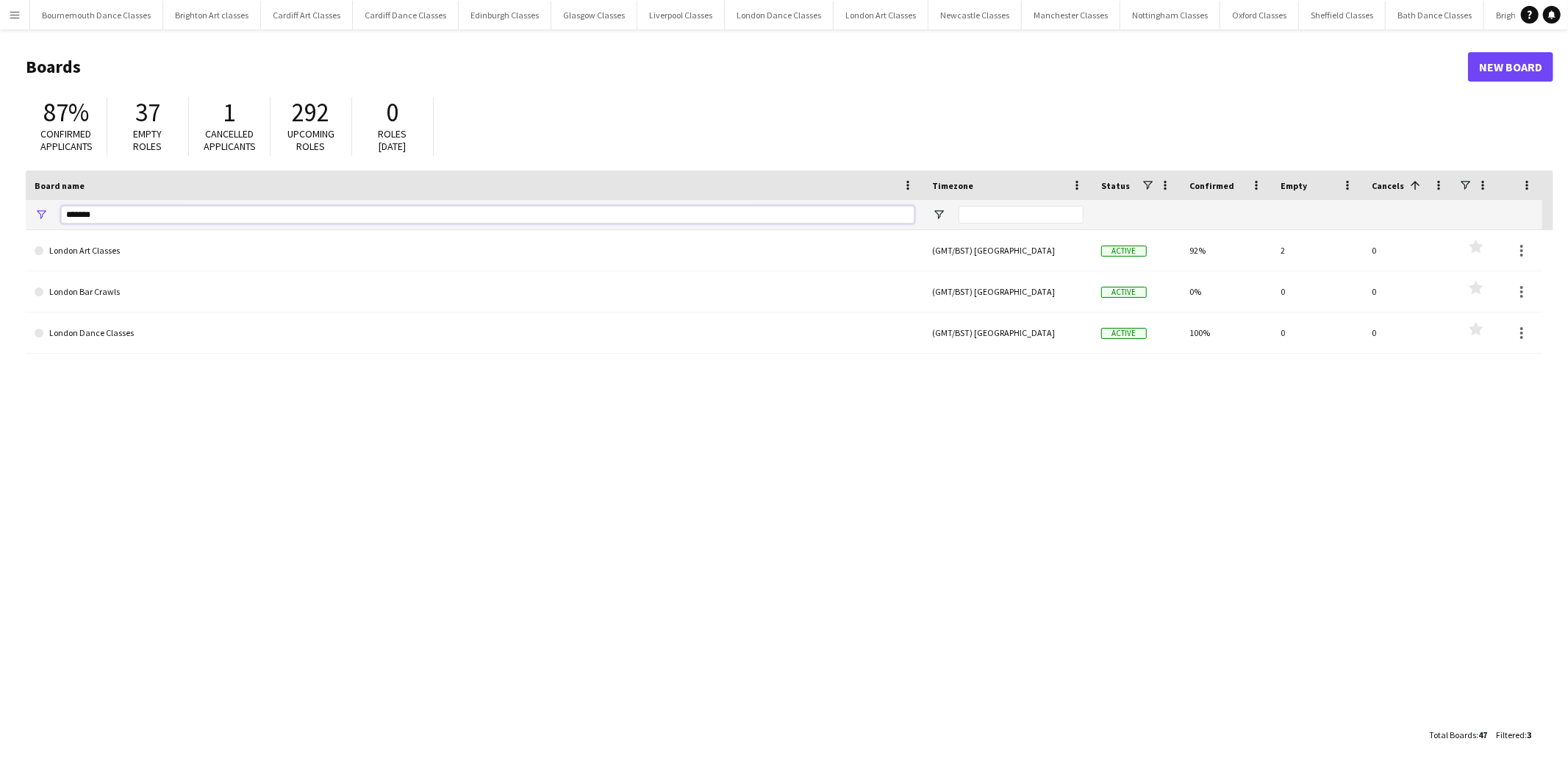
click at [162, 214] on input "******" at bounding box center [487, 214] width 853 height 18
type input "*"
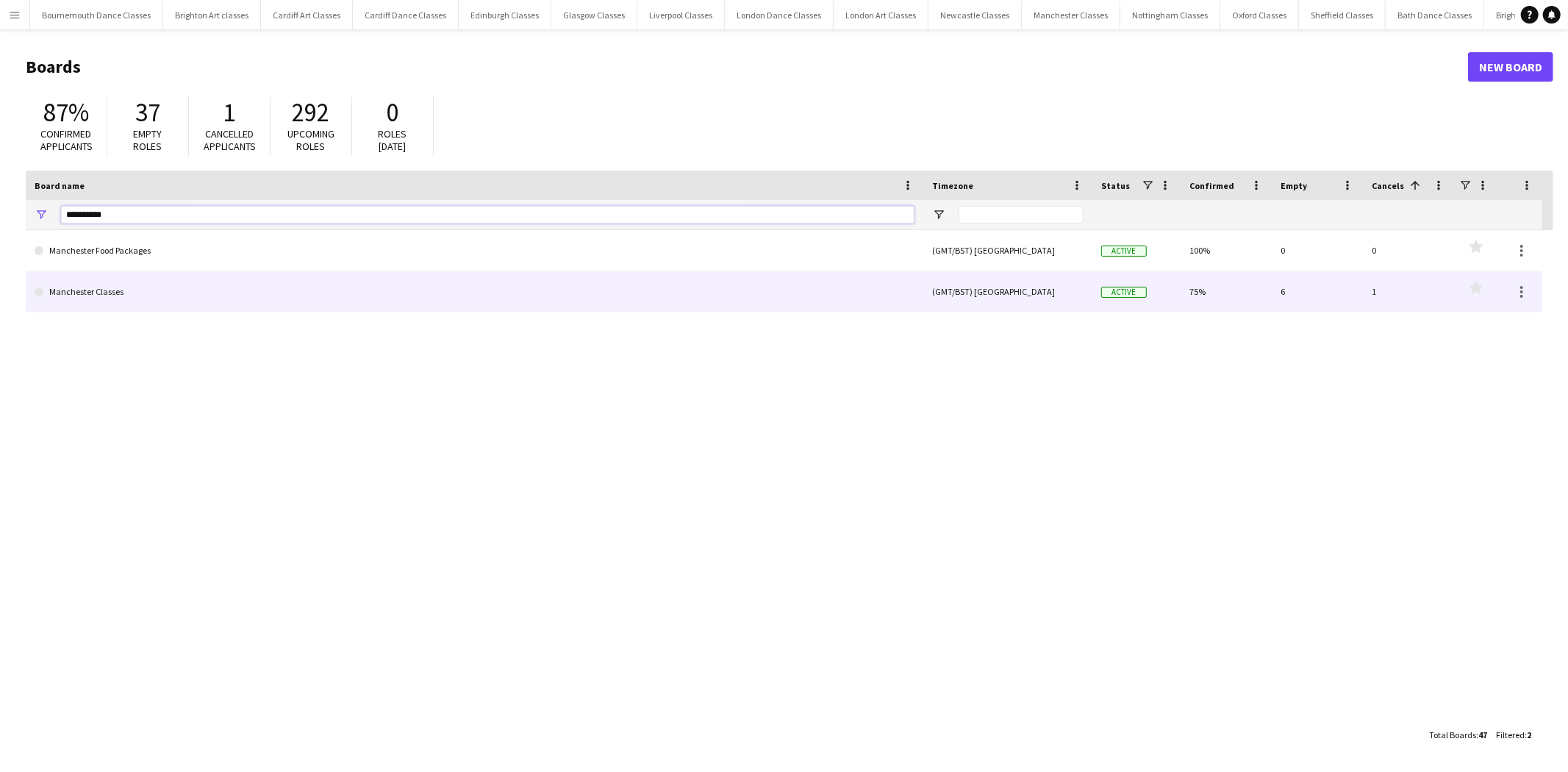
type input "**********"
click at [140, 277] on link "Manchester Classes" at bounding box center [475, 291] width 880 height 41
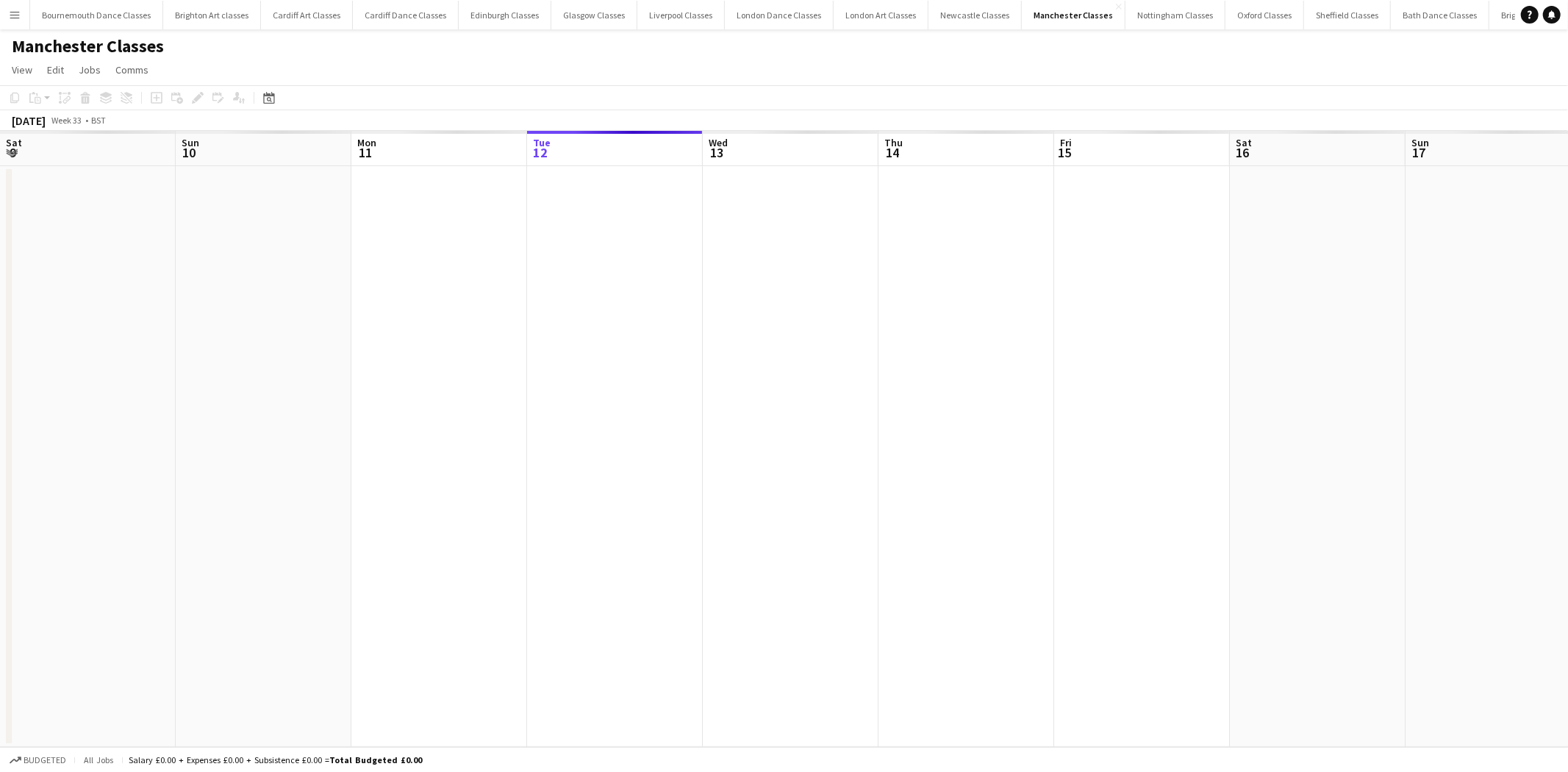
scroll to position [0, 351]
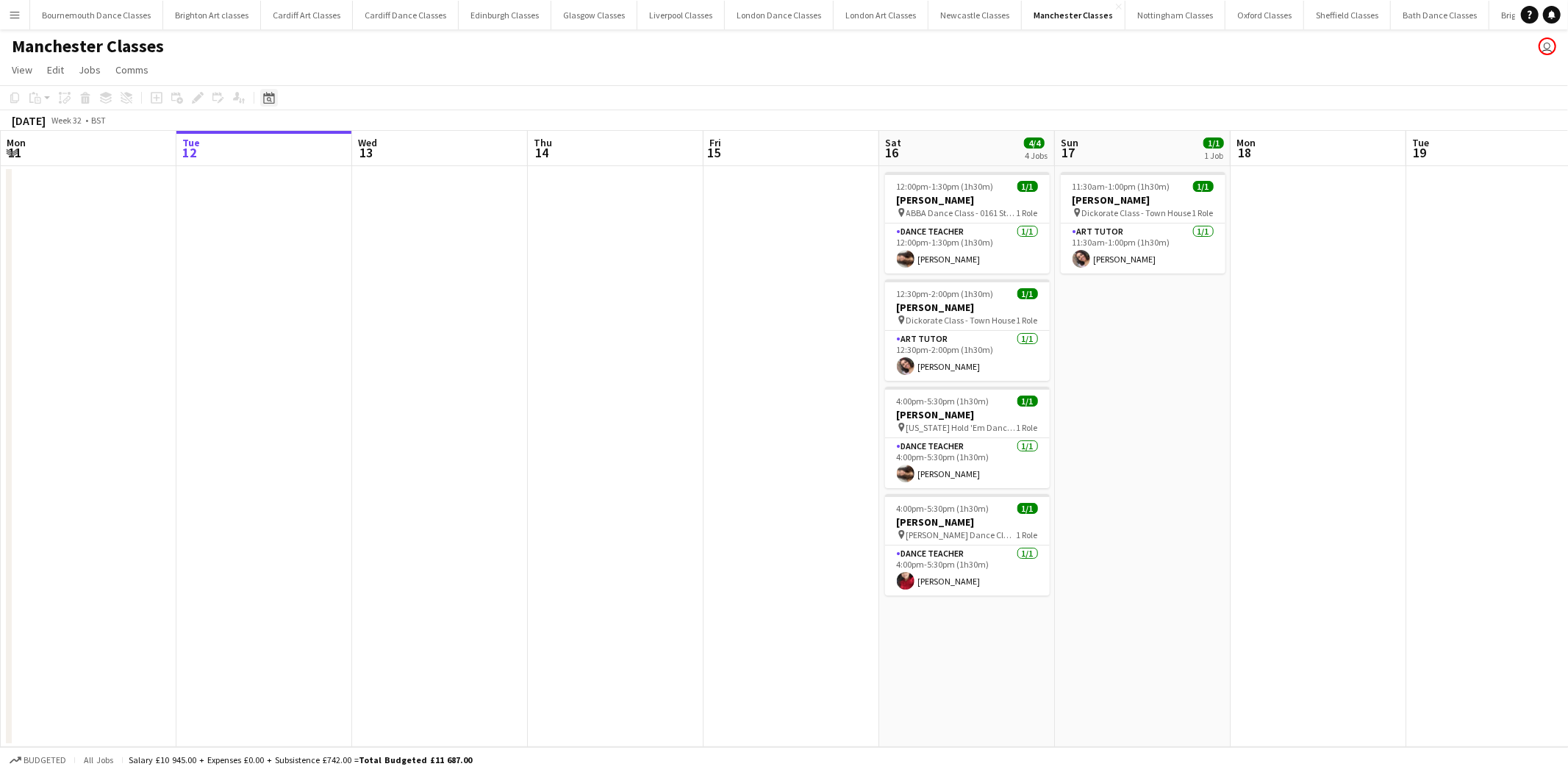
click at [267, 92] on icon "Date picker" at bounding box center [269, 97] width 12 height 12
click at [361, 279] on span "30" at bounding box center [368, 285] width 18 height 18
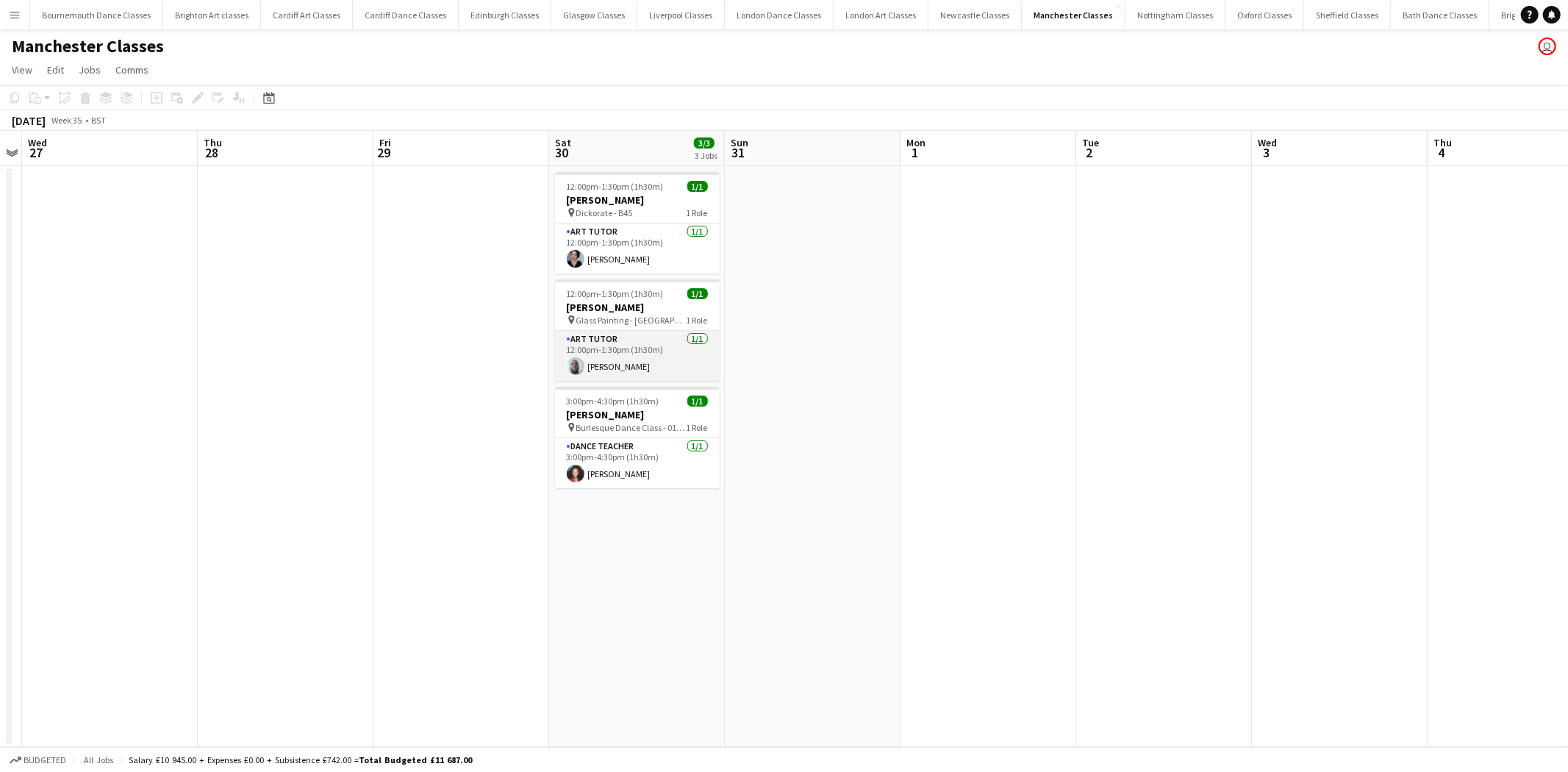
click at [658, 369] on app-card-role "Art Tutor 1/1 12:00pm-1:30pm (1h30m) Leon Thompson" at bounding box center [637, 355] width 165 height 50
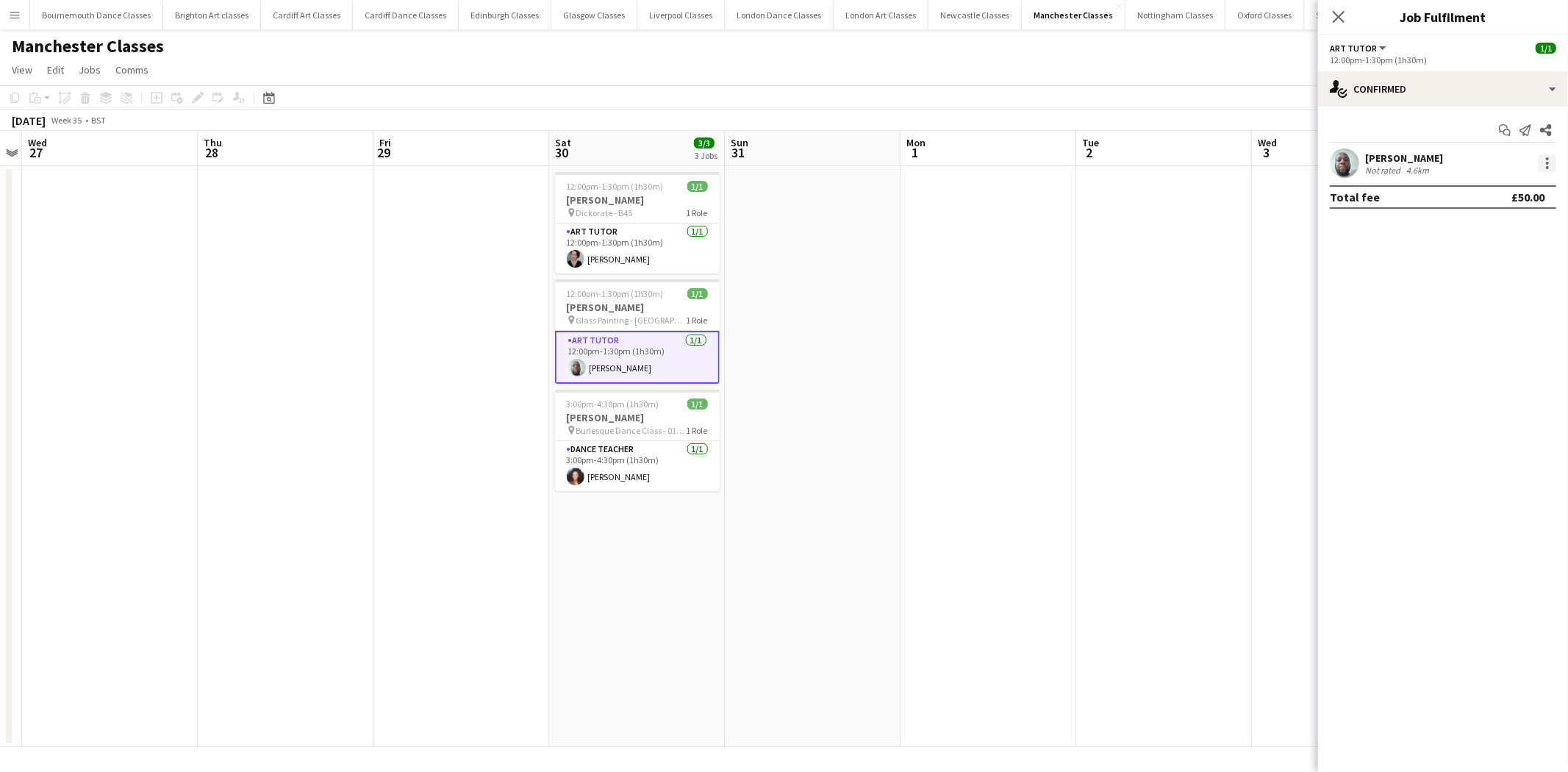
click at [1555, 167] on div "Leon Thompson Not rated 4.6km" at bounding box center [1442, 163] width 250 height 29
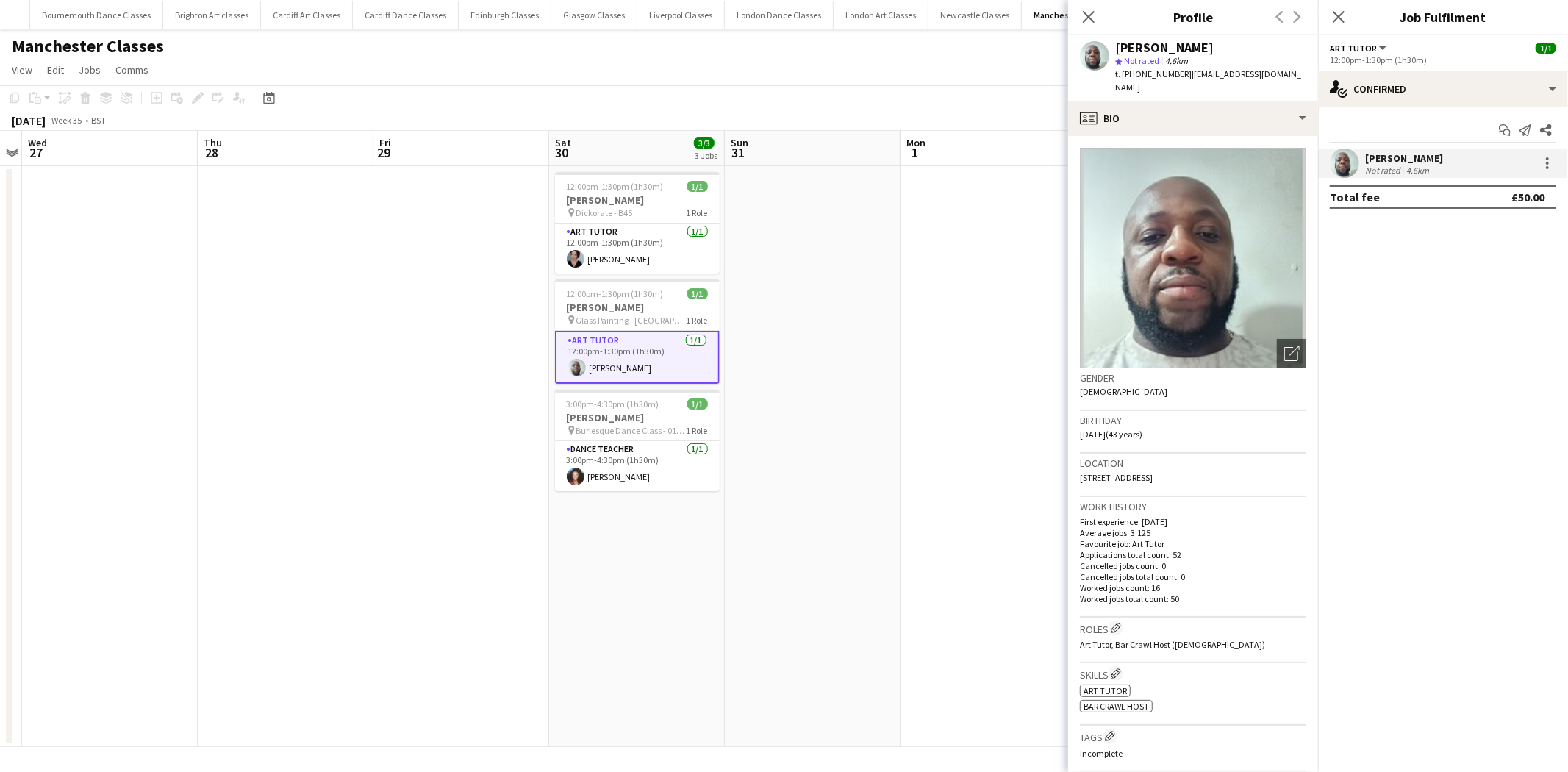
click at [945, 275] on app-date-cell at bounding box center [989, 457] width 176 height 581
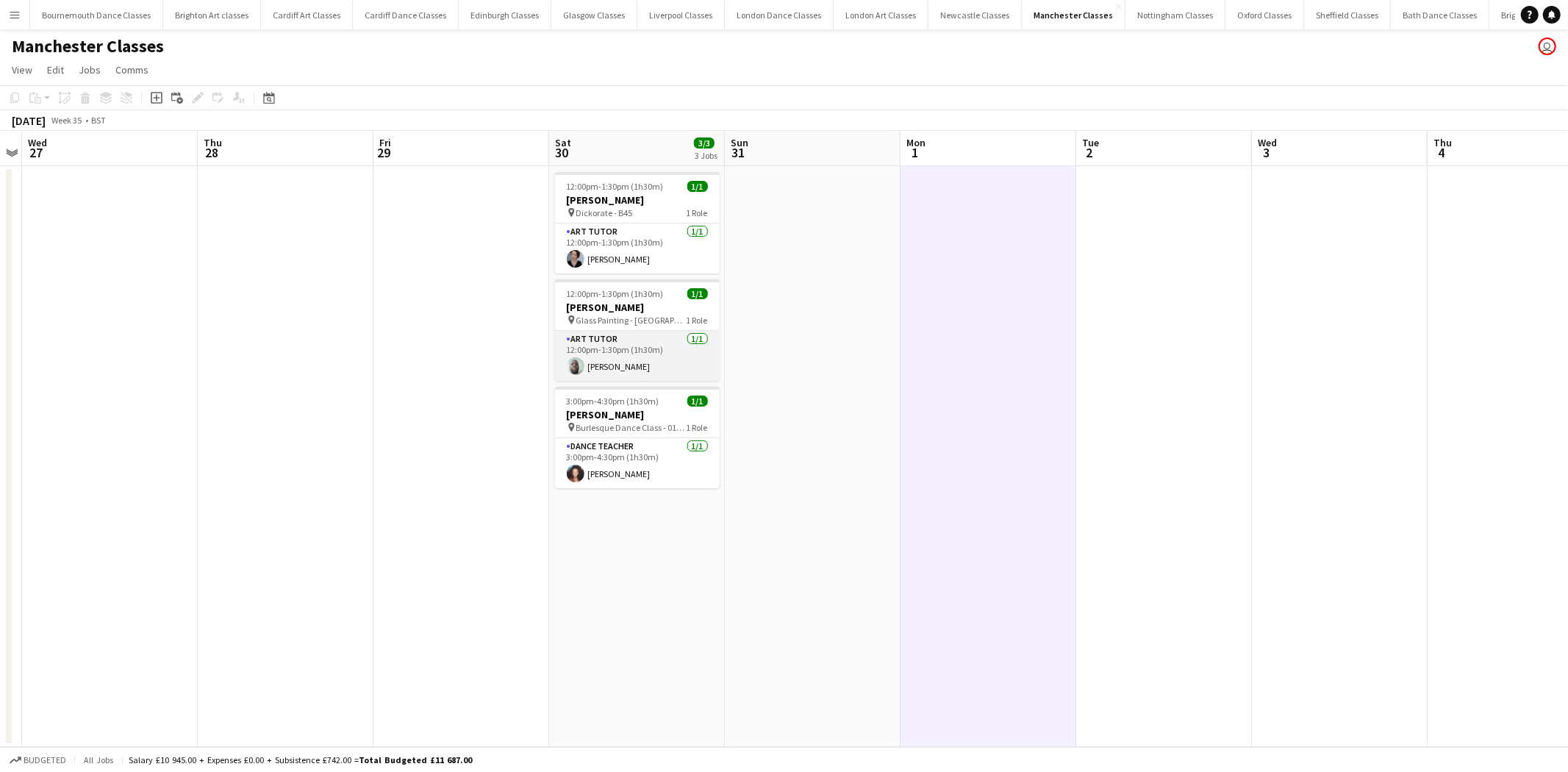
click at [629, 357] on app-card-role "Art Tutor 1/1 12:00pm-1:30pm (1h30m) Leon Thompson" at bounding box center [637, 355] width 165 height 50
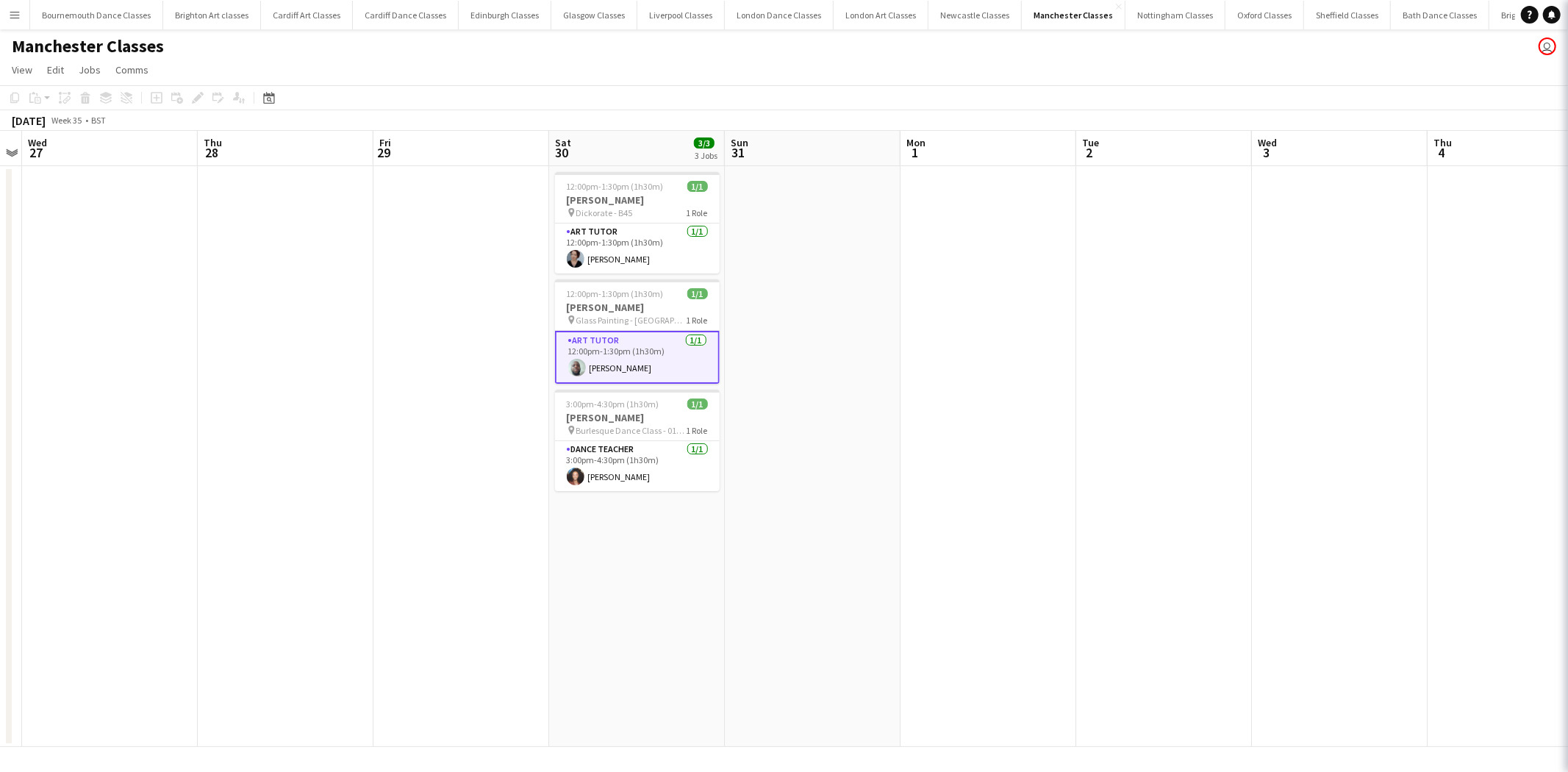
scroll to position [0, 505]
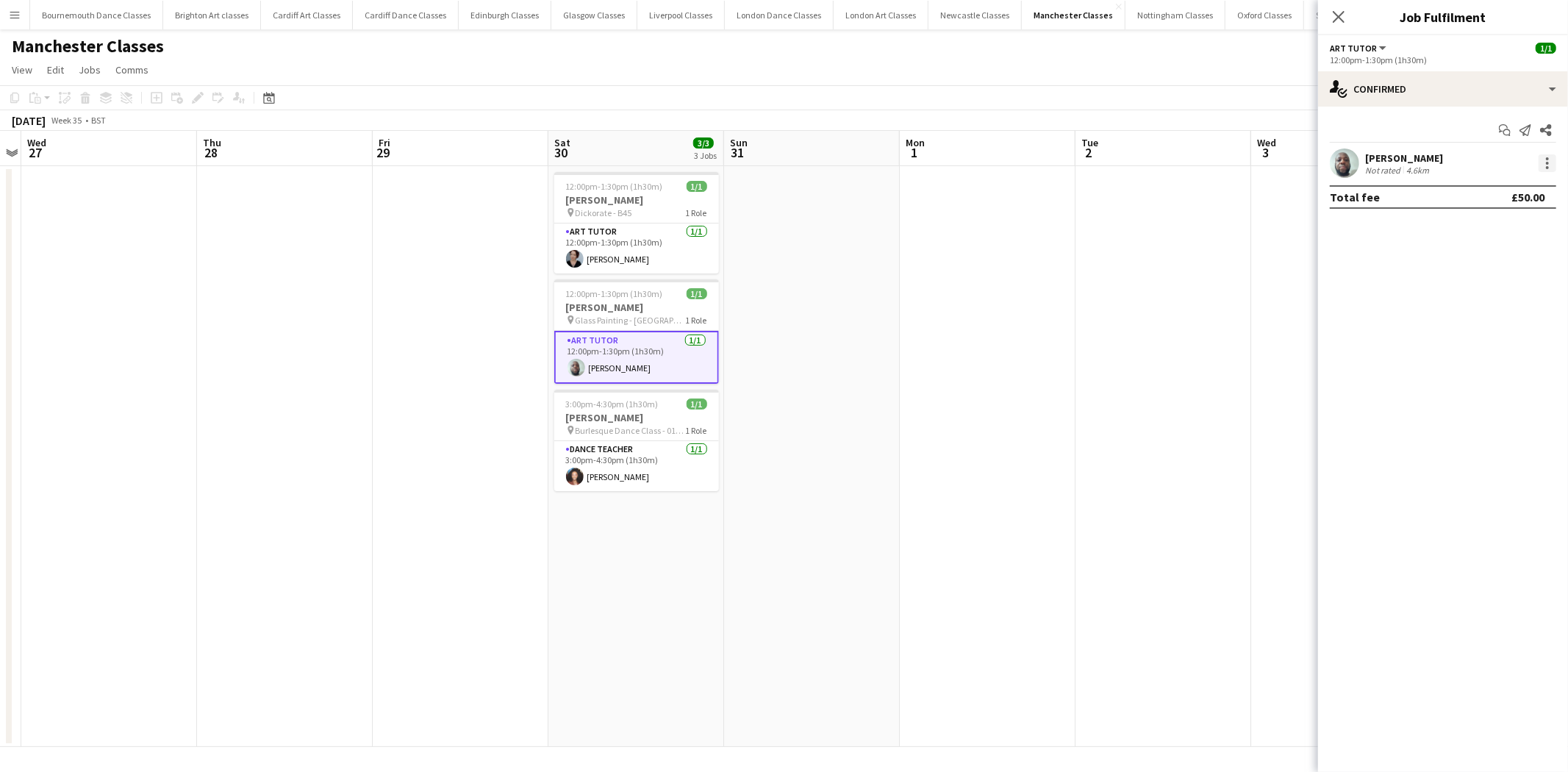
click at [1546, 163] on div at bounding box center [1547, 163] width 3 height 3
click at [1502, 333] on span "Remove" at bounding box center [1499, 331] width 91 height 13
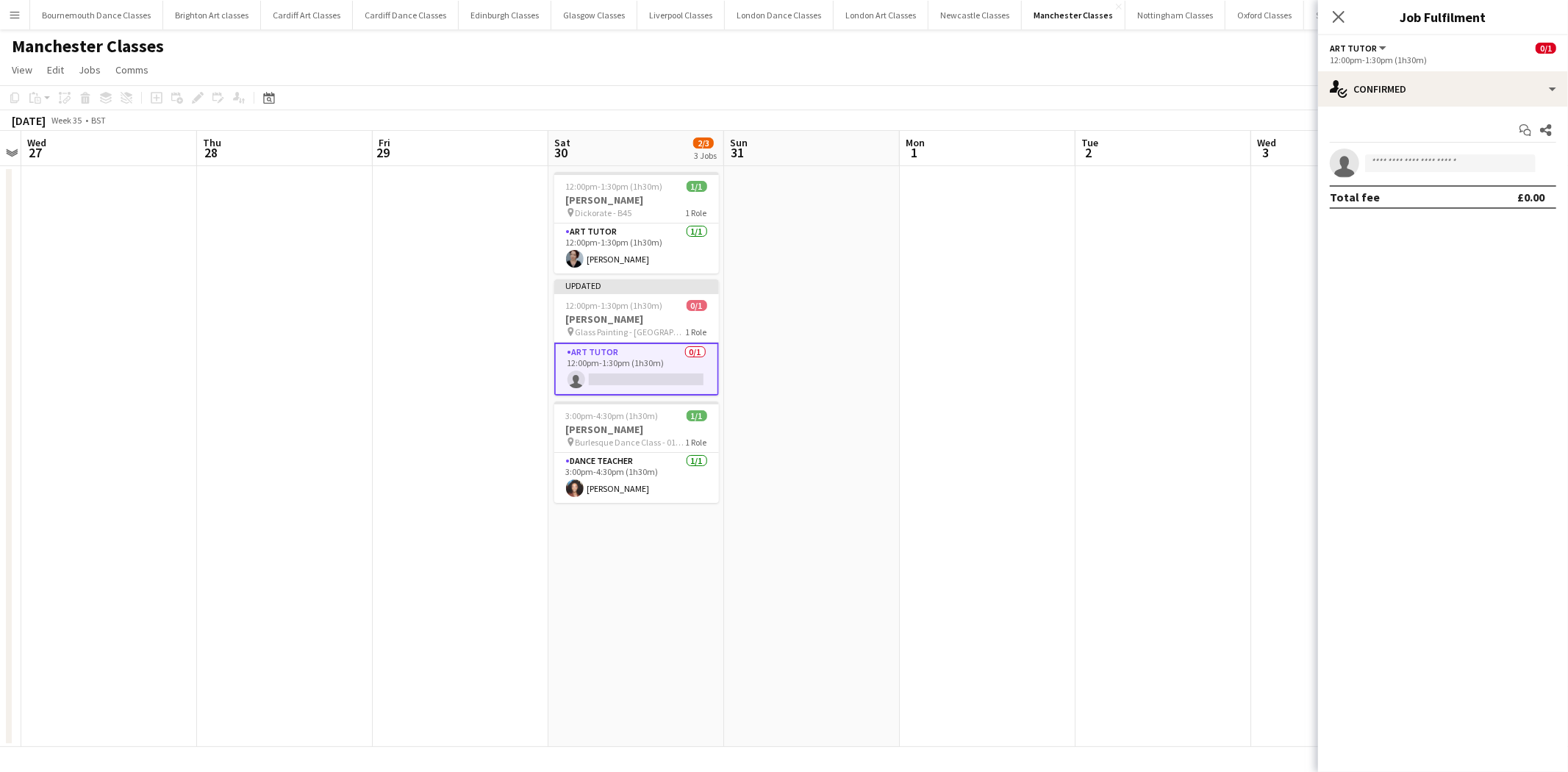
click at [1211, 366] on app-date-cell at bounding box center [1163, 457] width 176 height 581
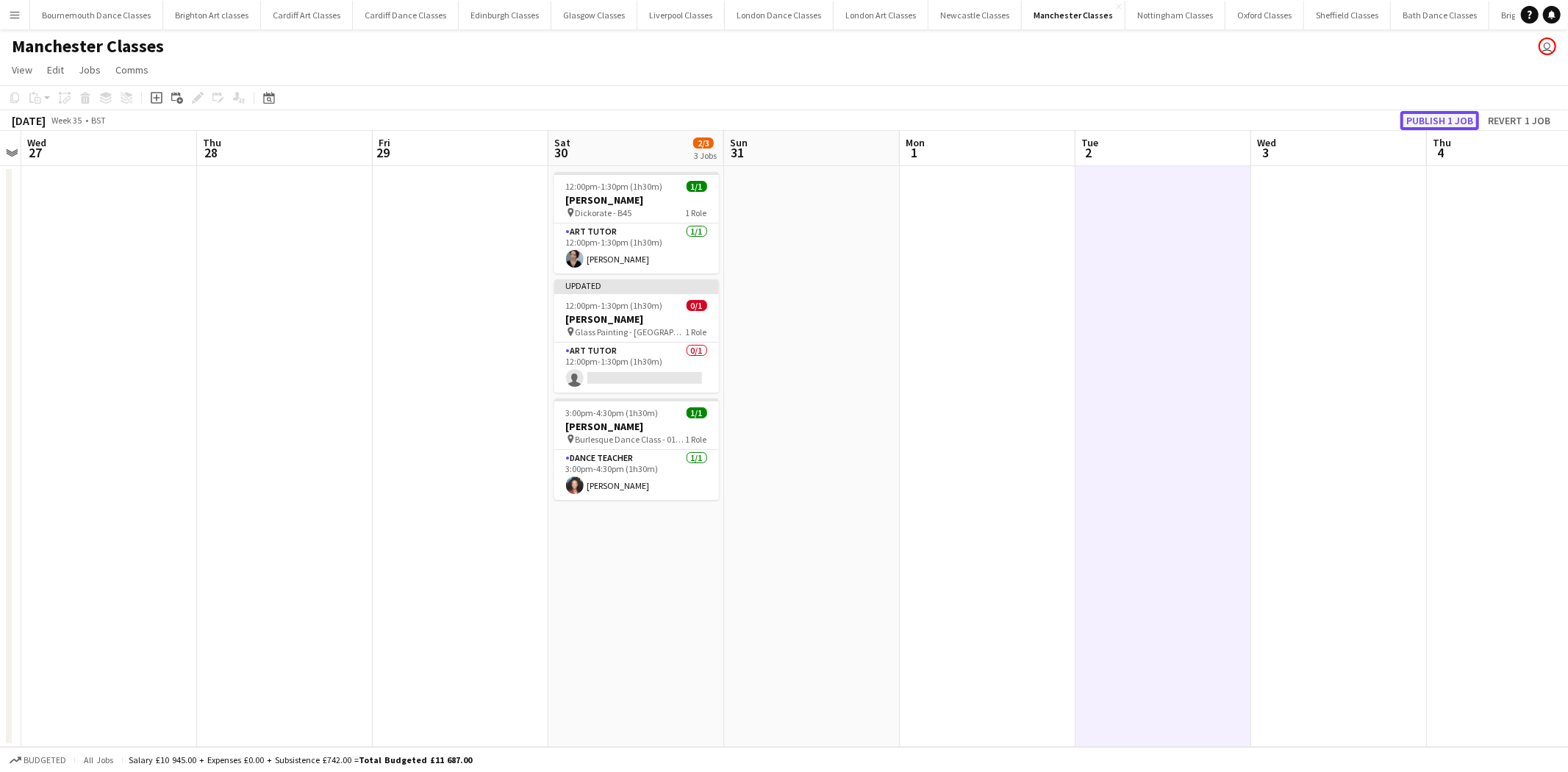
click at [1460, 119] on button "Publish 1 job" at bounding box center [1439, 120] width 79 height 19
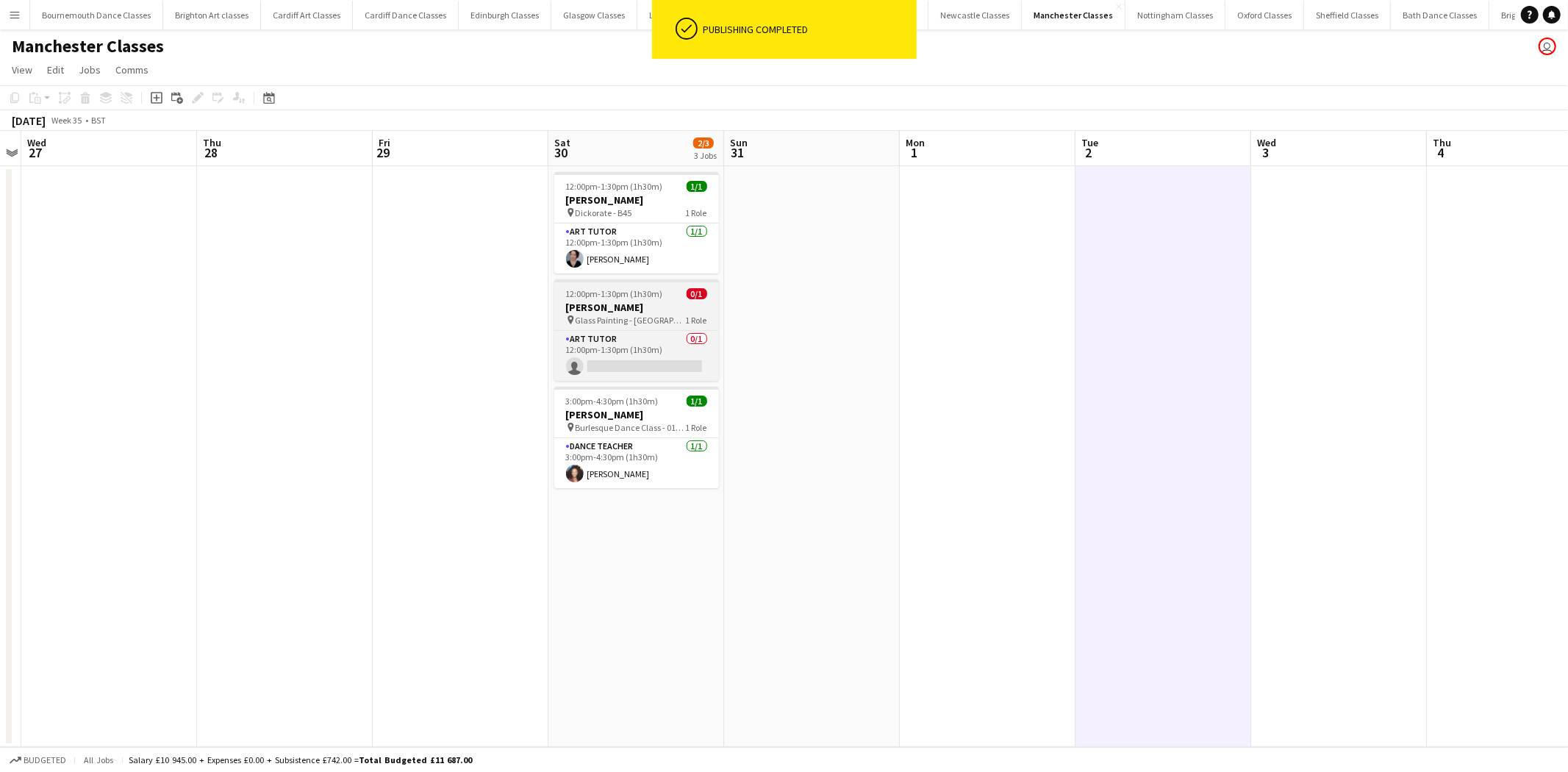
click at [633, 312] on h3 "Rachel Darkin" at bounding box center [636, 307] width 165 height 13
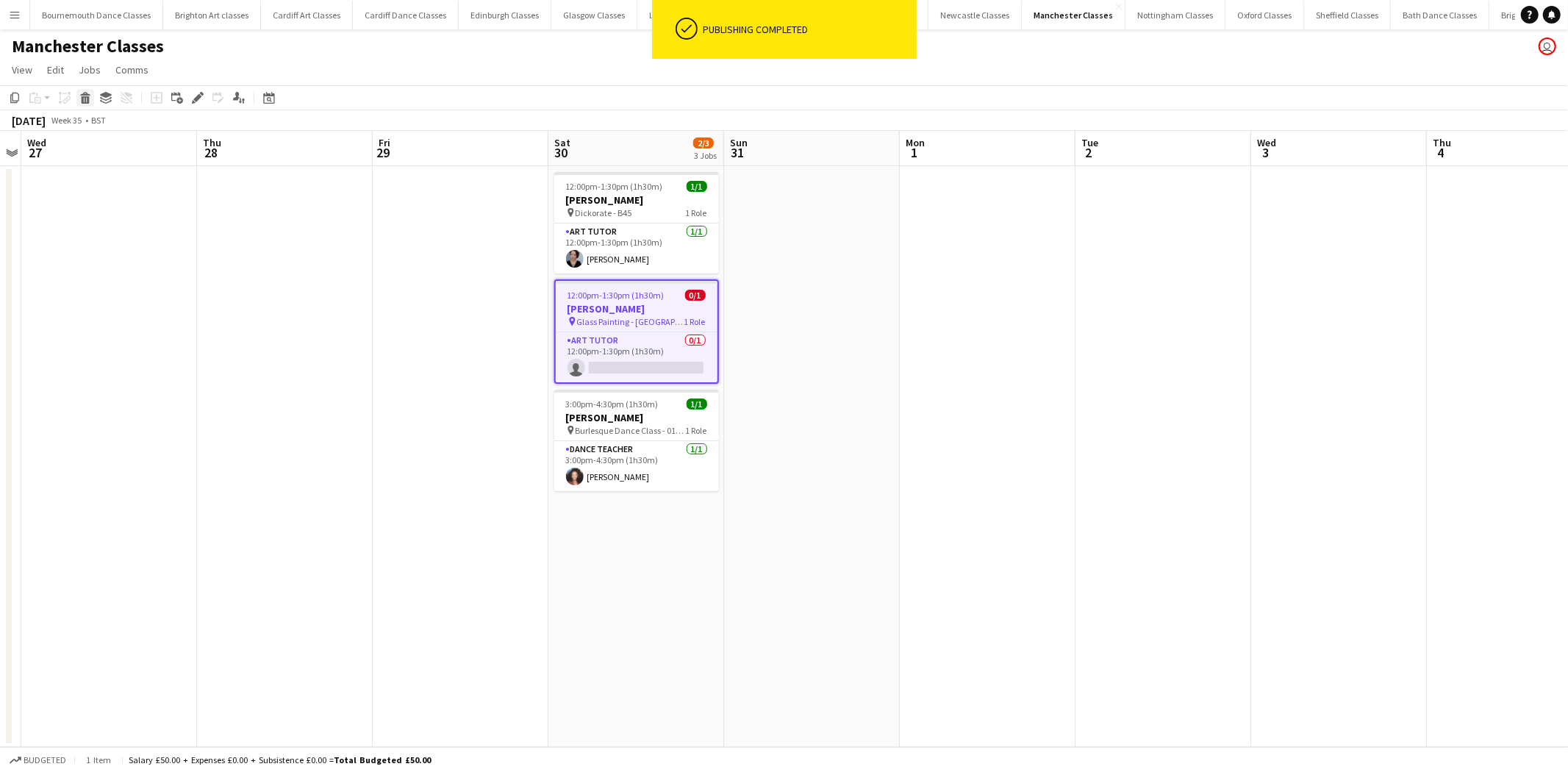
drag, startPoint x: 82, startPoint y: 99, endPoint x: 126, endPoint y: 149, distance: 66.6
click at [82, 99] on icon at bounding box center [86, 100] width 8 height 8
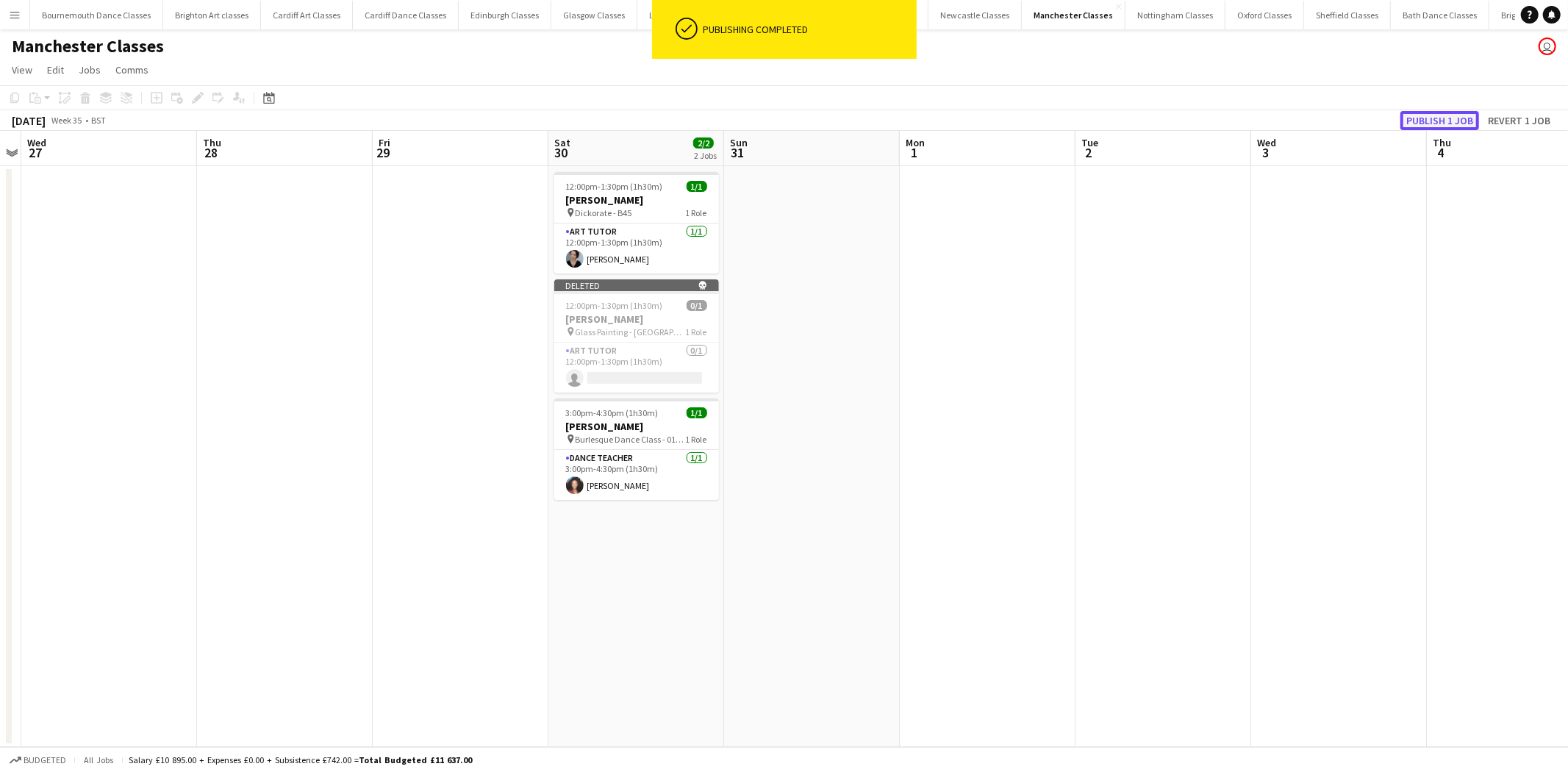
click at [1417, 120] on button "Publish 1 job" at bounding box center [1439, 120] width 79 height 19
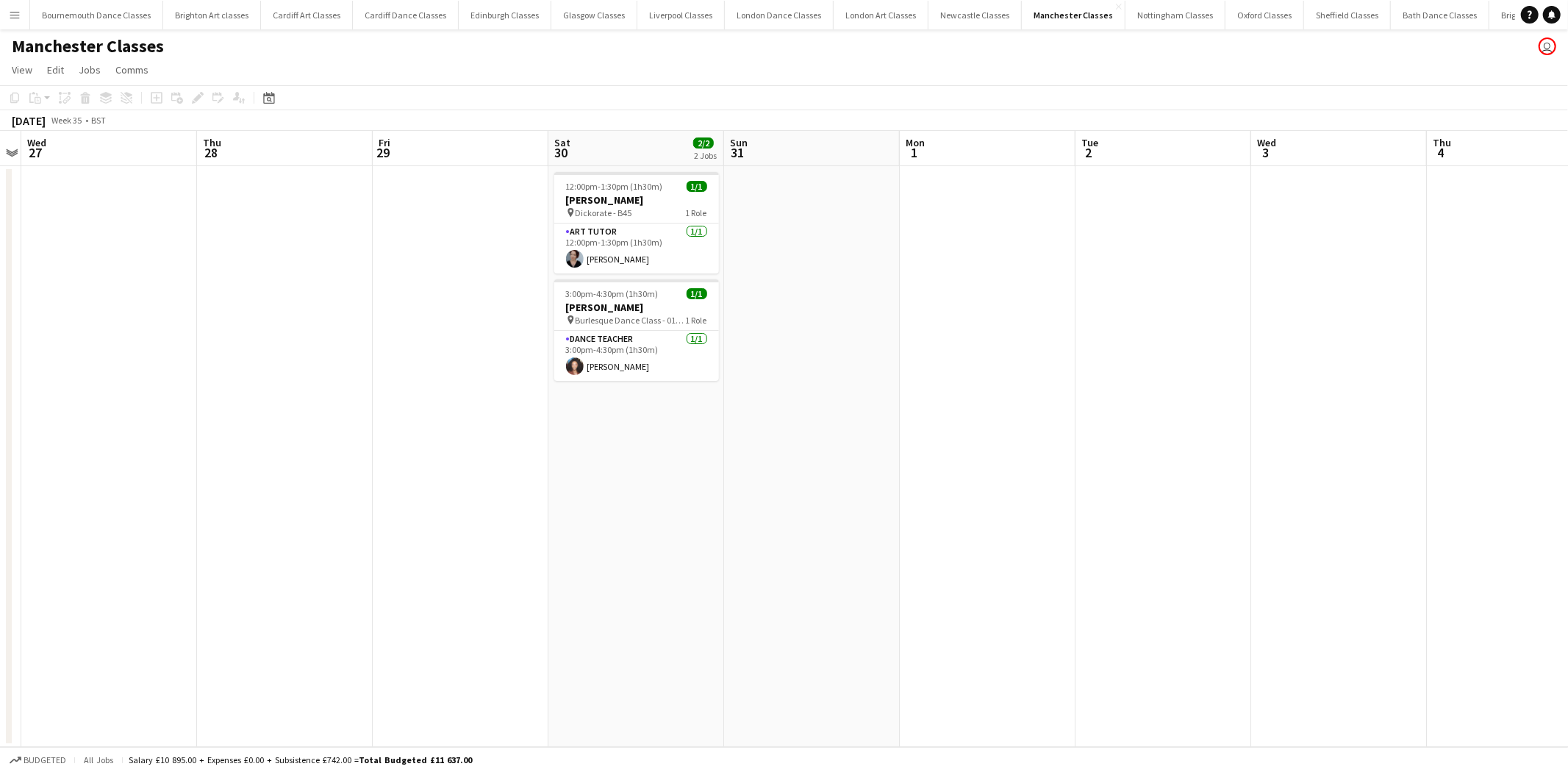
drag, startPoint x: 8, startPoint y: 12, endPoint x: 0, endPoint y: 21, distance: 12.0
click at [5, 13] on button "Menu" at bounding box center [15, 15] width 29 height 29
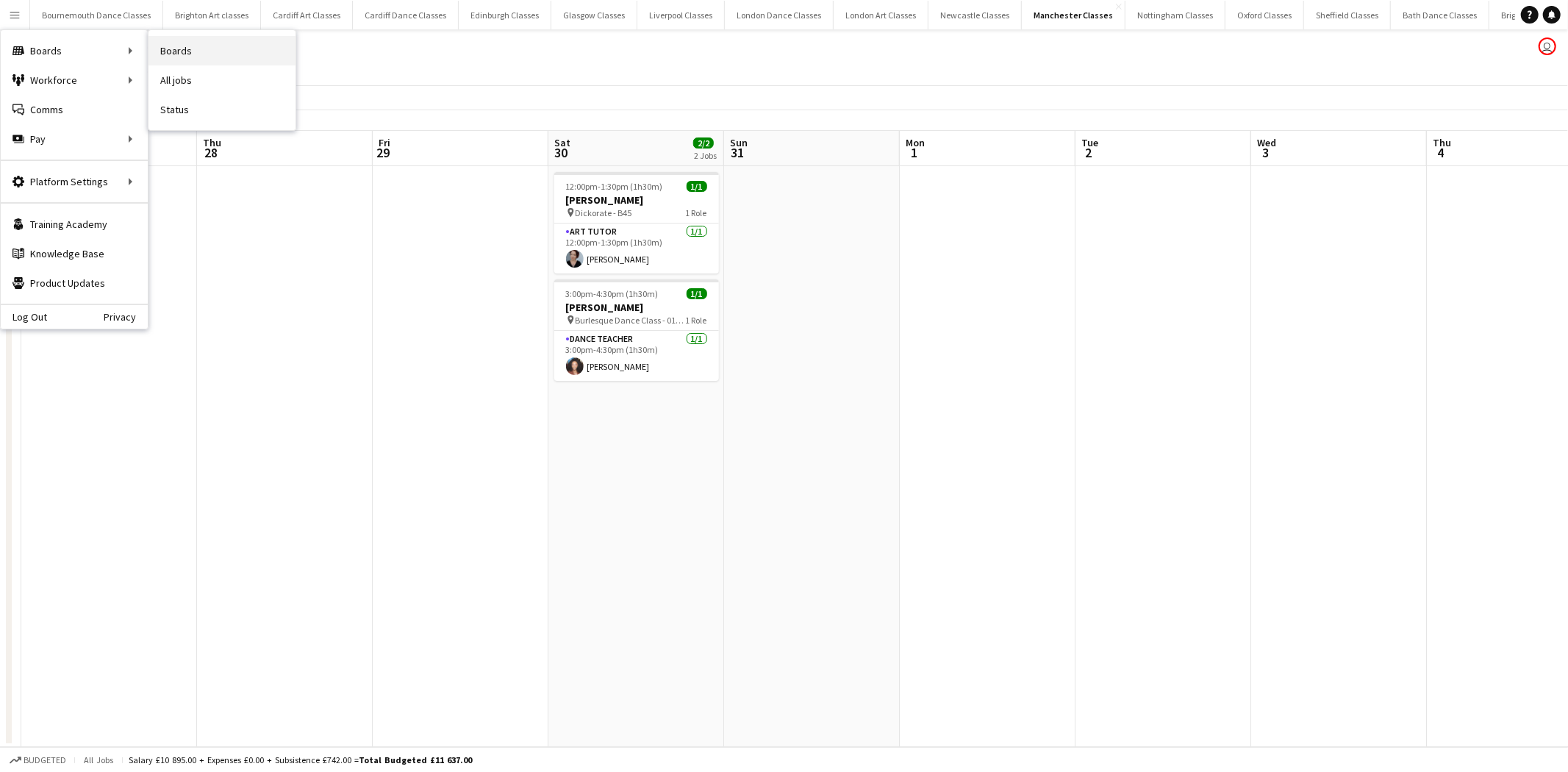
click at [183, 49] on link "Boards" at bounding box center [222, 51] width 147 height 29
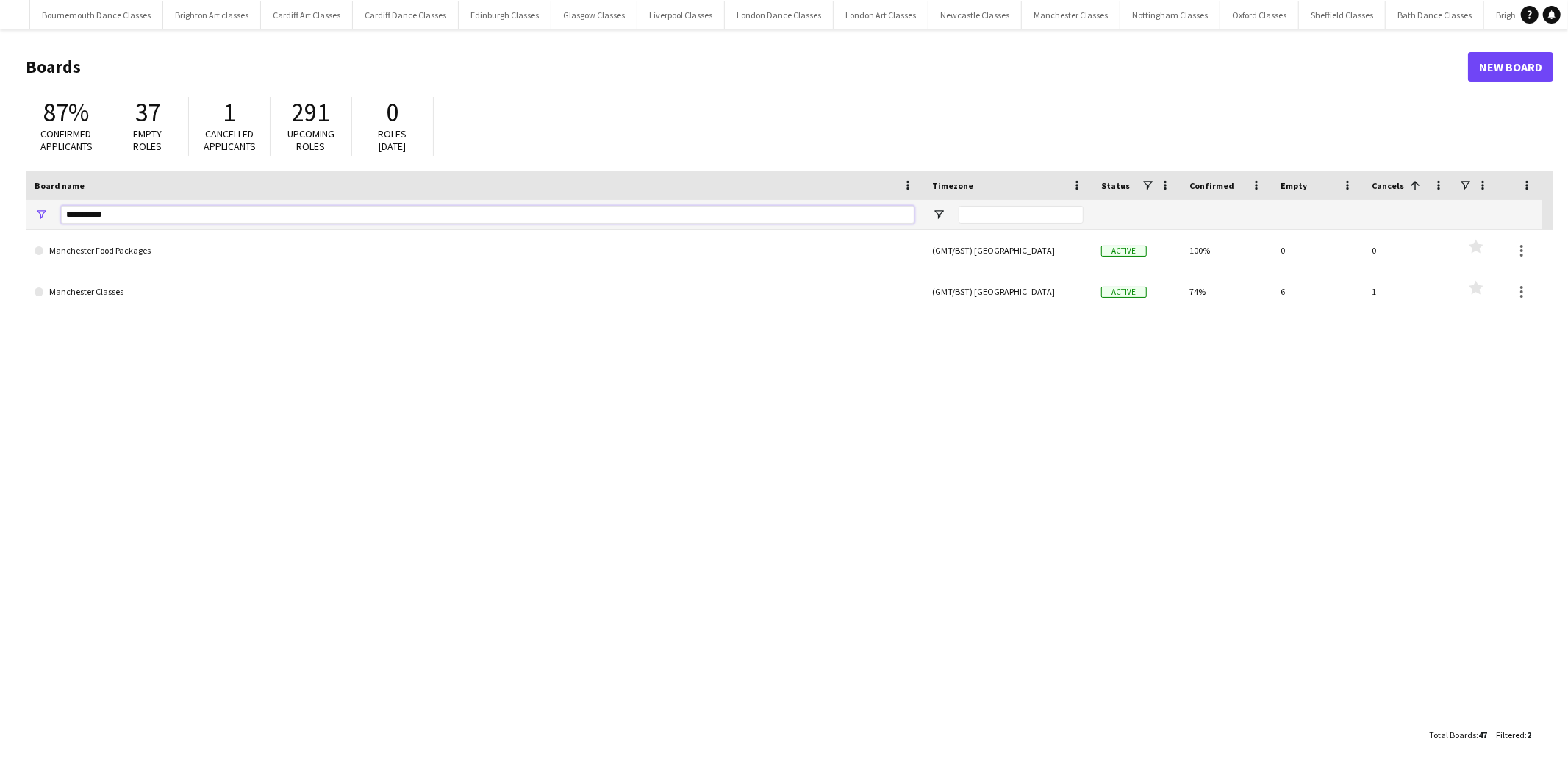
click at [243, 219] on input "**********" at bounding box center [487, 214] width 853 height 18
type input "*"
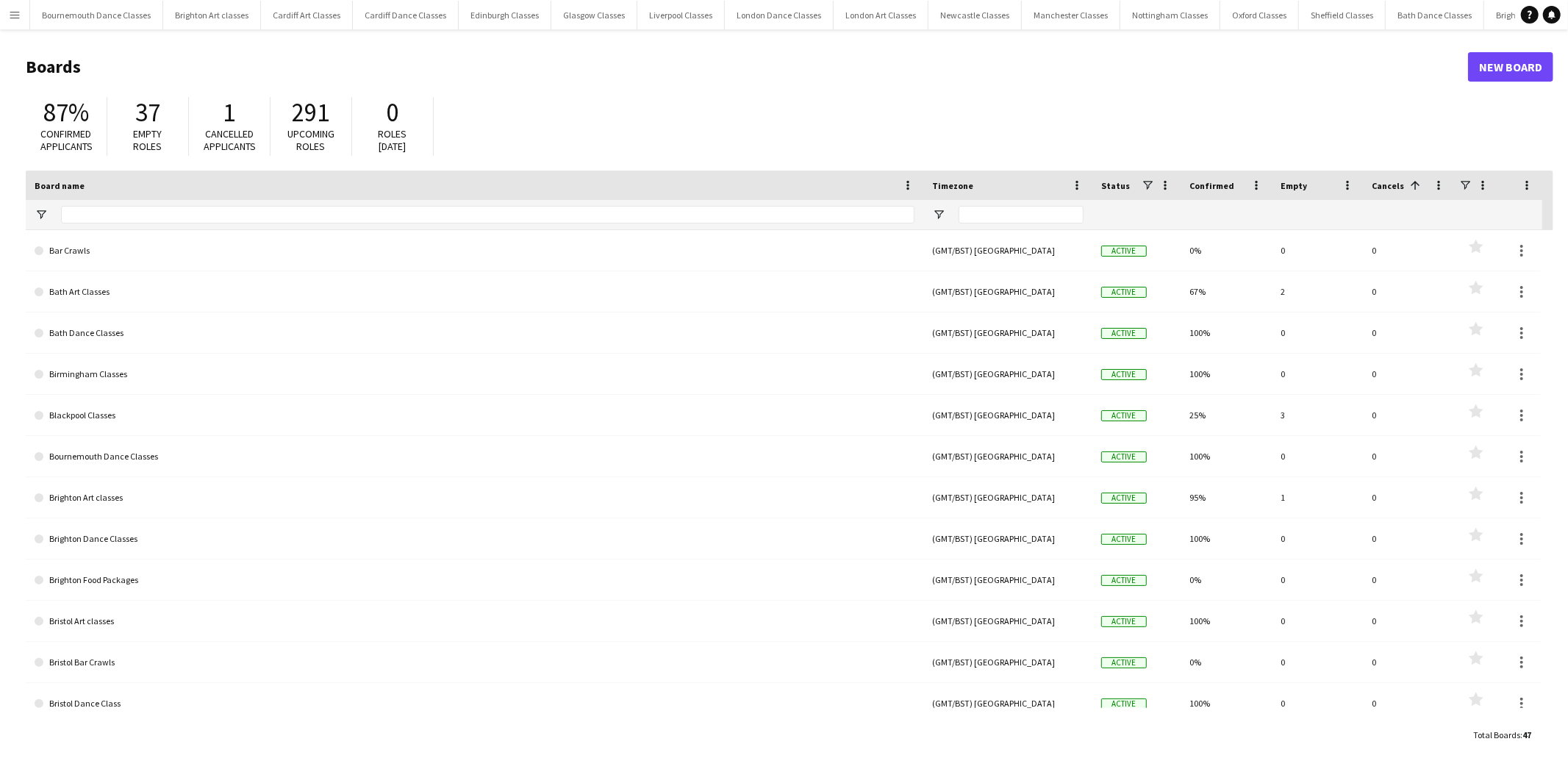
click at [8, 17] on app-icon "Menu" at bounding box center [14, 14] width 12 height 12
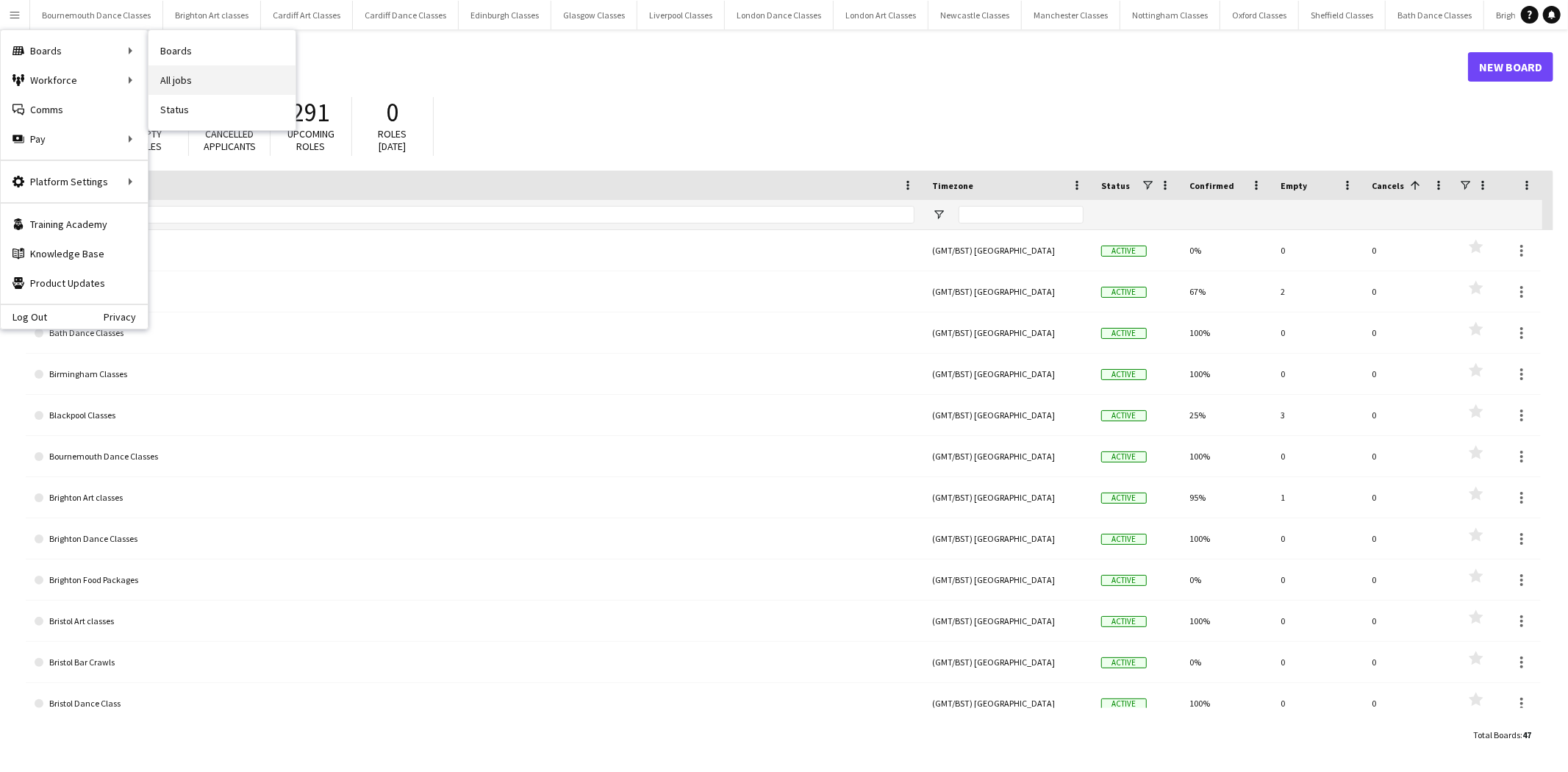
click at [172, 79] on link "All jobs" at bounding box center [222, 80] width 147 height 29
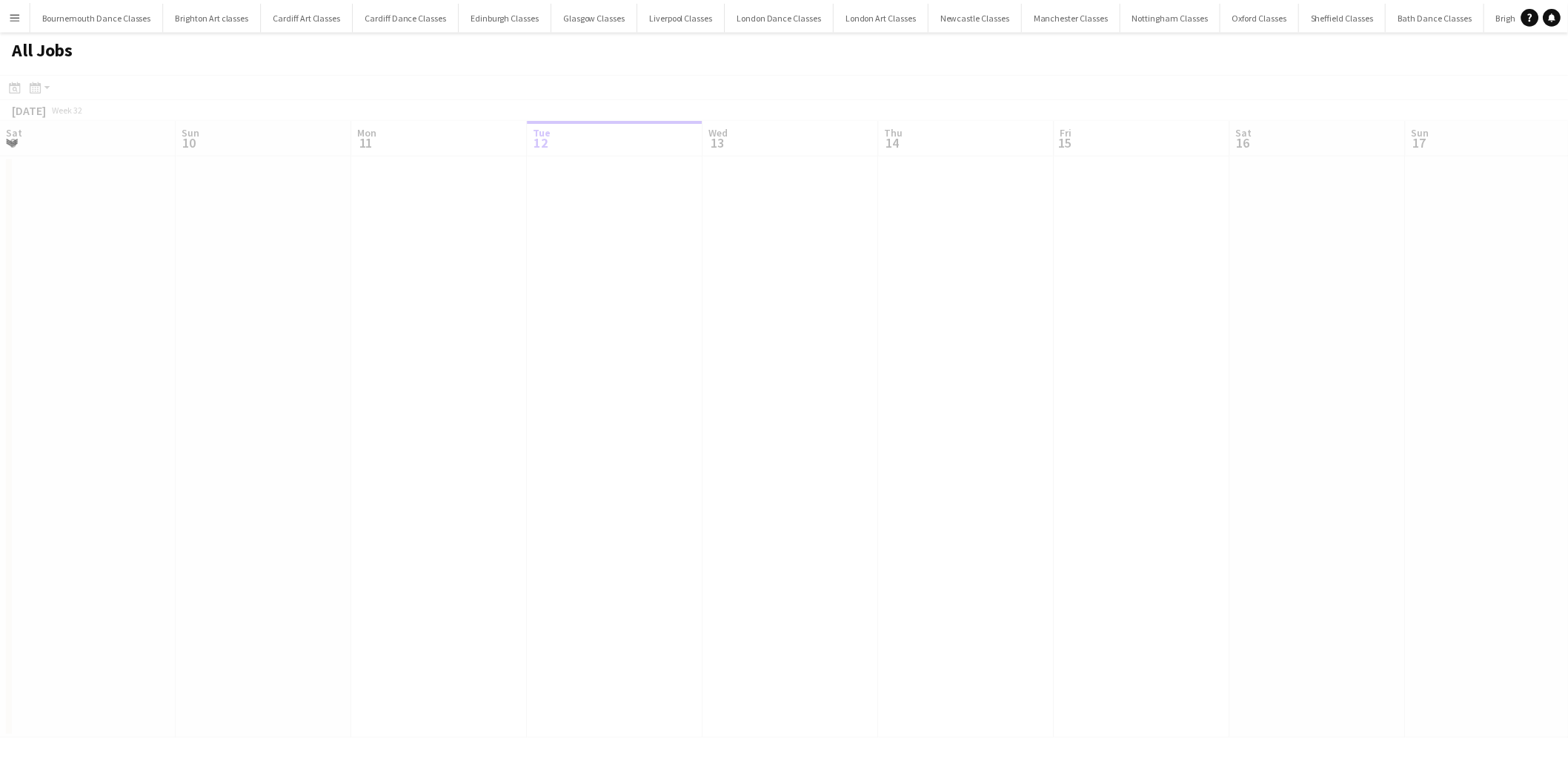
scroll to position [0, 354]
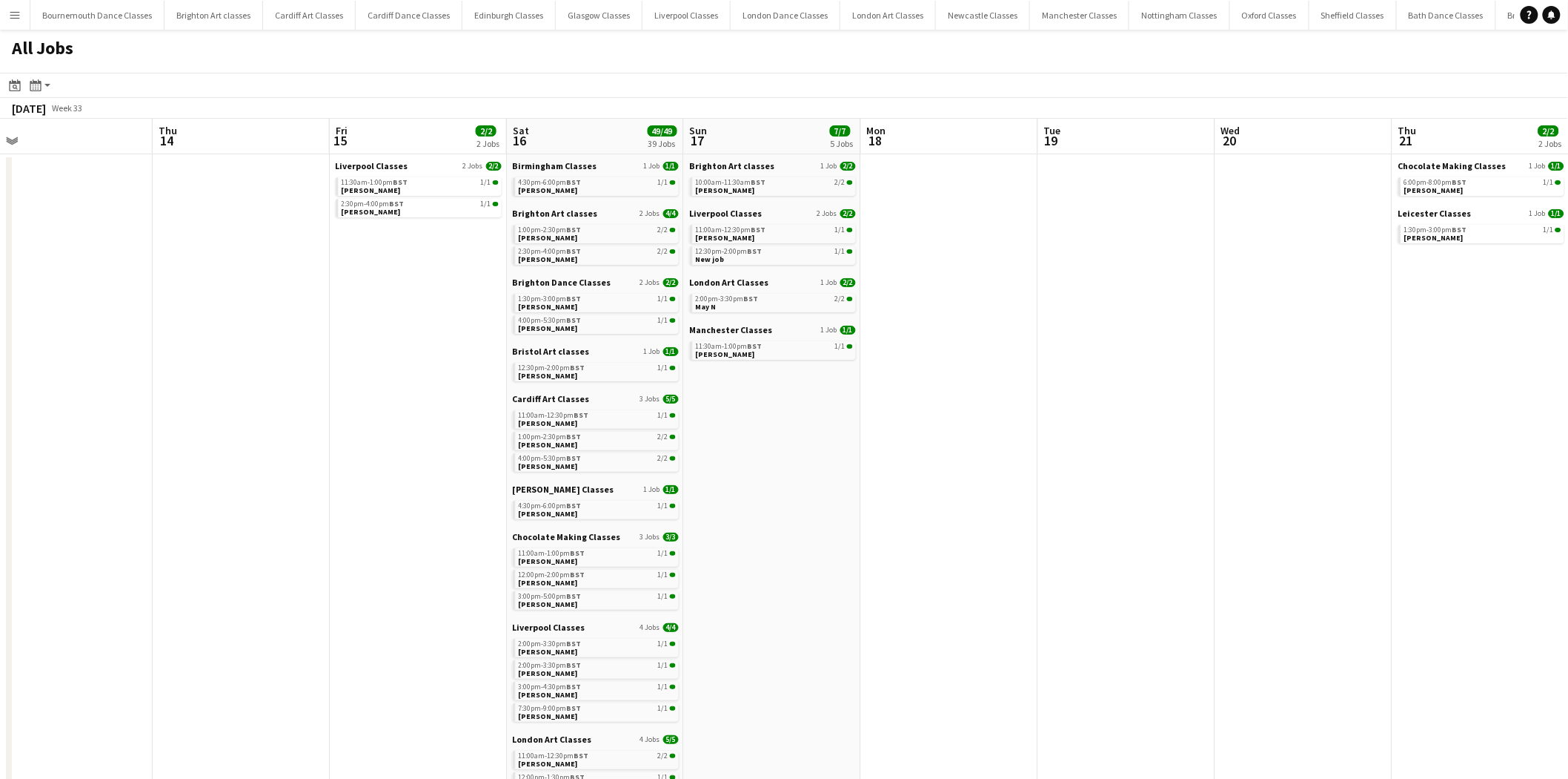
drag, startPoint x: 680, startPoint y: 435, endPoint x: 298, endPoint y: 453, distance: 382.4
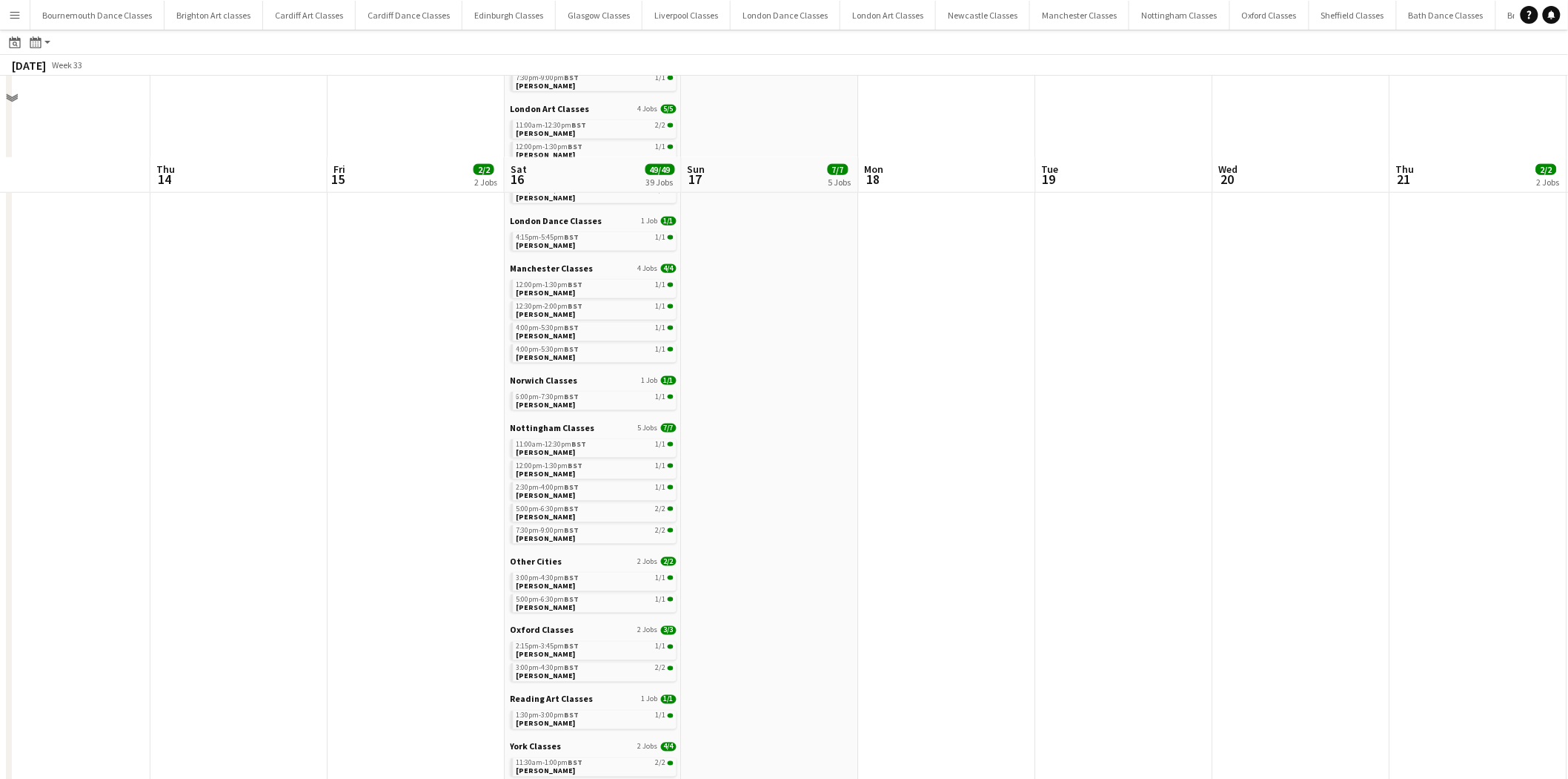
scroll to position [710, 0]
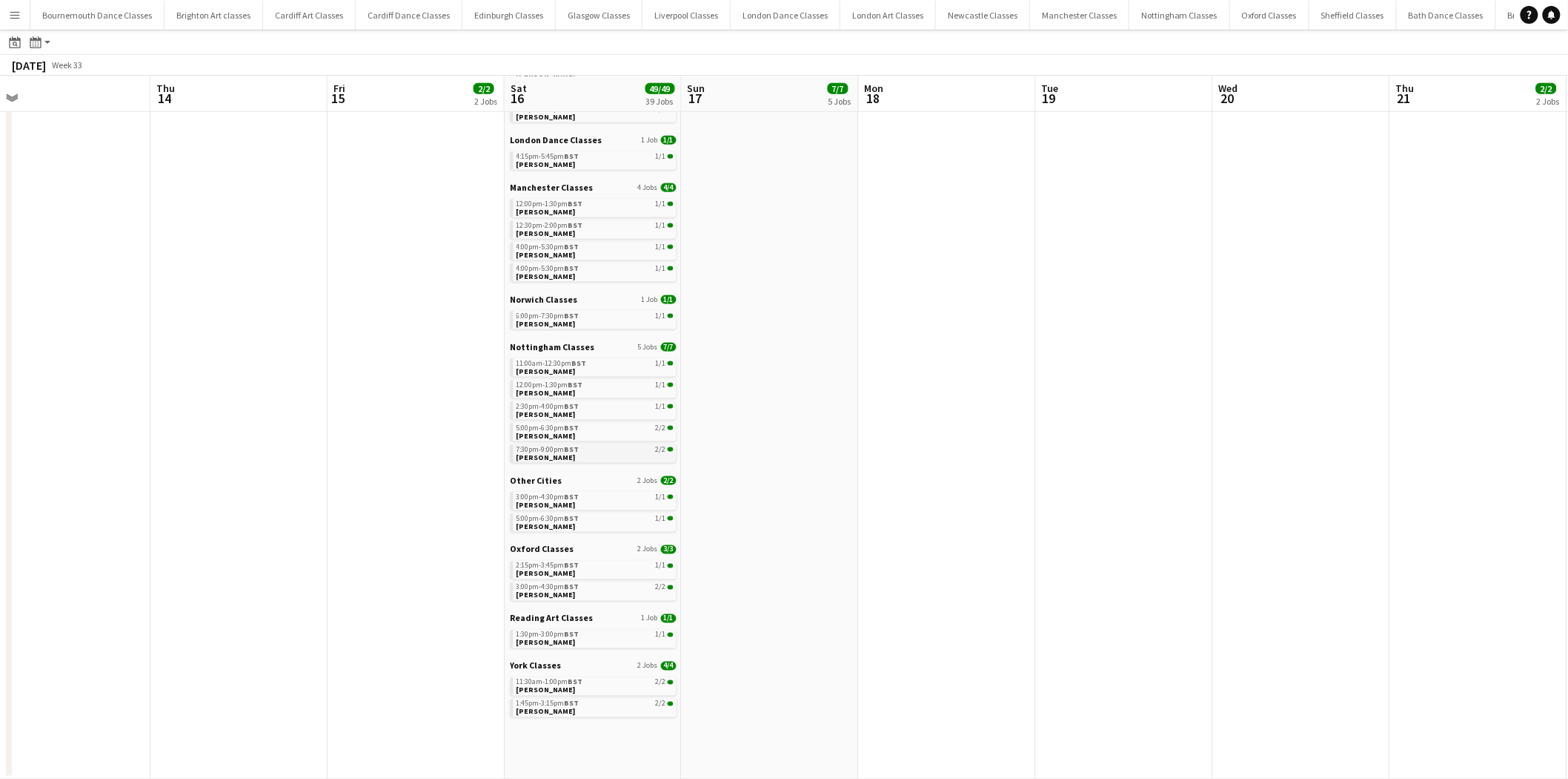
click at [564, 454] on link "7:30pm-9:00pm BST 2/2 Mellisa Stocks" at bounding box center [595, 452] width 157 height 17
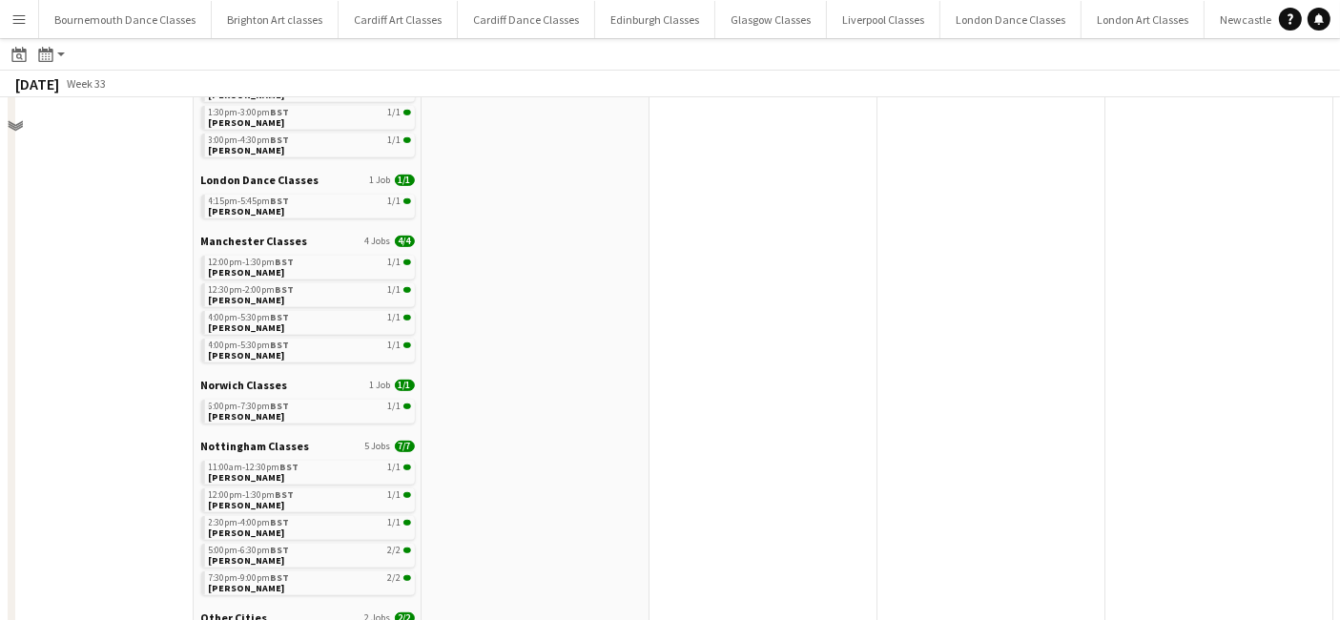
scroll to position [0, 0]
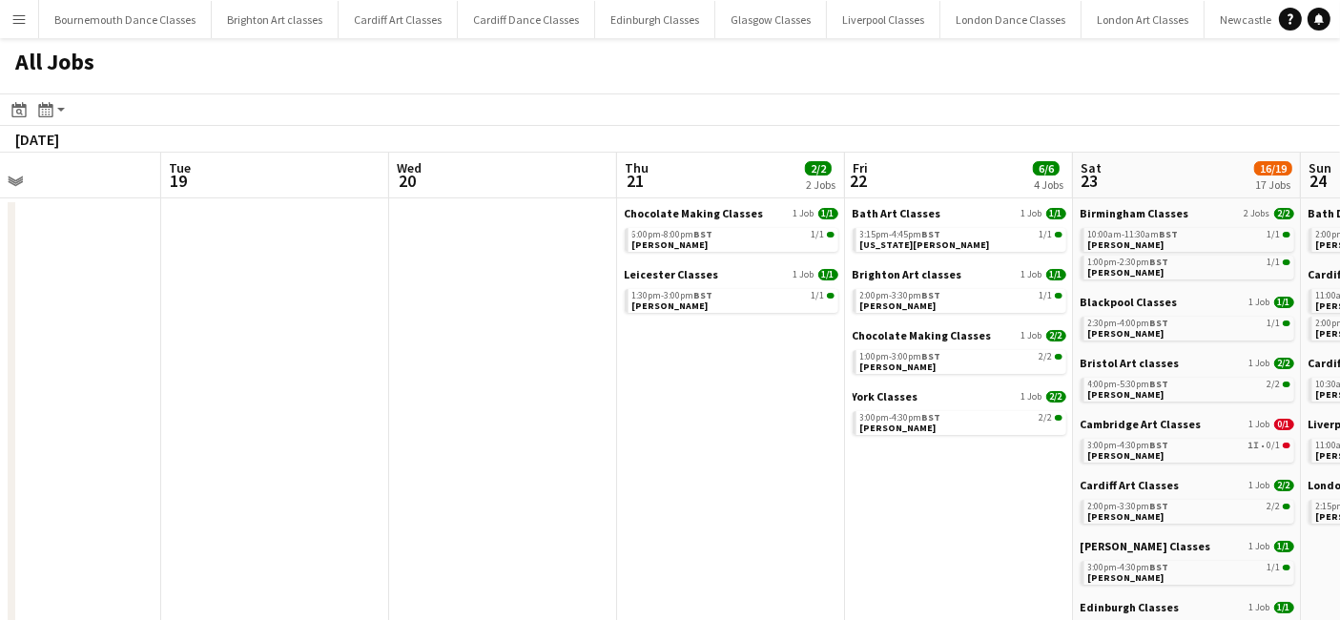
drag, startPoint x: 1068, startPoint y: 361, endPoint x: 376, endPoint y: 426, distance: 695.7
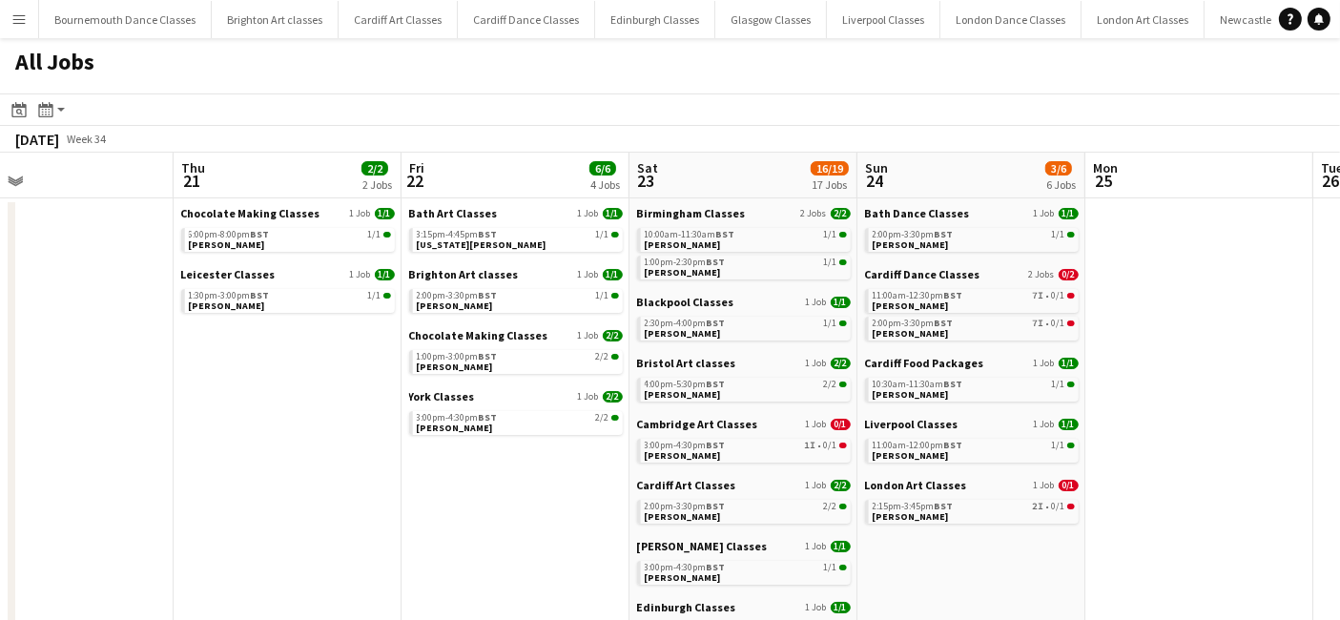
drag, startPoint x: 569, startPoint y: 426, endPoint x: 131, endPoint y: 450, distance: 438.5
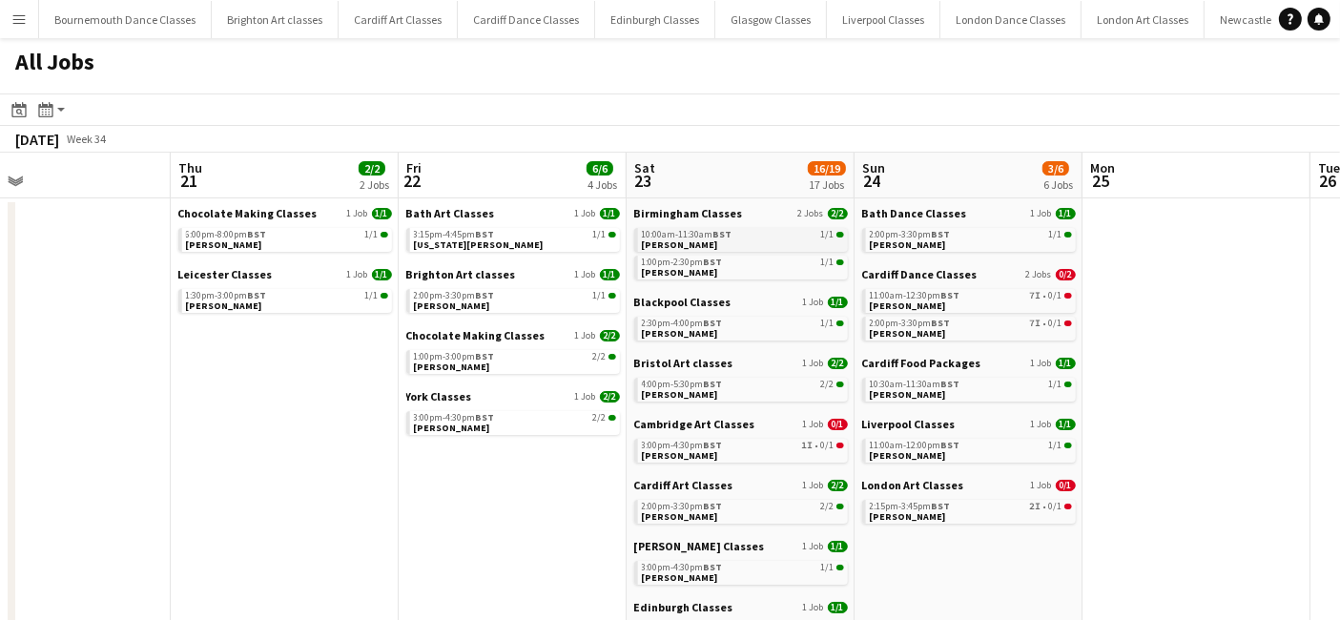
click at [747, 238] on div "10:00am-11:30am BST 1/1" at bounding box center [743, 235] width 202 height 10
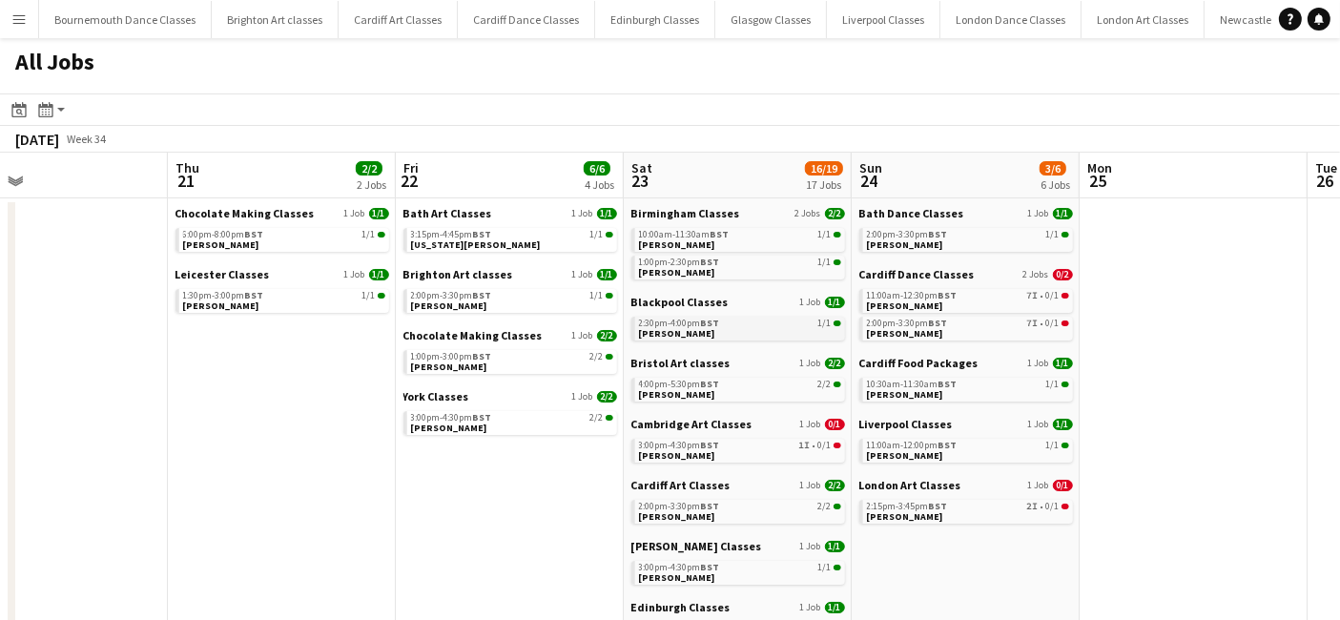
click at [725, 332] on link "2:30pm-4:00pm BST 1/1 Kimberley Smithson" at bounding box center [740, 328] width 202 height 22
click at [738, 388] on div "4:00pm-5:30pm BST 2/2" at bounding box center [740, 385] width 202 height 10
click at [782, 449] on link "3:00pm-4:30pm BST 1I • 0/1 Kath Barco" at bounding box center [740, 450] width 202 height 22
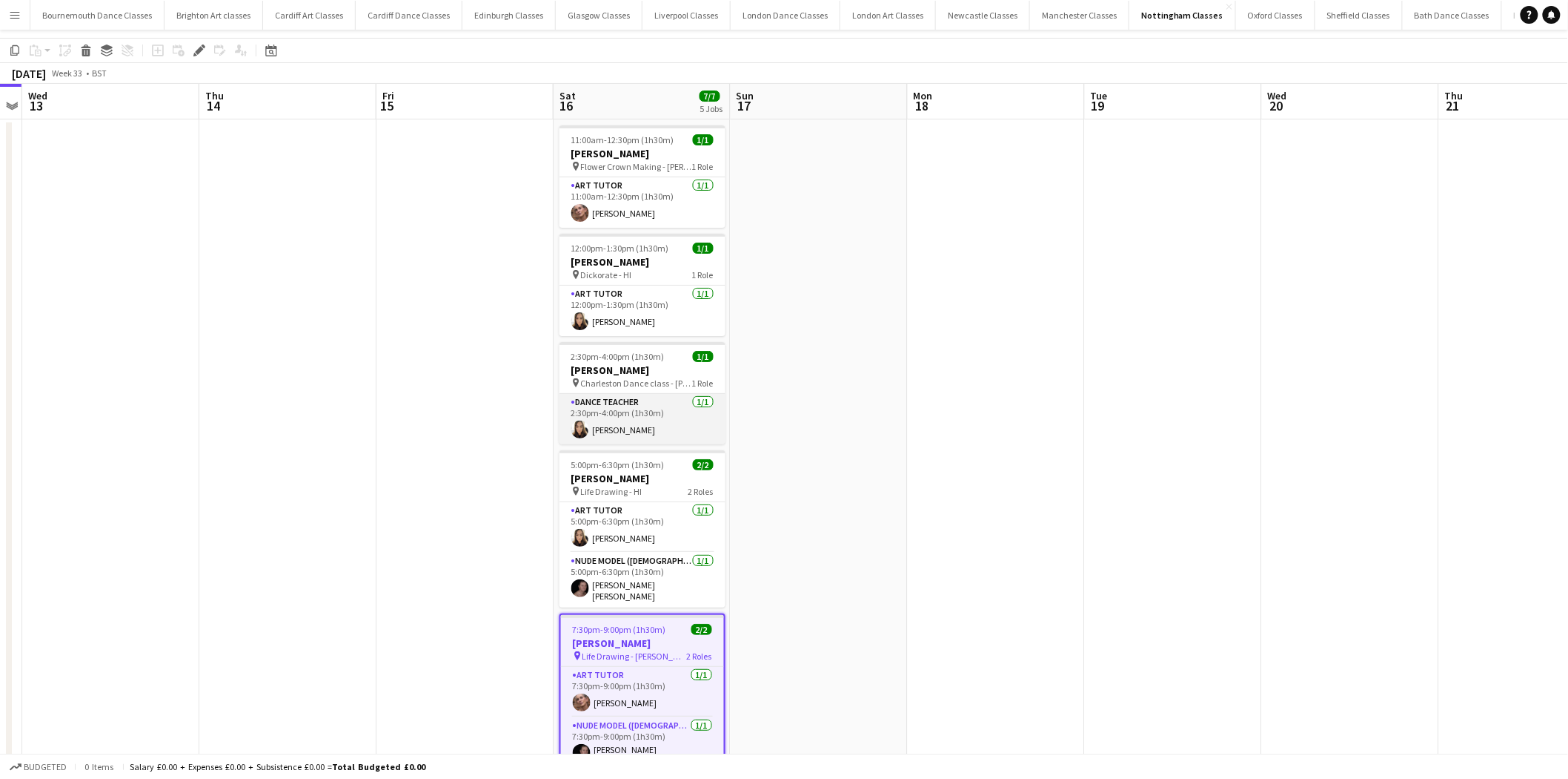
scroll to position [89, 0]
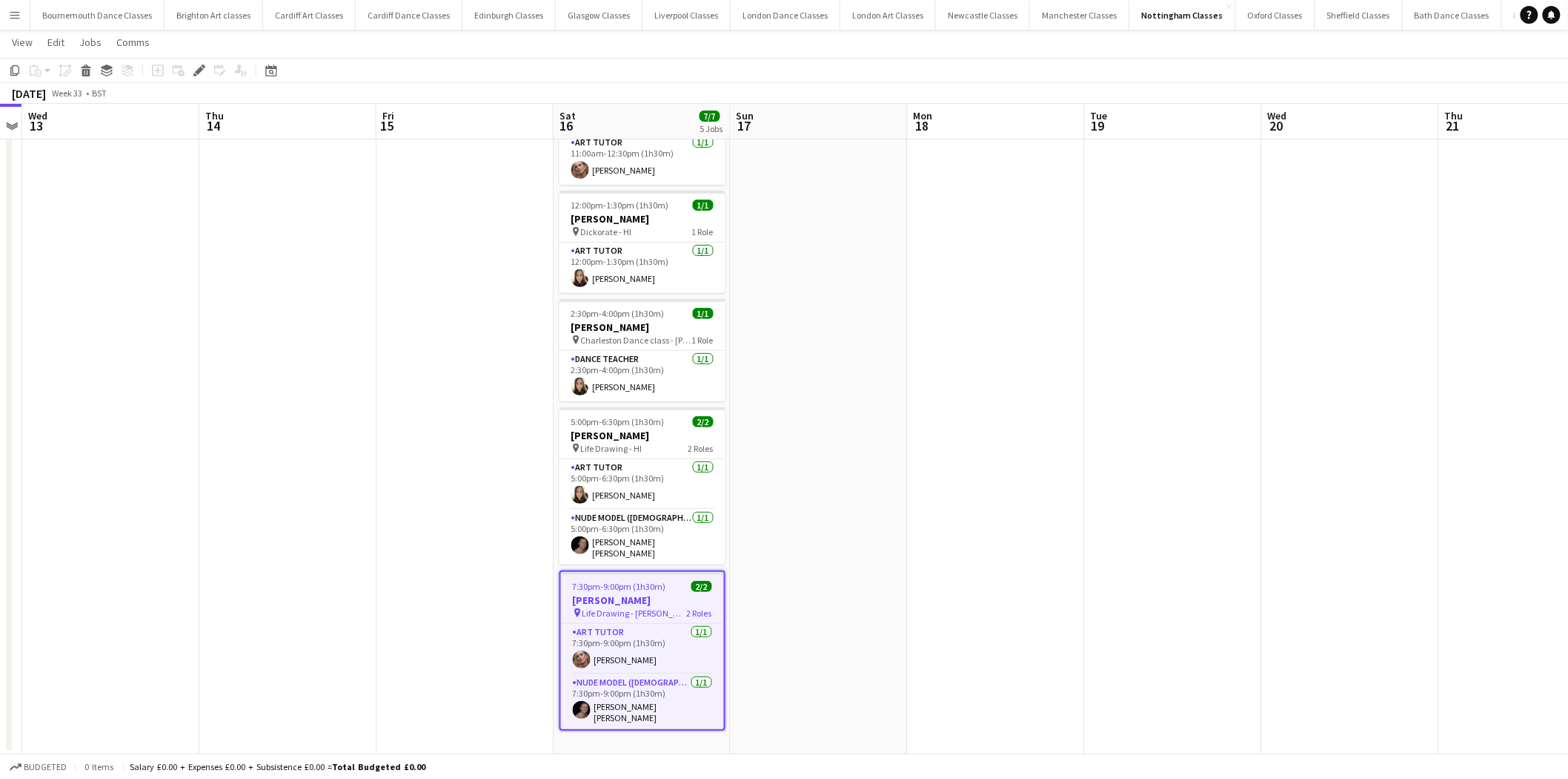
click at [636, 597] on h3 "[PERSON_NAME]" at bounding box center [643, 599] width 163 height 13
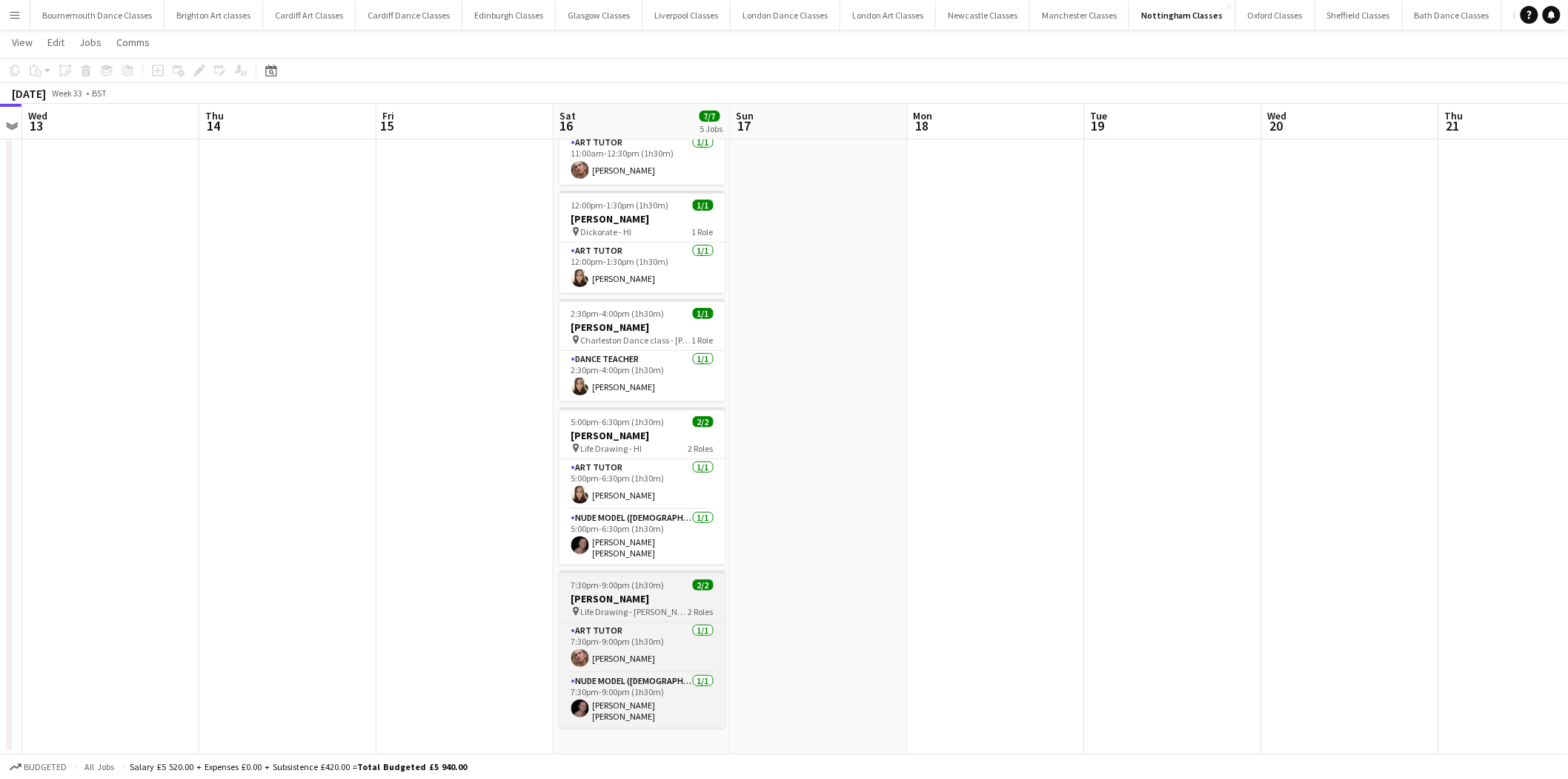
click at [632, 592] on h3 "[PERSON_NAME]" at bounding box center [643, 598] width 166 height 13
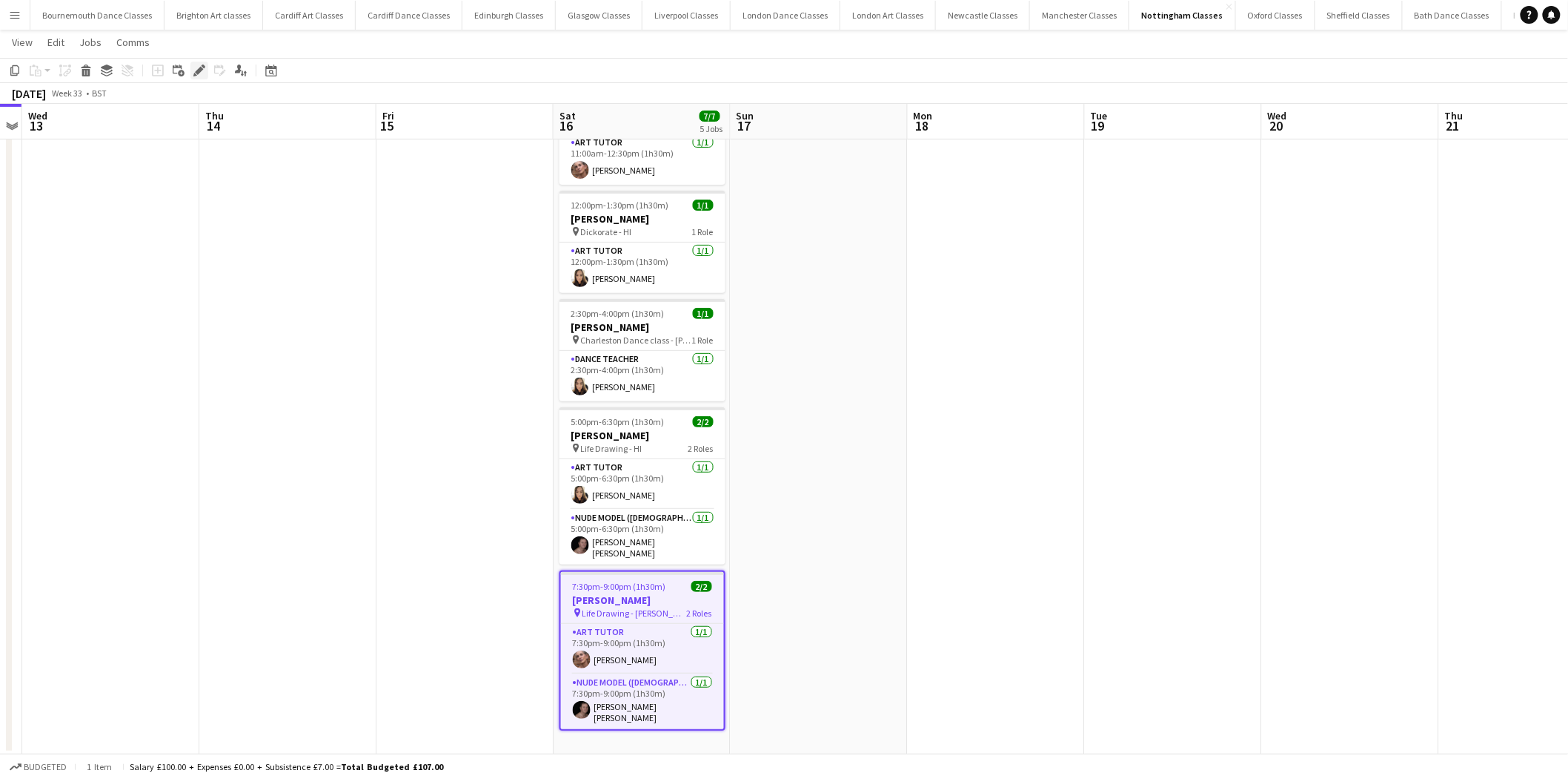
click at [197, 72] on icon at bounding box center [199, 71] width 8 height 8
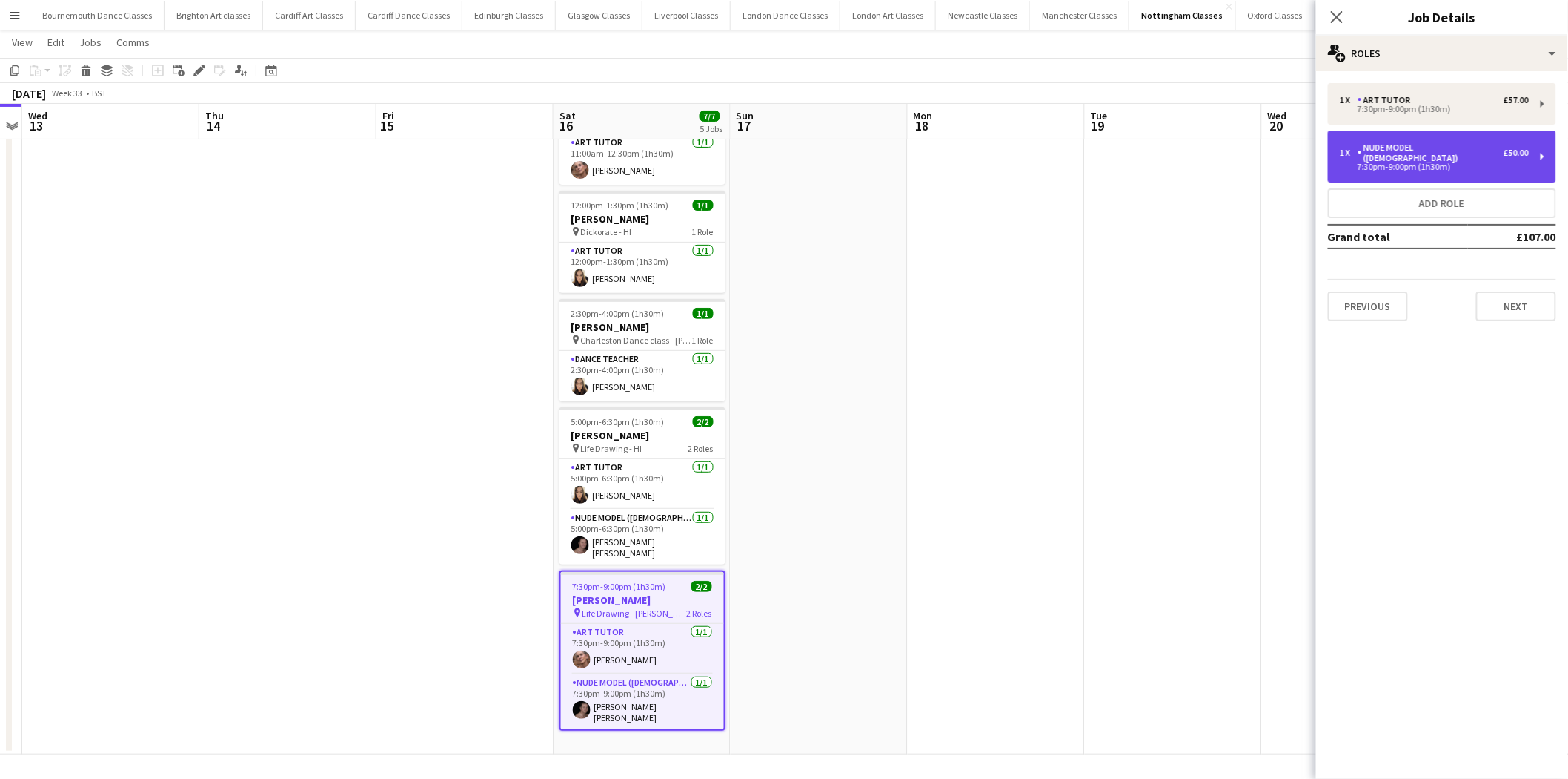
click at [1422, 163] on div "7:30pm-9:00pm (1h30m)" at bounding box center [1434, 167] width 189 height 8
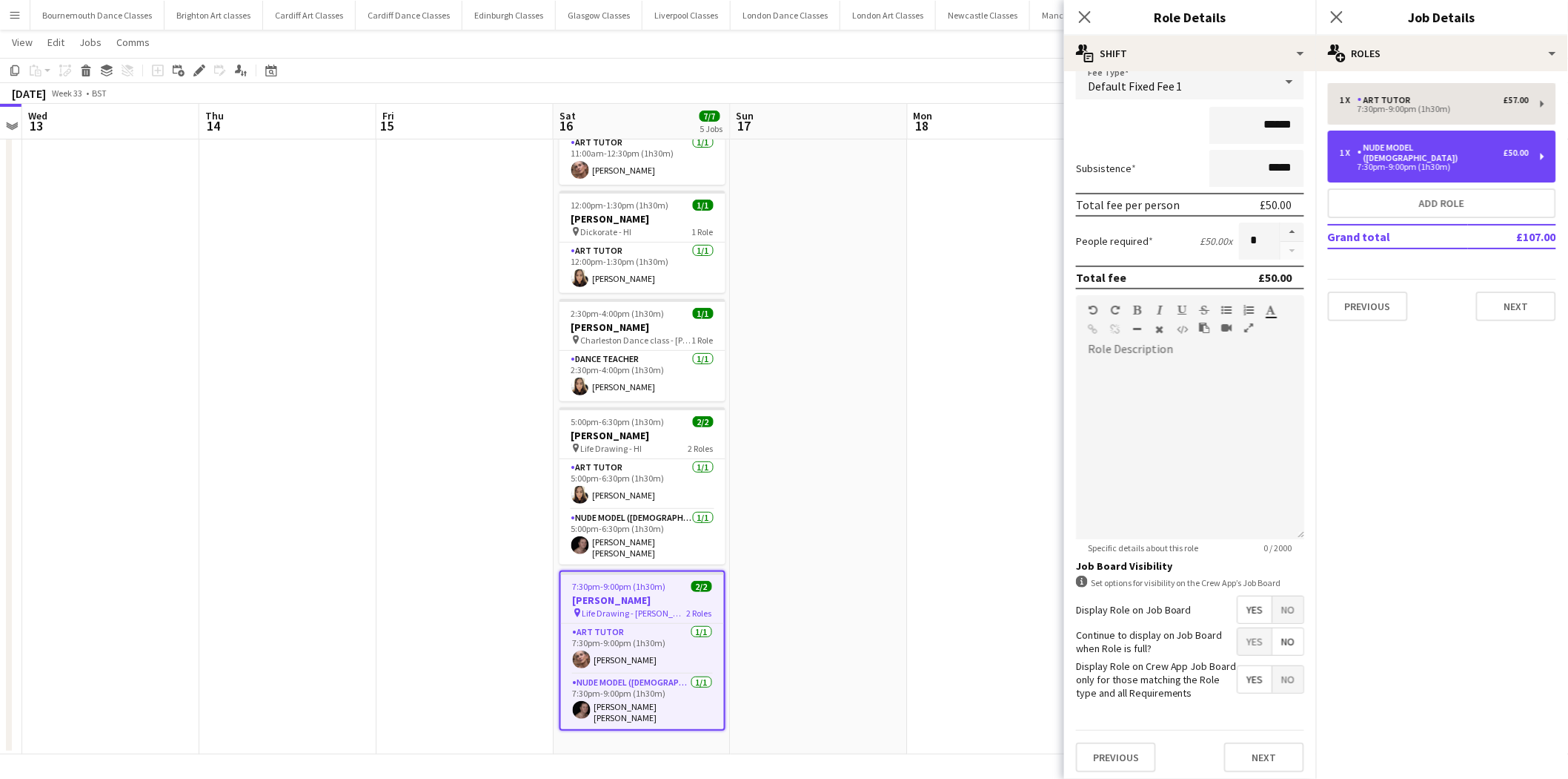
scroll to position [0, 0]
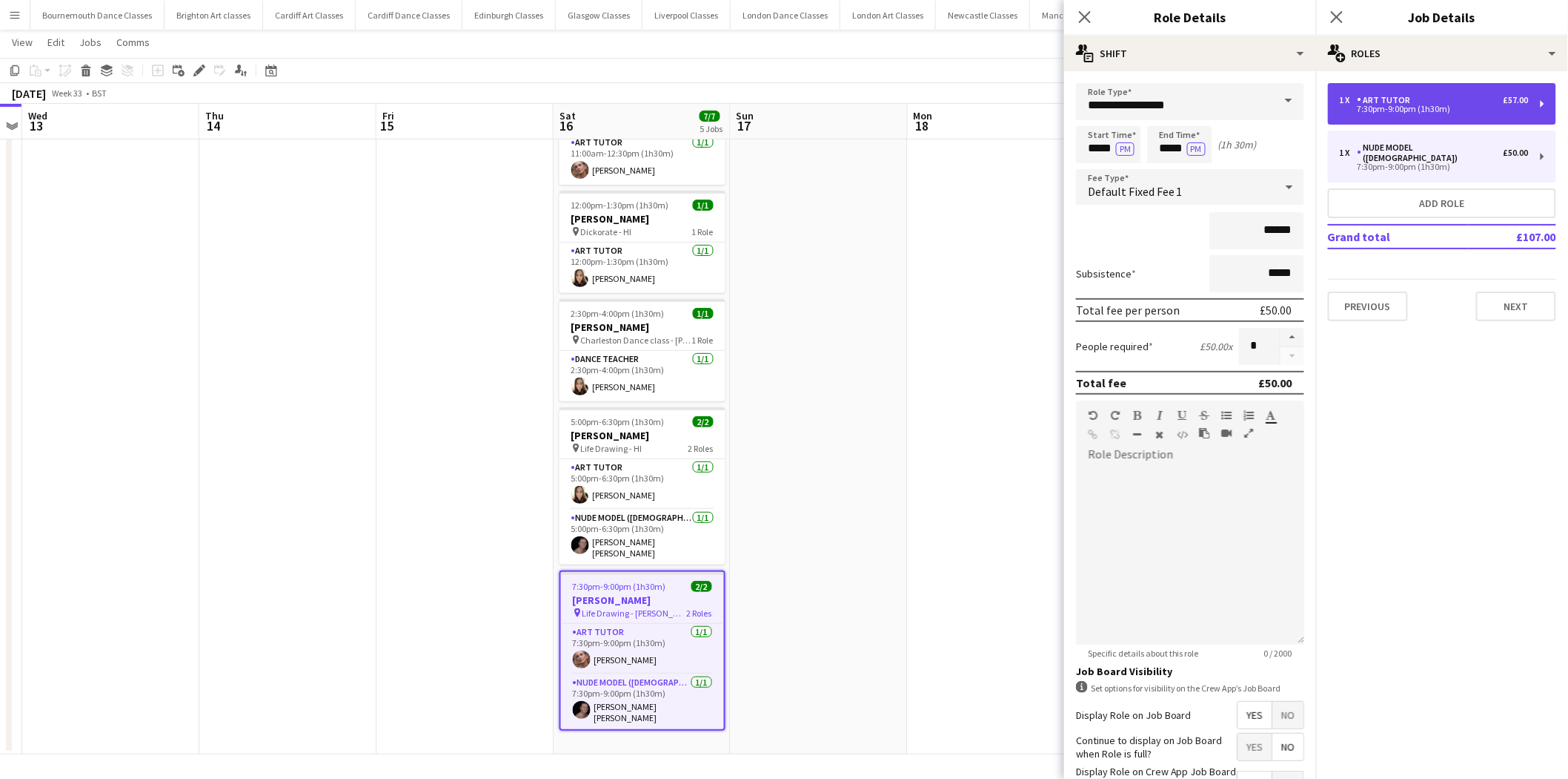
click at [1439, 105] on div "7:30pm-9:00pm (1h30m)" at bounding box center [1434, 109] width 189 height 8
type input "*********"
type input "*****"
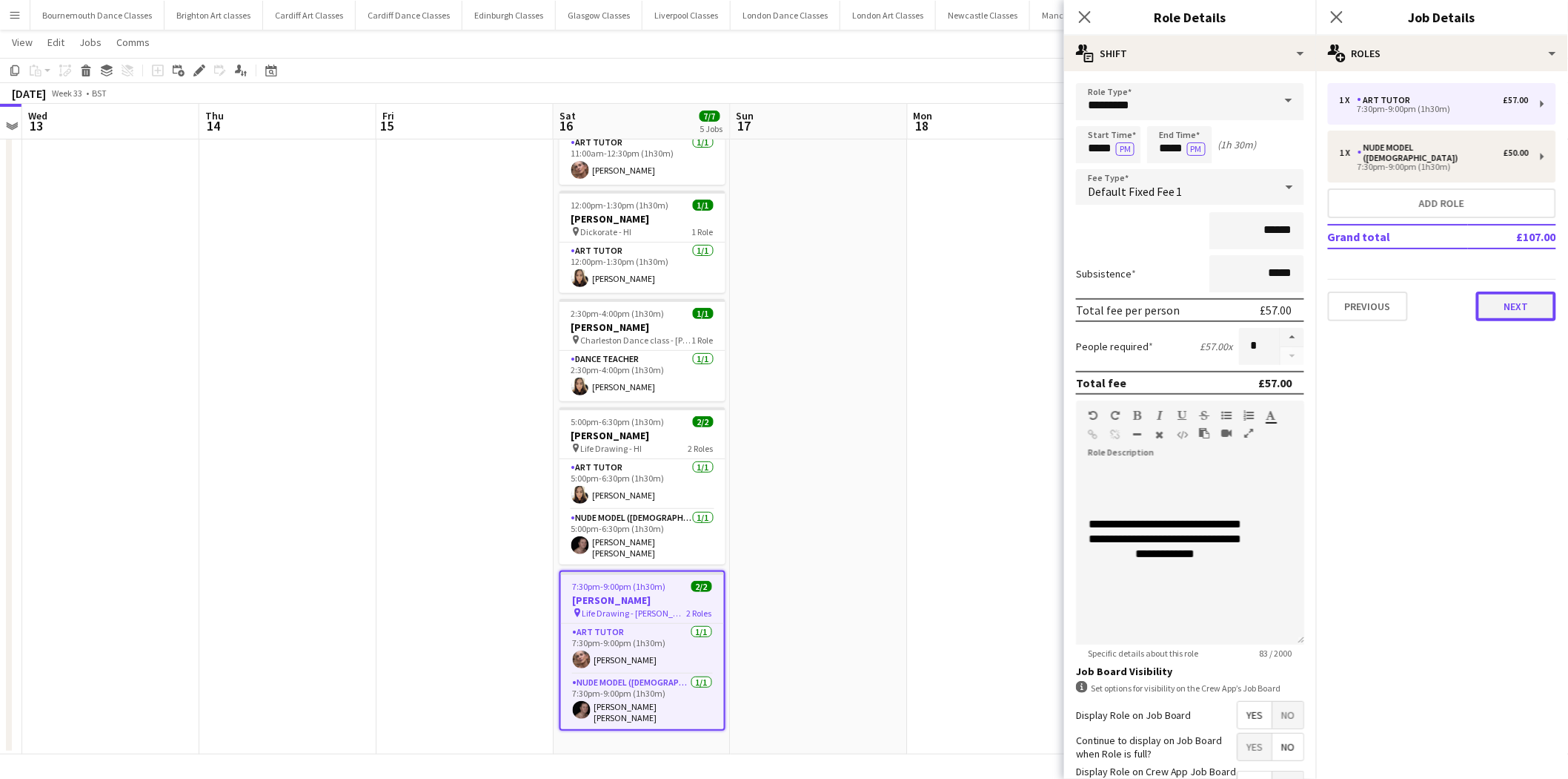
click at [1493, 292] on button "Next" at bounding box center [1516, 306] width 80 height 30
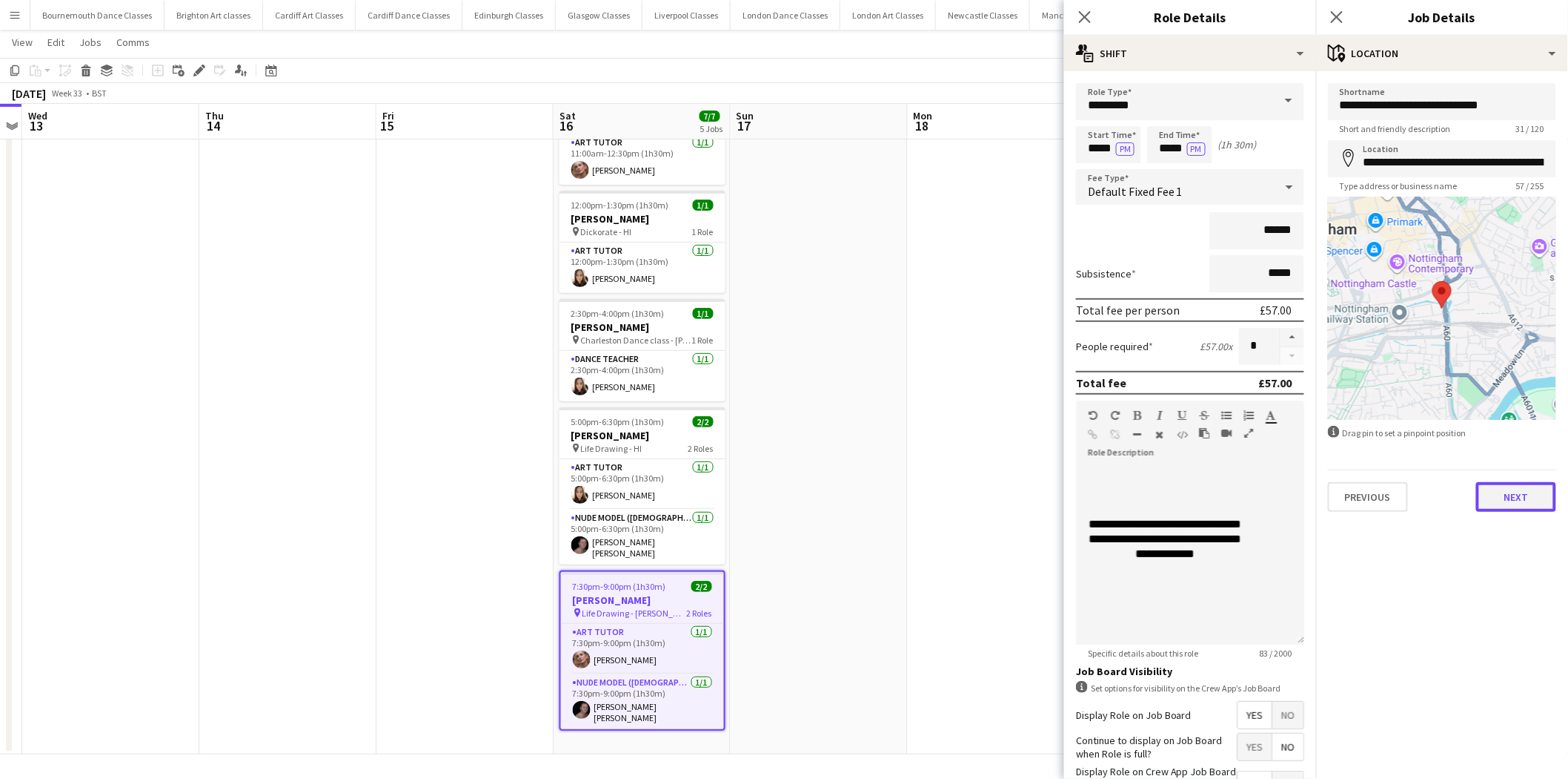
click at [1515, 498] on button "Next" at bounding box center [1516, 497] width 80 height 30
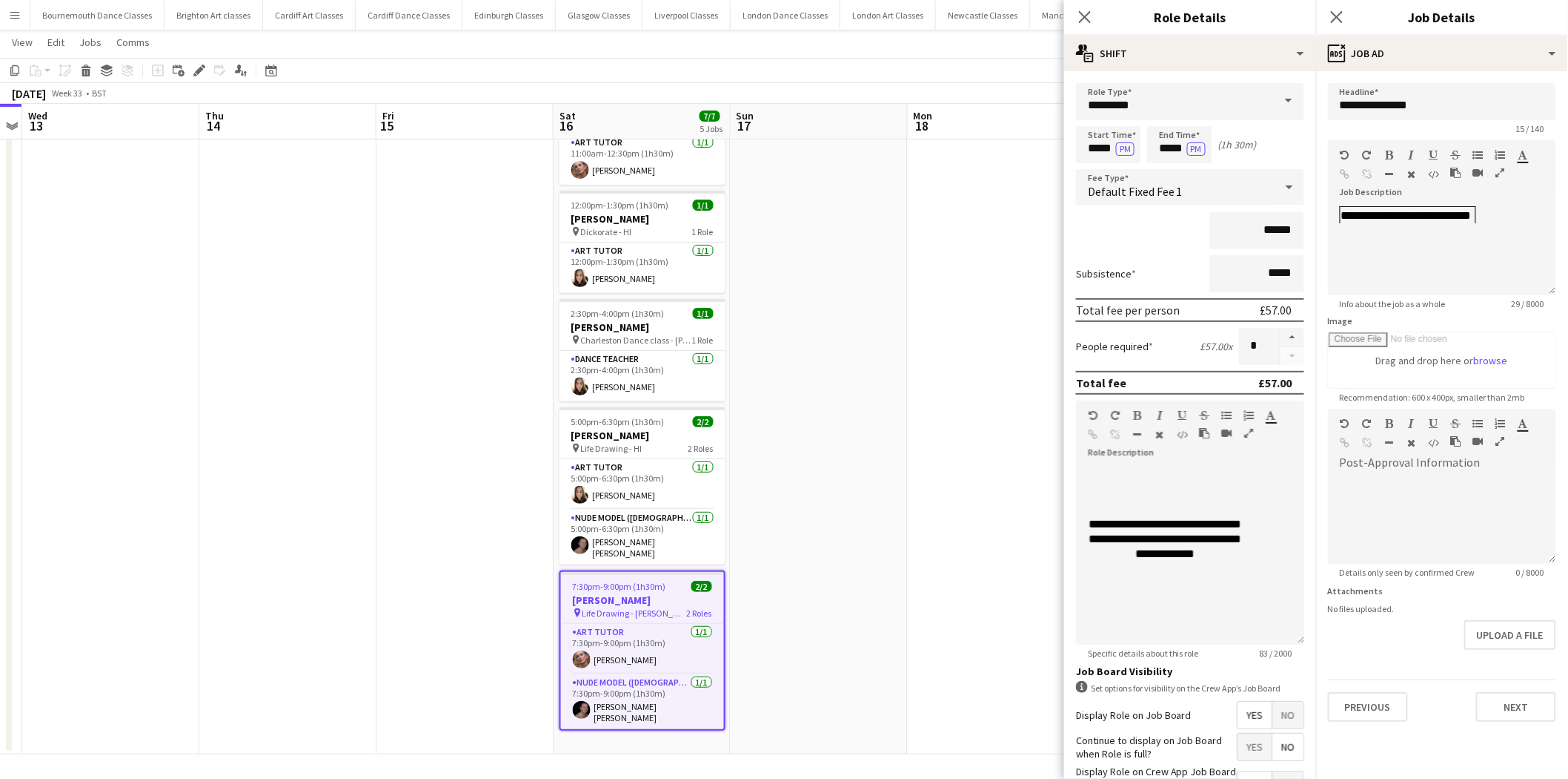
click at [982, 466] on app-date-cell at bounding box center [997, 415] width 177 height 678
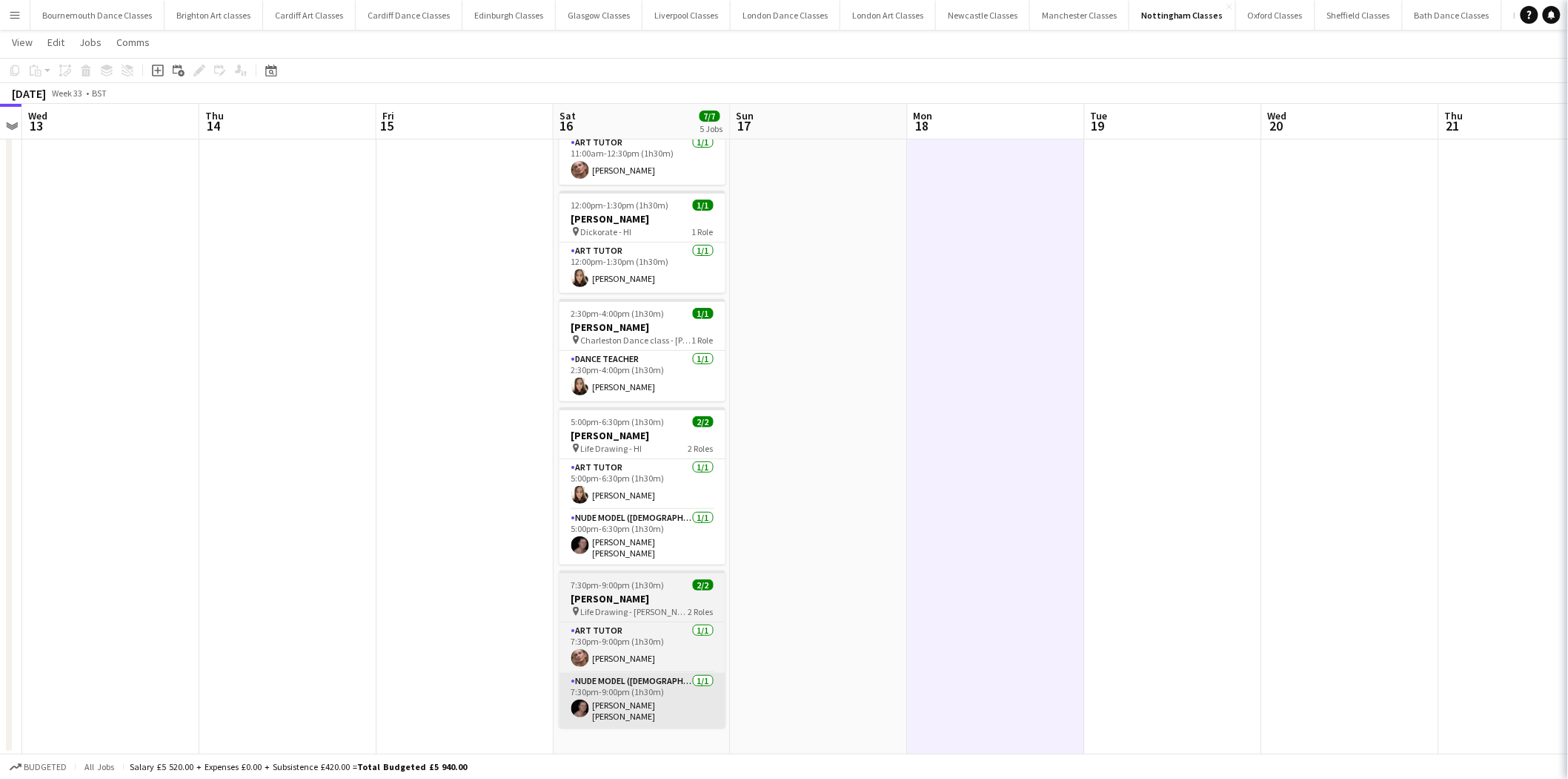
click at [620, 707] on app-card-role "Nude Model ([DEMOGRAPHIC_DATA]) [DATE] 7:30pm-9:00pm (1h30m) [PERSON_NAME] [PER…" at bounding box center [643, 700] width 166 height 55
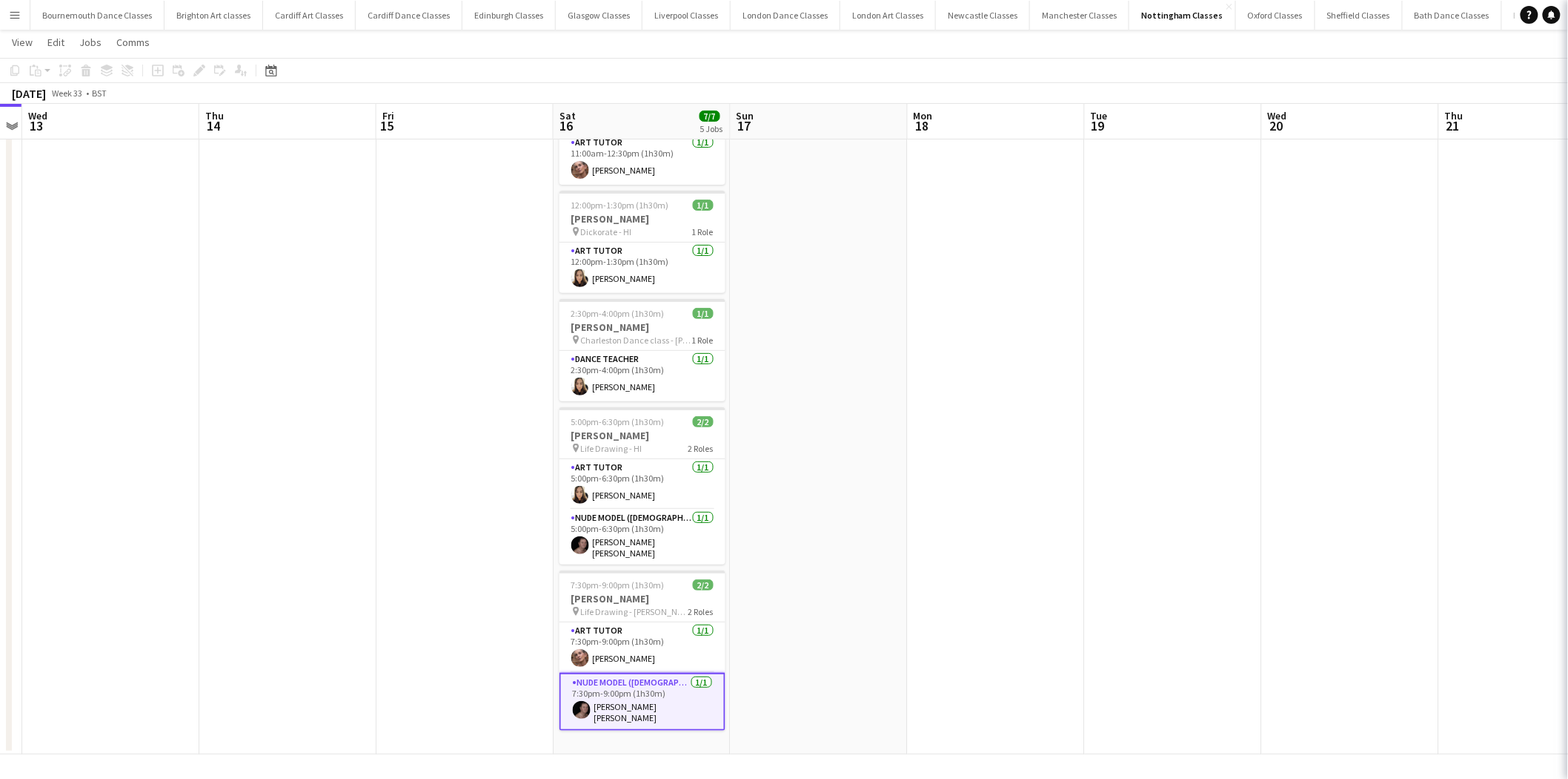
scroll to position [0, 510]
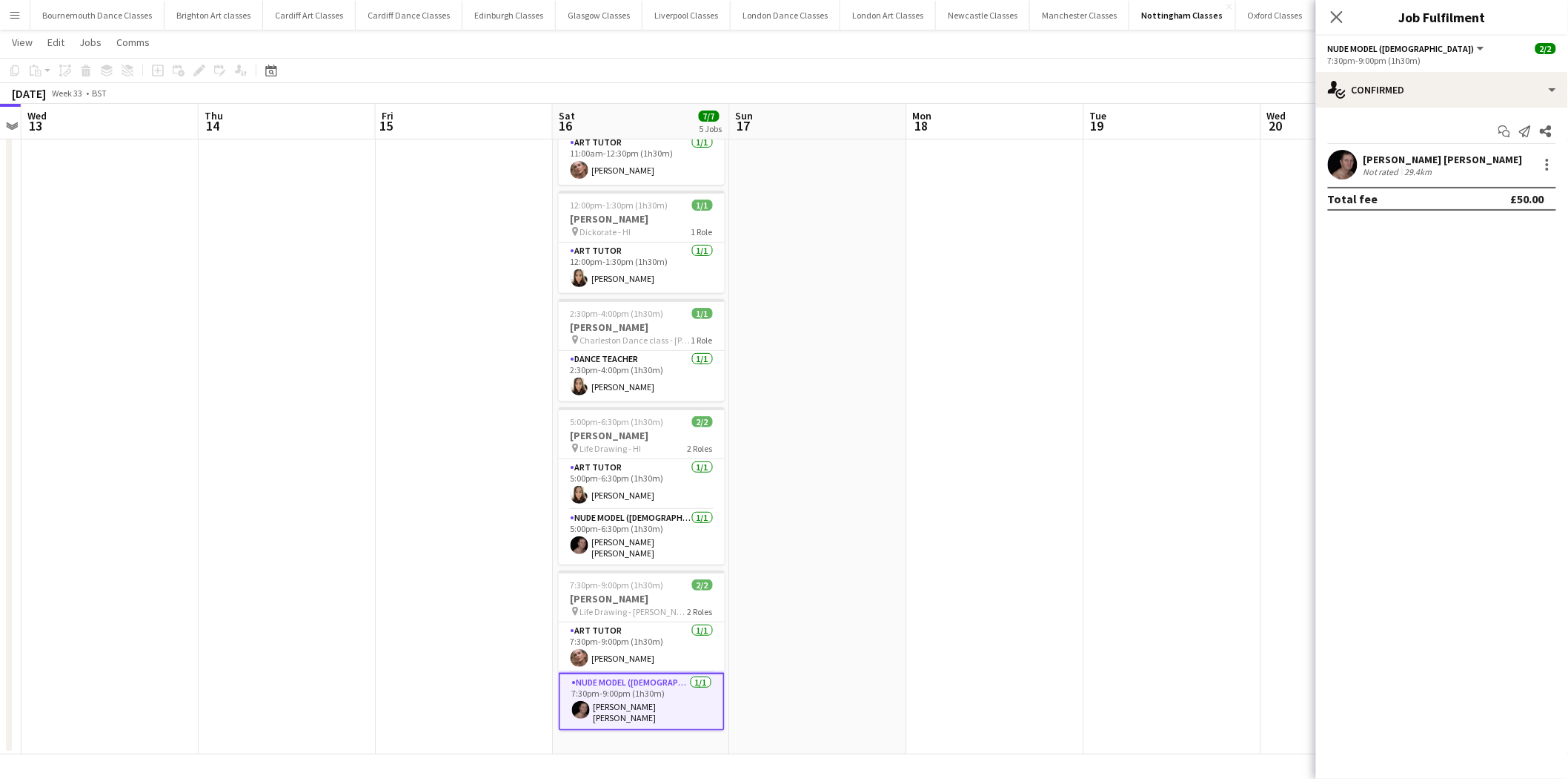
click at [652, 697] on app-card-role "Nude Model ([DEMOGRAPHIC_DATA]) [DATE] 7:30pm-9:00pm (1h30m) [PERSON_NAME] [PER…" at bounding box center [642, 701] width 166 height 58
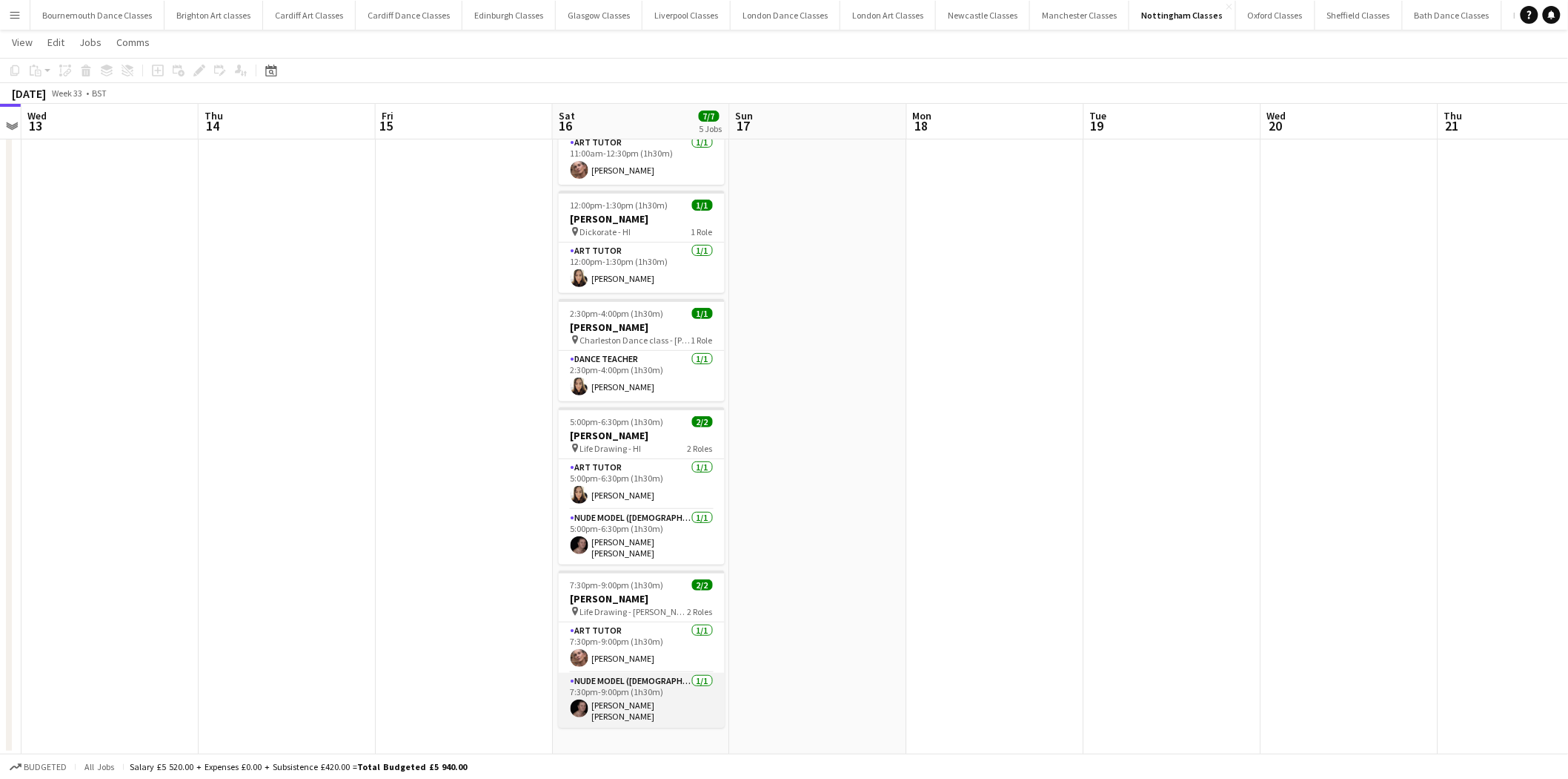
click at [653, 695] on app-card-role "Nude Model ([DEMOGRAPHIC_DATA]) [DATE] 7:30pm-9:00pm (1h30m) [PERSON_NAME] [PER…" at bounding box center [642, 700] width 166 height 55
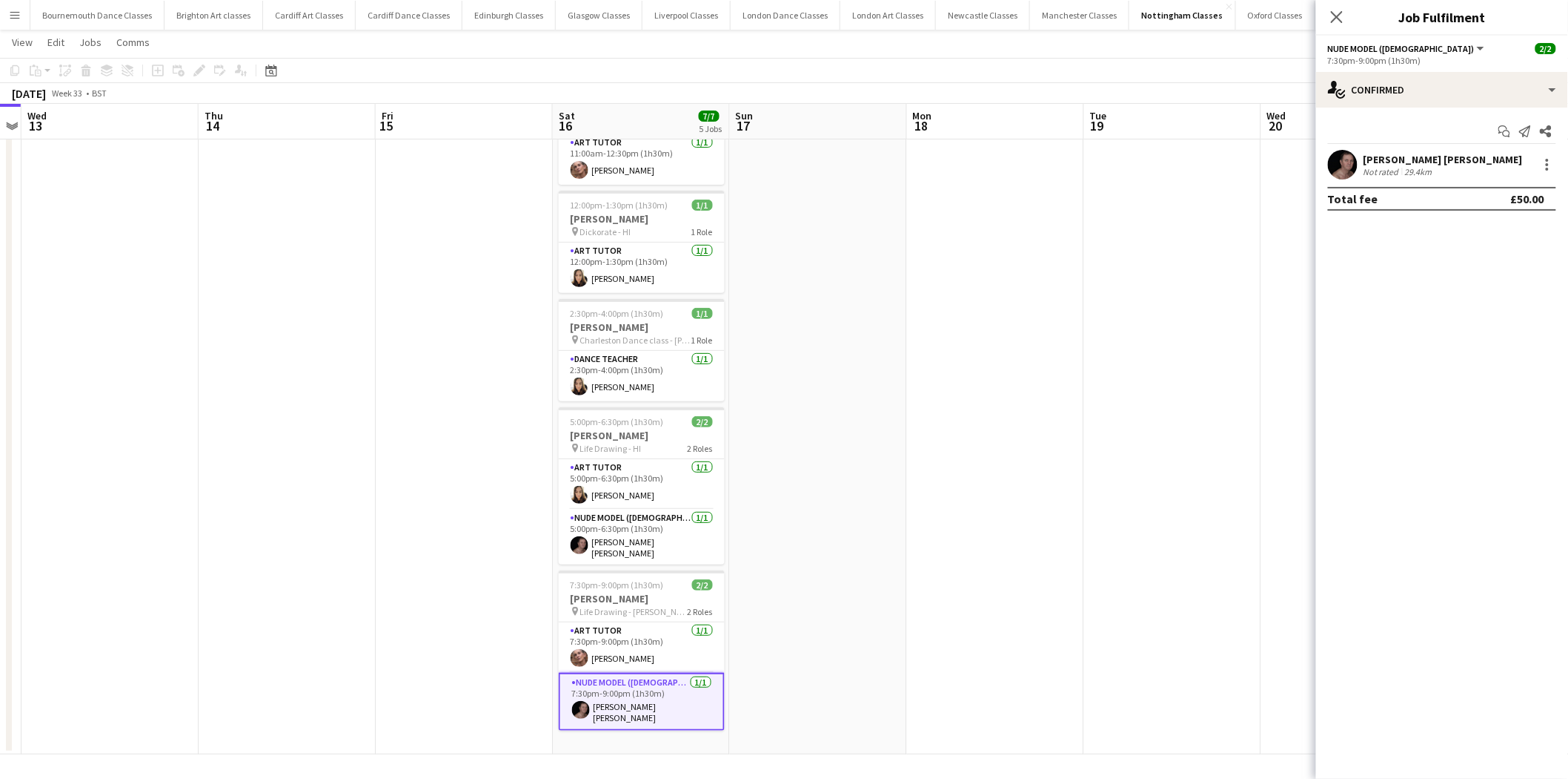
click at [654, 690] on app-card-role "Nude Model ([DEMOGRAPHIC_DATA]) [DATE] 7:30pm-9:00pm (1h30m) [PERSON_NAME] [PER…" at bounding box center [642, 701] width 166 height 58
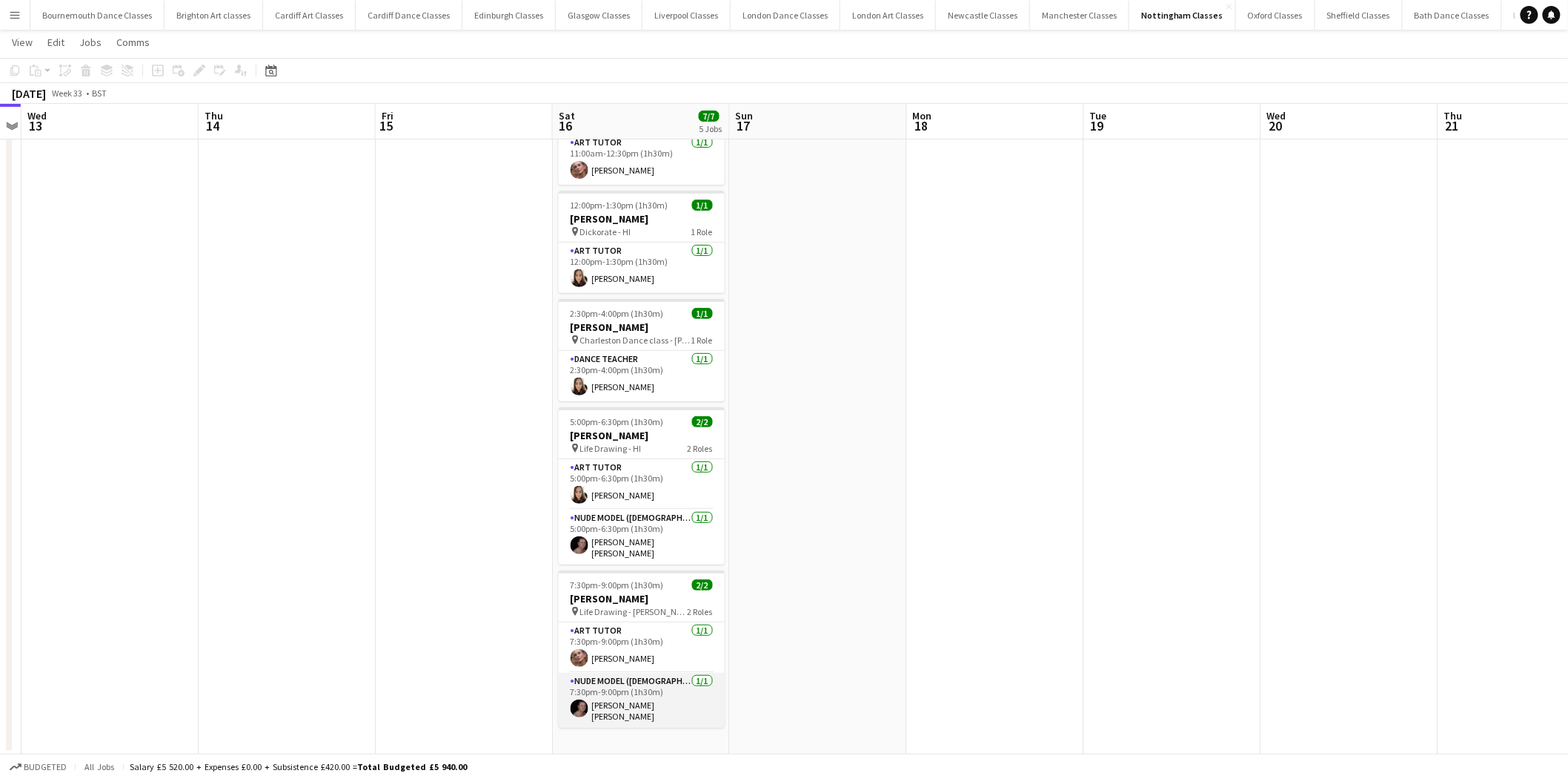
scroll to position [0, 514]
click at [654, 690] on app-card-role "Nude Model ([DEMOGRAPHIC_DATA]) [DATE] 7:30pm-9:00pm (1h30m) [PERSON_NAME] [PER…" at bounding box center [638, 700] width 166 height 55
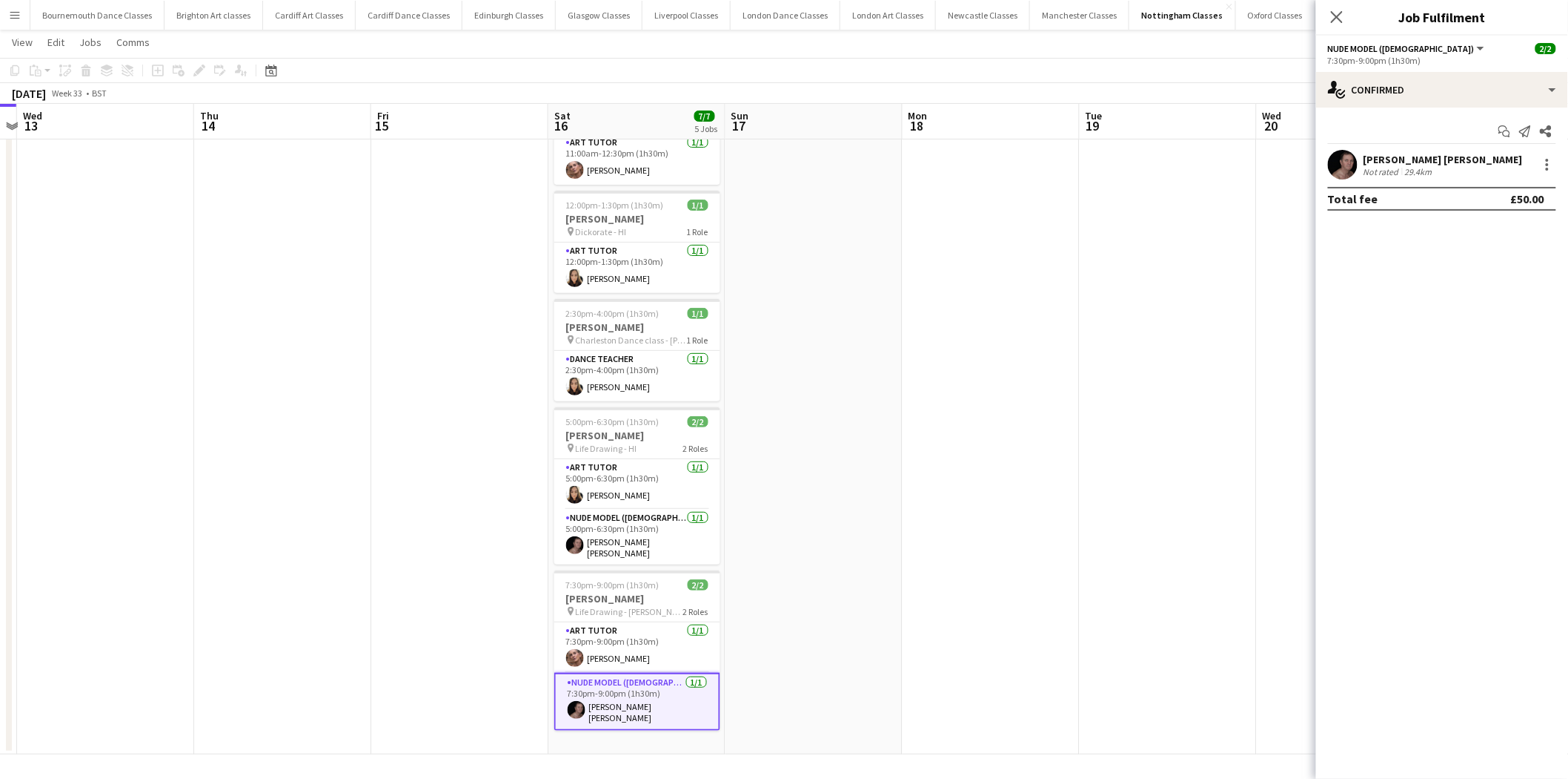
click at [976, 498] on app-date-cell at bounding box center [991, 415] width 177 height 678
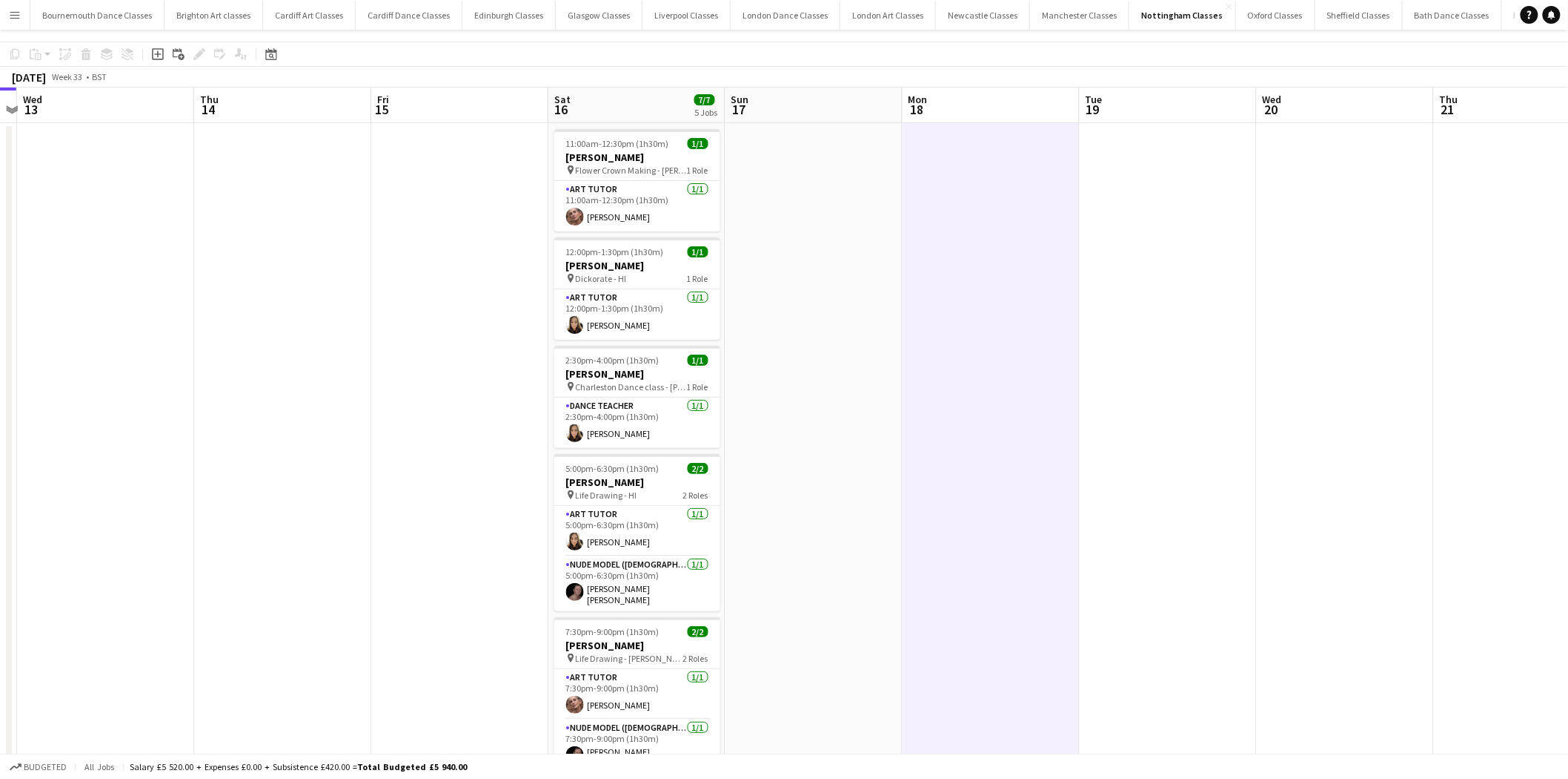
scroll to position [0, 0]
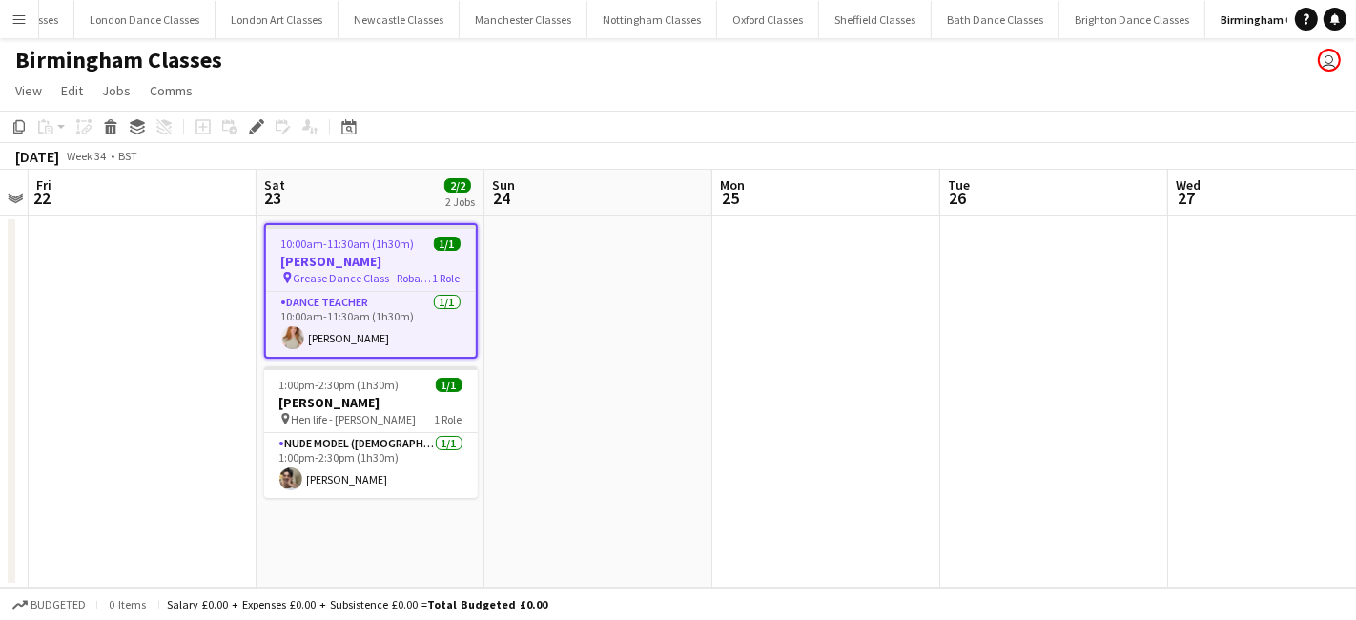
scroll to position [0, 870]
drag, startPoint x: 410, startPoint y: 450, endPoint x: 424, endPoint y: 451, distance: 14.3
click at [410, 450] on app-card-role "Nude Model ([DEMOGRAPHIC_DATA]) [DATE] 1:00pm-2:30pm (1h30m) [PERSON_NAME]" at bounding box center [371, 465] width 214 height 65
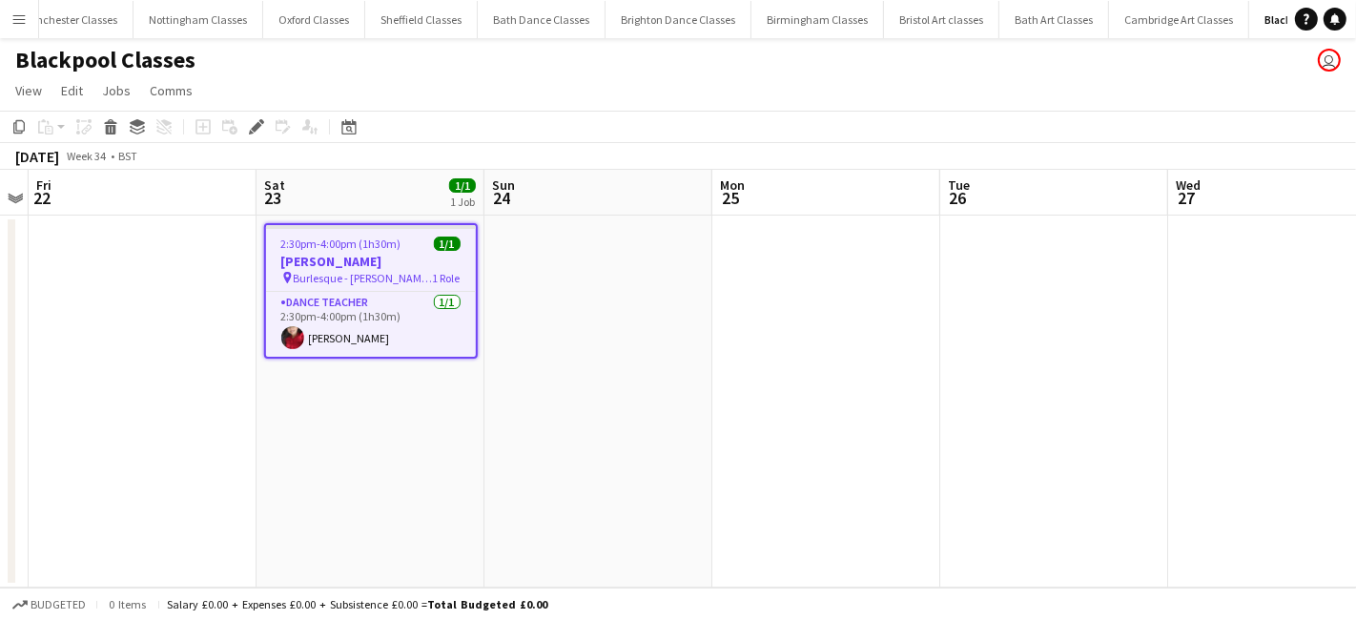
scroll to position [0, 1346]
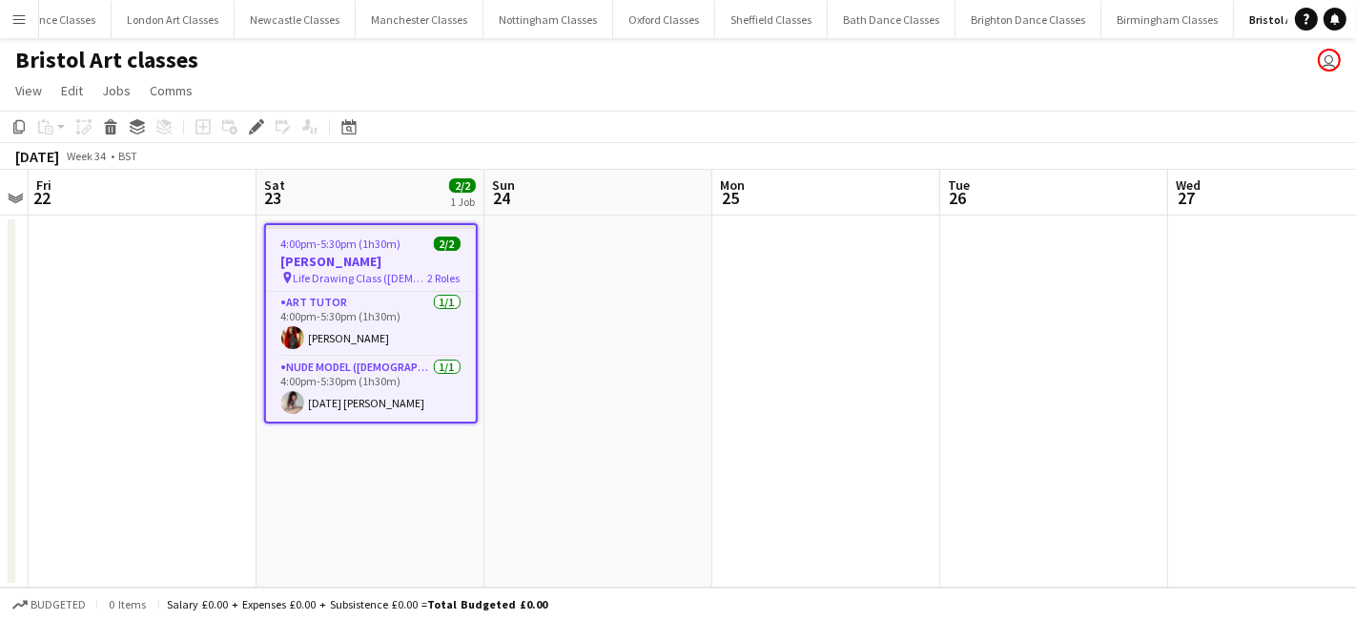
scroll to position [0, 985]
click at [1063, 256] on app-date-cell at bounding box center [1055, 402] width 228 height 372
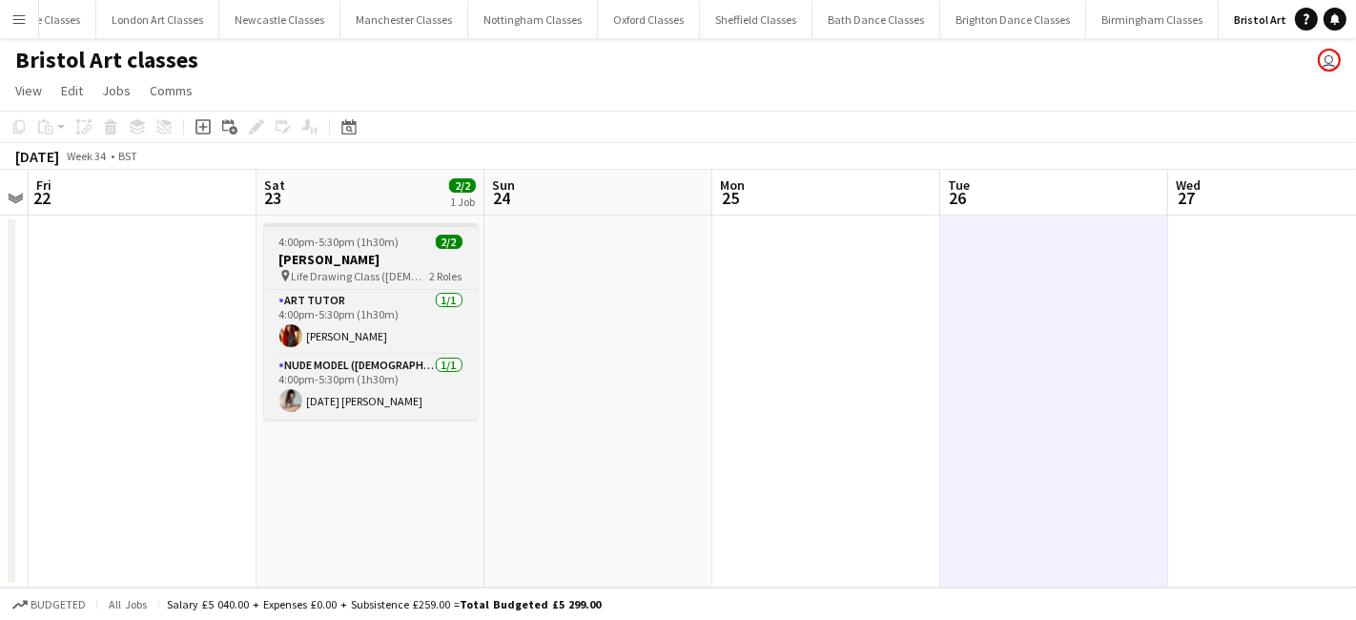
click at [386, 251] on h3 "[PERSON_NAME]" at bounding box center [371, 259] width 214 height 17
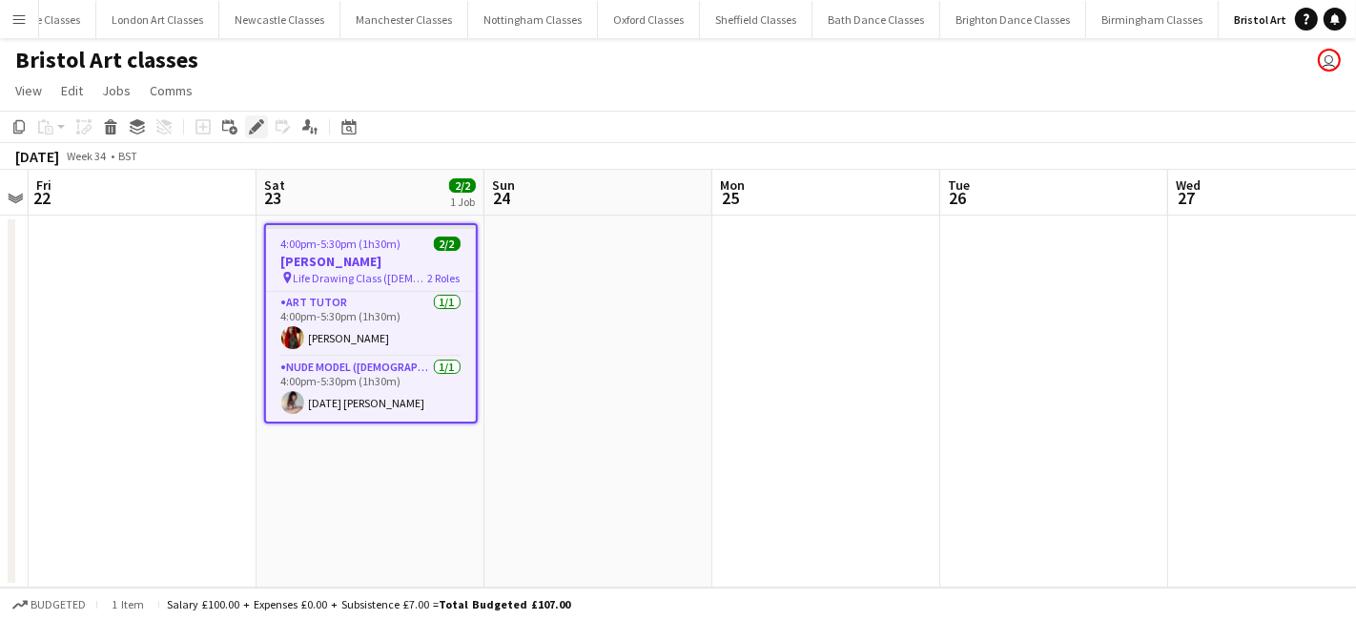
click at [252, 124] on icon "Edit" at bounding box center [256, 126] width 15 height 15
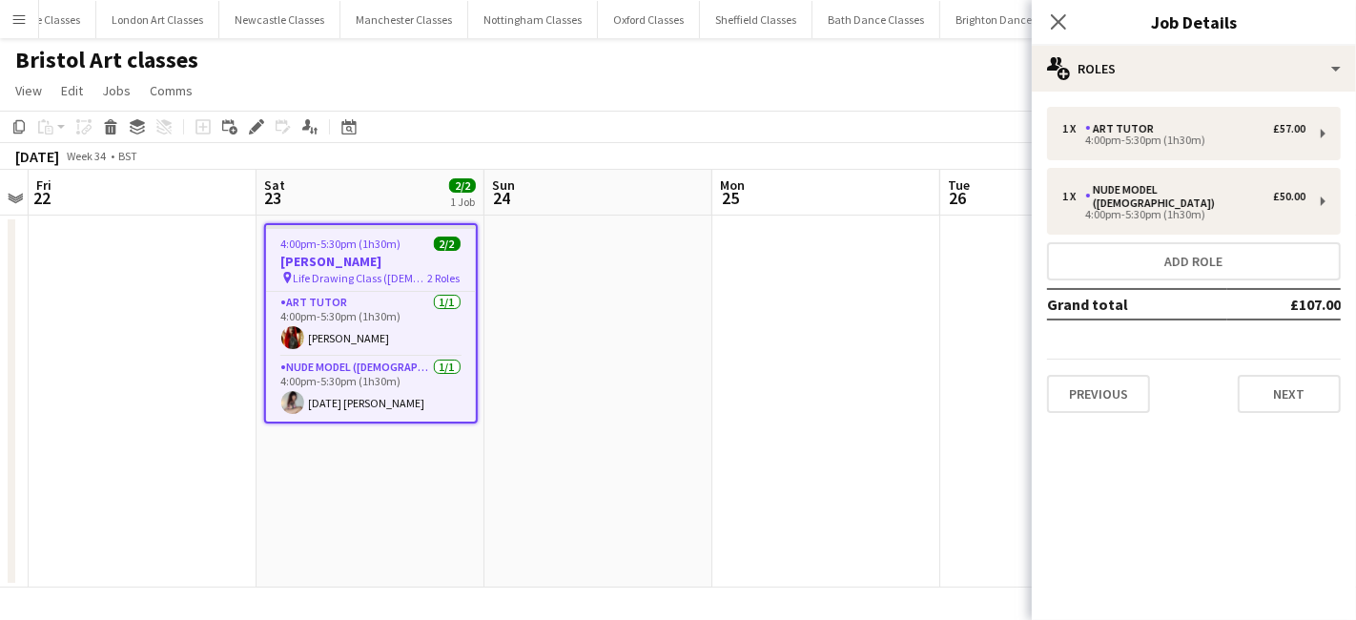
click at [1327, 400] on div "1 x Art Tutor £57.00 4:00pm-5:30pm (1h30m) 1 x Nude Model (Female) £50.00 4:00p…" at bounding box center [1194, 260] width 324 height 337
click at [1294, 385] on button "Next" at bounding box center [1289, 394] width 103 height 38
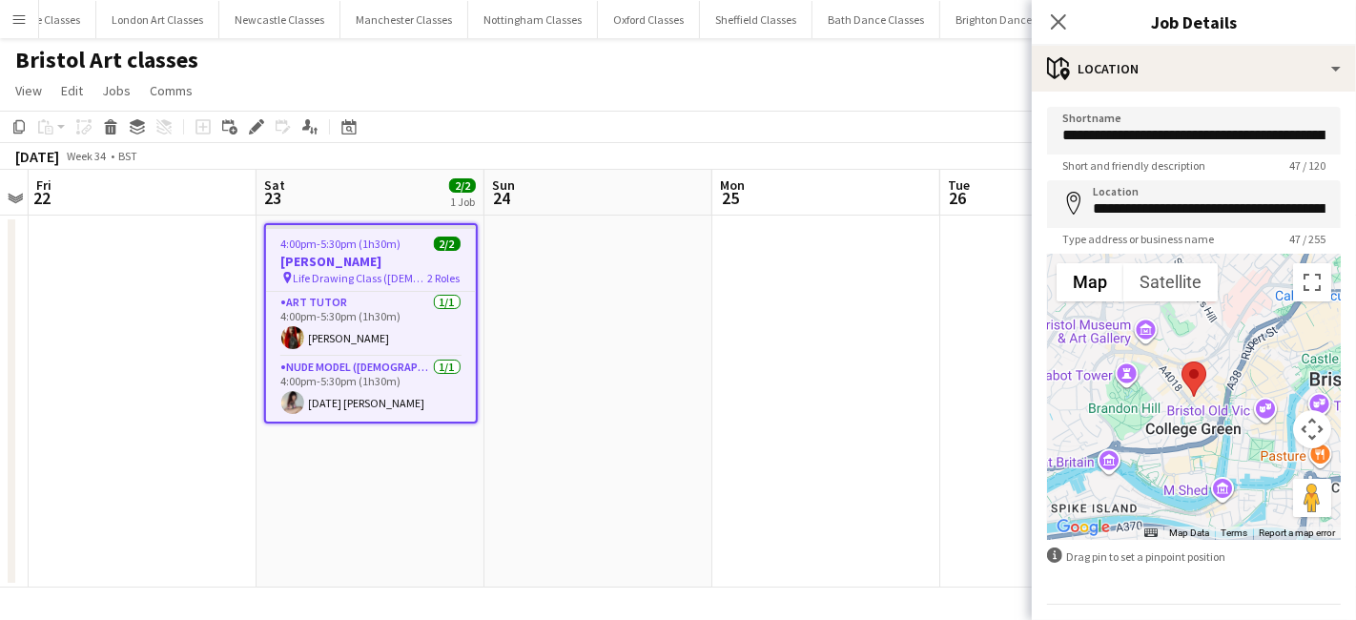
click at [890, 383] on app-date-cell at bounding box center [827, 402] width 228 height 372
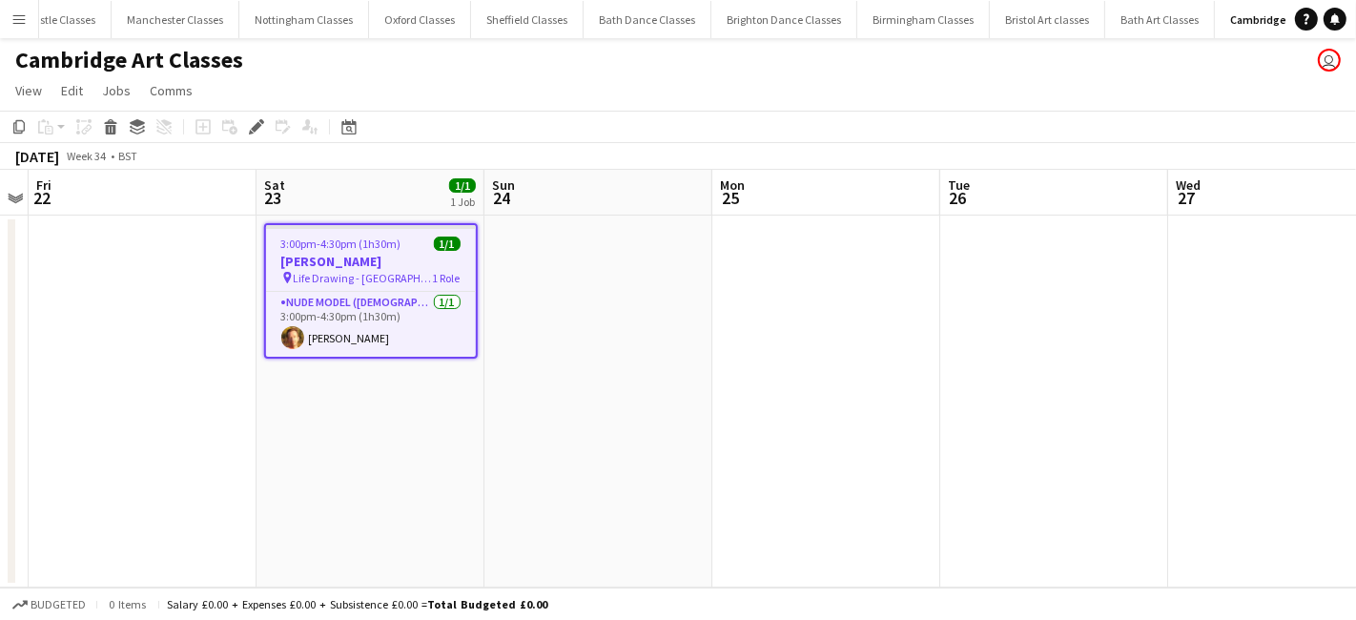
scroll to position [0, 1231]
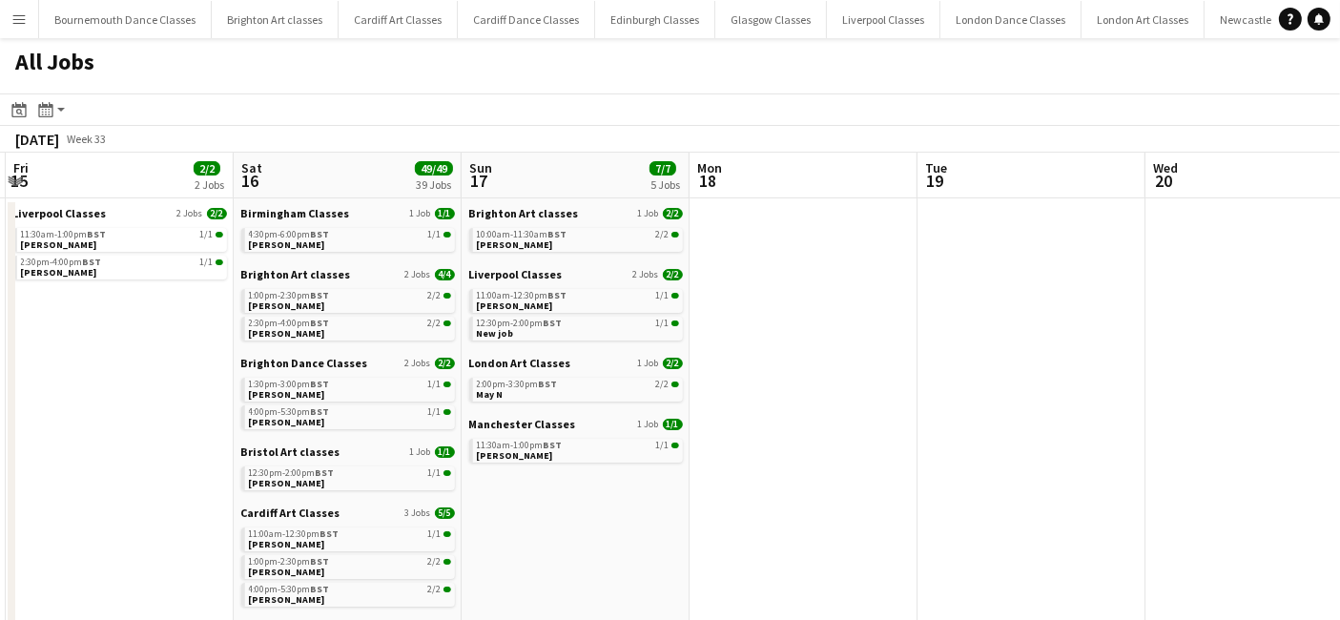
drag, startPoint x: 659, startPoint y: 438, endPoint x: 125, endPoint y: 436, distance: 534.2
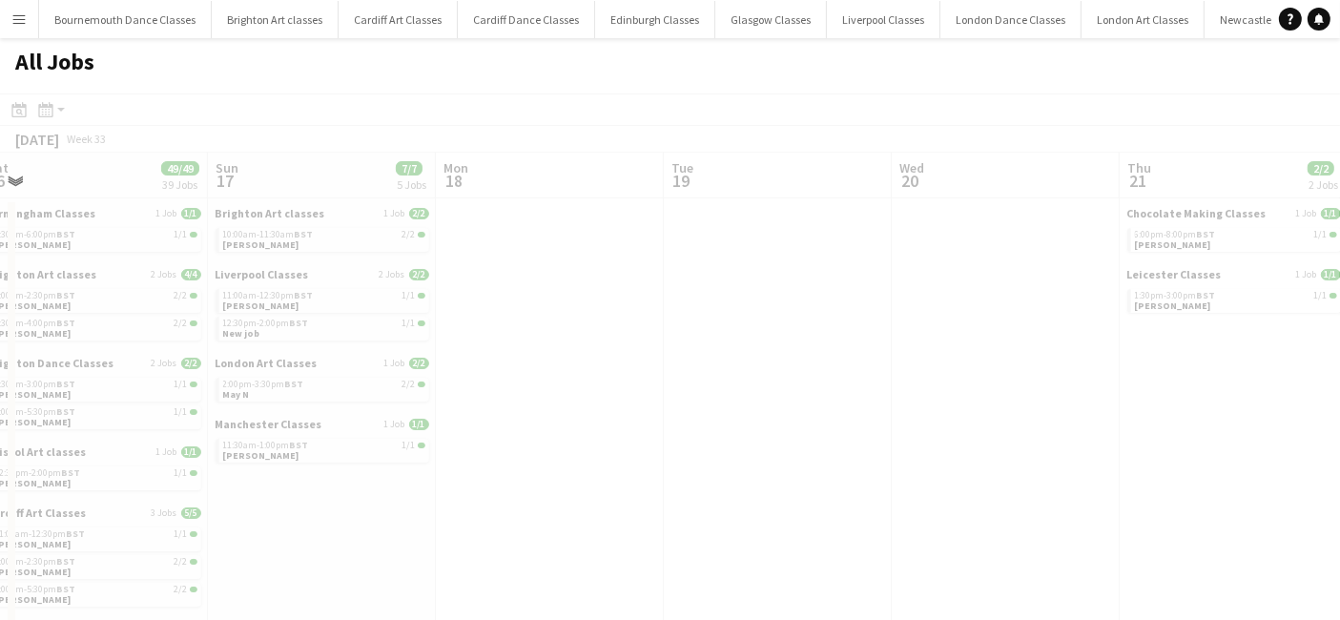
drag, startPoint x: 1164, startPoint y: 464, endPoint x: 524, endPoint y: 490, distance: 640.6
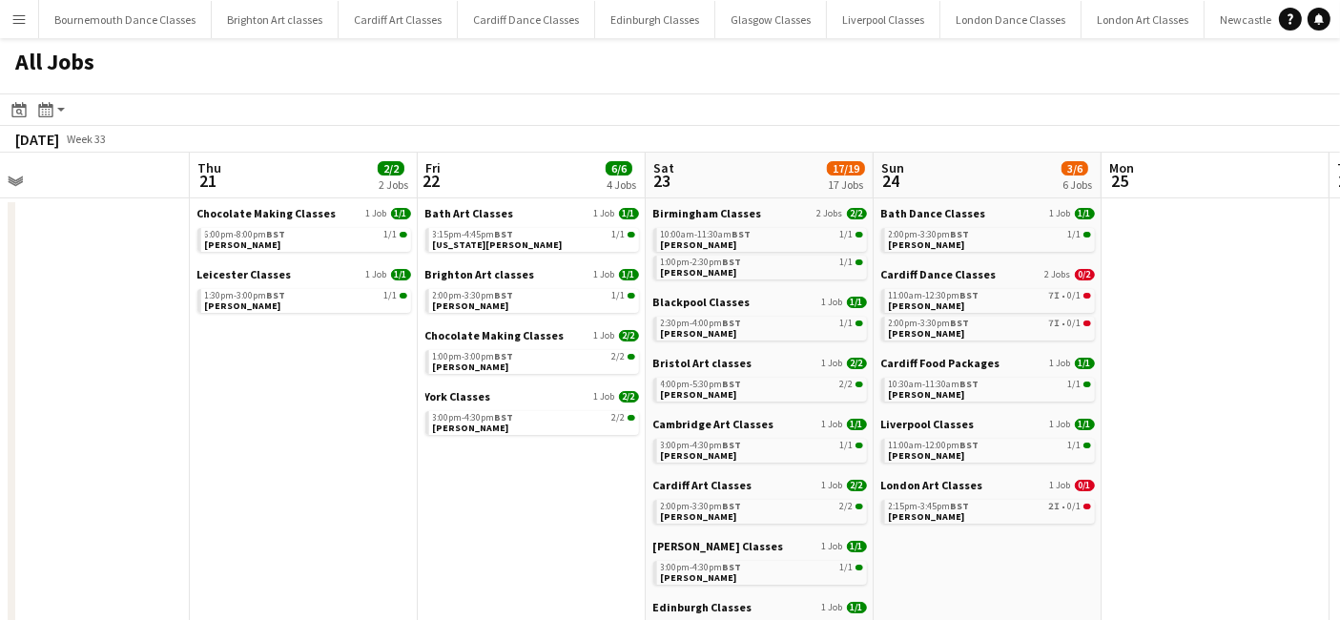
drag, startPoint x: 929, startPoint y: 479, endPoint x: 367, endPoint y: 462, distance: 562.1
